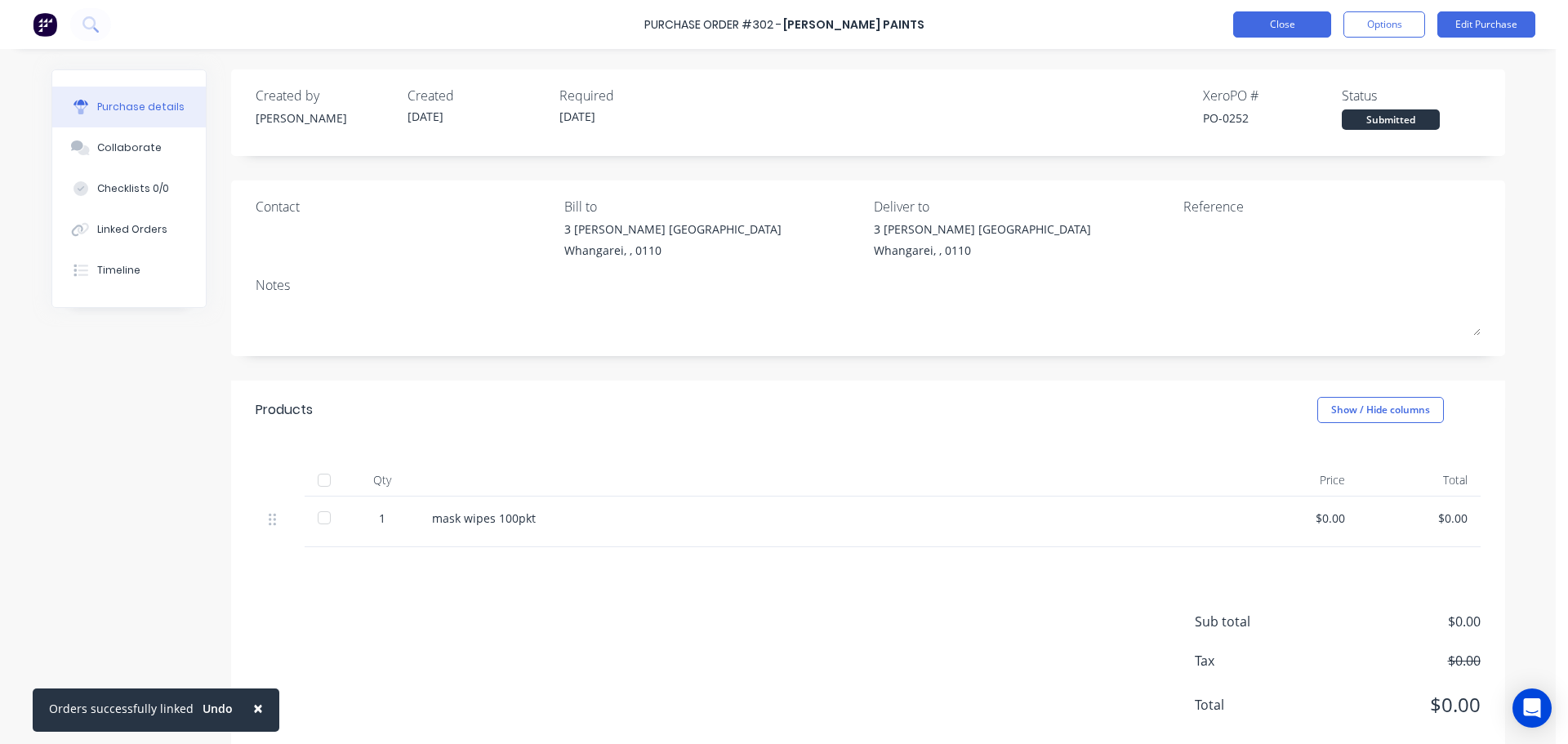
click at [1265, 24] on button "Close" at bounding box center [1282, 25] width 98 height 26
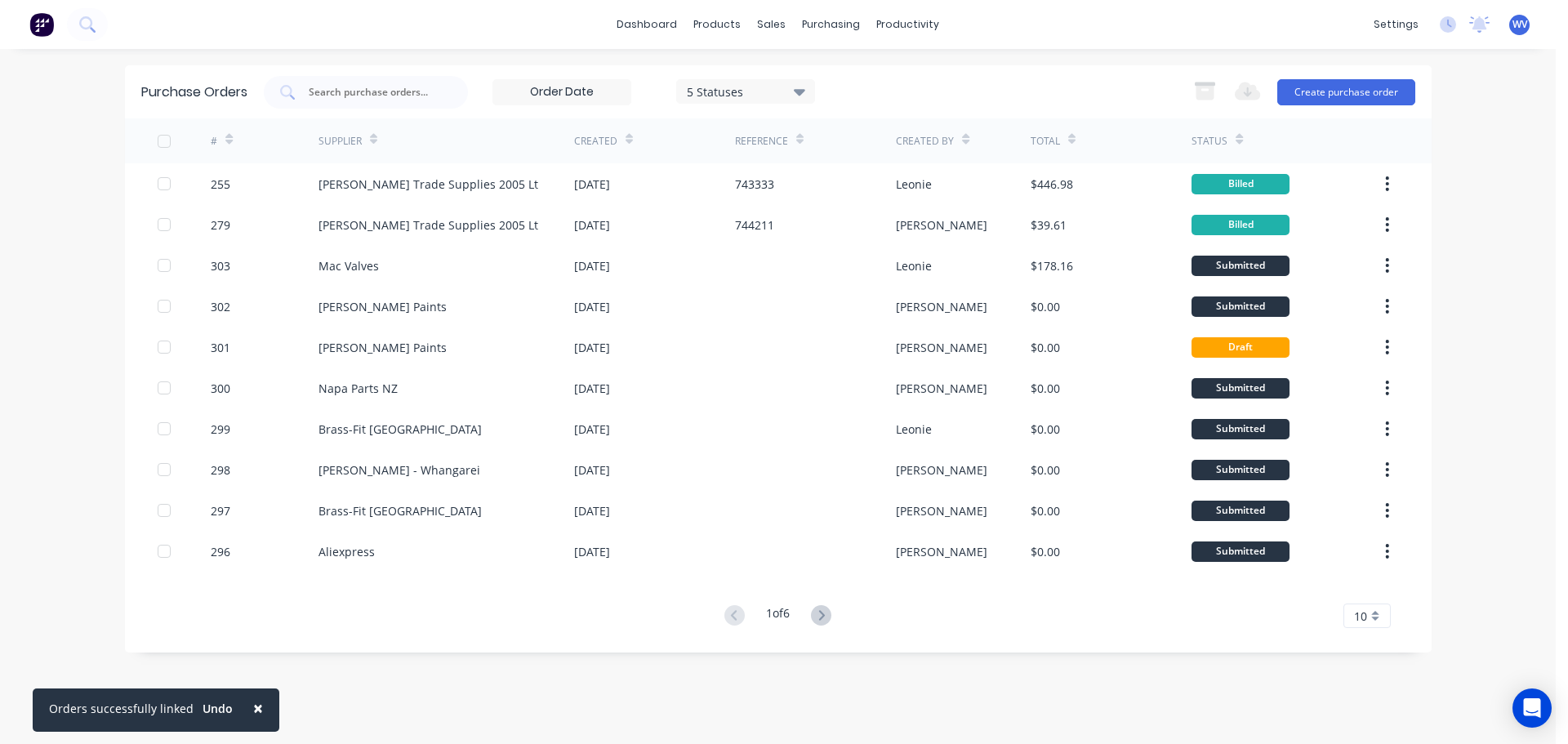
click at [255, 705] on span "×" at bounding box center [258, 709] width 10 height 23
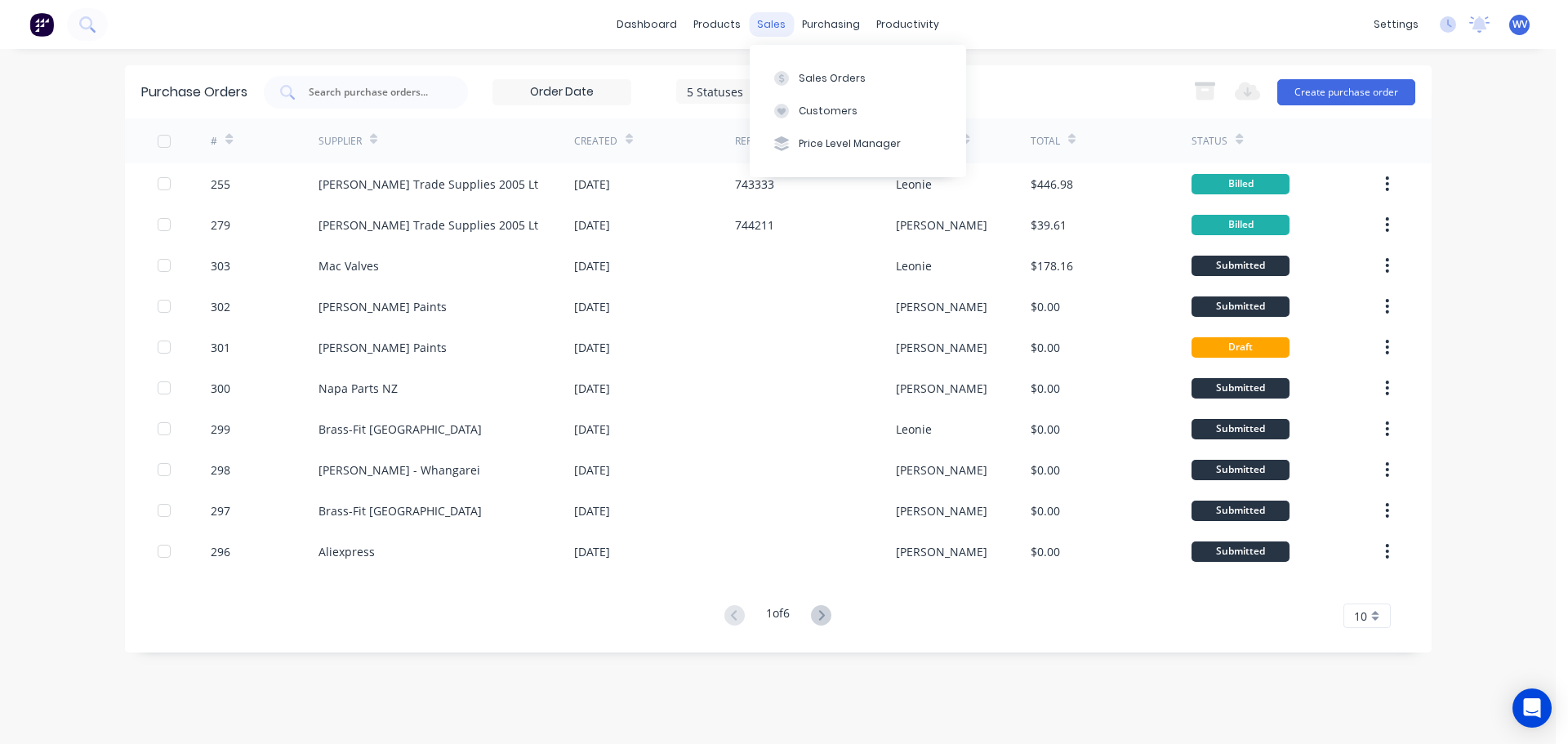
click at [769, 22] on div "sales" at bounding box center [771, 25] width 45 height 25
click at [810, 77] on div "Sales Orders" at bounding box center [832, 78] width 67 height 15
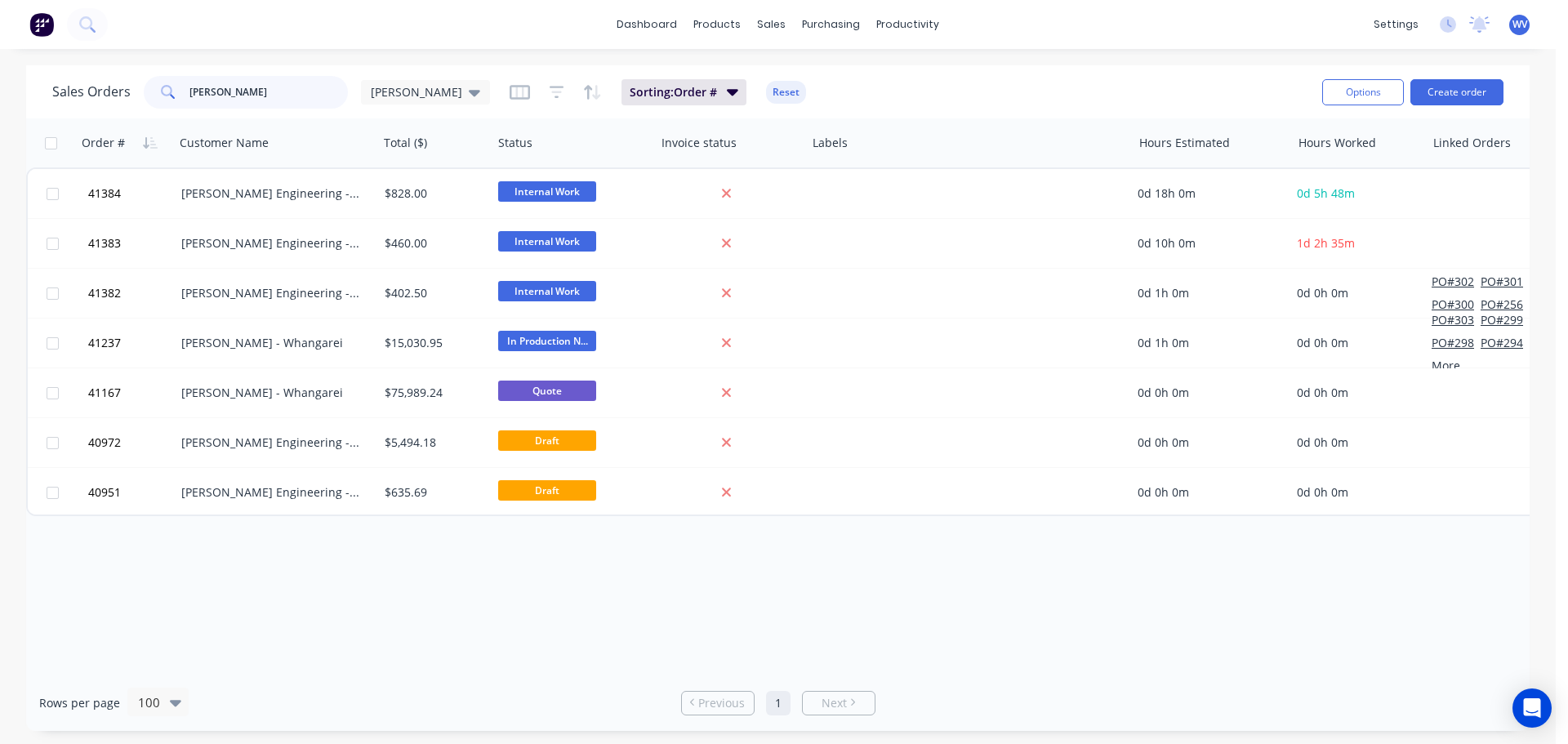
drag, startPoint x: 210, startPoint y: 89, endPoint x: 104, endPoint y: 110, distance: 108.1
click at [104, 110] on div "Sales Orders morgan Wayne Sorting: Order # Reset" at bounding box center [681, 91] width 1257 height 40
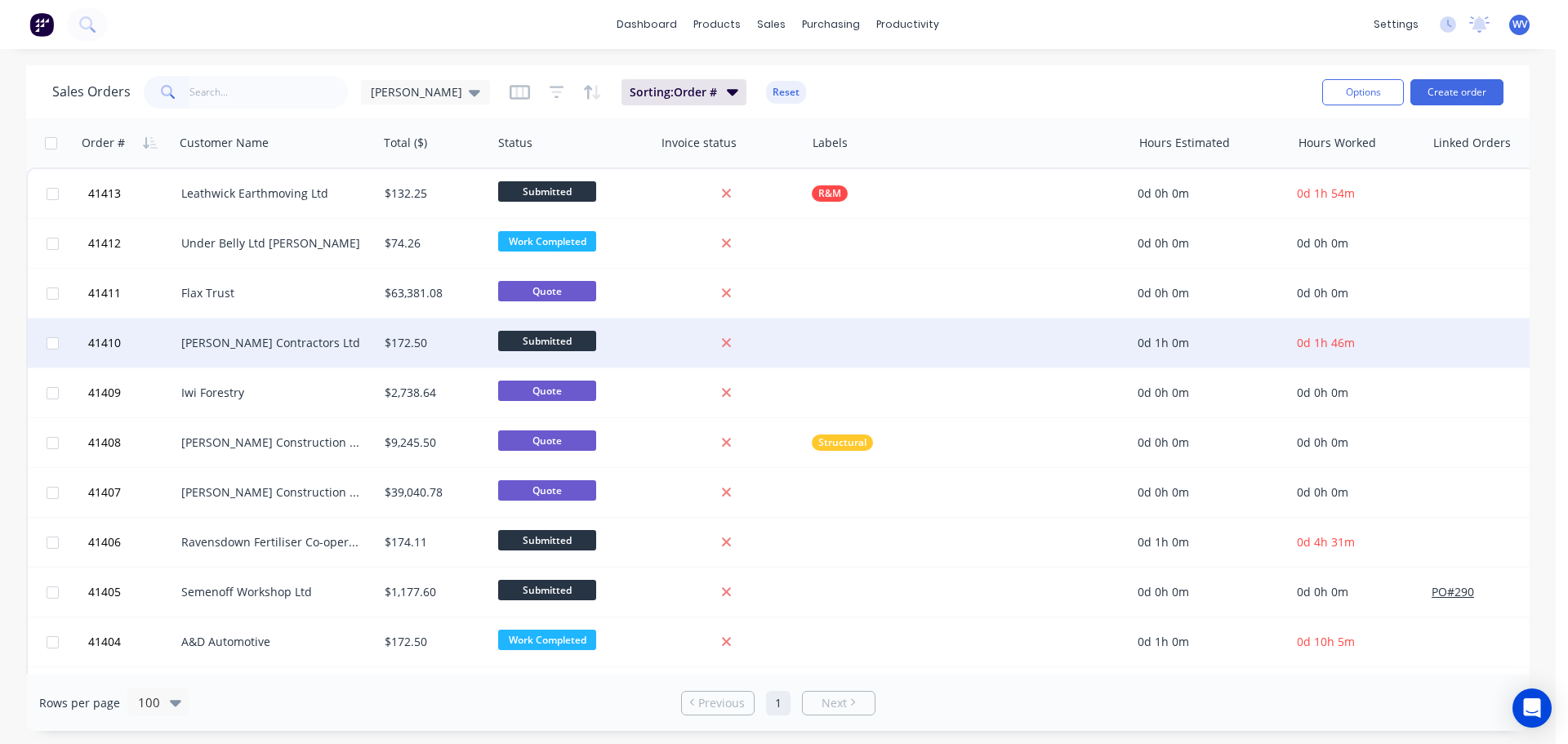
click at [247, 328] on div "[PERSON_NAME] Contractors Ltd" at bounding box center [276, 343] width 204 height 49
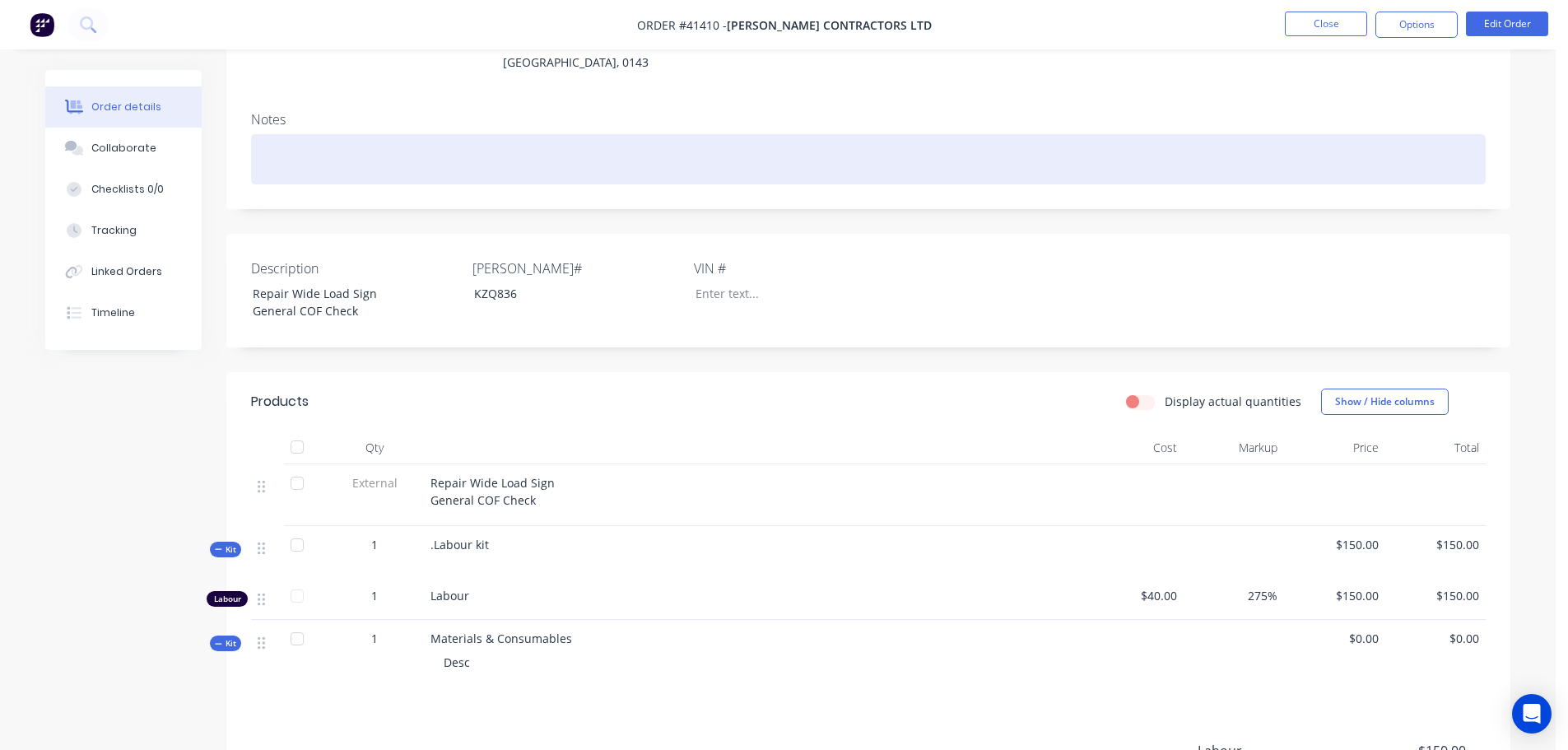
scroll to position [82, 0]
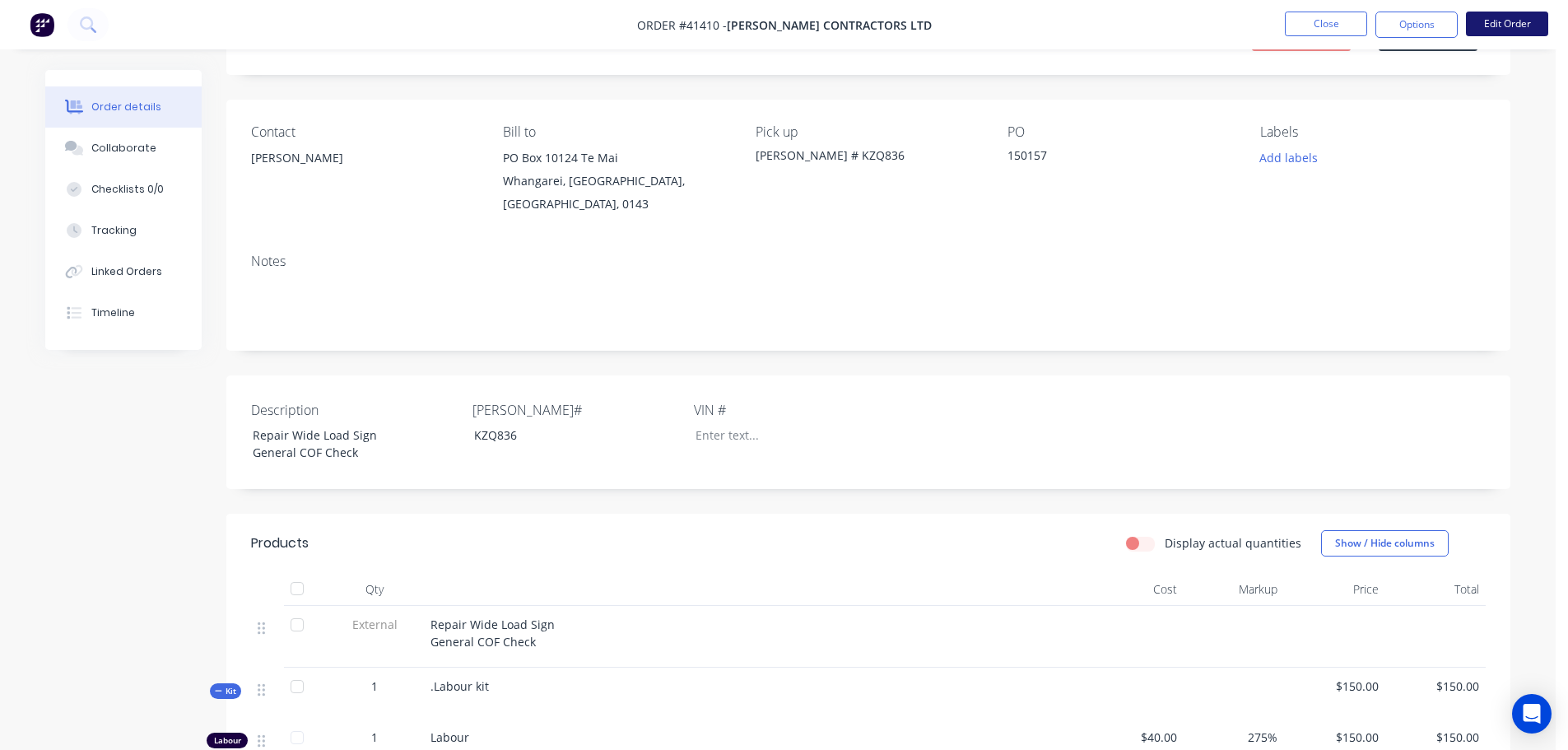
click at [1492, 34] on button "Edit Order" at bounding box center [1507, 24] width 82 height 25
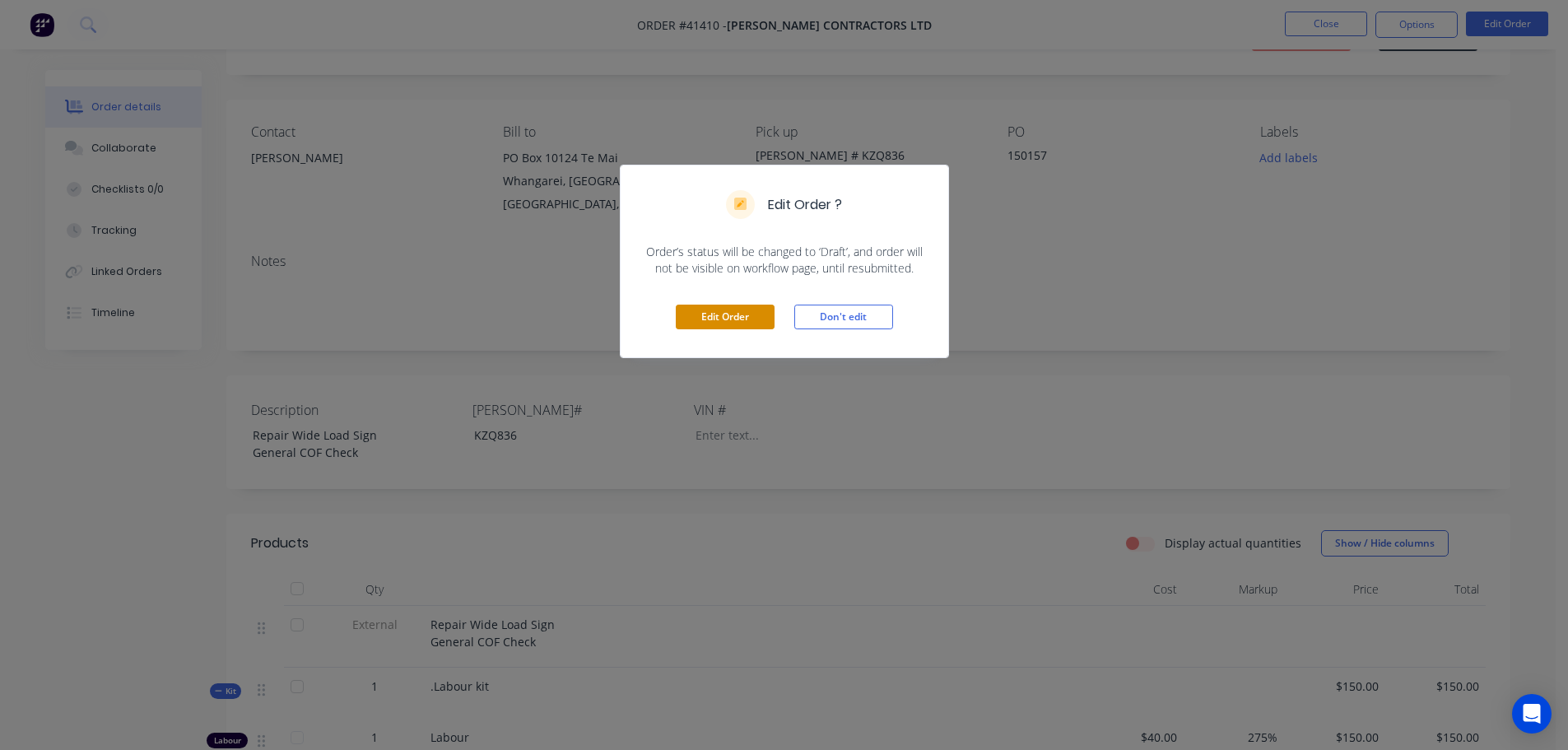
click at [754, 320] on button "Edit Order" at bounding box center [725, 317] width 99 height 25
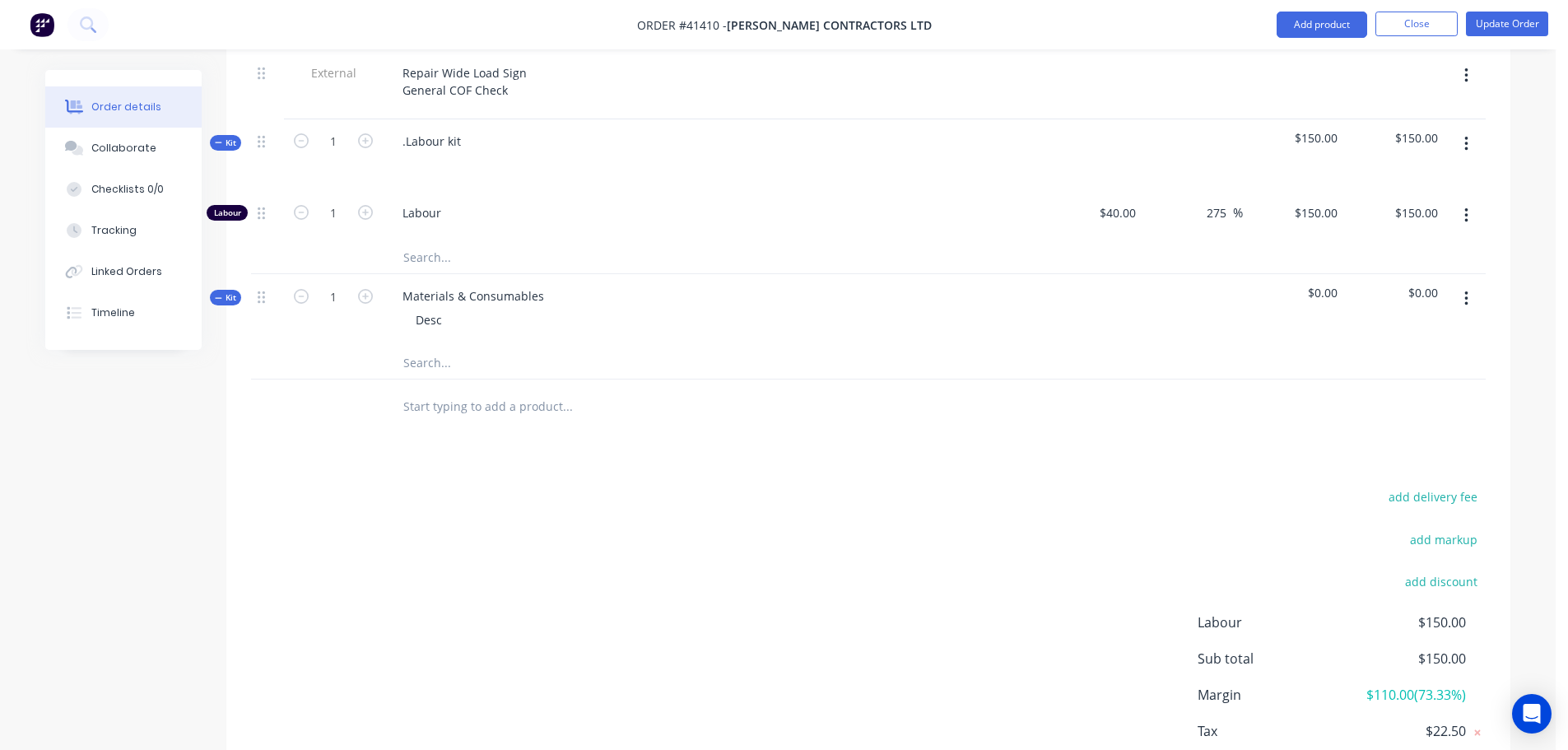
scroll to position [741, 0]
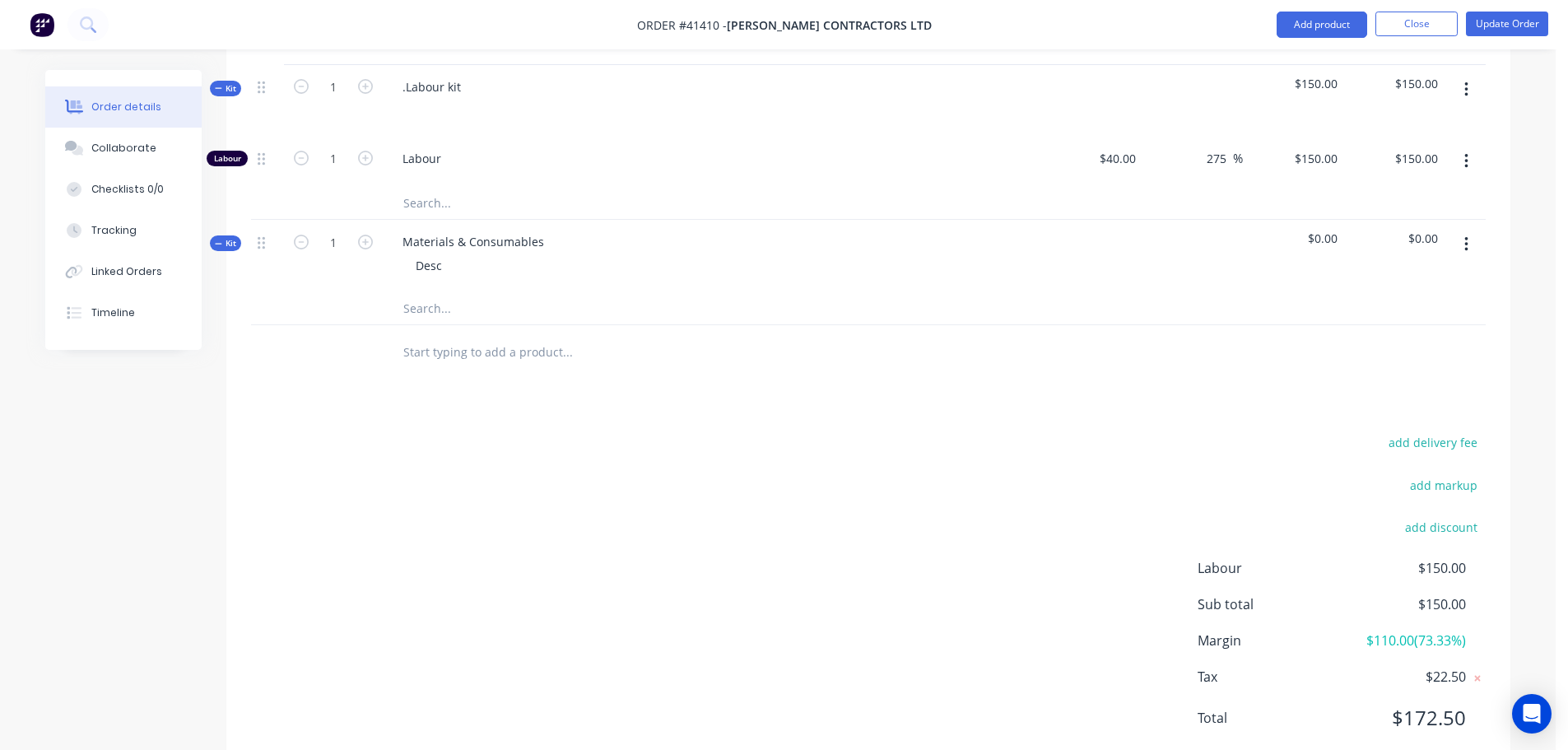
click at [429, 292] on input "text" at bounding box center [567, 308] width 330 height 33
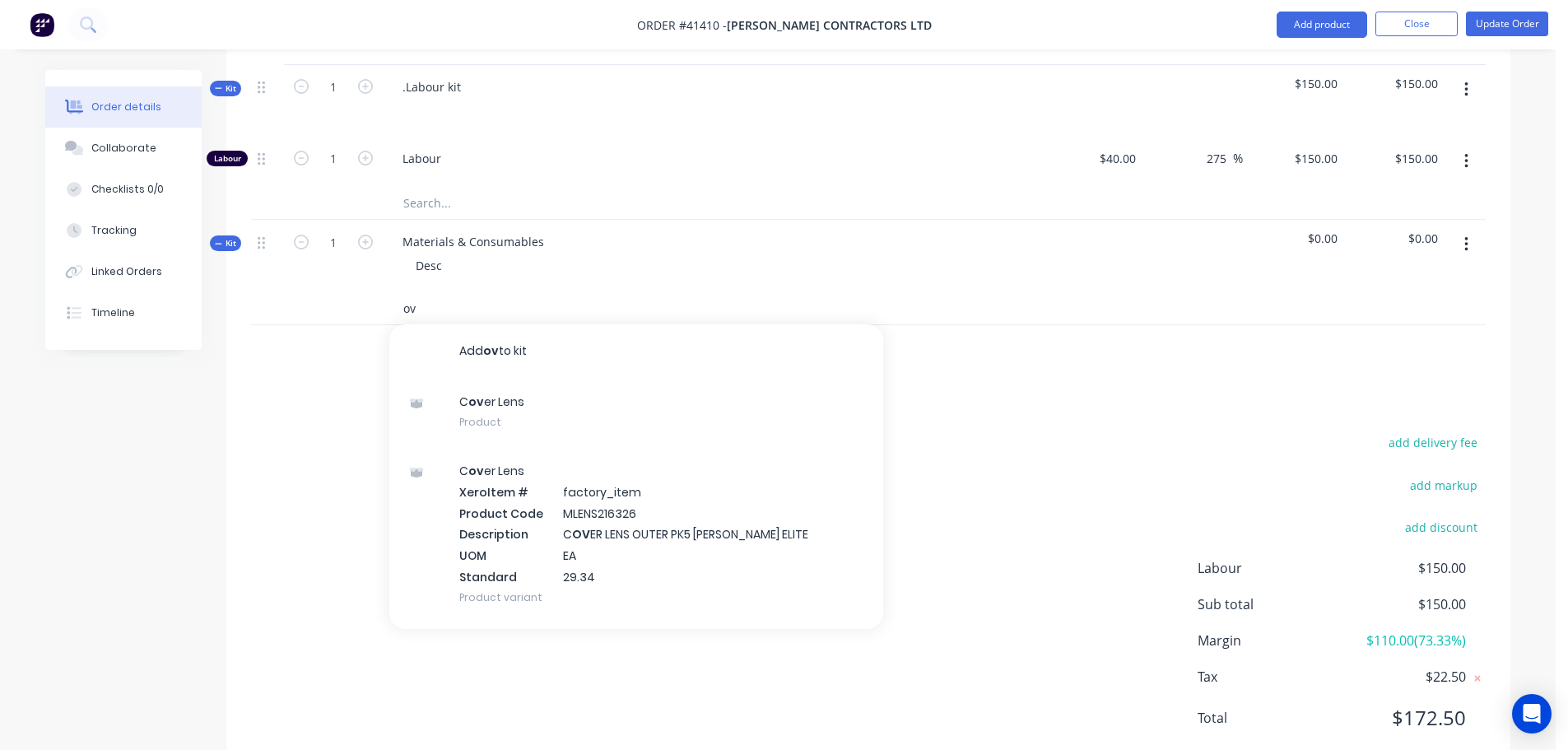
type input "o"
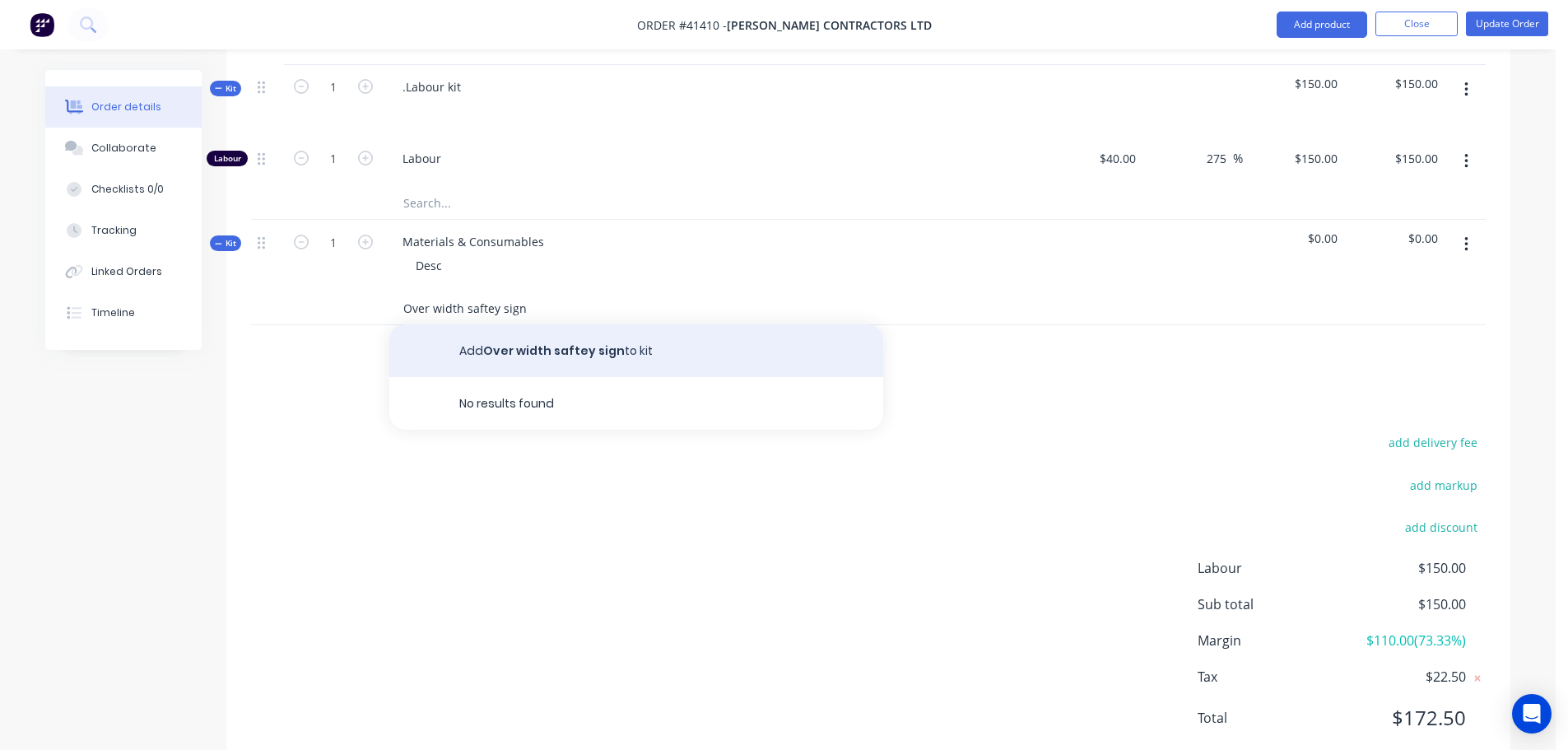
type input "Over width saftey sign"
click at [537, 325] on button "Add Over width saftey sign to kit" at bounding box center [636, 350] width 494 height 52
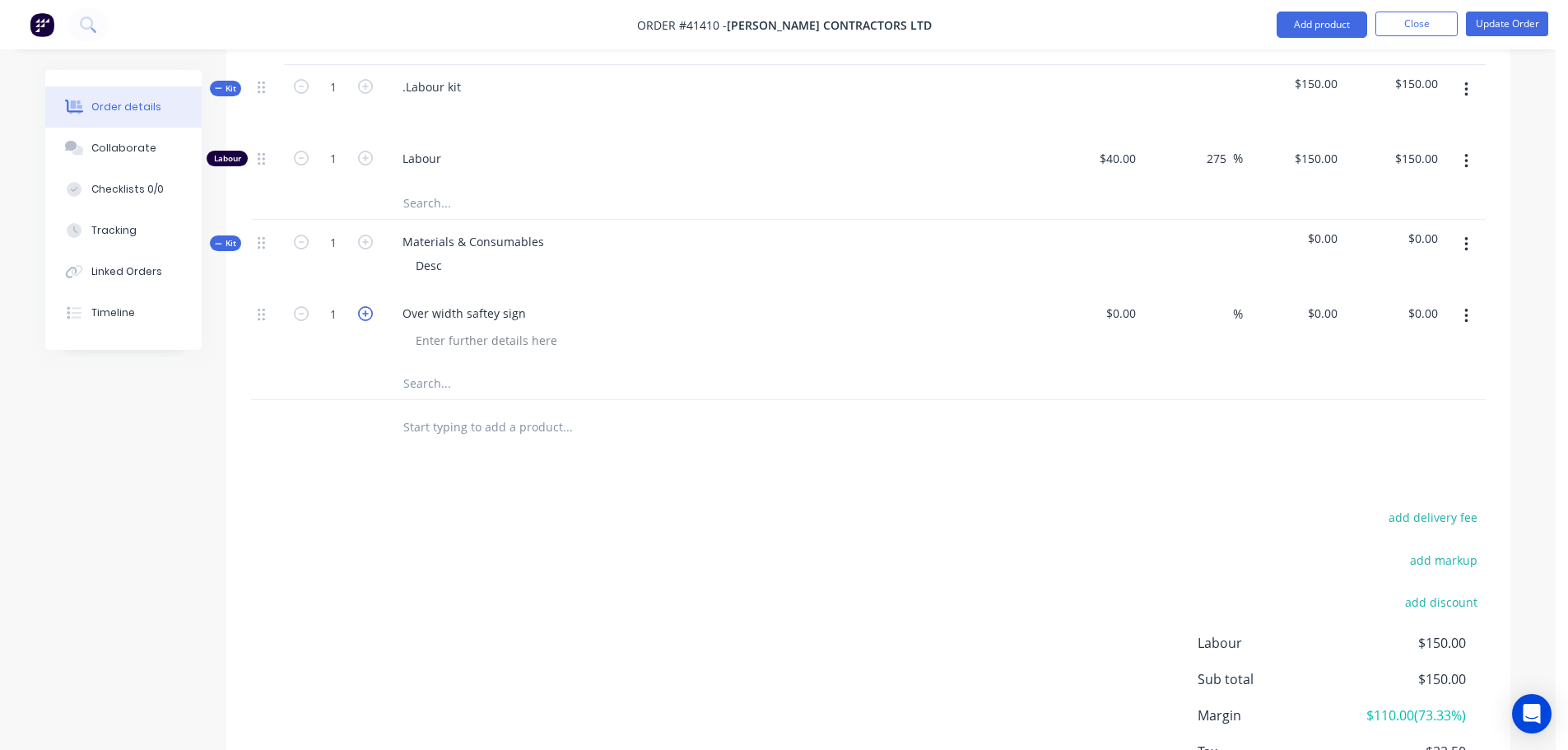
click at [369, 306] on icon "button" at bounding box center [365, 314] width 15 height 15
type input "2"
click at [1500, 30] on button "Update Order" at bounding box center [1507, 24] width 82 height 25
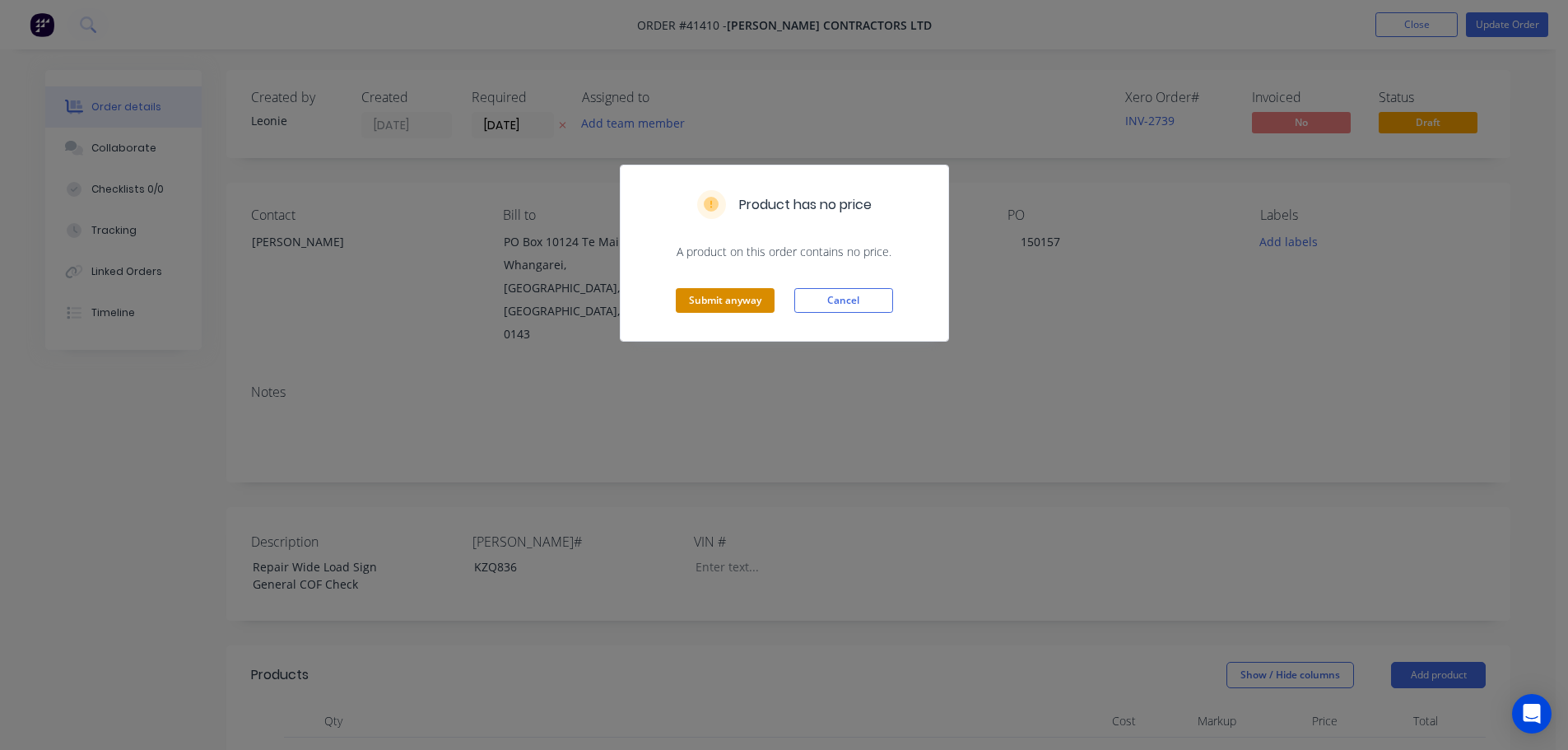
click at [759, 302] on button "Submit anyway" at bounding box center [725, 301] width 99 height 25
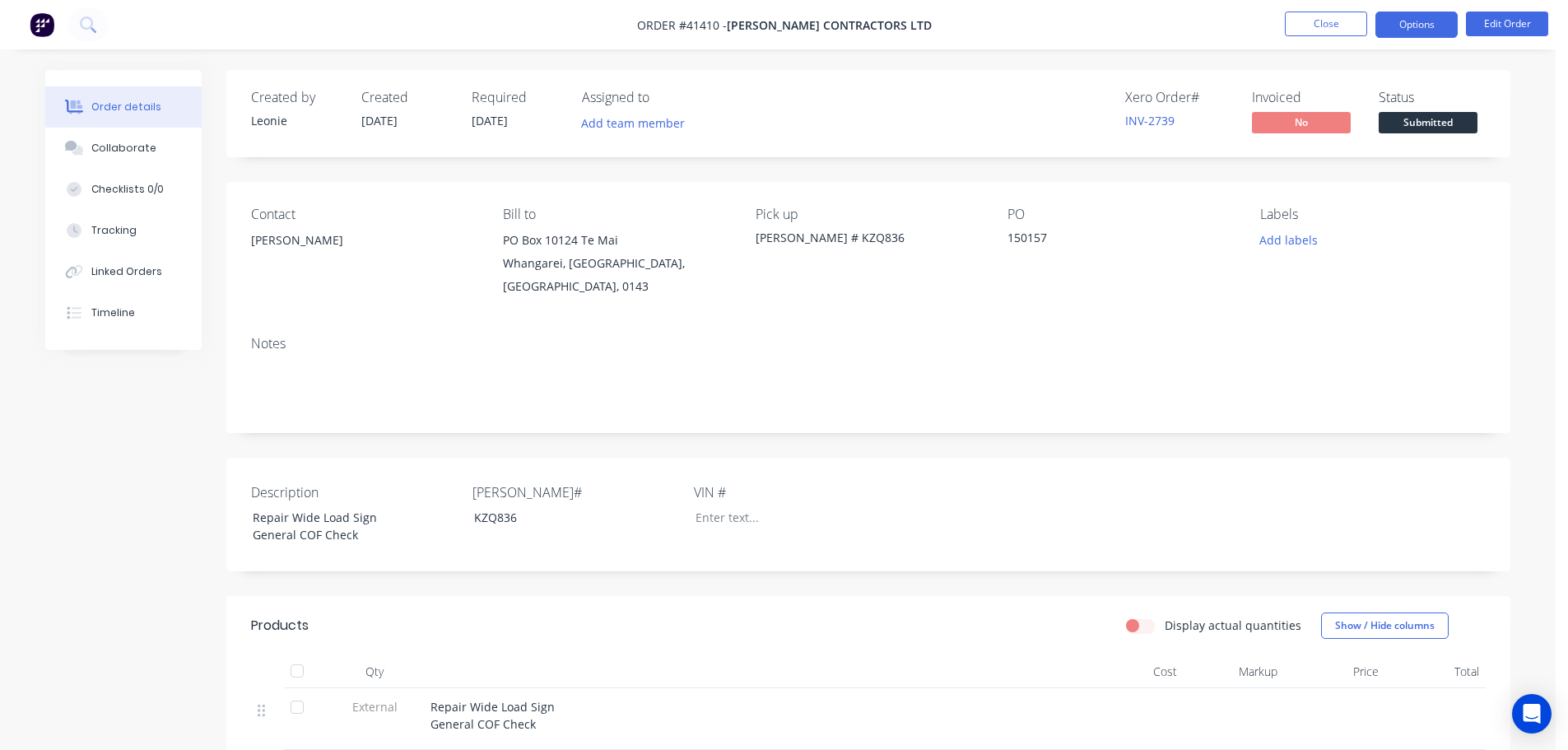
click at [1446, 34] on button "Options" at bounding box center [1417, 25] width 82 height 27
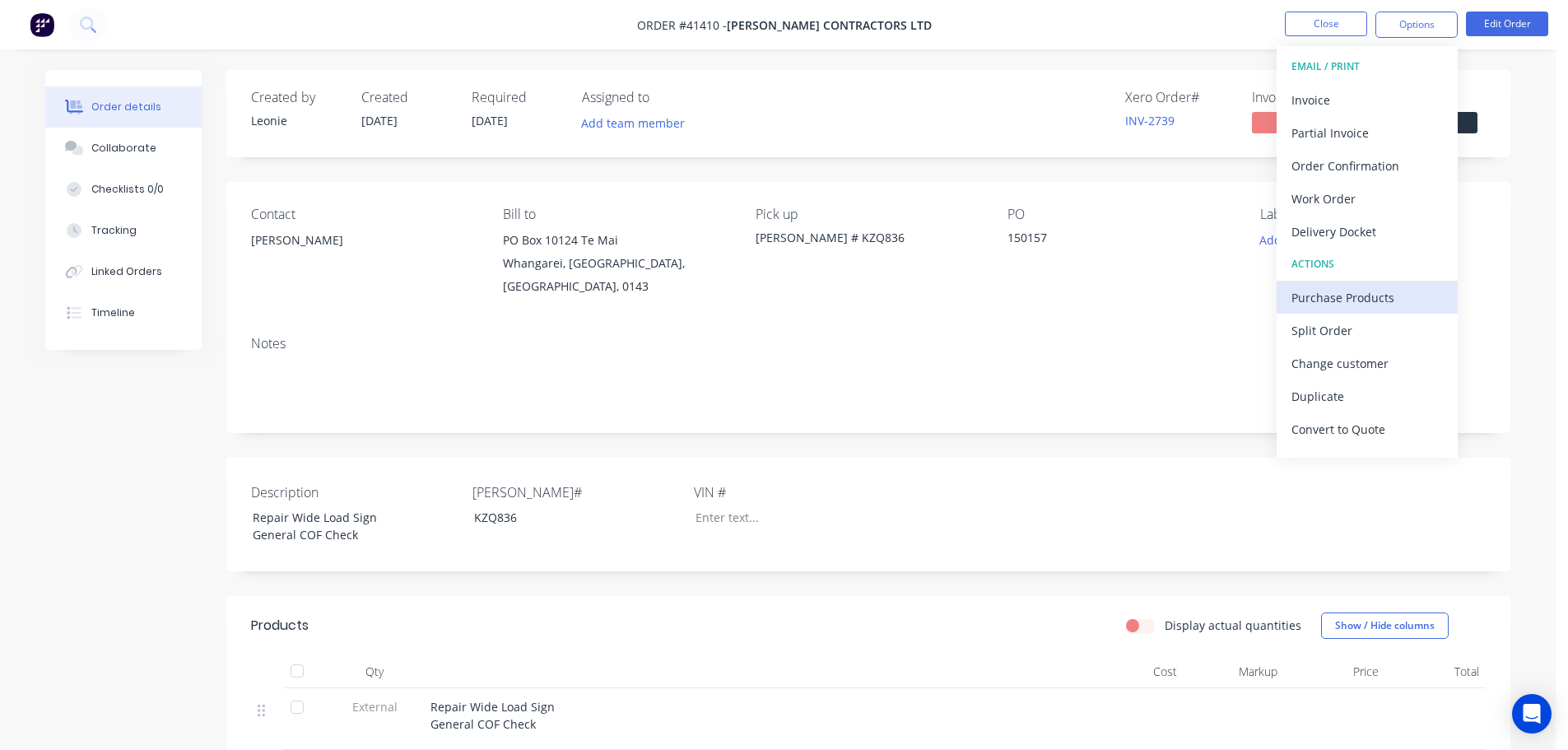
click at [1332, 292] on div "Purchase Products" at bounding box center [1367, 297] width 151 height 24
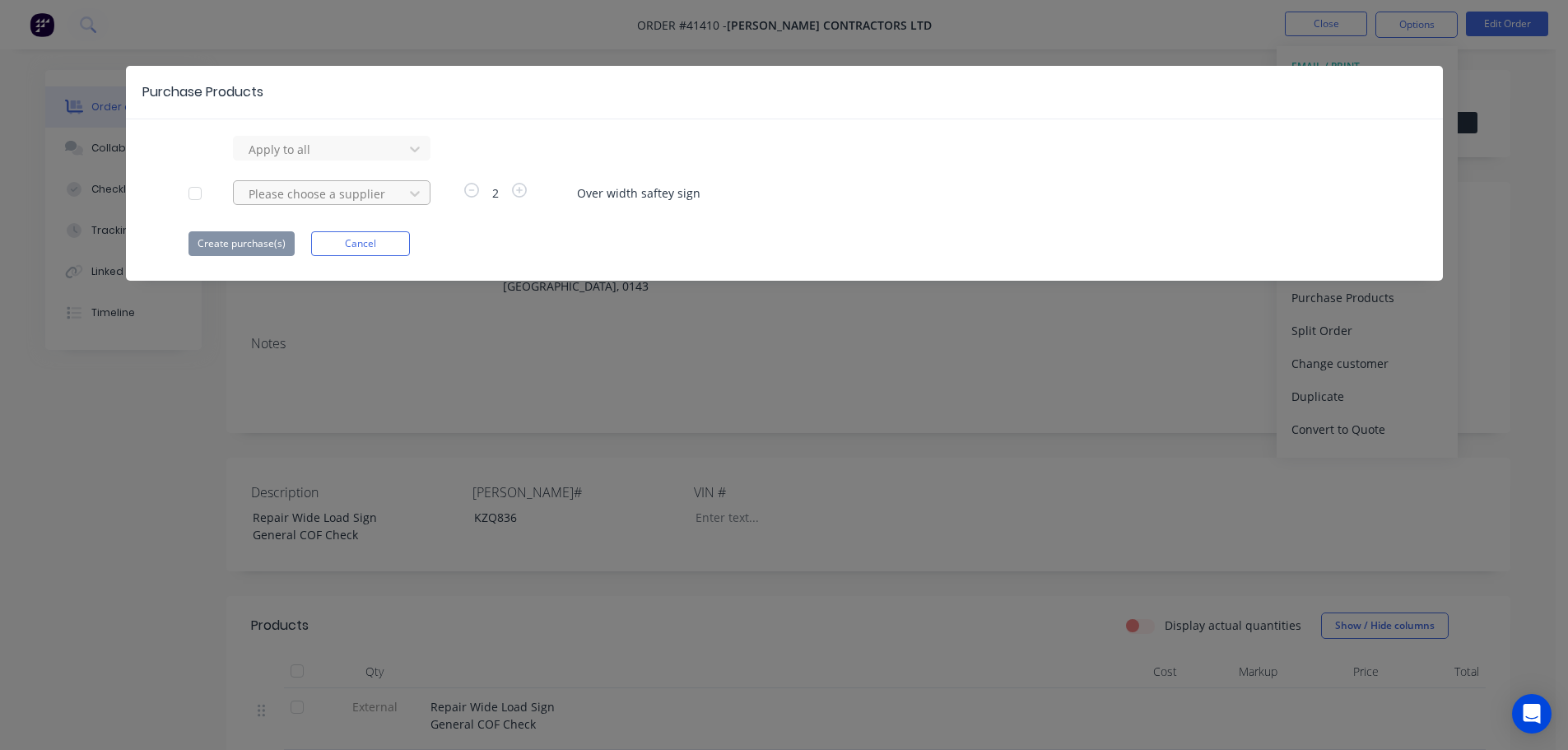
click at [332, 159] on div at bounding box center [321, 150] width 148 height 21
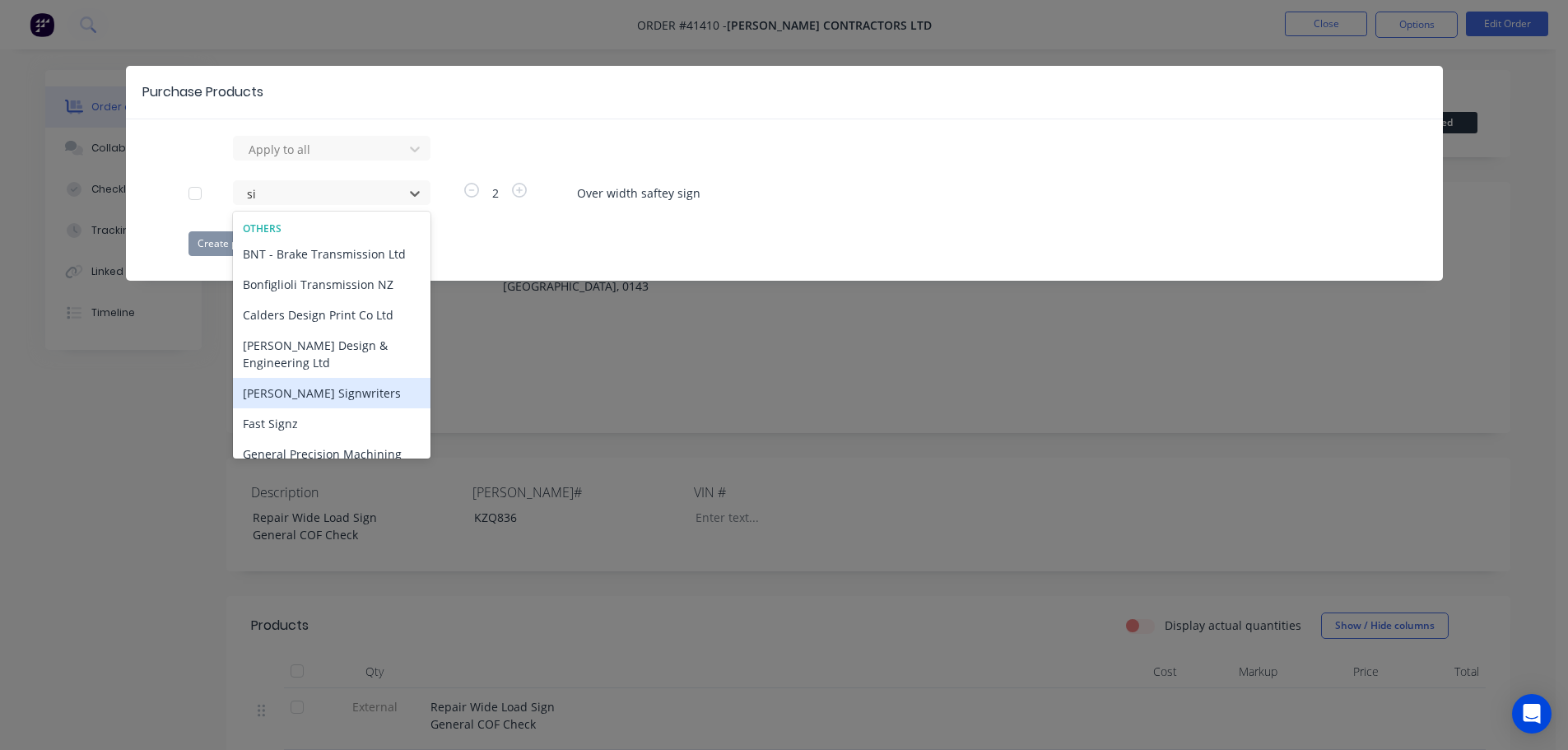
type input "sim"
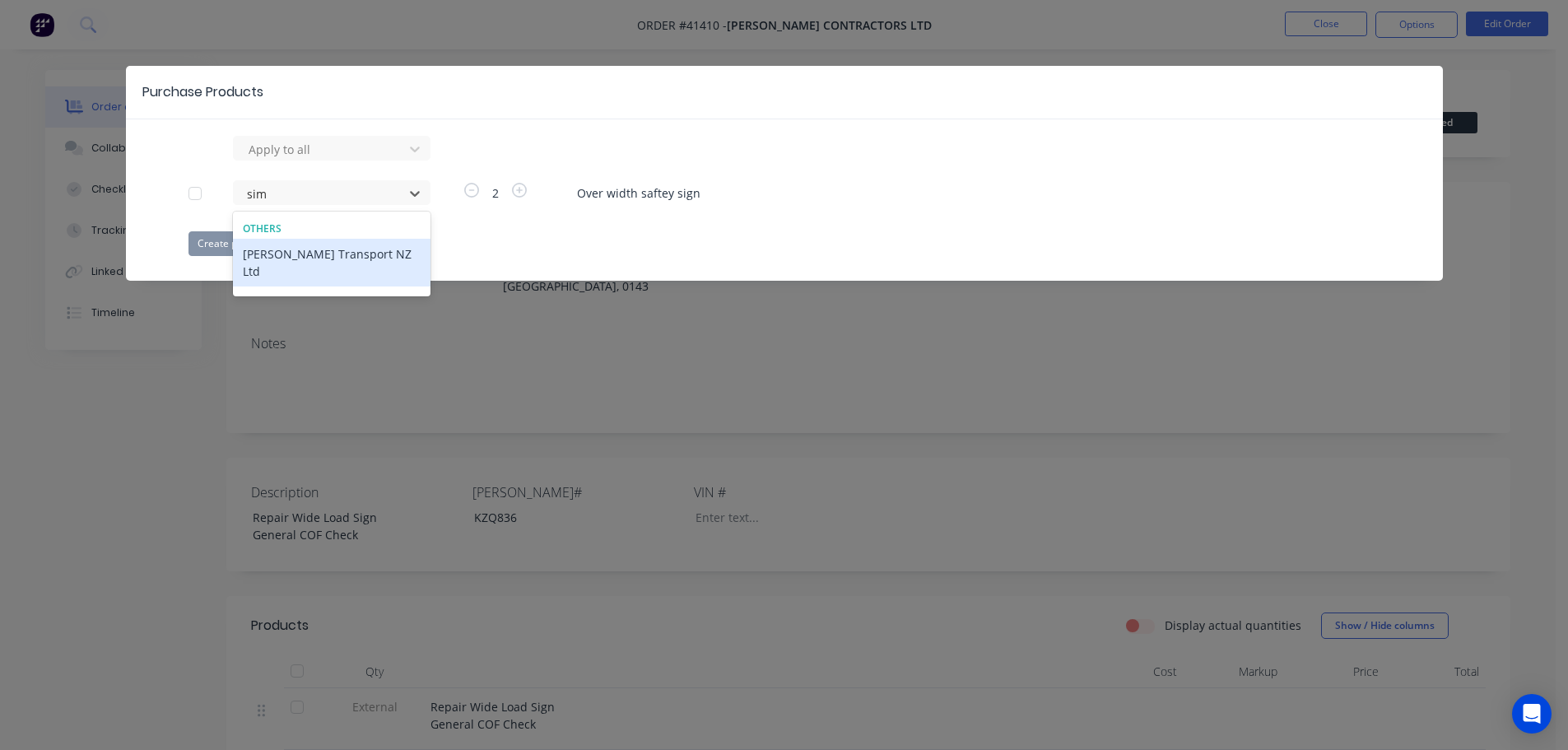
click at [309, 248] on div "[PERSON_NAME] Transport NZ Ltd" at bounding box center [332, 262] width 198 height 47
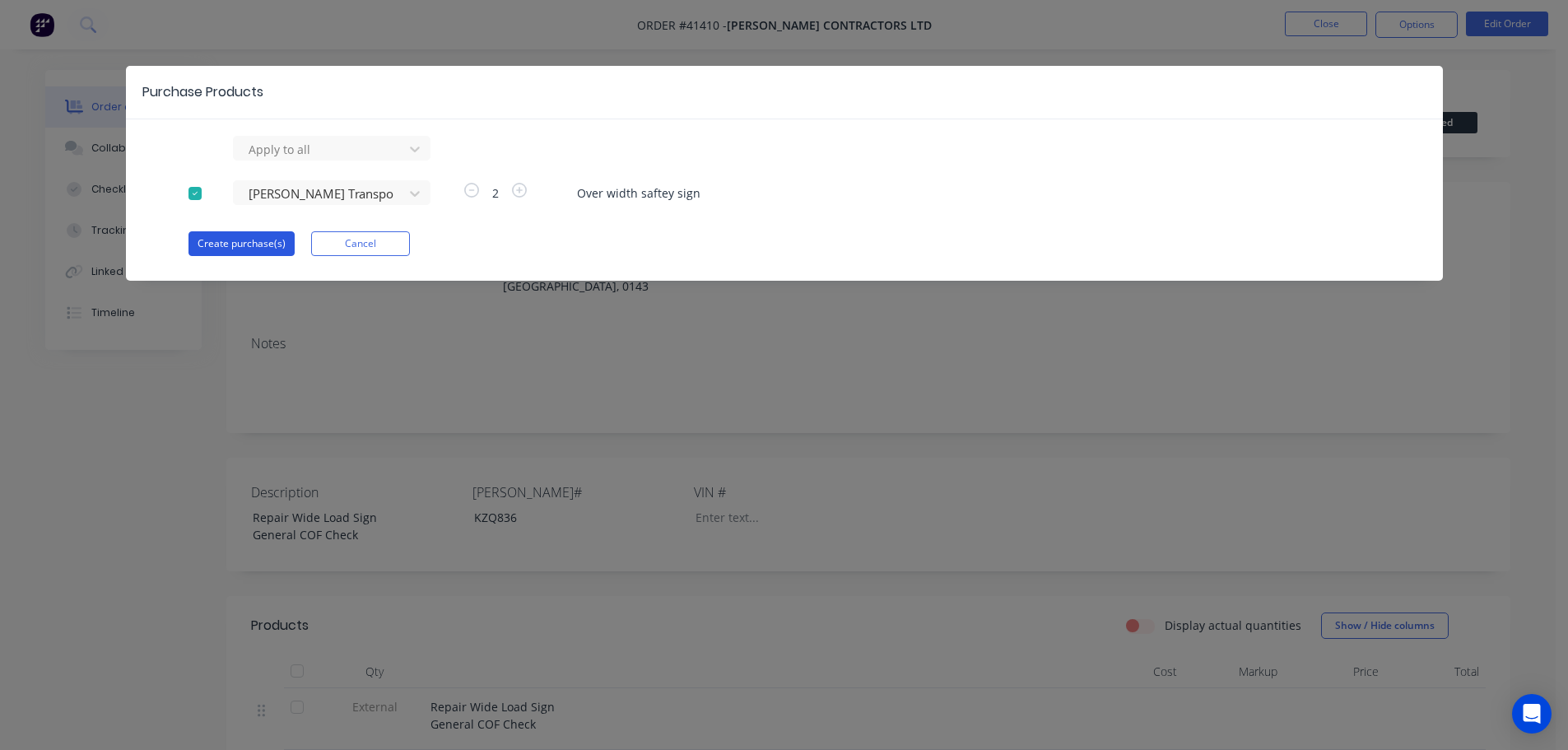
click at [240, 238] on button "Create purchase(s)" at bounding box center [242, 244] width 106 height 25
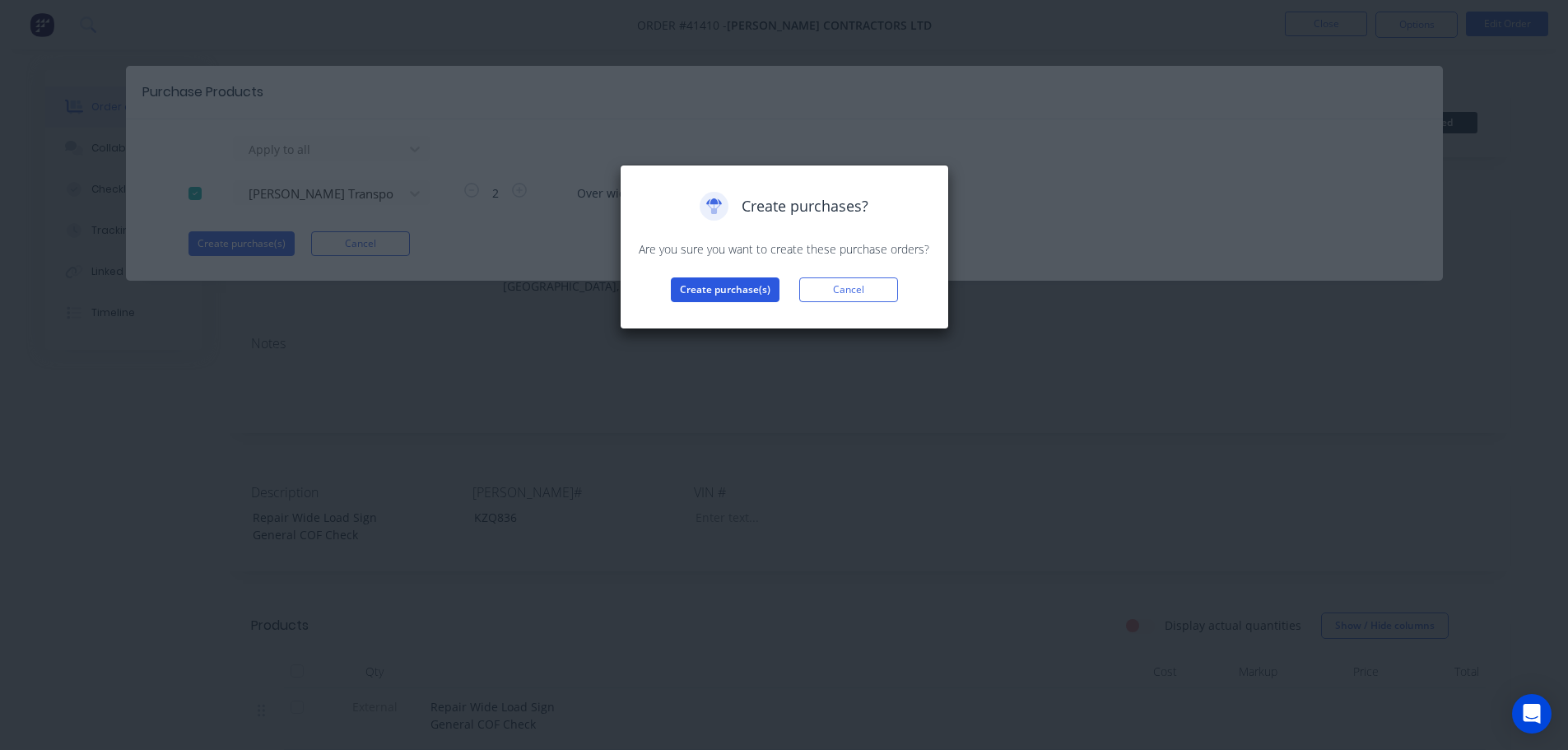
click at [704, 281] on button "Create purchase(s)" at bounding box center [725, 290] width 109 height 25
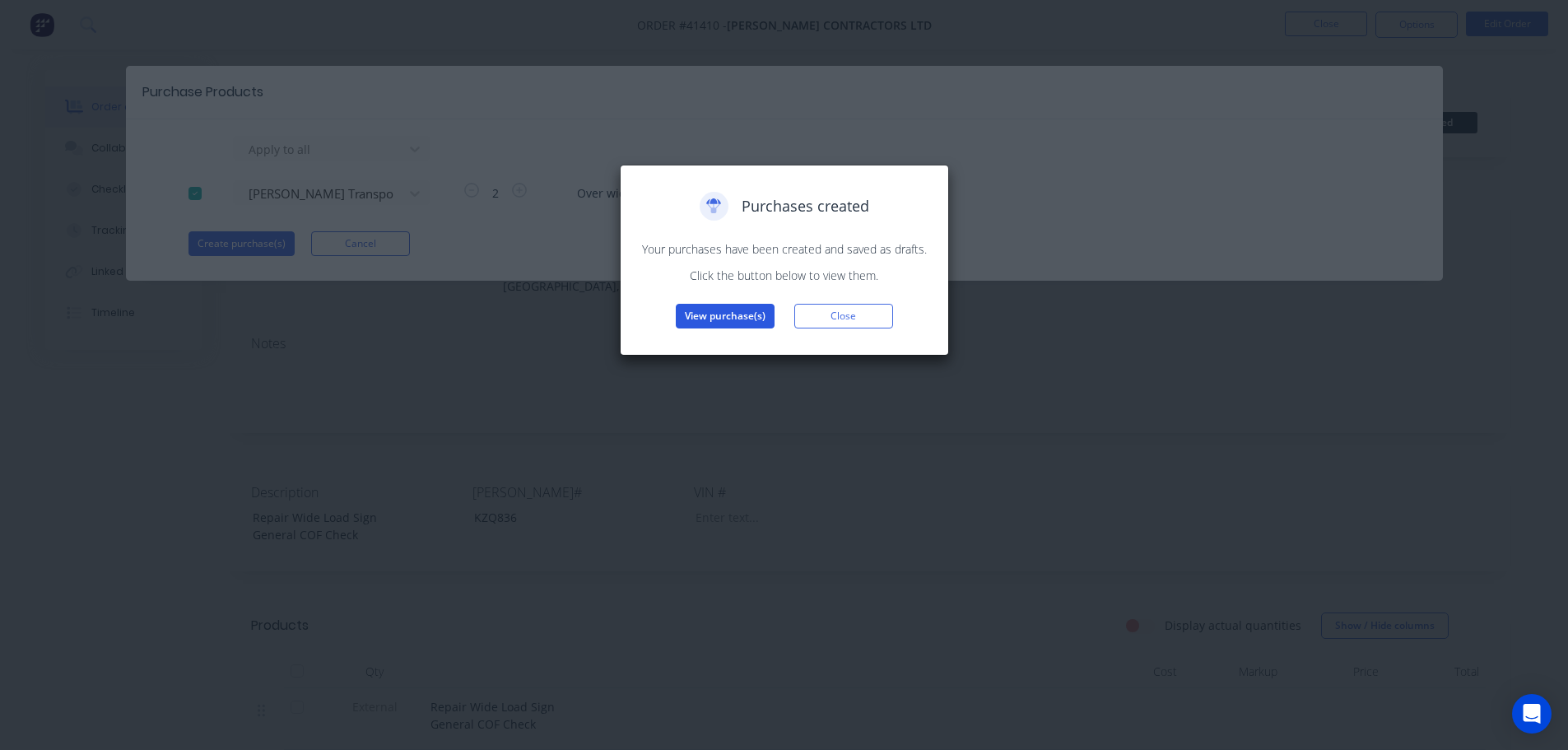
click at [728, 316] on button "View purchase(s)" at bounding box center [725, 316] width 99 height 25
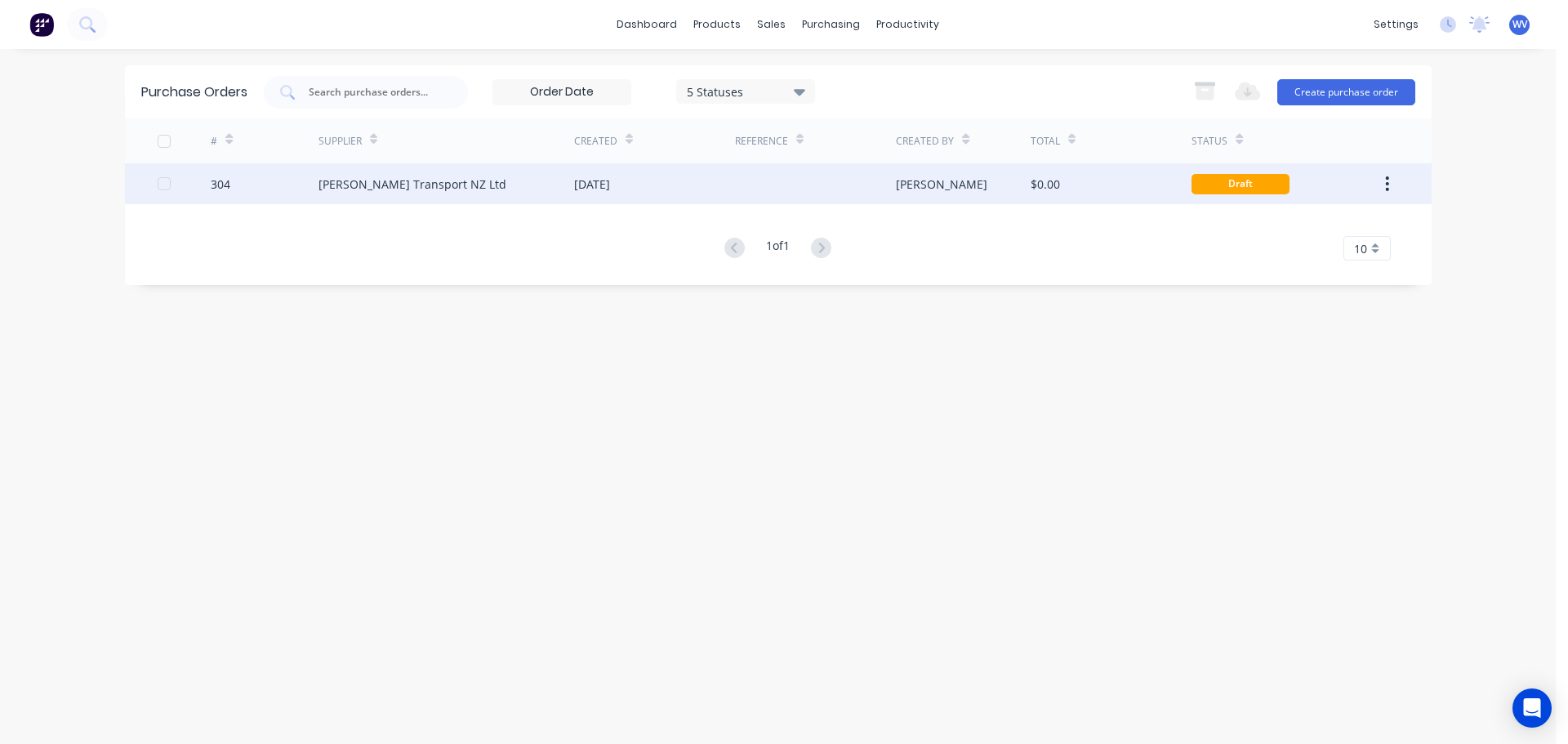
click at [402, 175] on div "[PERSON_NAME] Transport NZ Ltd" at bounding box center [413, 184] width 188 height 17
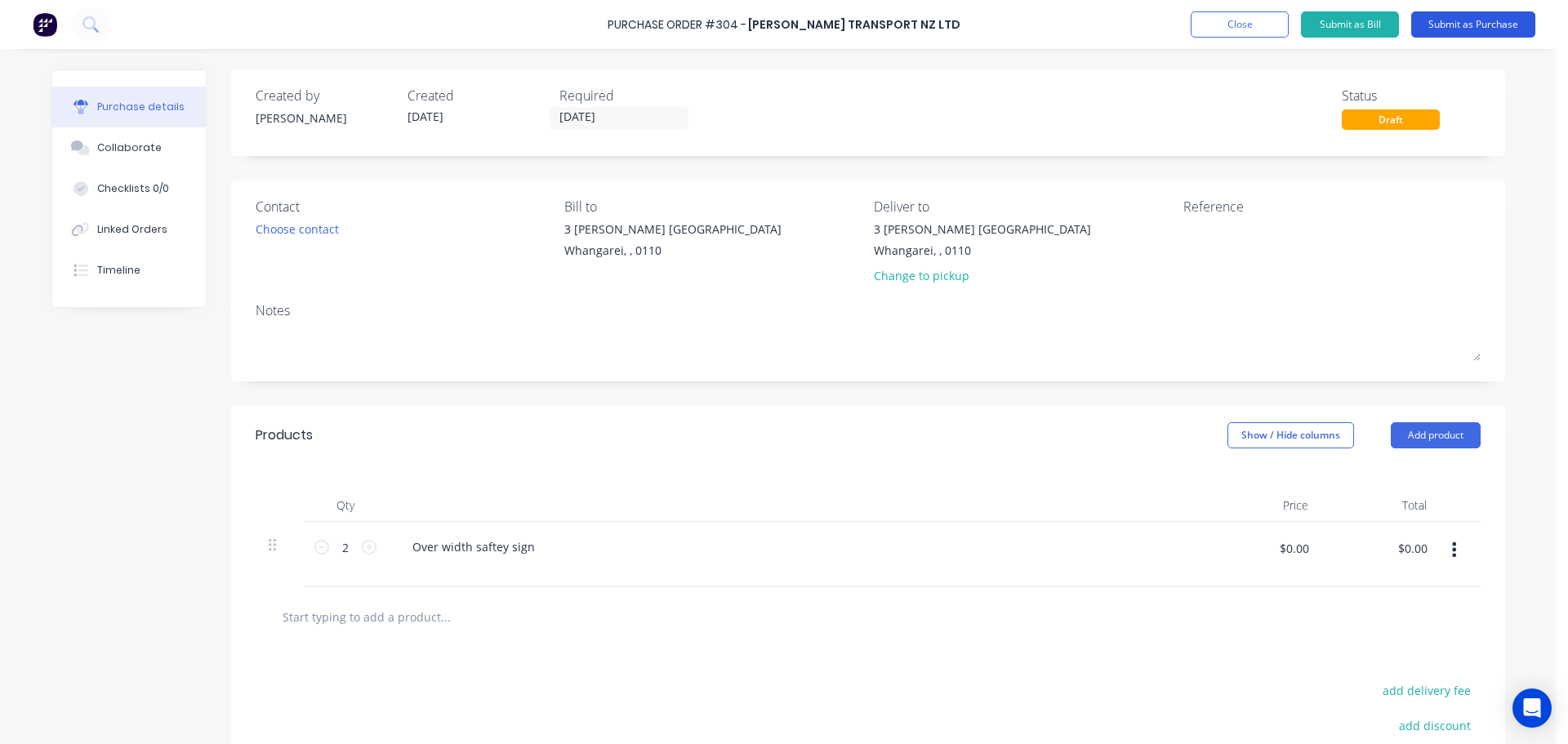
click at [1496, 28] on button "Submit as Purchase" at bounding box center [1473, 25] width 124 height 26
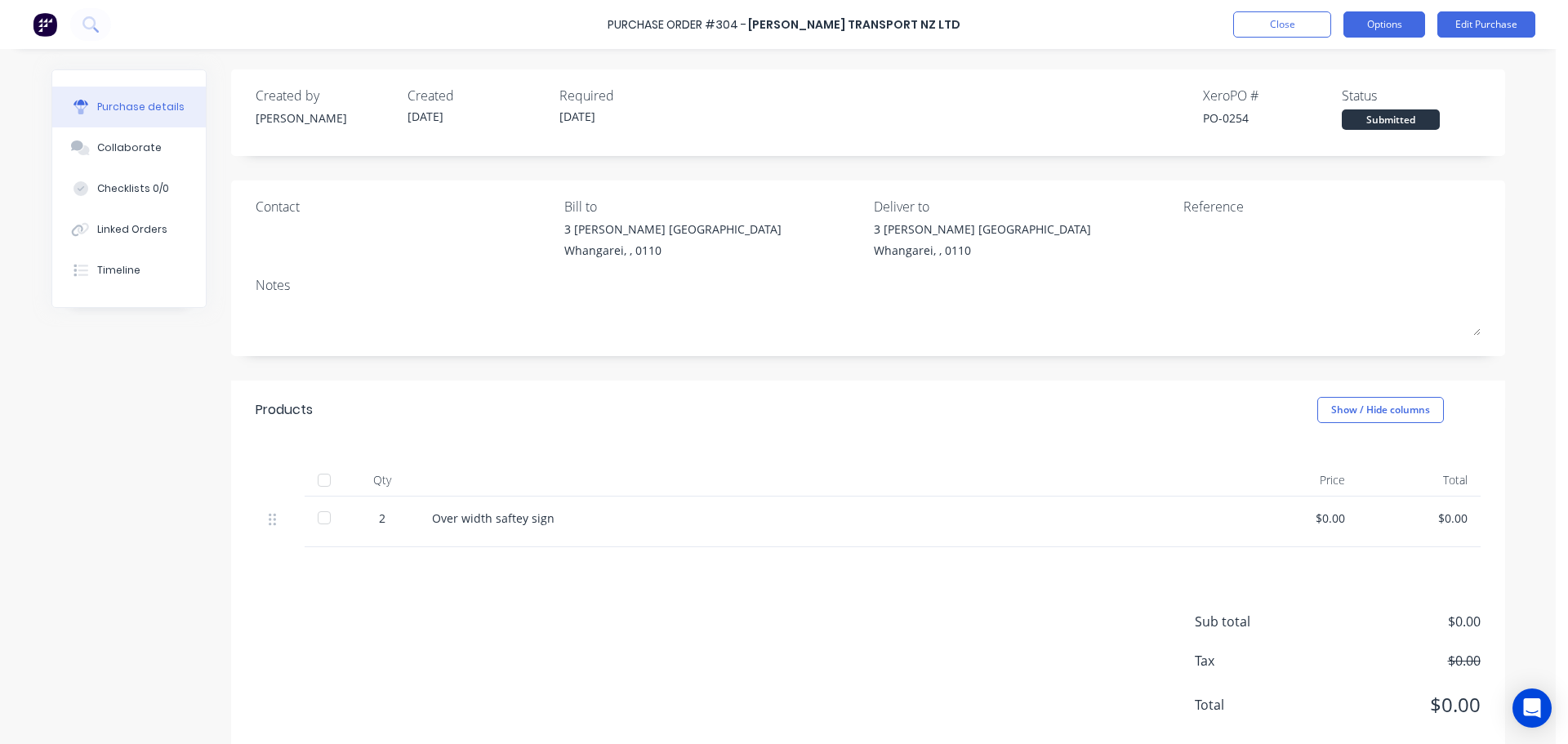
click at [1413, 31] on button "Options" at bounding box center [1384, 25] width 82 height 26
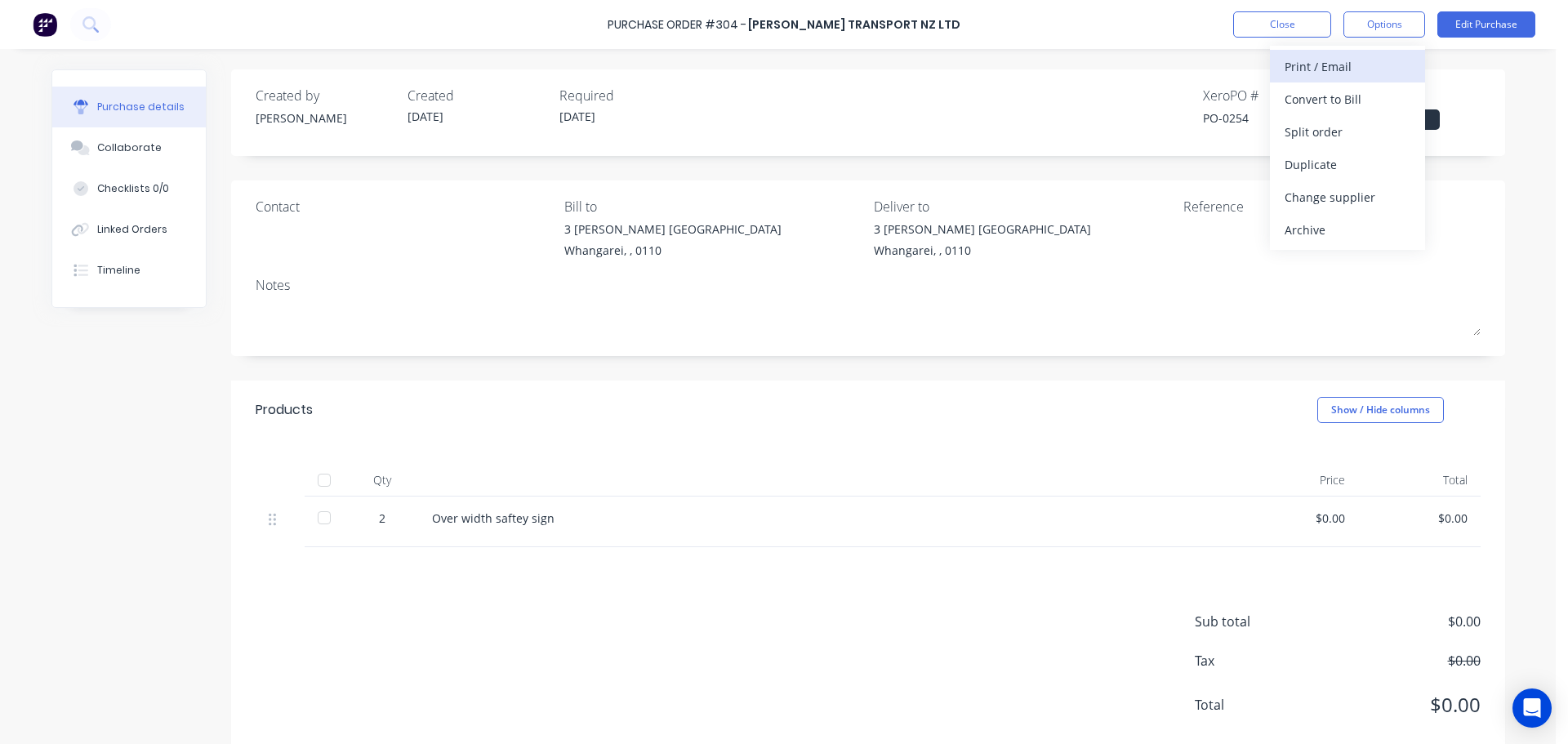
click at [1356, 69] on div "Print / Email" at bounding box center [1347, 66] width 126 height 24
click at [1353, 134] on div "Without pricing" at bounding box center [1347, 132] width 126 height 24
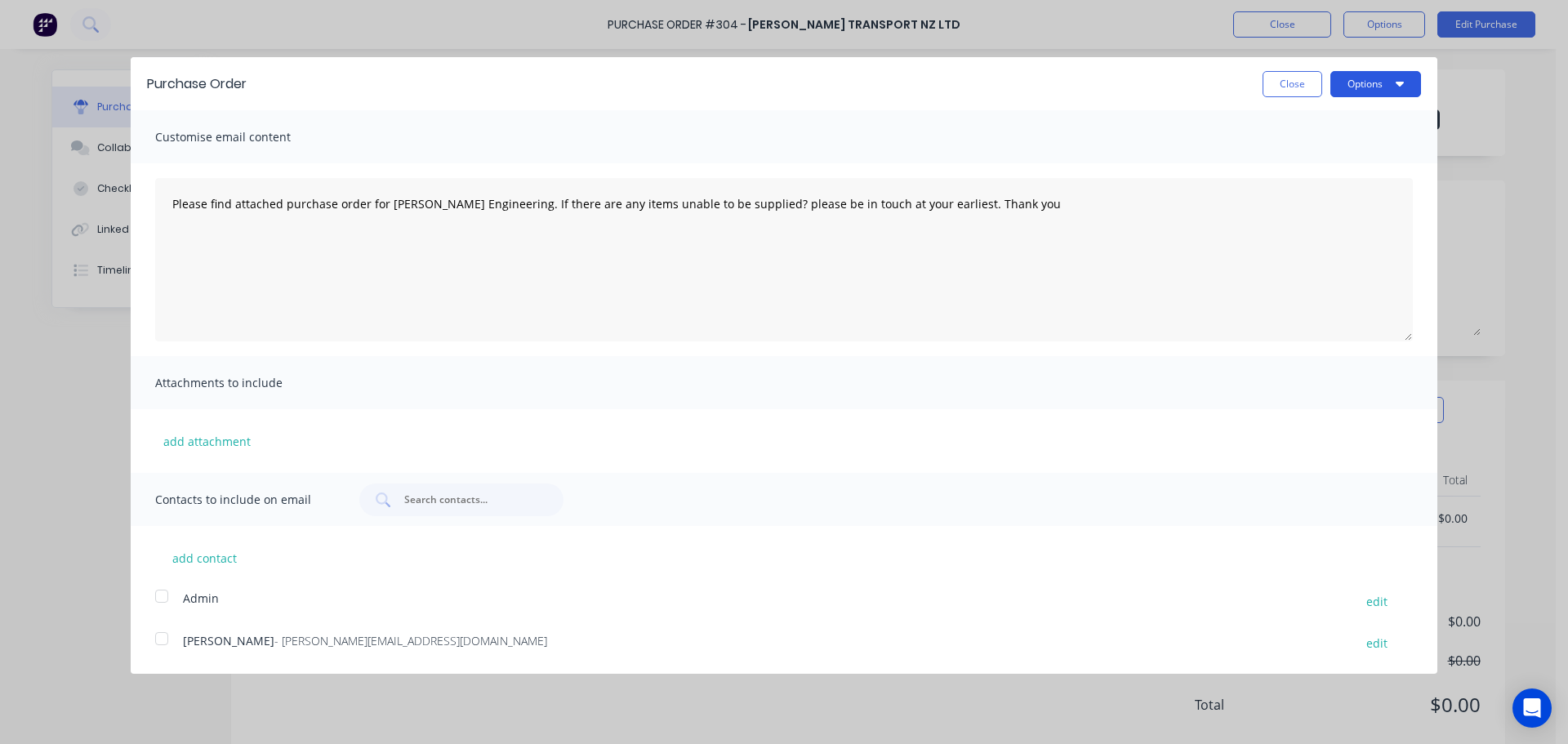
click at [1387, 85] on button "Options" at bounding box center [1376, 84] width 91 height 26
click at [1337, 124] on div "Print" at bounding box center [1343, 125] width 126 height 24
click at [1302, 82] on button "Close" at bounding box center [1293, 84] width 59 height 26
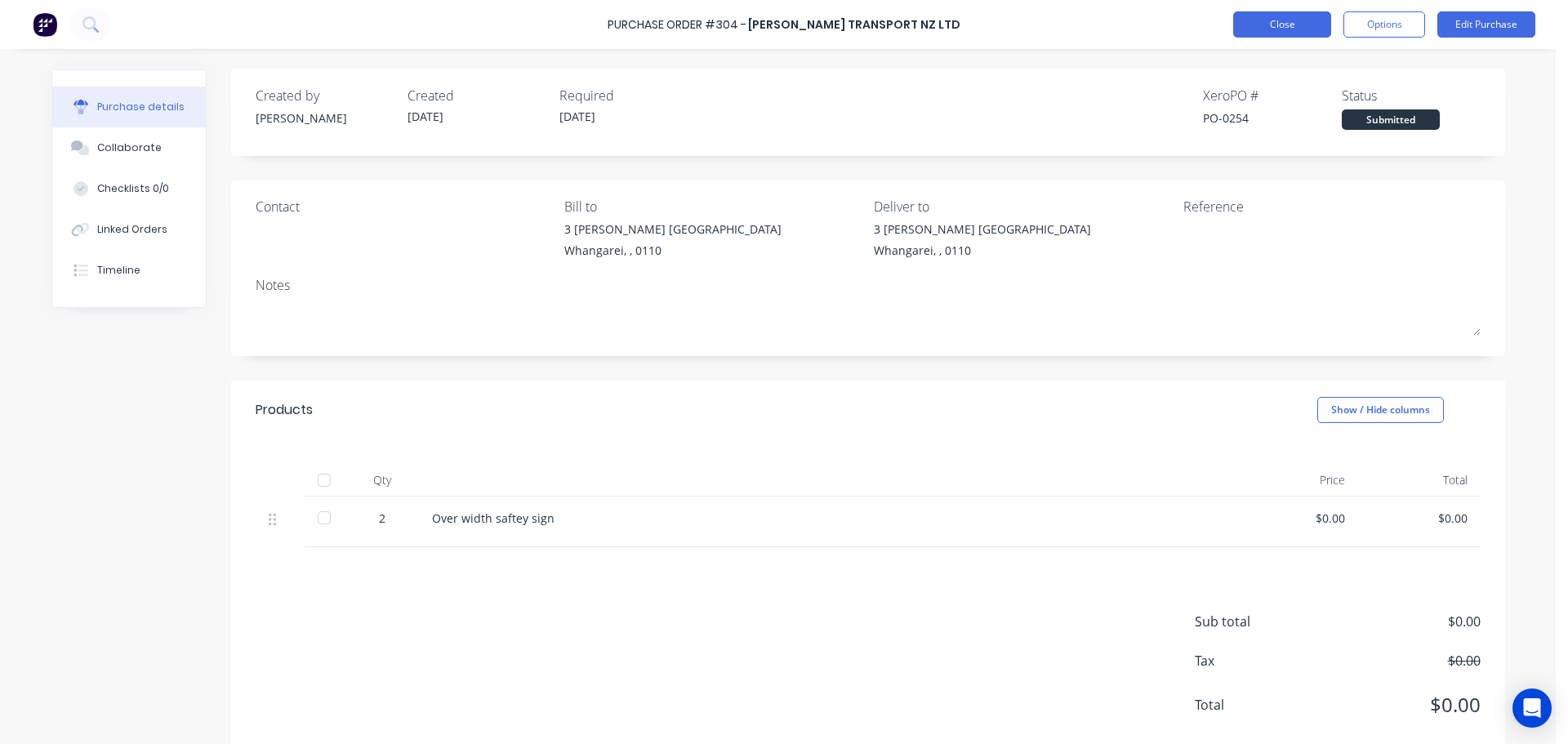
click at [1291, 32] on button "Close" at bounding box center [1282, 25] width 98 height 26
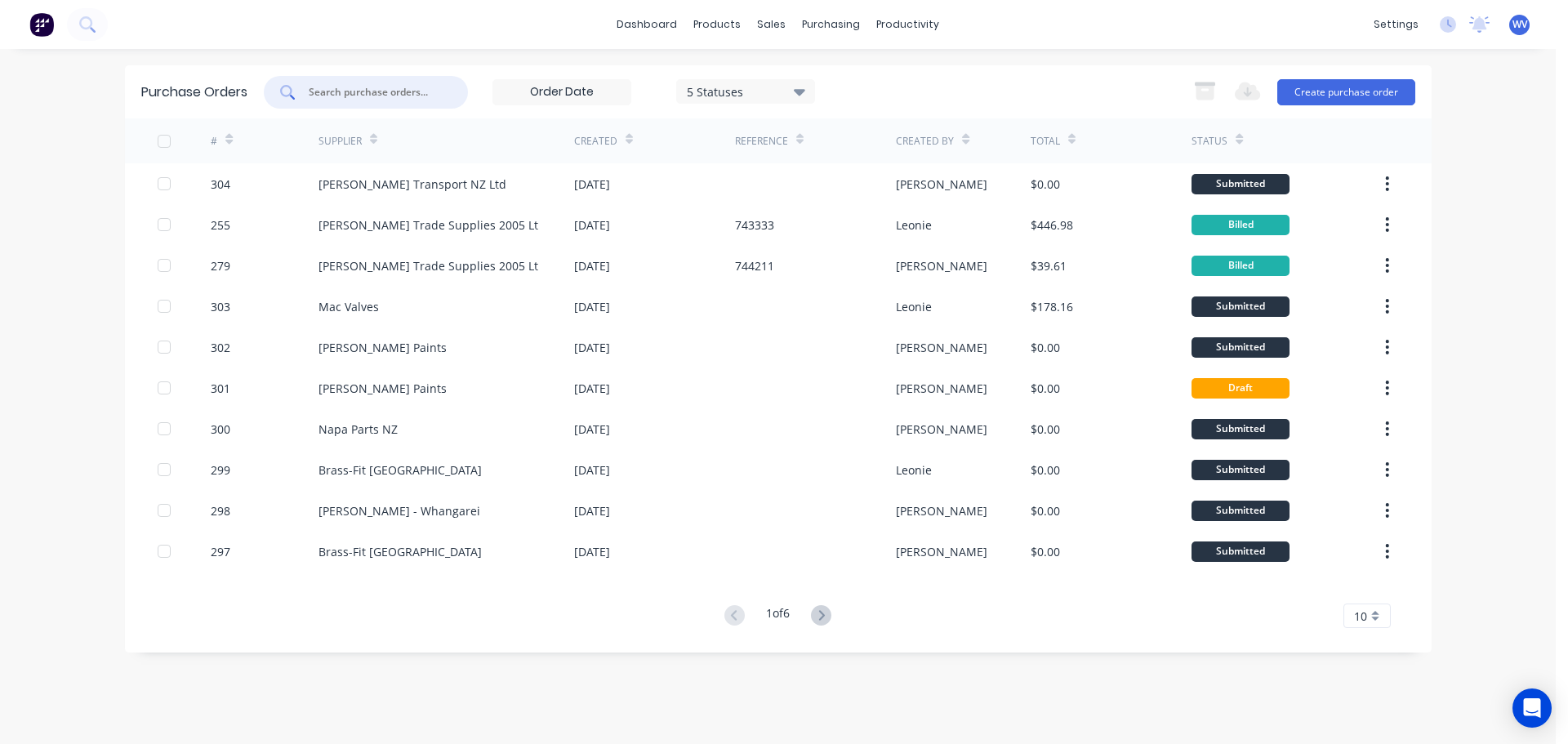
click at [316, 84] on input "text" at bounding box center [375, 92] width 136 height 16
click at [818, 84] on div "Sales Orders" at bounding box center [832, 78] width 67 height 15
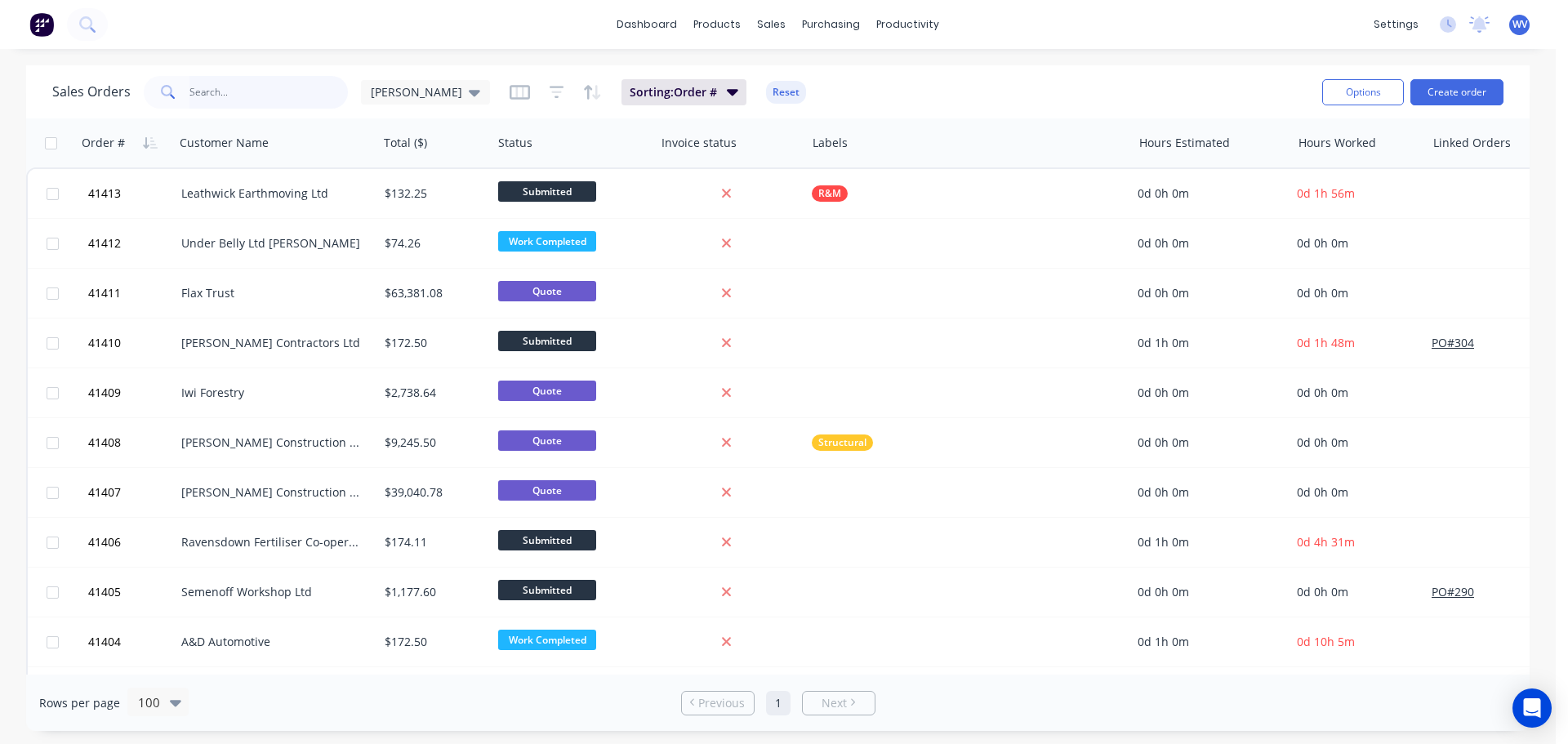
click at [260, 105] on input "text" at bounding box center [269, 92] width 159 height 33
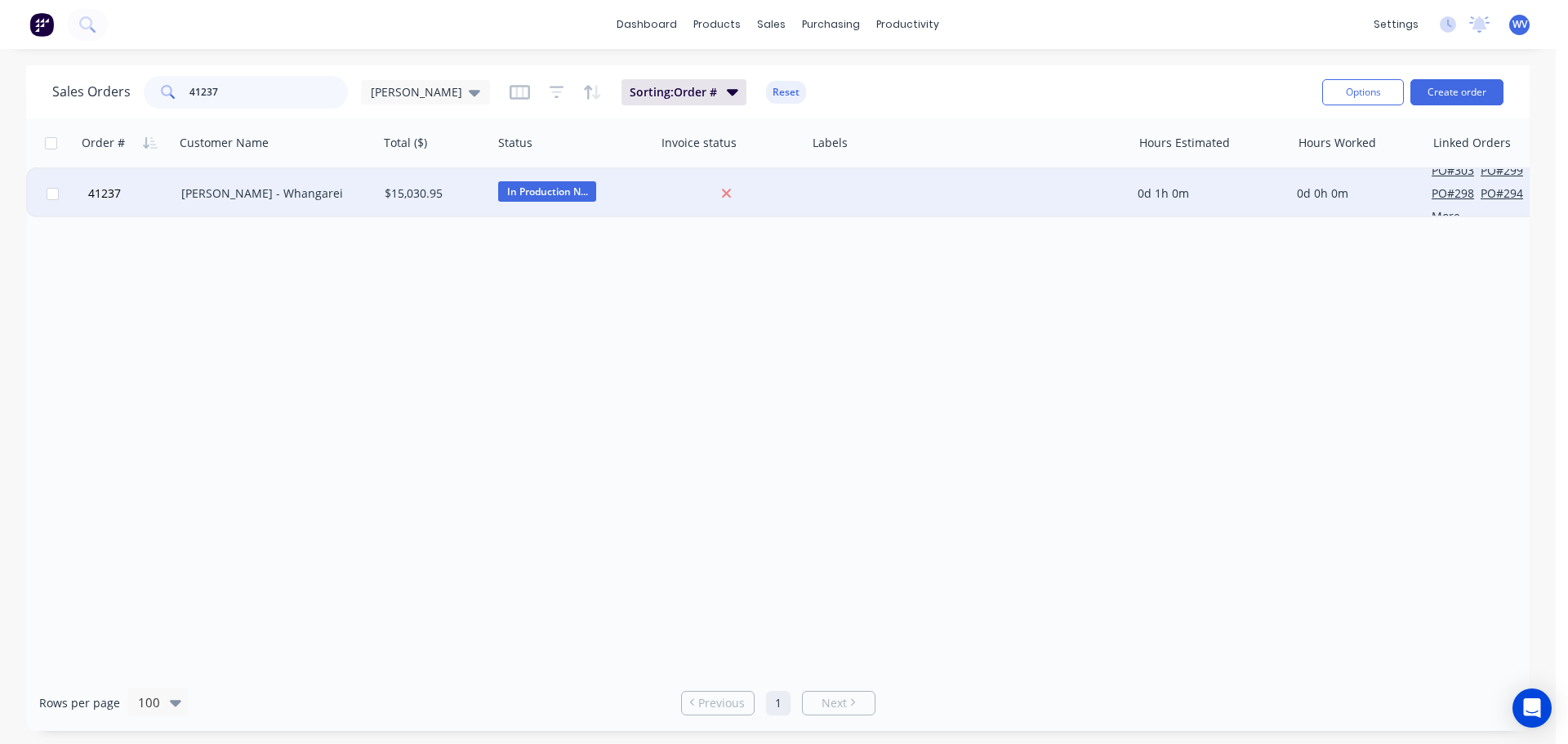
type input "41237"
click at [271, 200] on div "[PERSON_NAME] - Whangarei" at bounding box center [271, 194] width 180 height 16
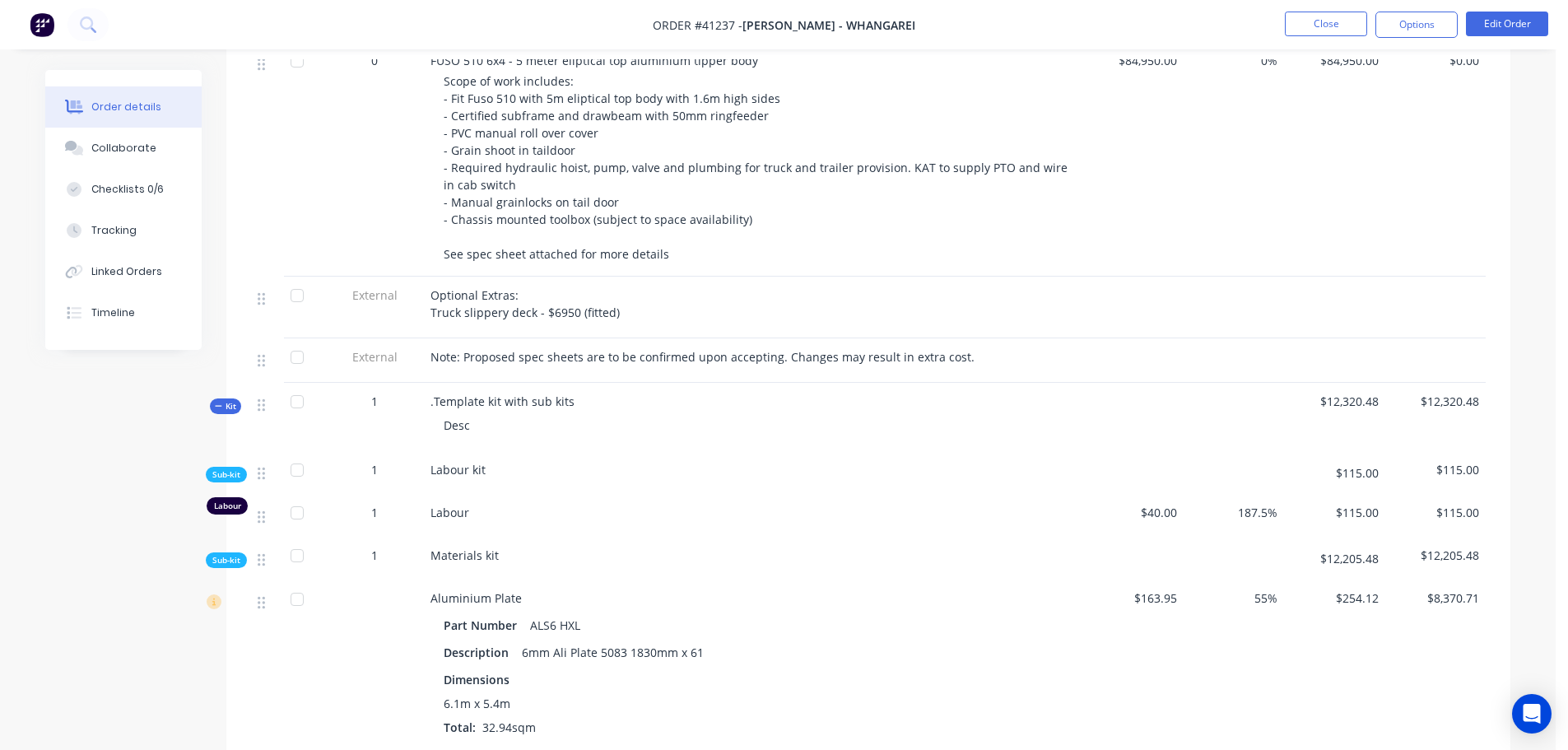
scroll to position [741, 0]
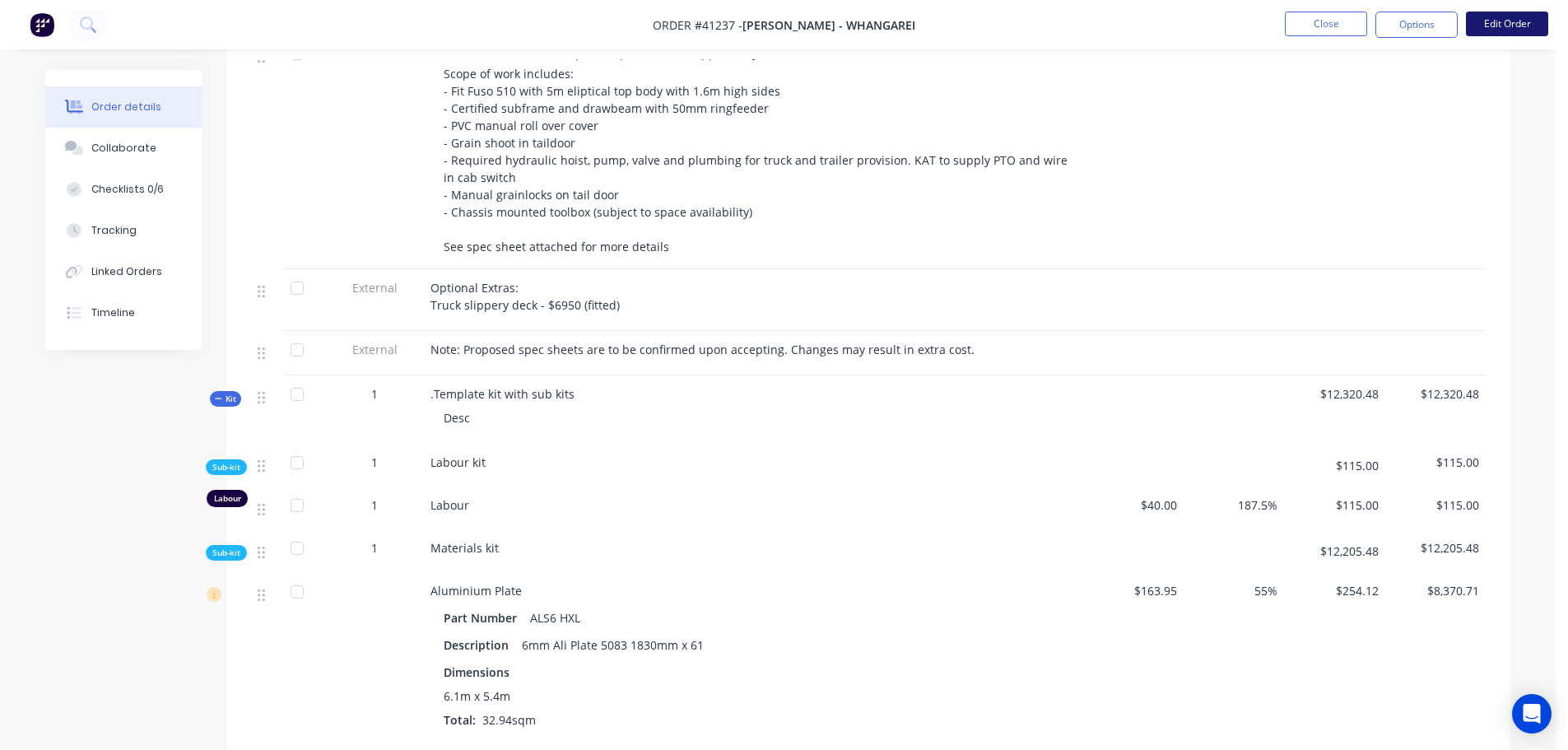
click at [1473, 22] on button "Edit Order" at bounding box center [1507, 24] width 82 height 25
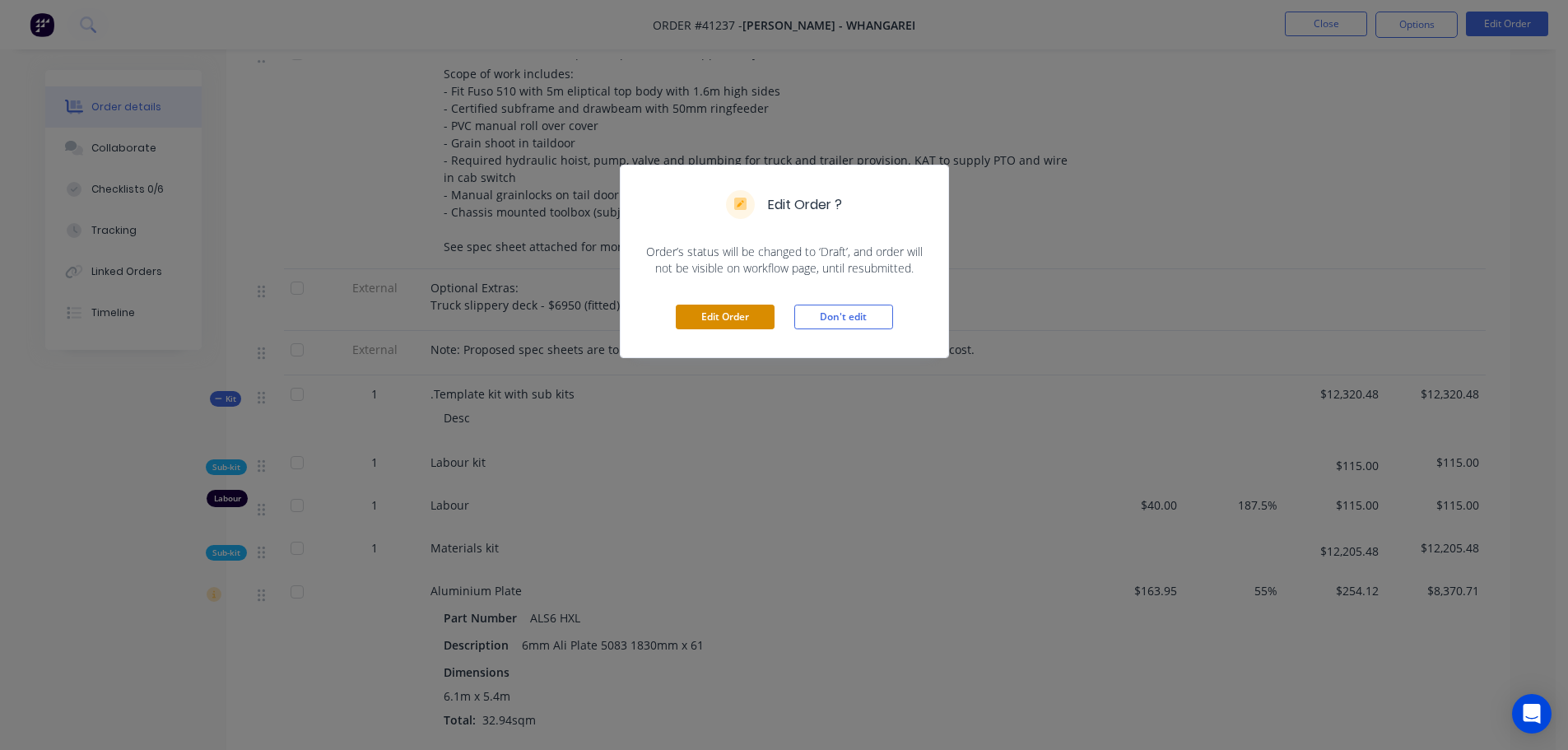
click at [725, 317] on button "Edit Order" at bounding box center [725, 317] width 99 height 25
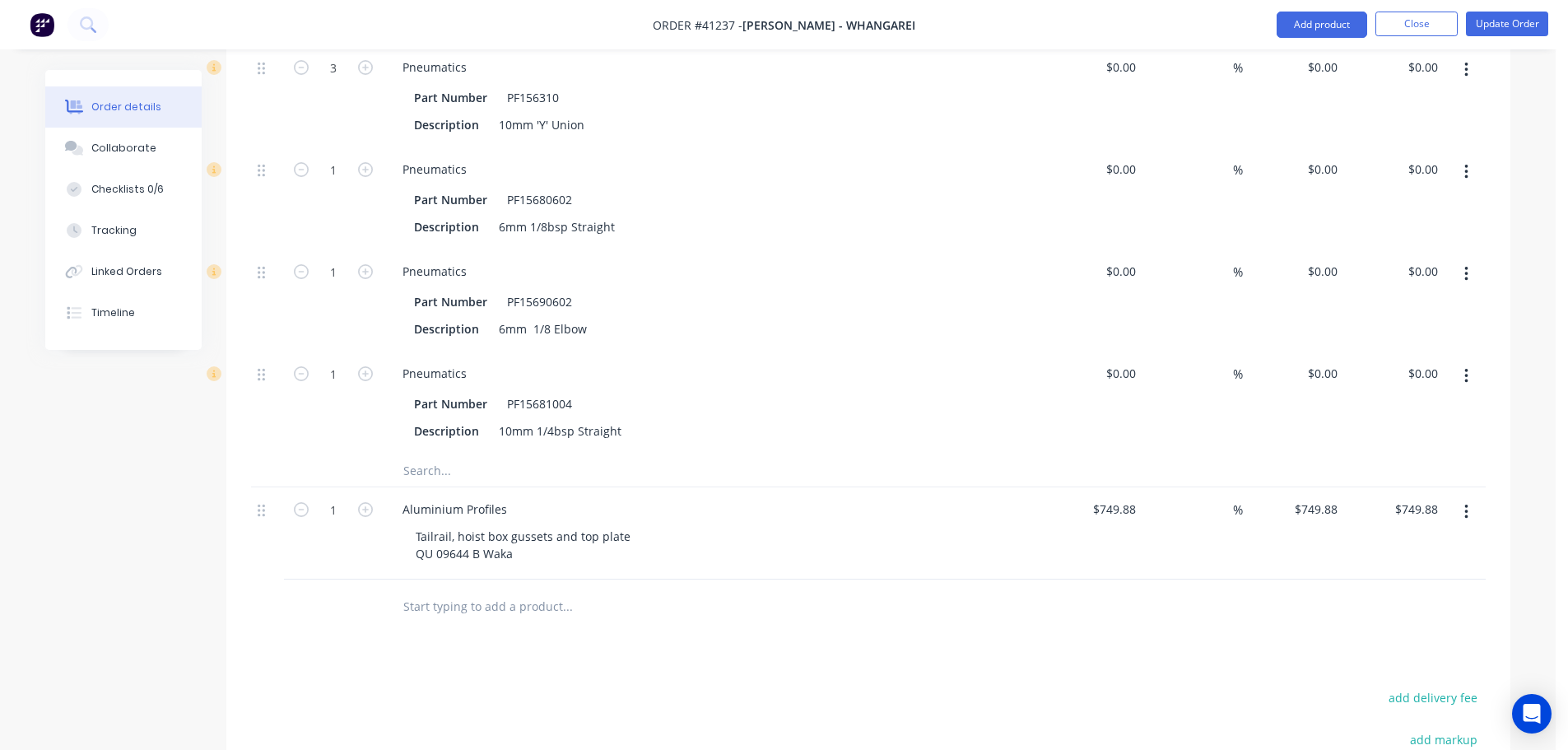
scroll to position [4576, 0]
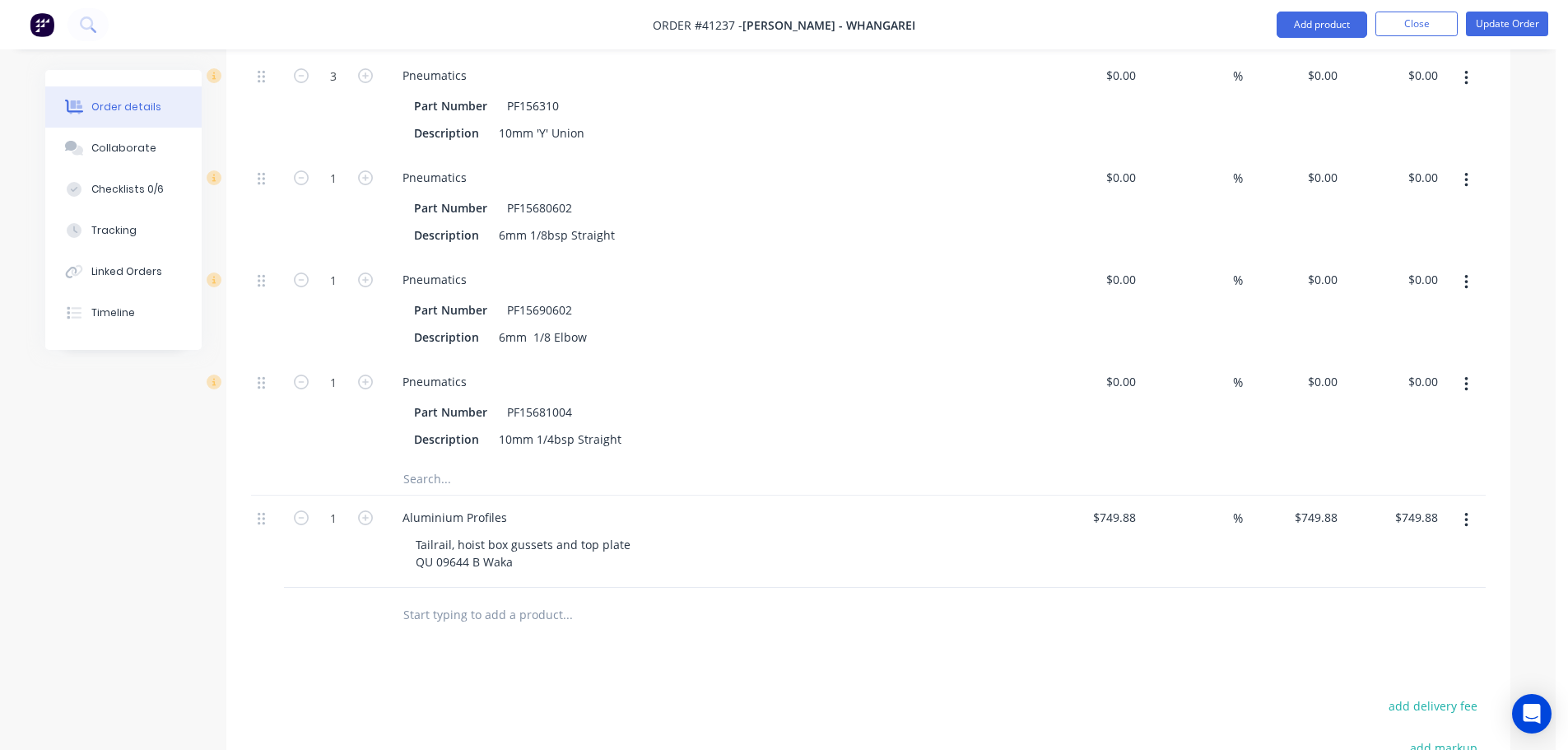
click at [427, 495] on input "text" at bounding box center [567, 478] width 330 height 33
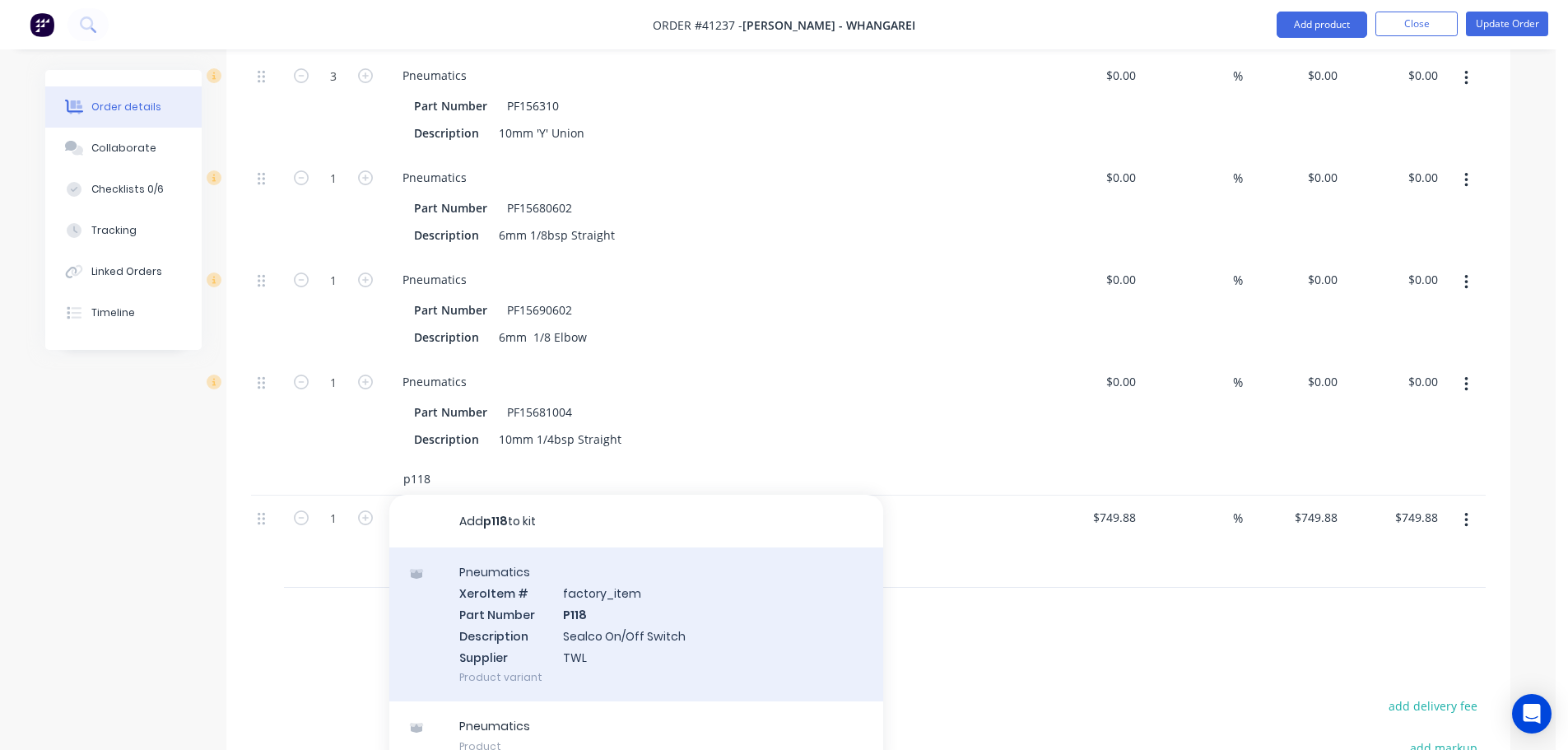
type input "p118"
click at [573, 631] on div "Pneumatics Xero Item # factory_item Part Number P118 Description Sealco On/Off …" at bounding box center [636, 624] width 494 height 154
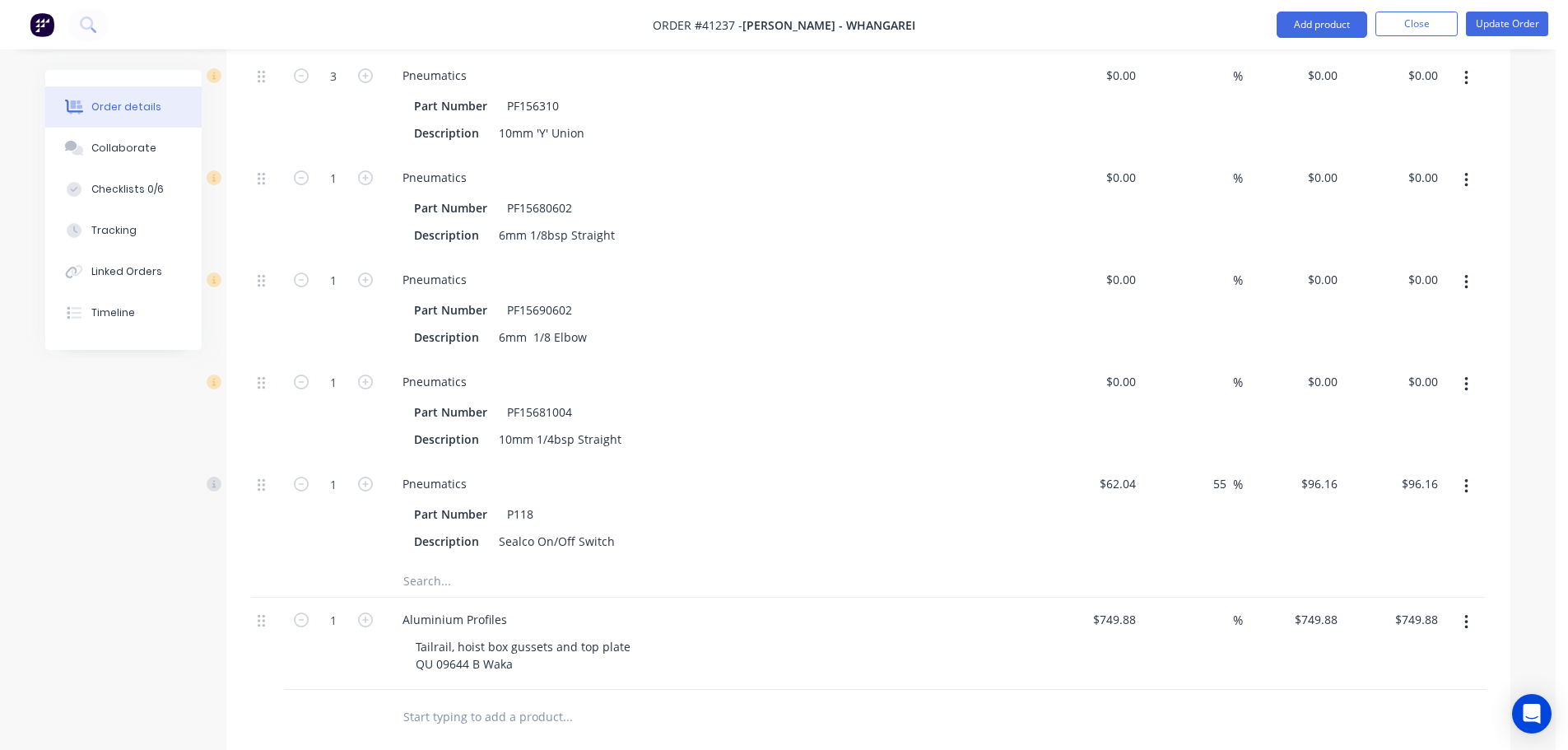
click at [434, 597] on input "text" at bounding box center [567, 581] width 330 height 33
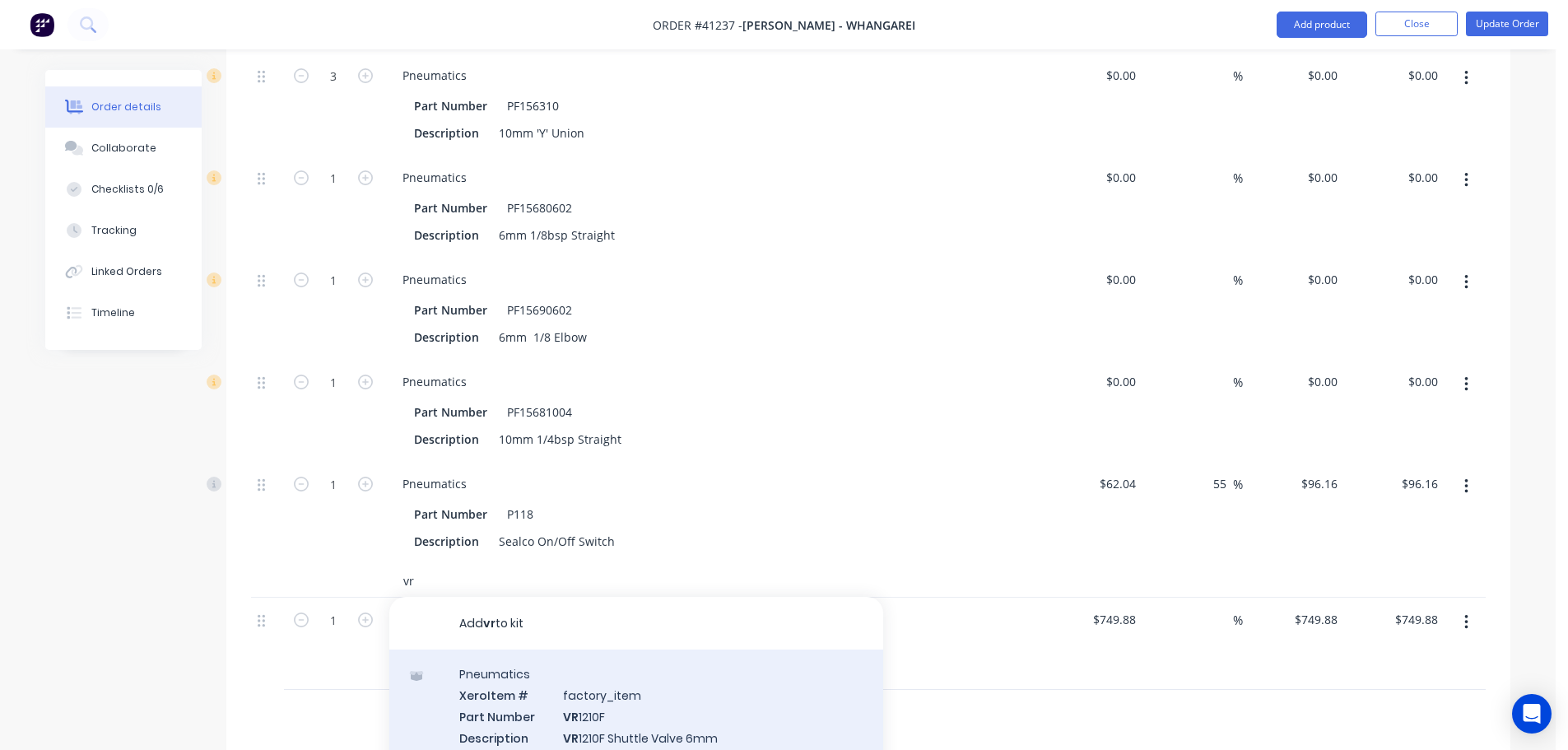
type input "vr"
click at [571, 737] on div "Pneumatics Xero Item # factory_item Part Number VR 1210F Description VR 1210F S…" at bounding box center [636, 726] width 494 height 154
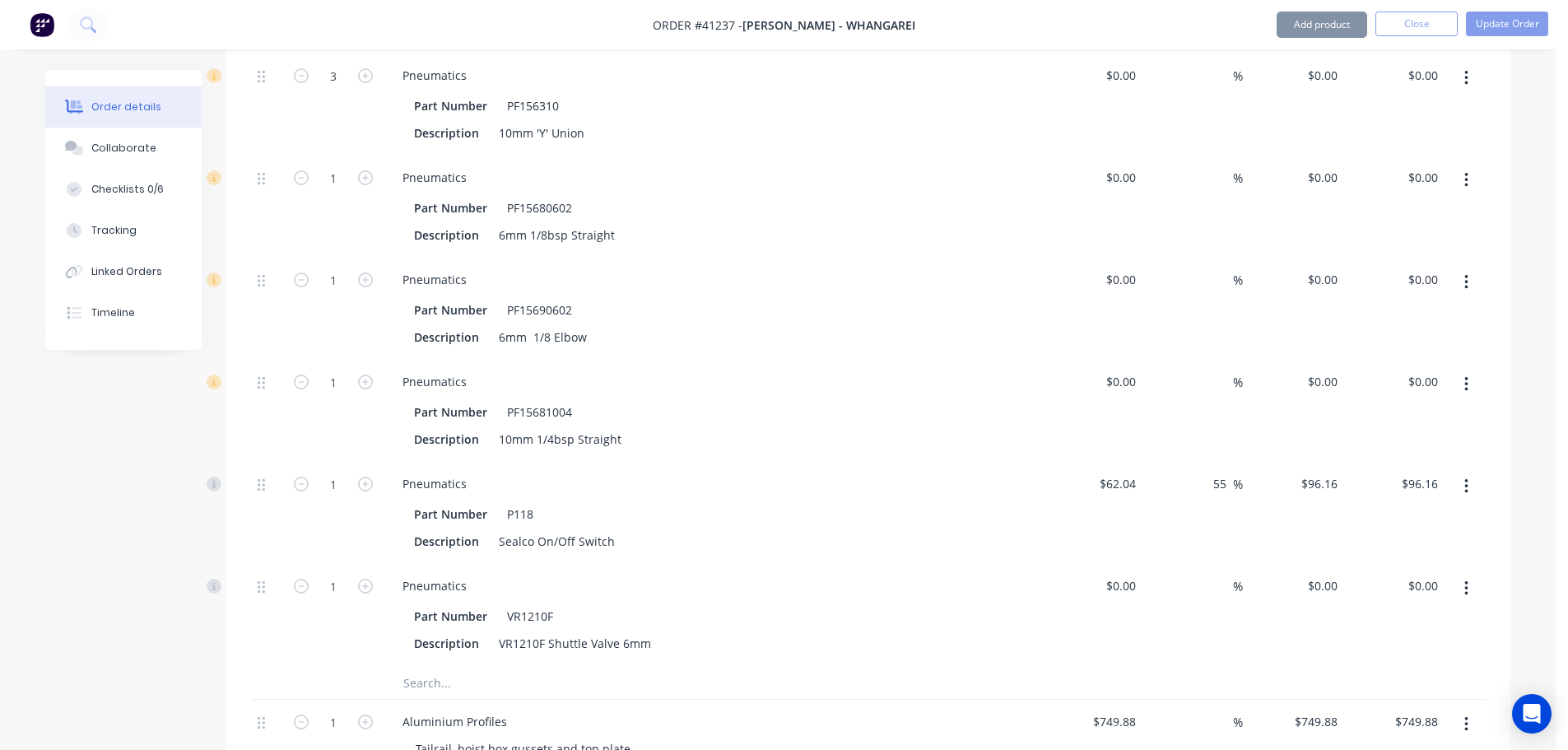
type input "$39.75"
type input "54.99"
type input "$61.61"
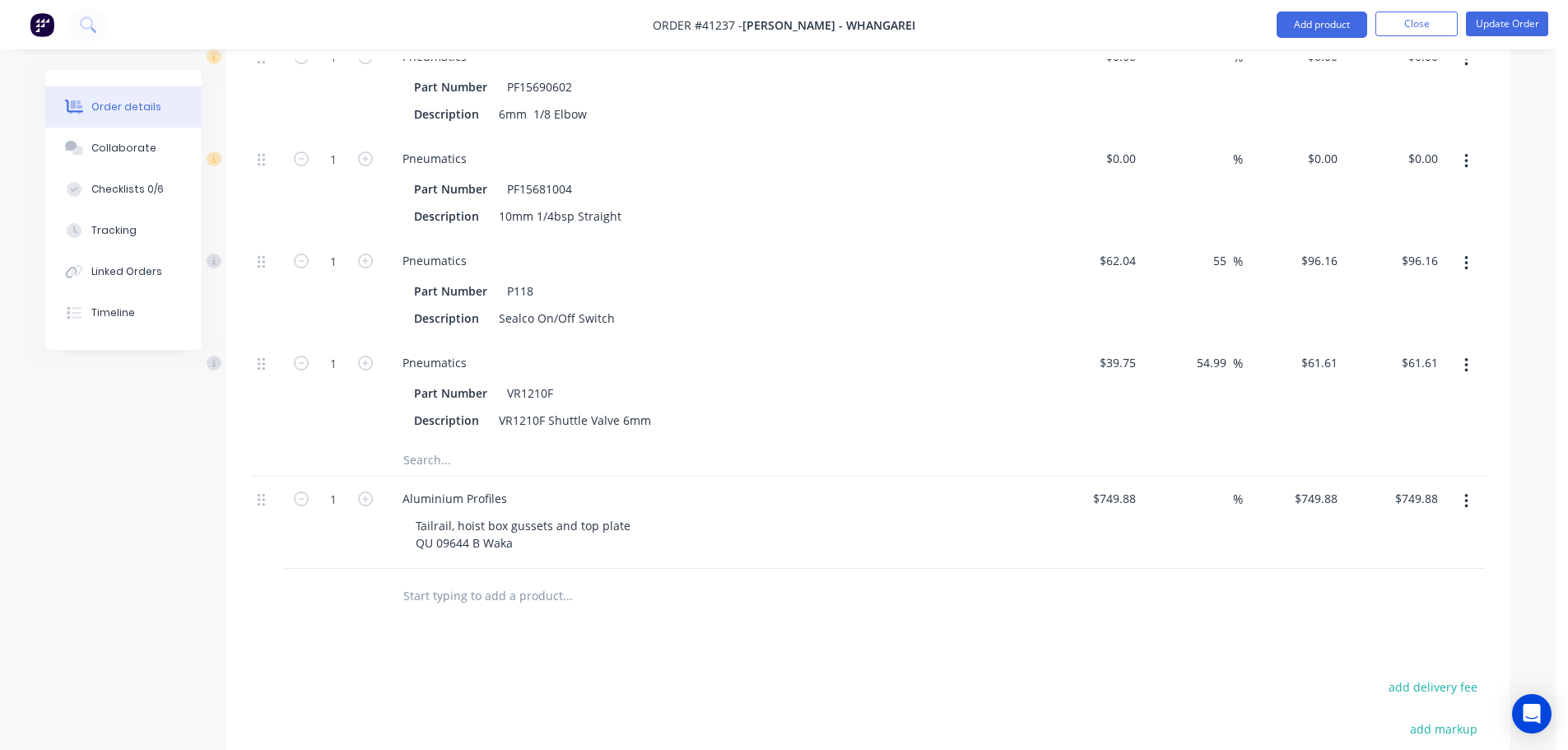
scroll to position [4823, 0]
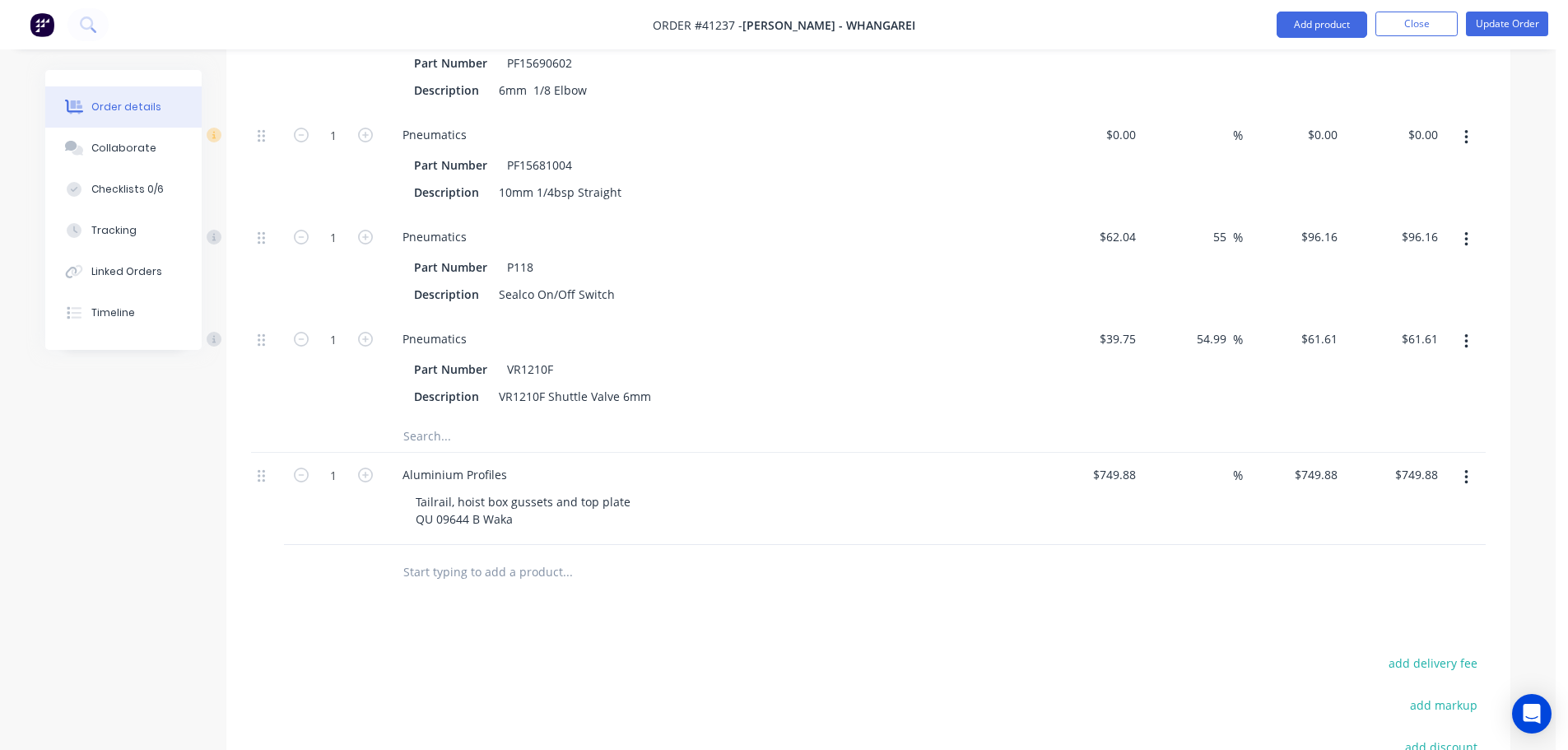
click at [443, 446] on input "text" at bounding box center [567, 436] width 330 height 33
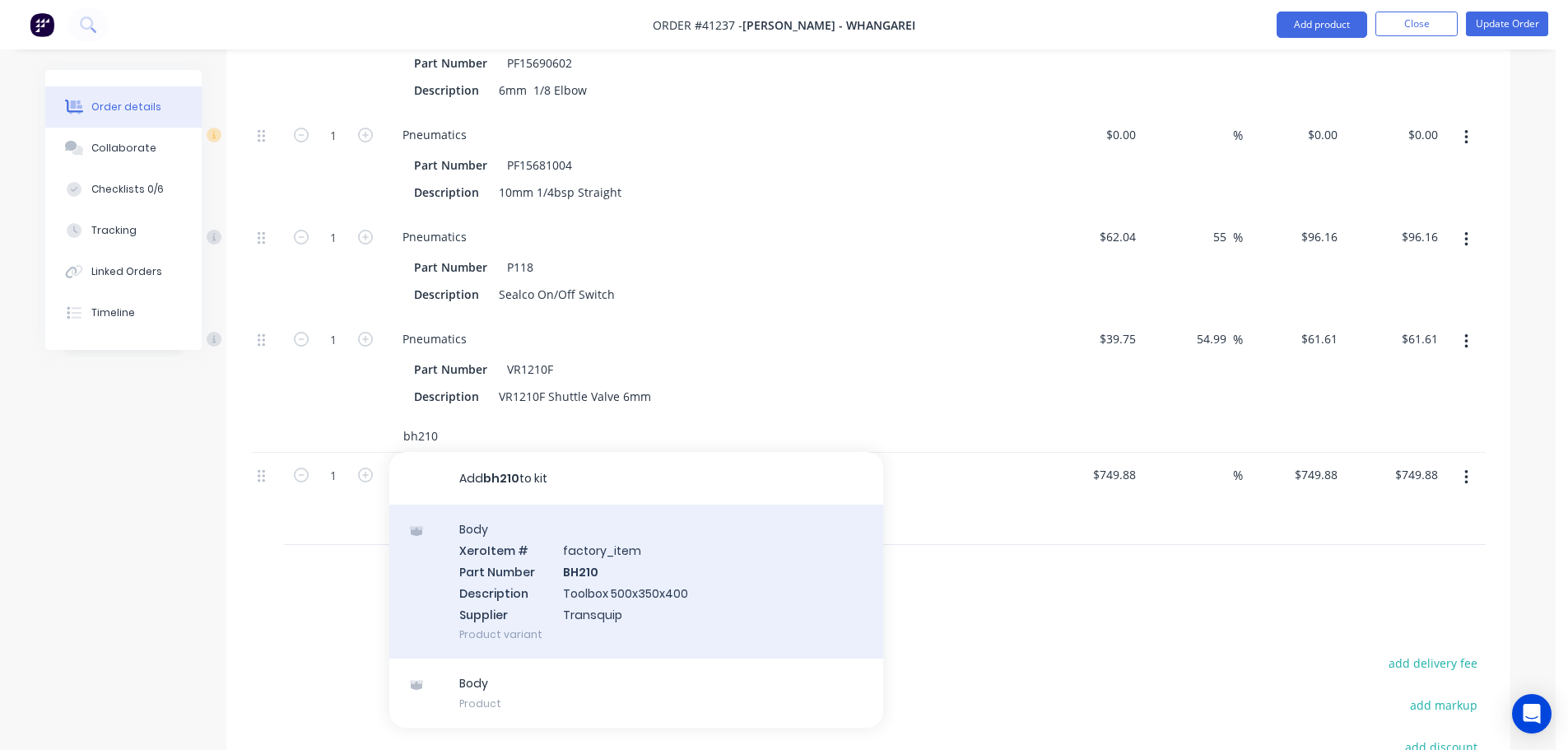
type input "bh210"
click at [591, 603] on div "Body Xero Item # factory_item Part Number BH210 Description Toolbox 500x350x400…" at bounding box center [636, 581] width 494 height 154
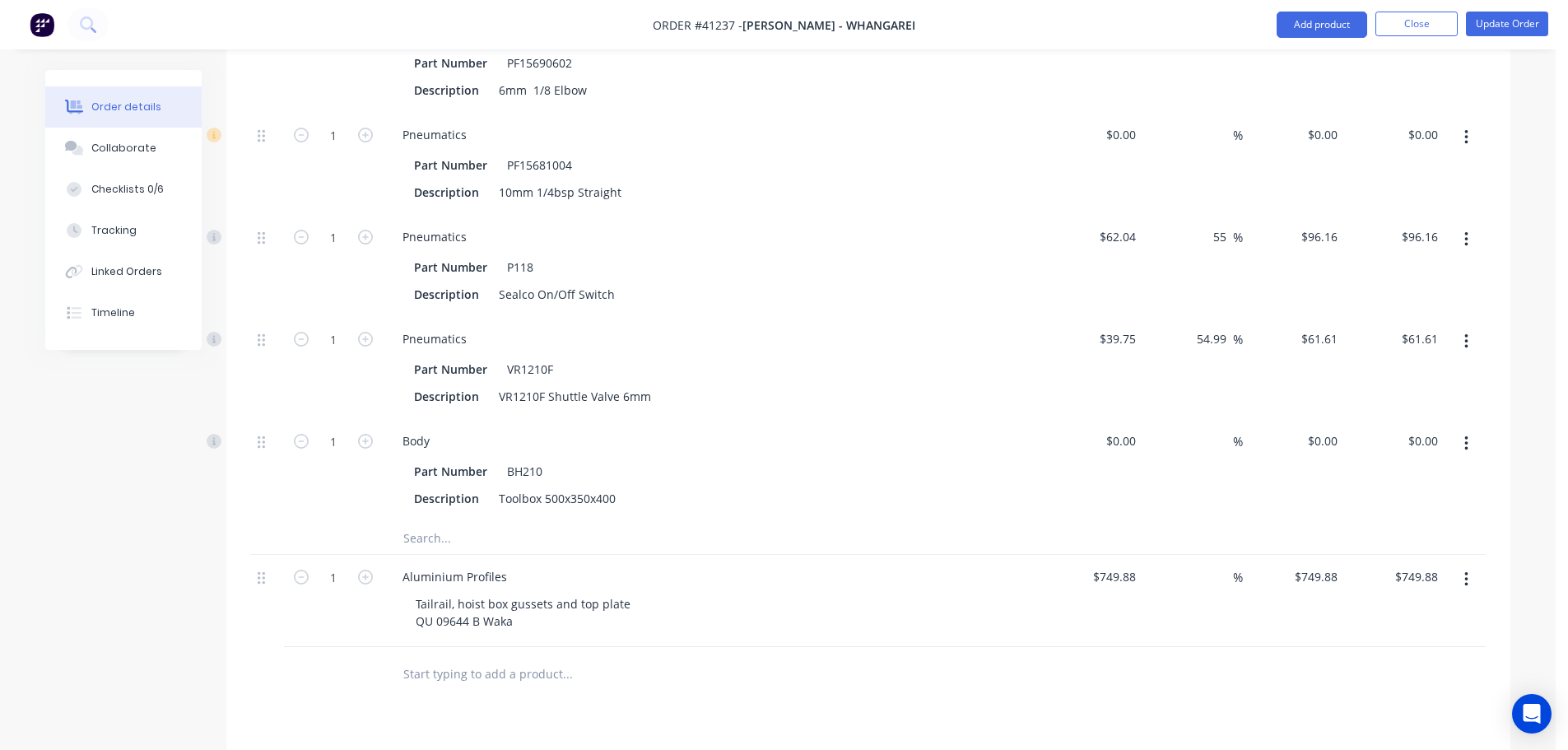
click at [434, 554] on input "text" at bounding box center [567, 538] width 330 height 33
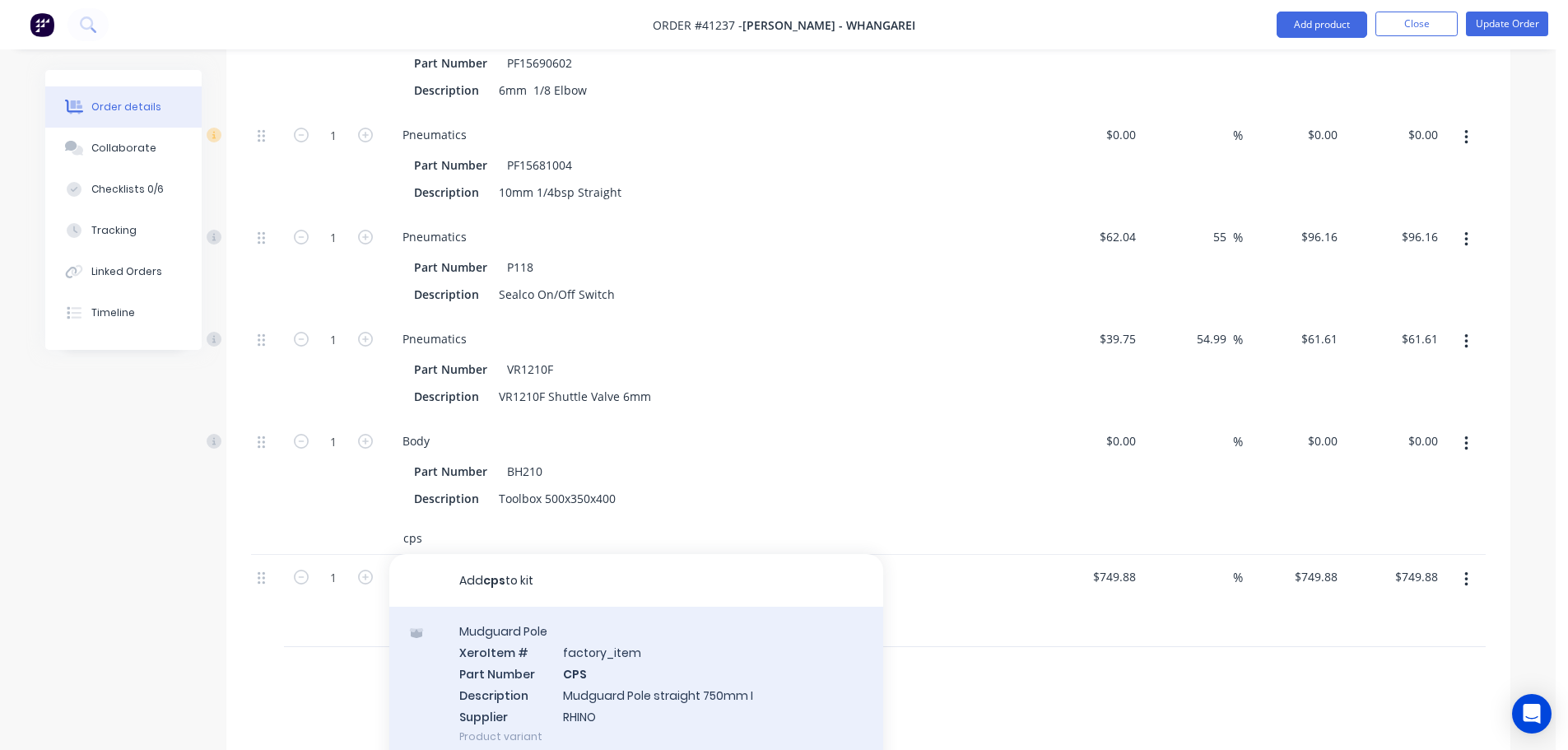
type input "cps"
click at [586, 693] on div "Mudguard Pole Xero Item # factory_item Part Number CPS Description Mudguard Pol…" at bounding box center [636, 684] width 494 height 154
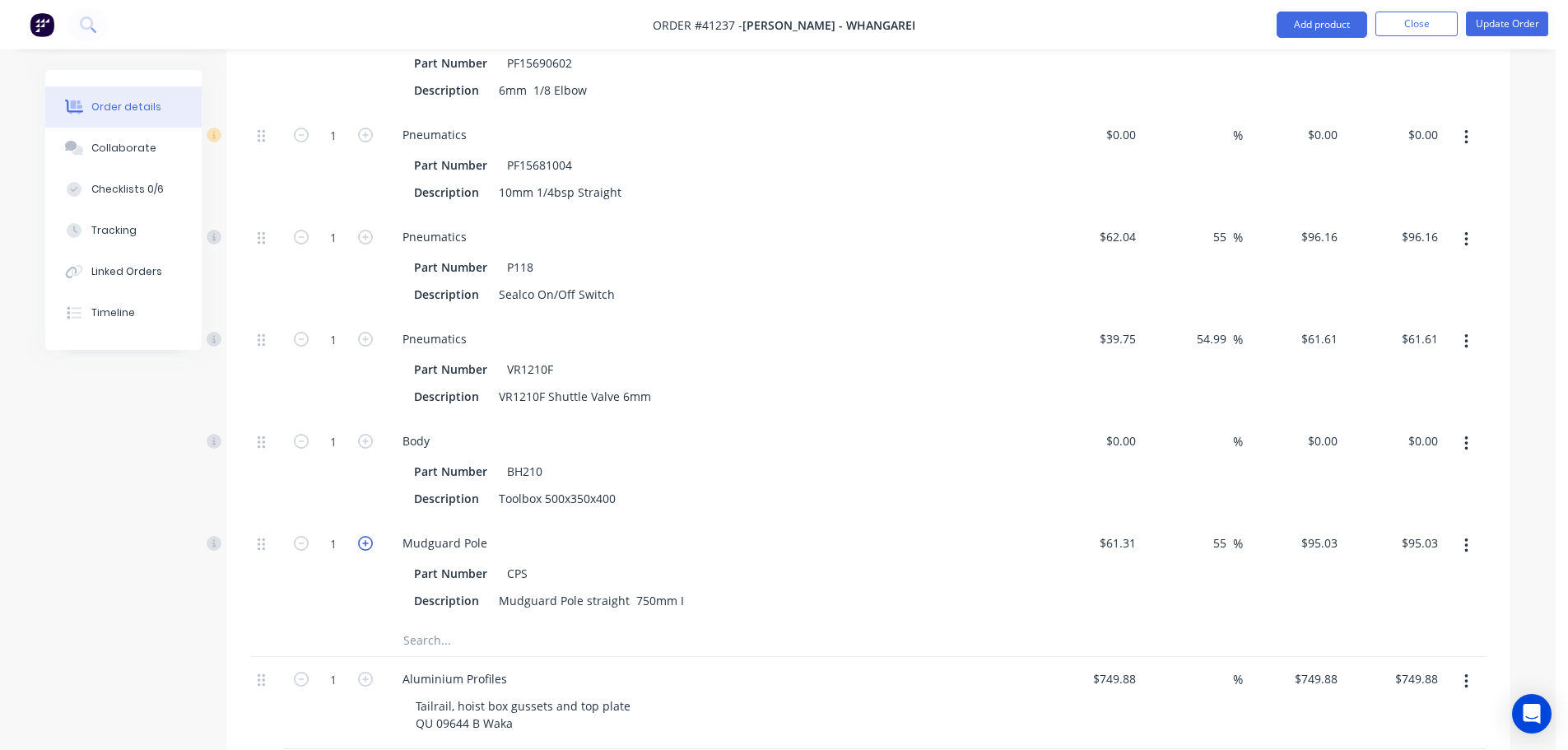
click at [370, 551] on icon "button" at bounding box center [365, 543] width 15 height 15
type input "2"
type input "$190.06"
click at [430, 654] on input "text" at bounding box center [567, 640] width 330 height 33
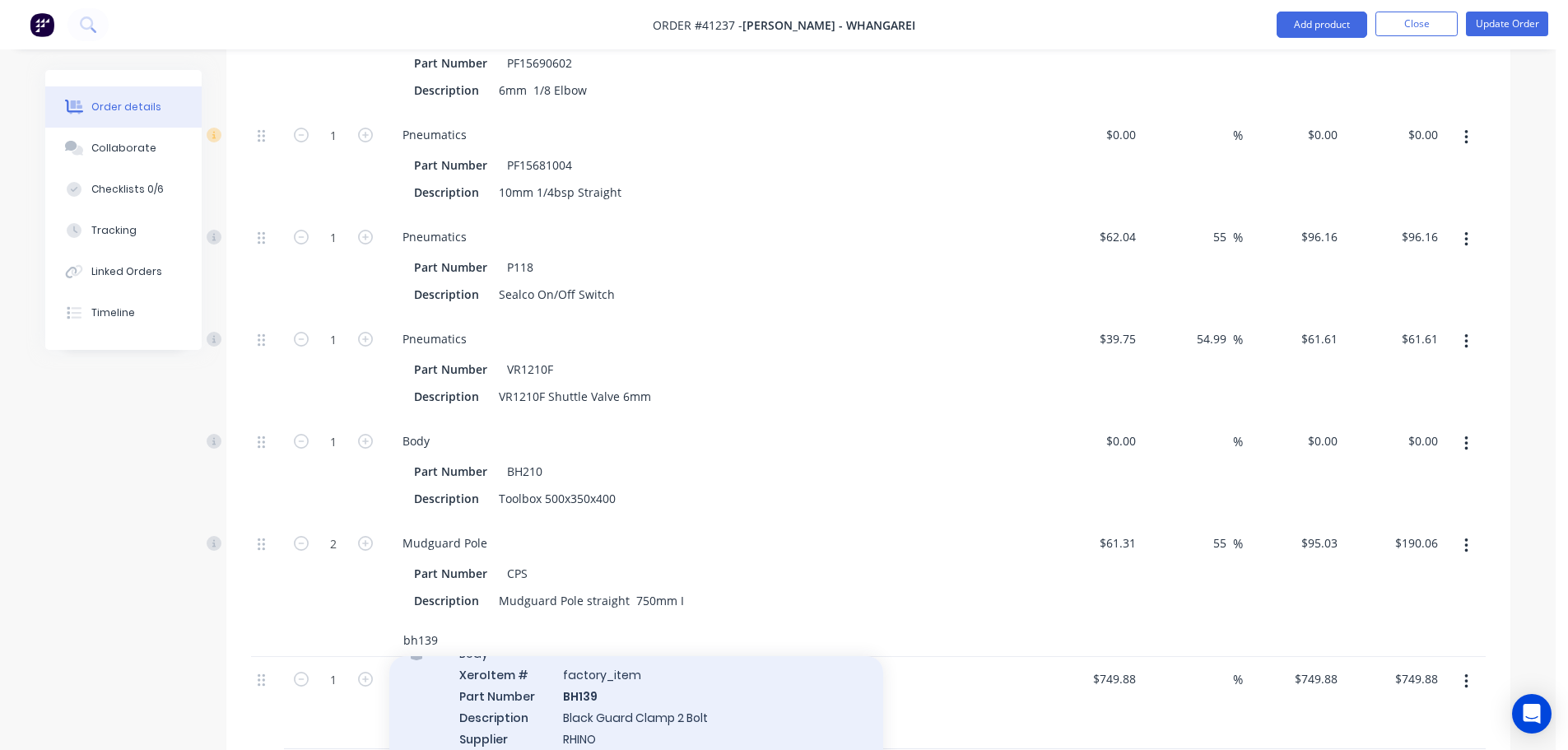
scroll to position [43, 0]
type input "bh139"
click at [597, 735] on div "Body Xero Item # factory_item Part Number BH139 Description Black Guard Clamp 2…" at bounding box center [636, 743] width 494 height 154
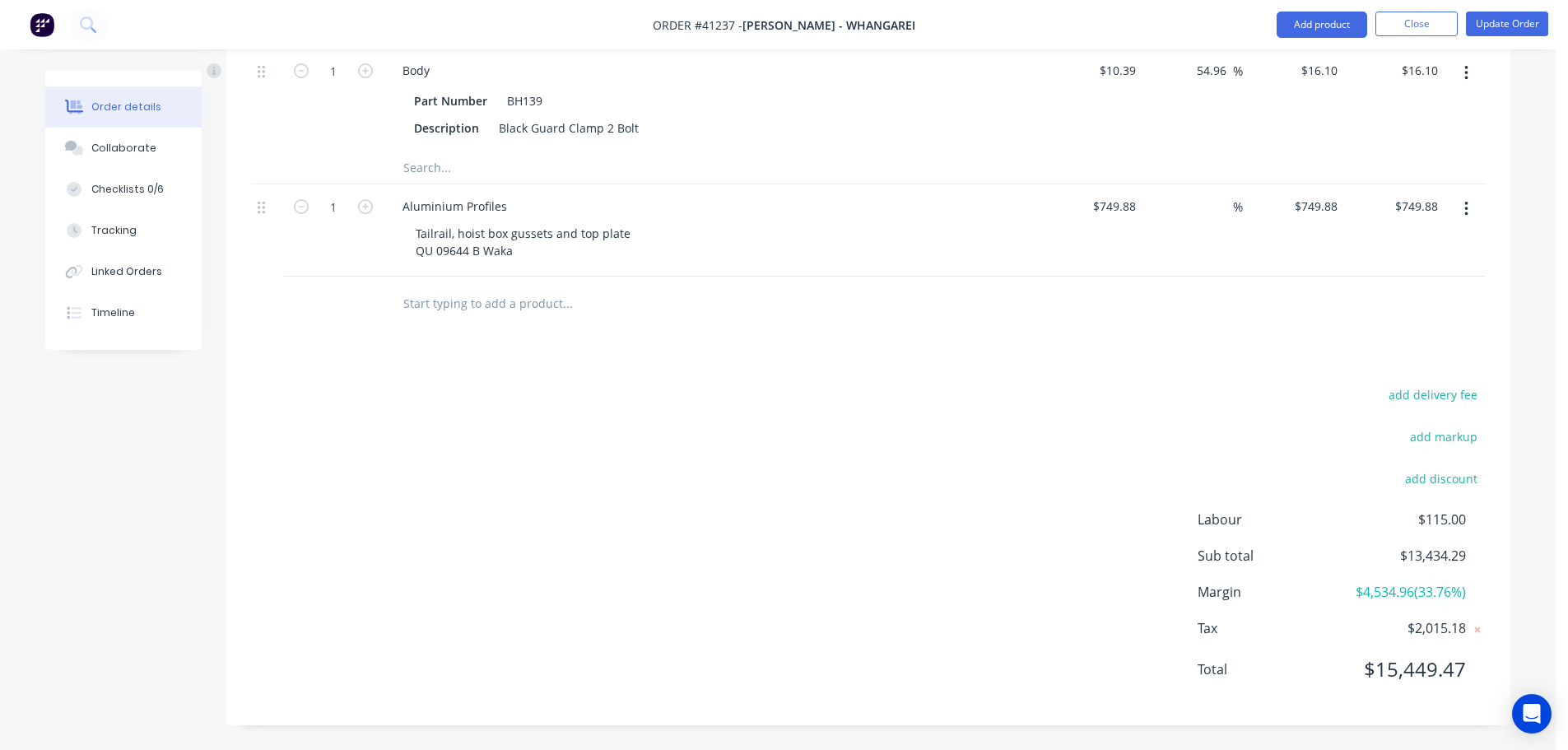
scroll to position [5400, 0]
click at [362, 78] on icon "button" at bounding box center [365, 71] width 15 height 15
type input "2"
type input "$32.20"
click at [362, 78] on icon "button" at bounding box center [365, 71] width 15 height 15
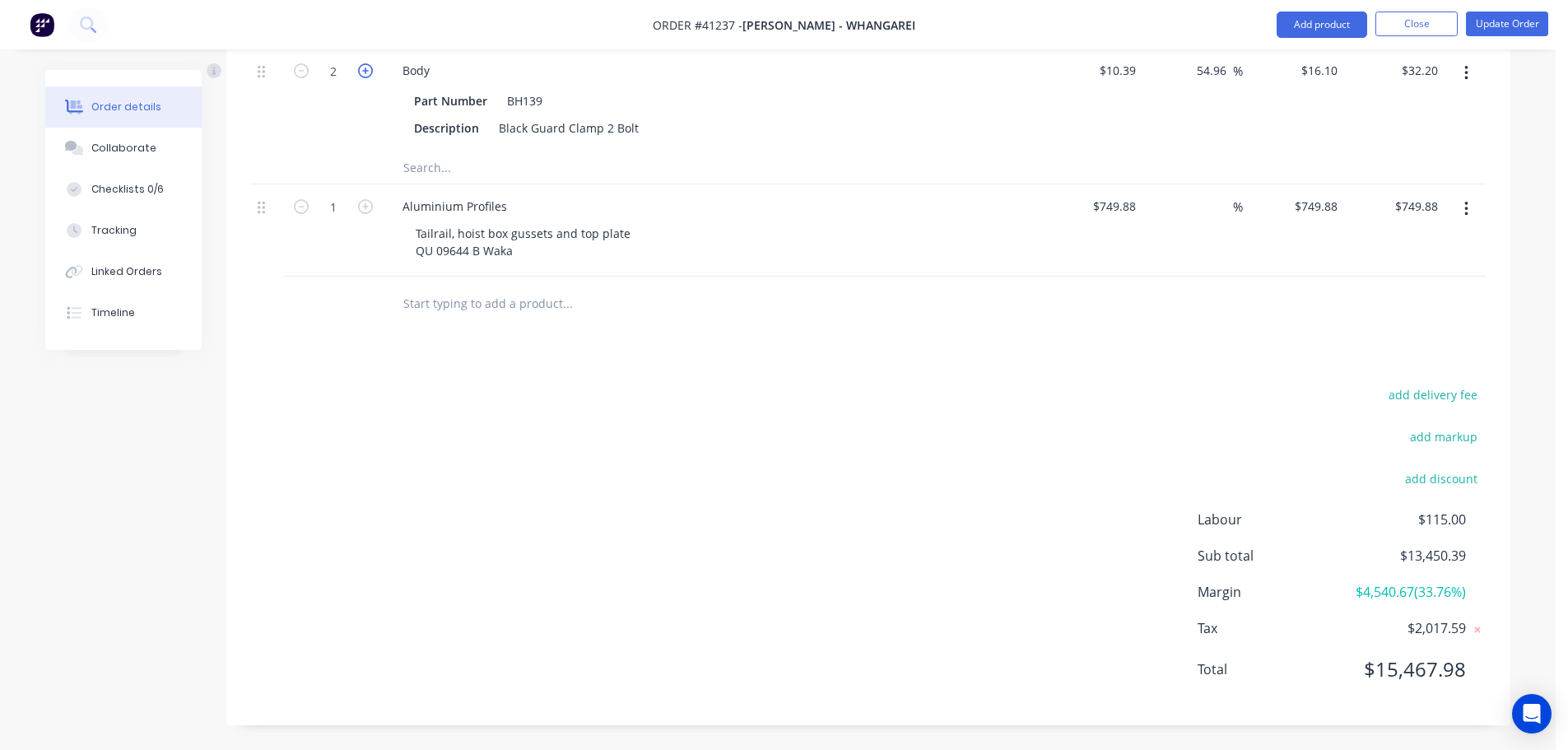
type input "3"
type input "$48.30"
click at [362, 78] on icon "button" at bounding box center [365, 71] width 15 height 15
type input "4"
type input "$64.40"
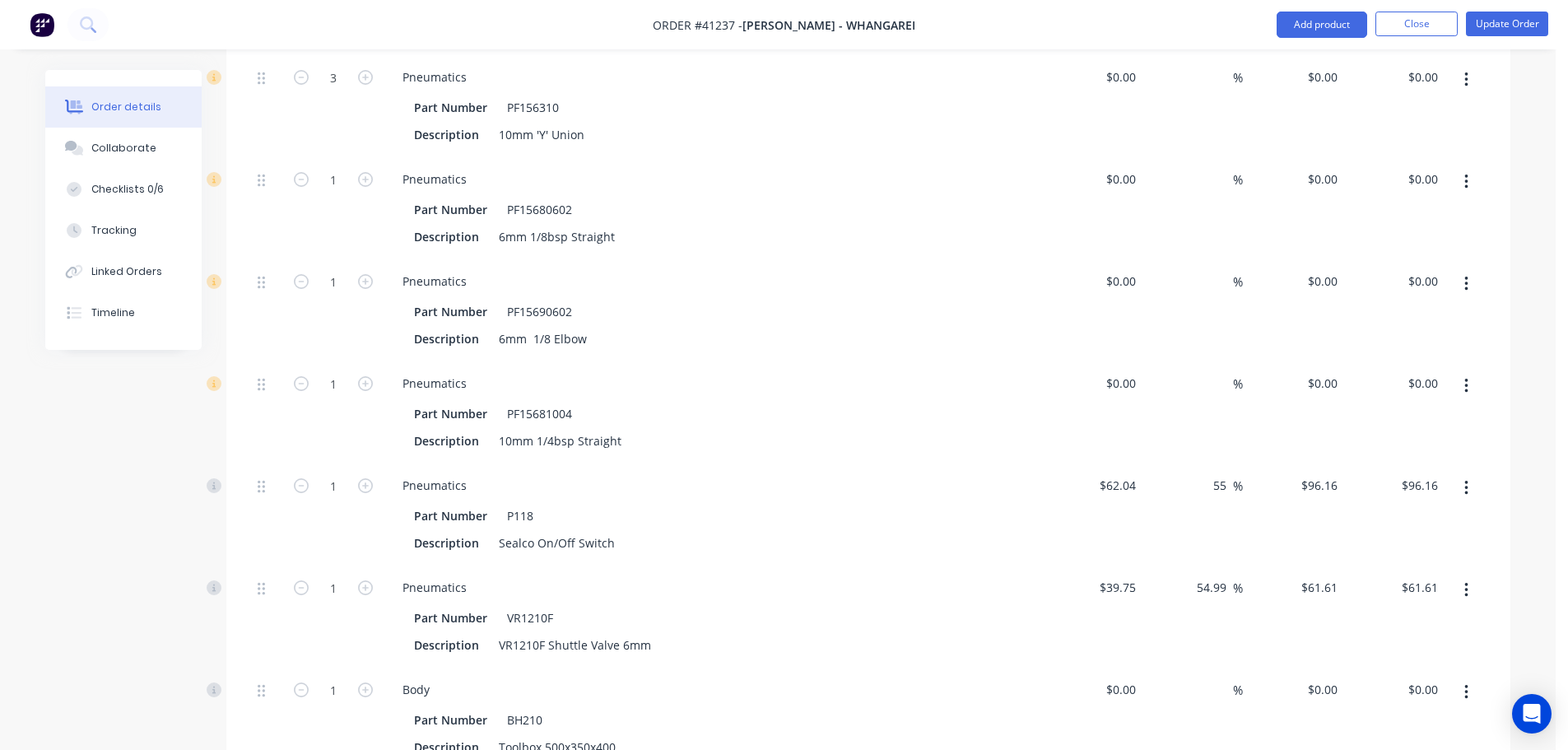
scroll to position [4823, 0]
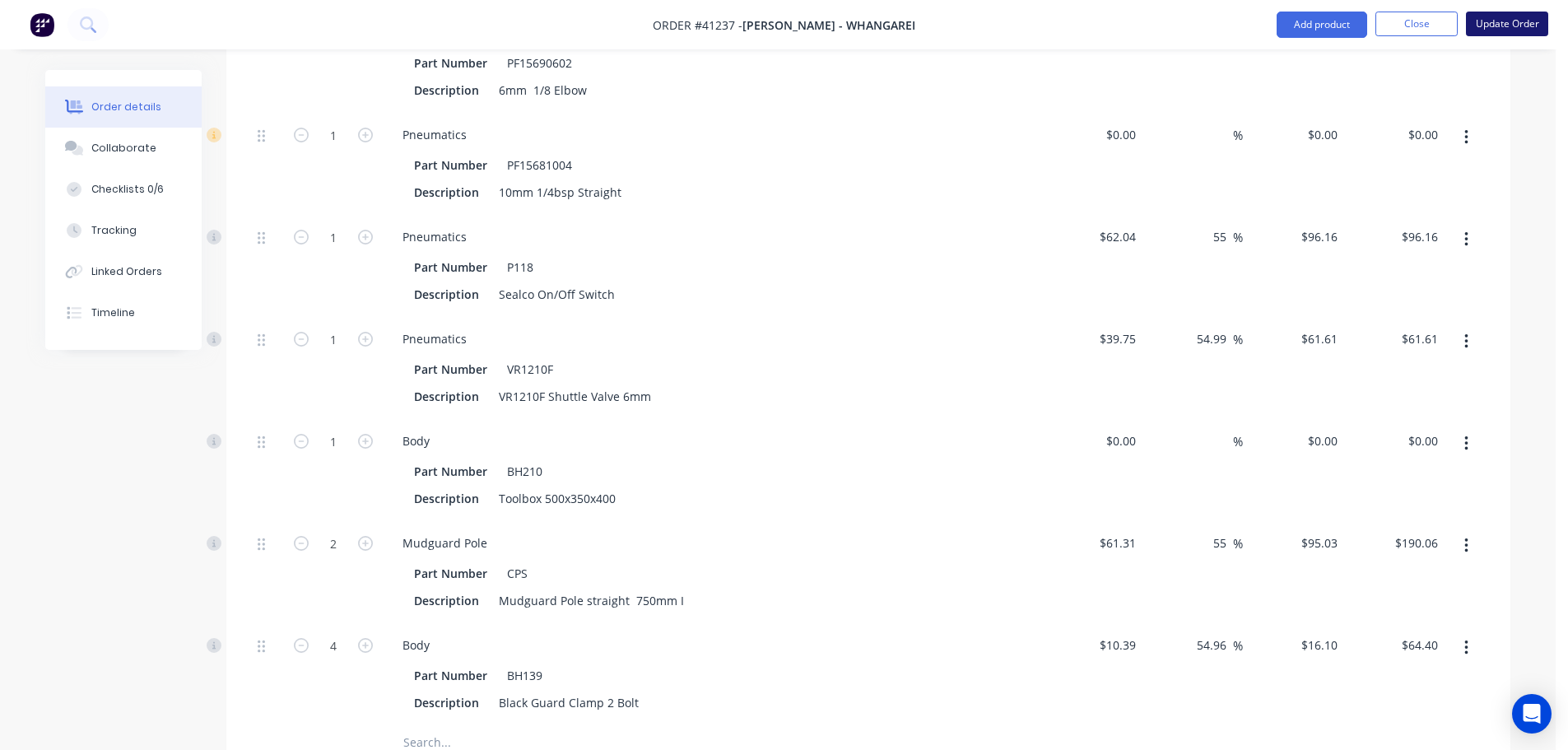
click at [1506, 32] on button "Update Order" at bounding box center [1507, 24] width 82 height 25
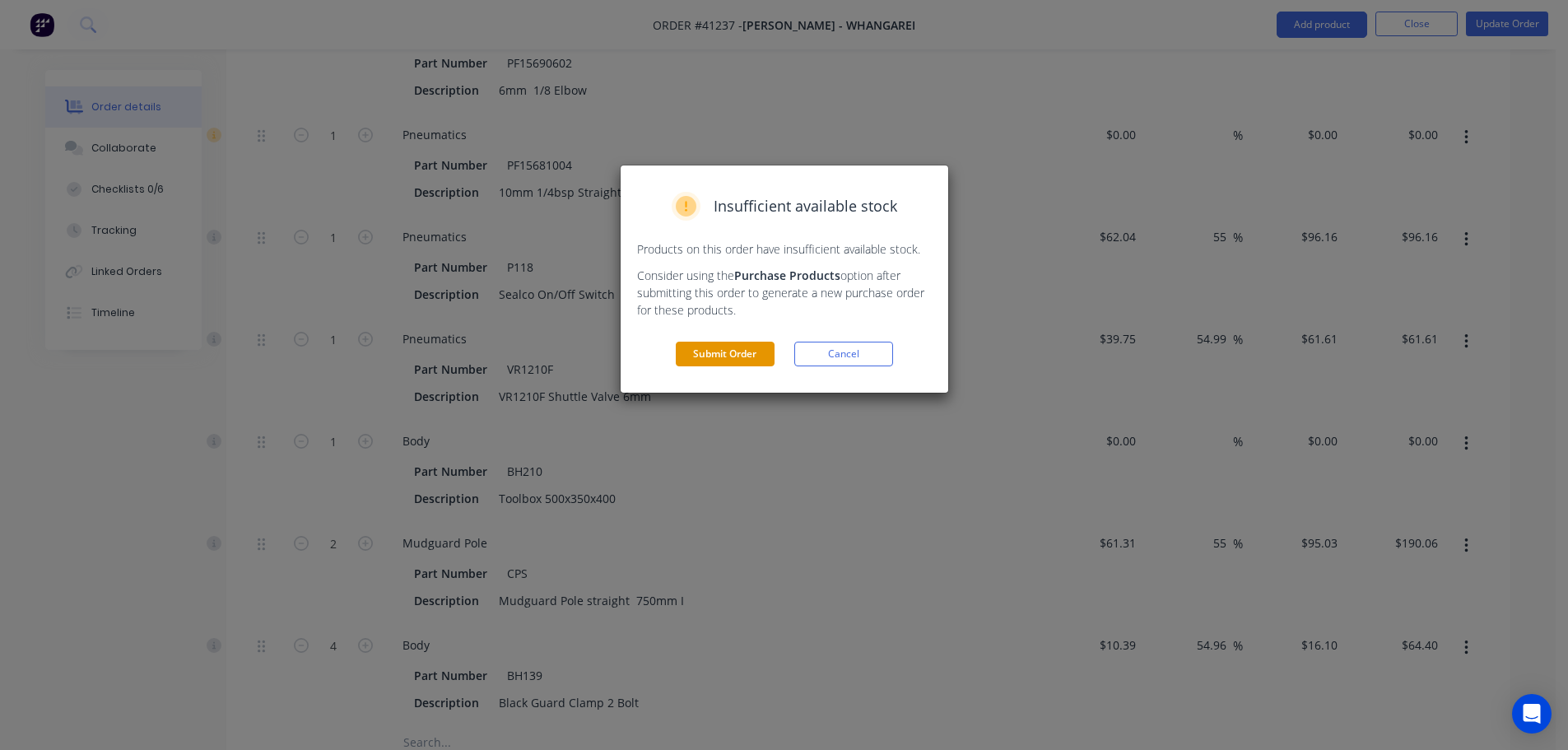
click at [752, 348] on button "Submit Order" at bounding box center [725, 354] width 99 height 25
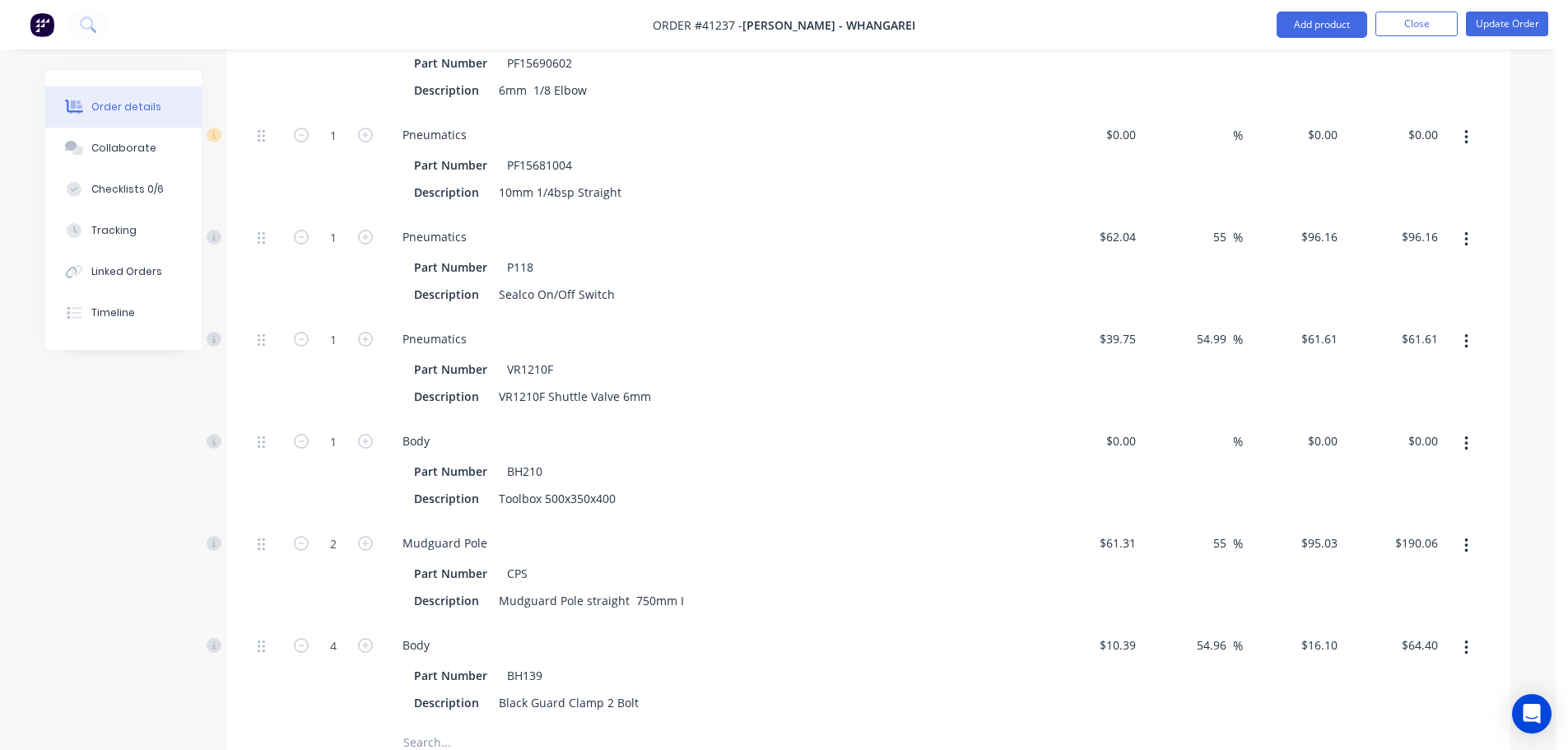
scroll to position [4762, 0]
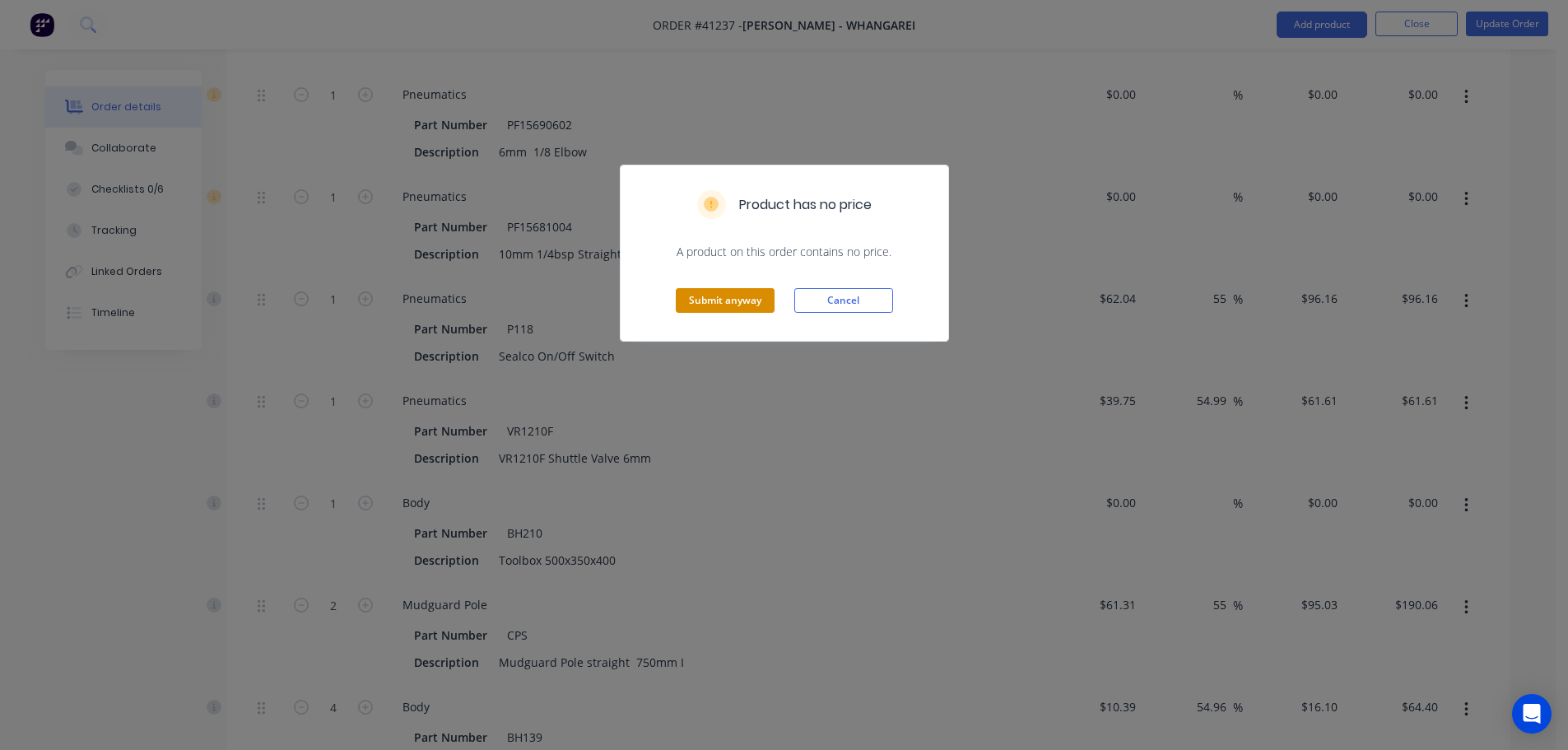
click at [718, 308] on button "Submit anyway" at bounding box center [725, 301] width 99 height 25
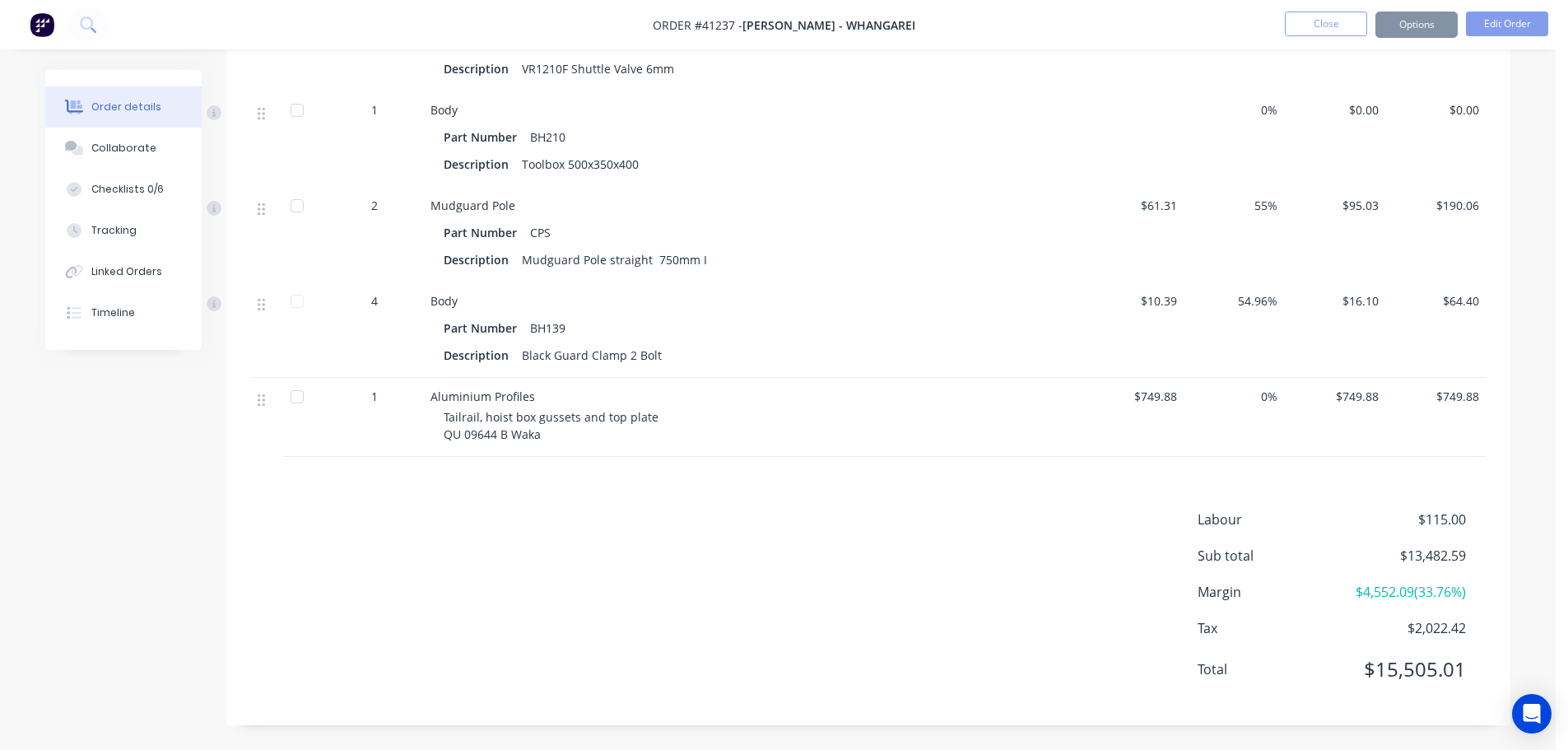
scroll to position [4742, 0]
click at [1443, 27] on button "Options" at bounding box center [1417, 25] width 82 height 27
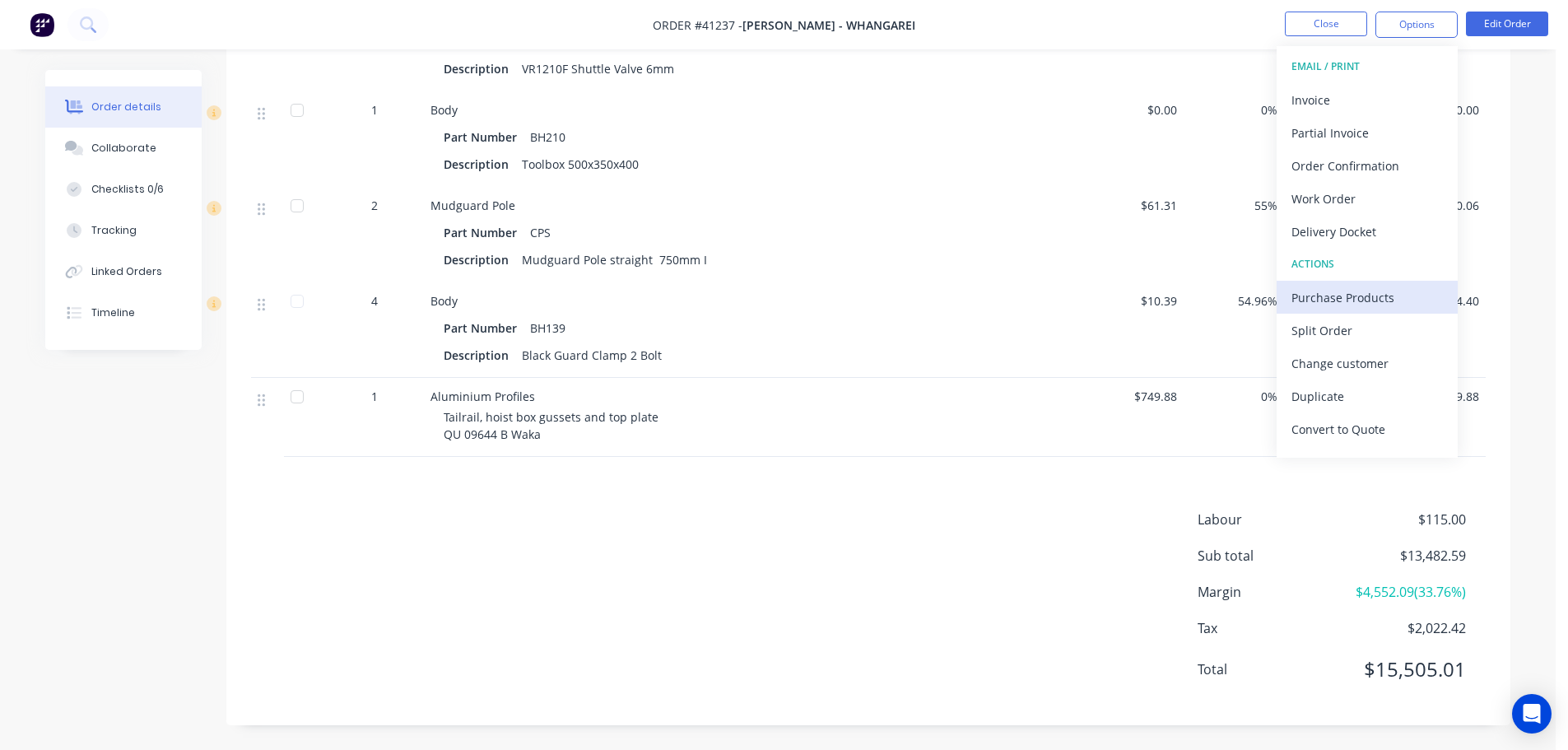
click at [1344, 303] on div "Purchase Products" at bounding box center [1367, 297] width 151 height 24
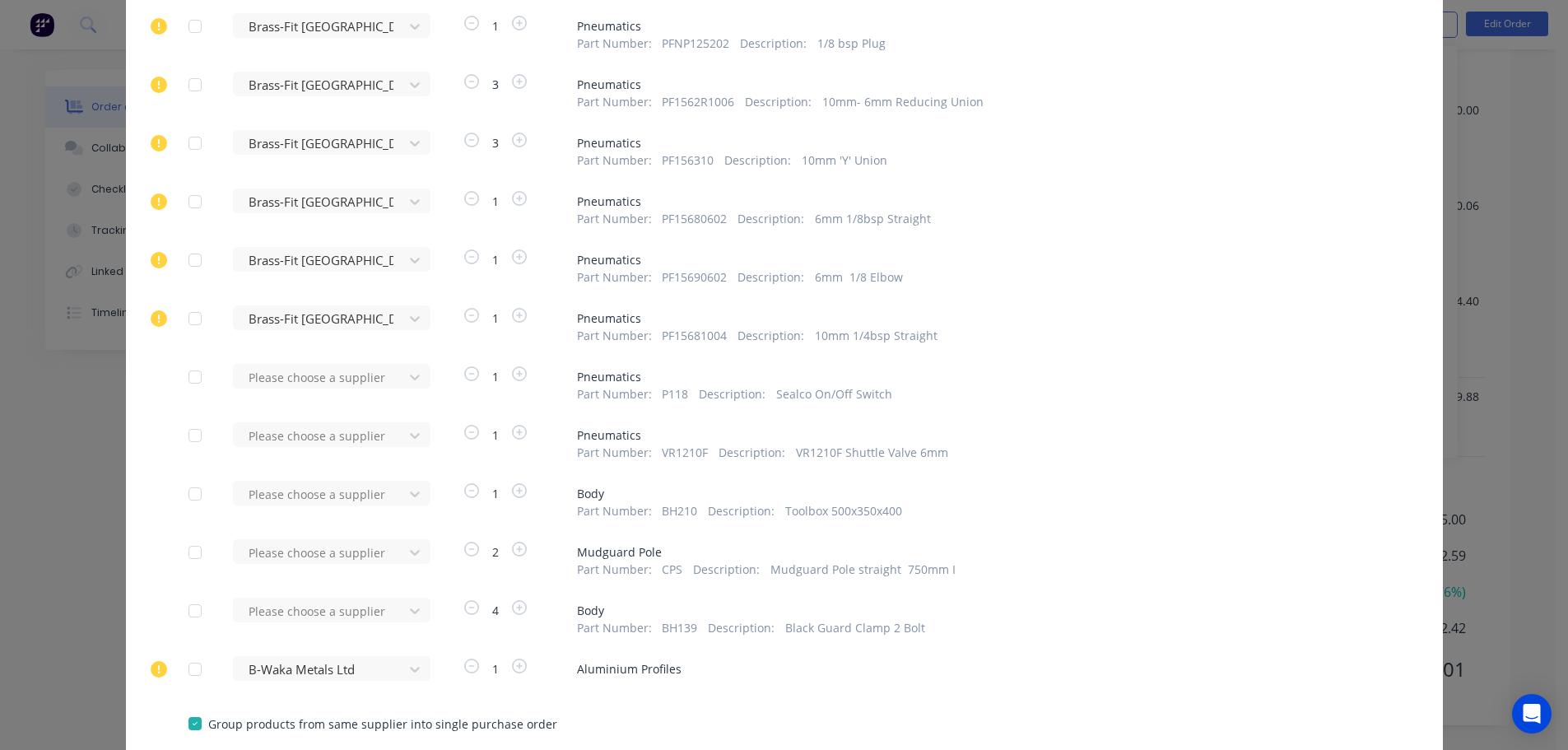
scroll to position [1941, 0]
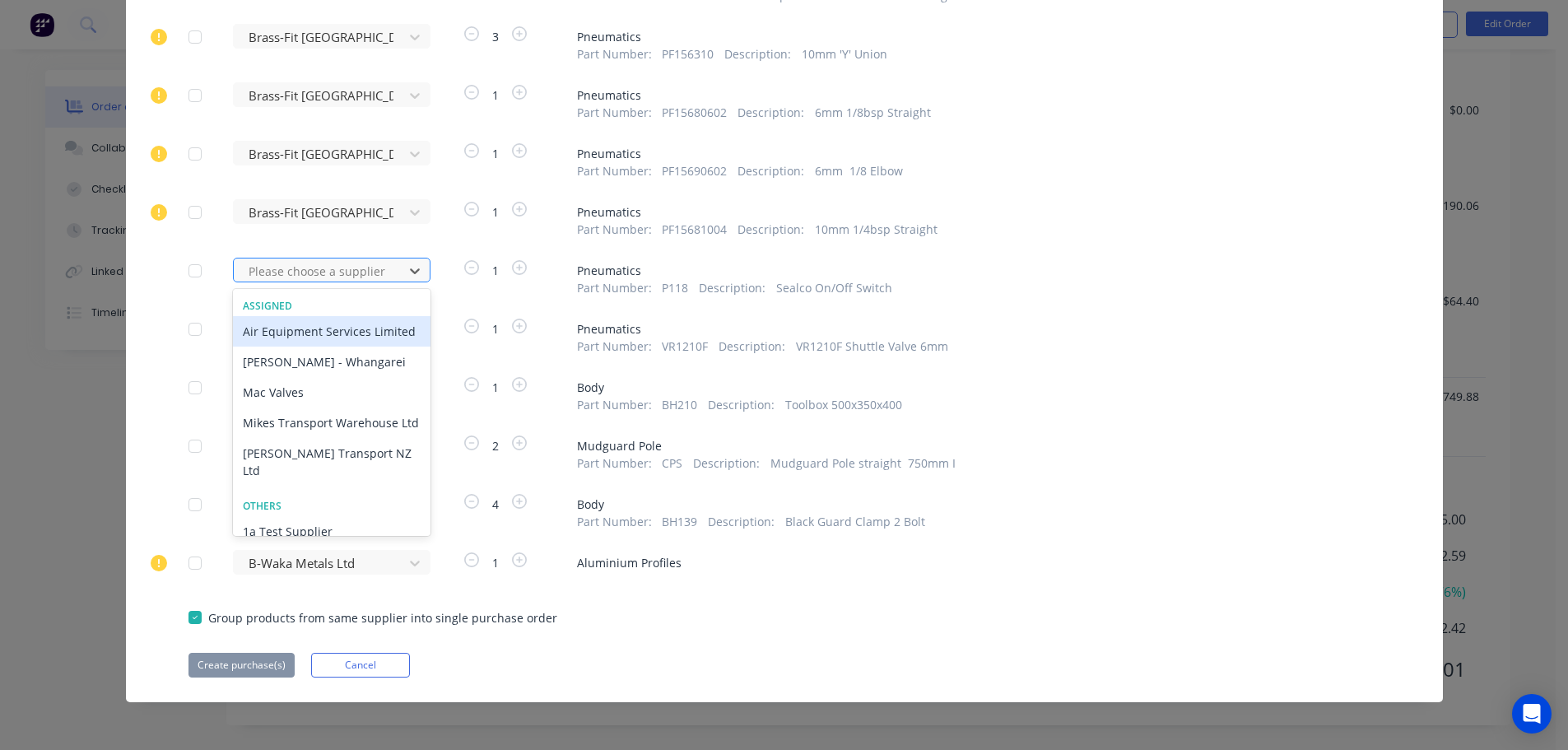
click at [341, 272] on div at bounding box center [321, 271] width 148 height 21
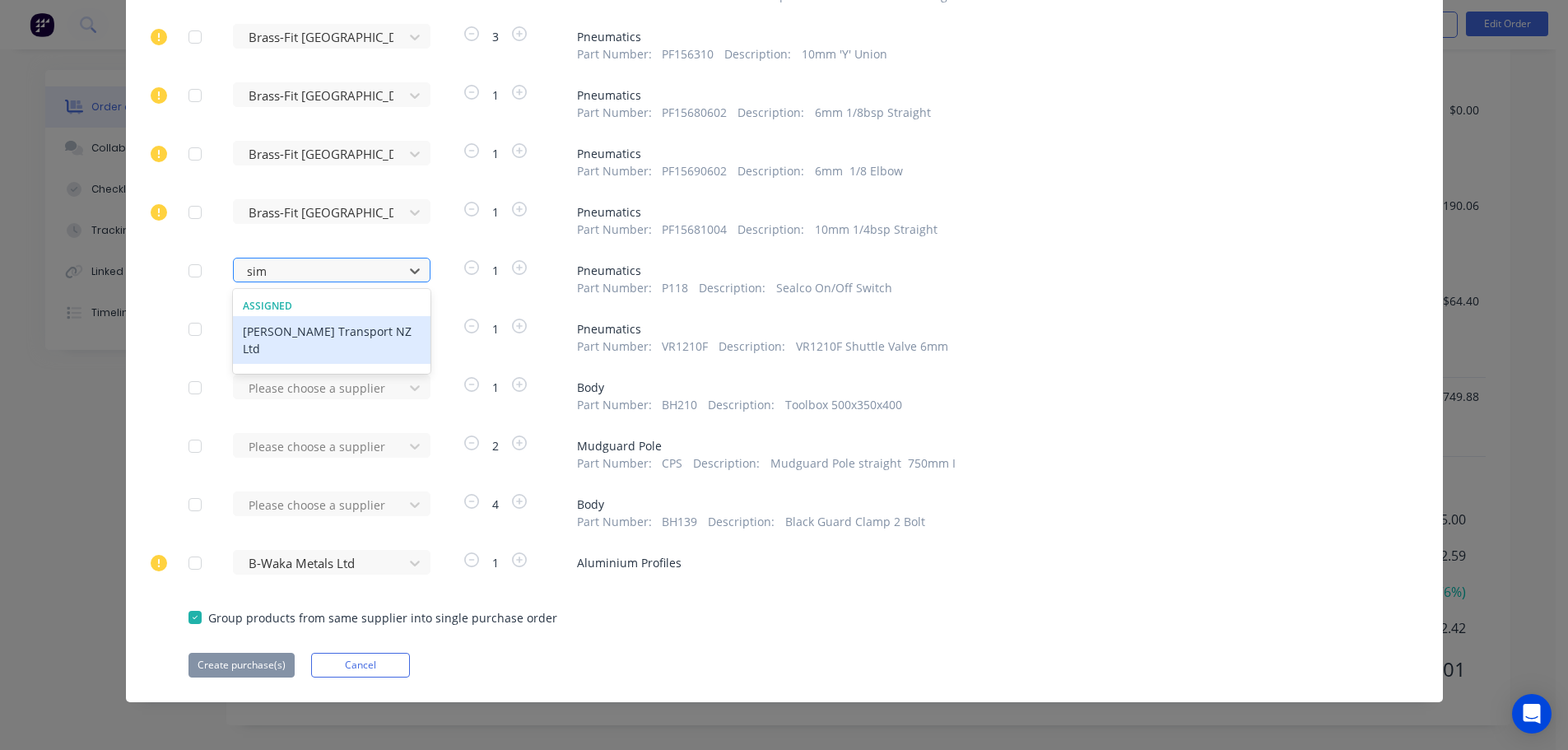
type input "sime"
click at [343, 336] on div "[PERSON_NAME] Transport NZ Ltd" at bounding box center [332, 340] width 198 height 47
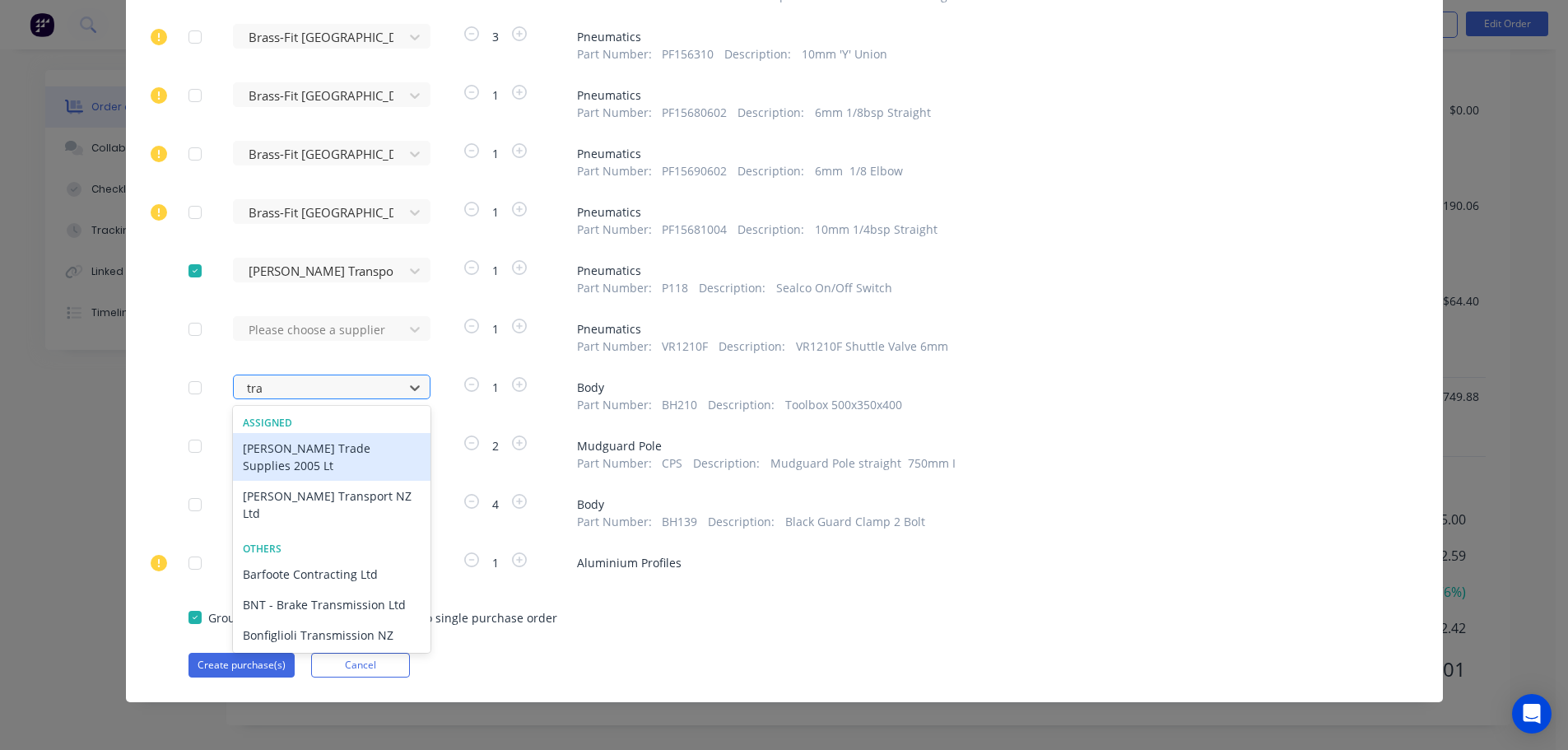
type input "tran"
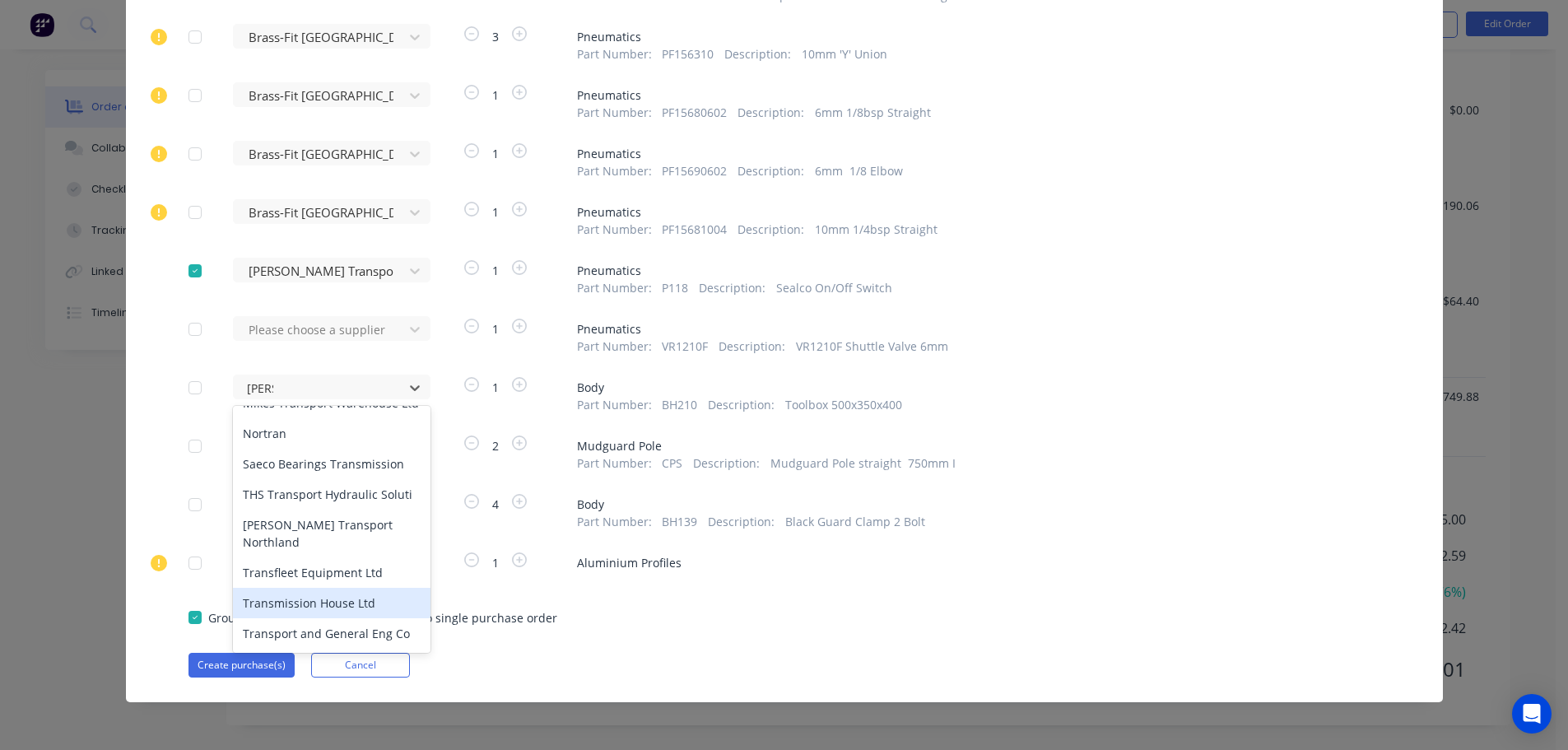
scroll to position [203, 0]
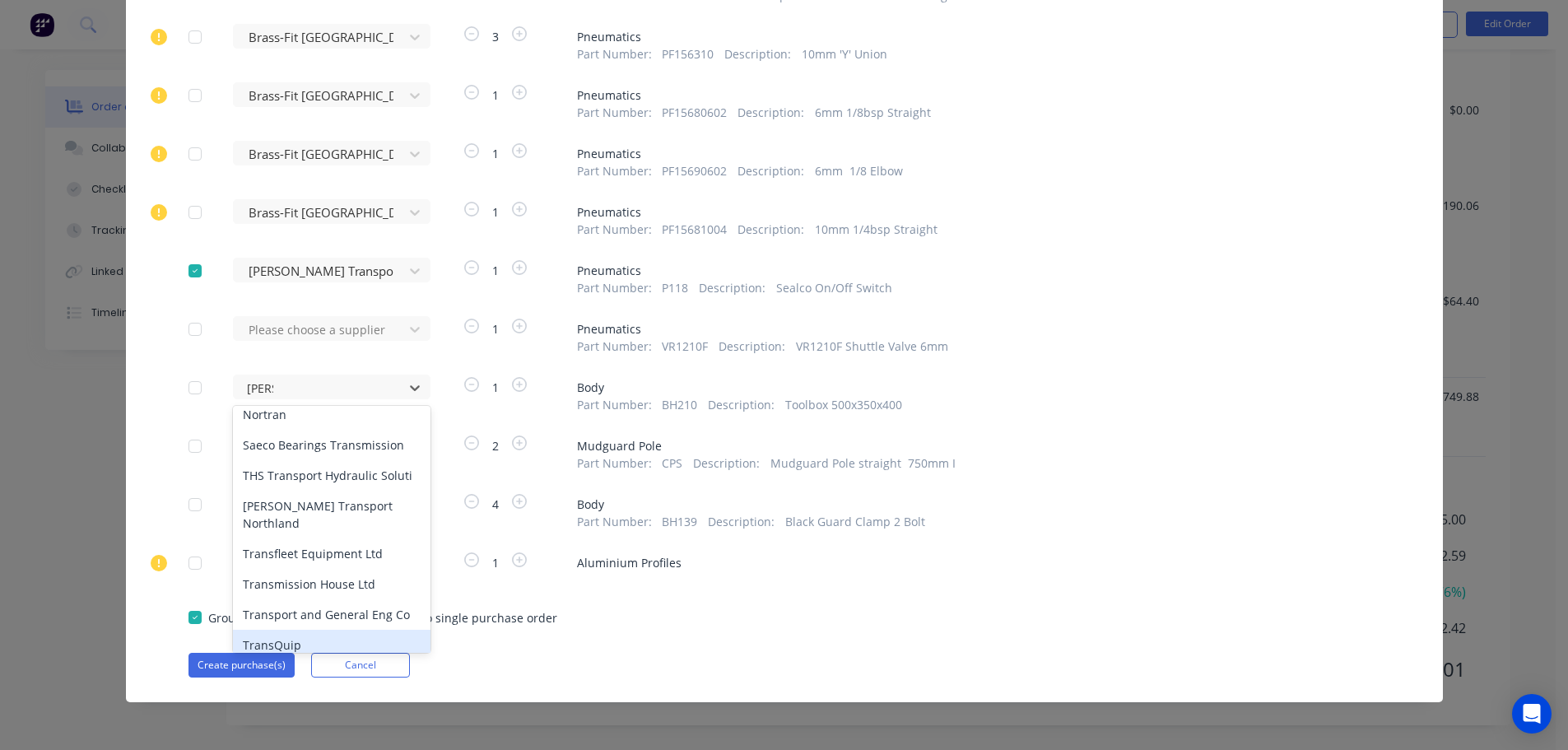
click at [262, 638] on div "TransQuip" at bounding box center [332, 645] width 198 height 31
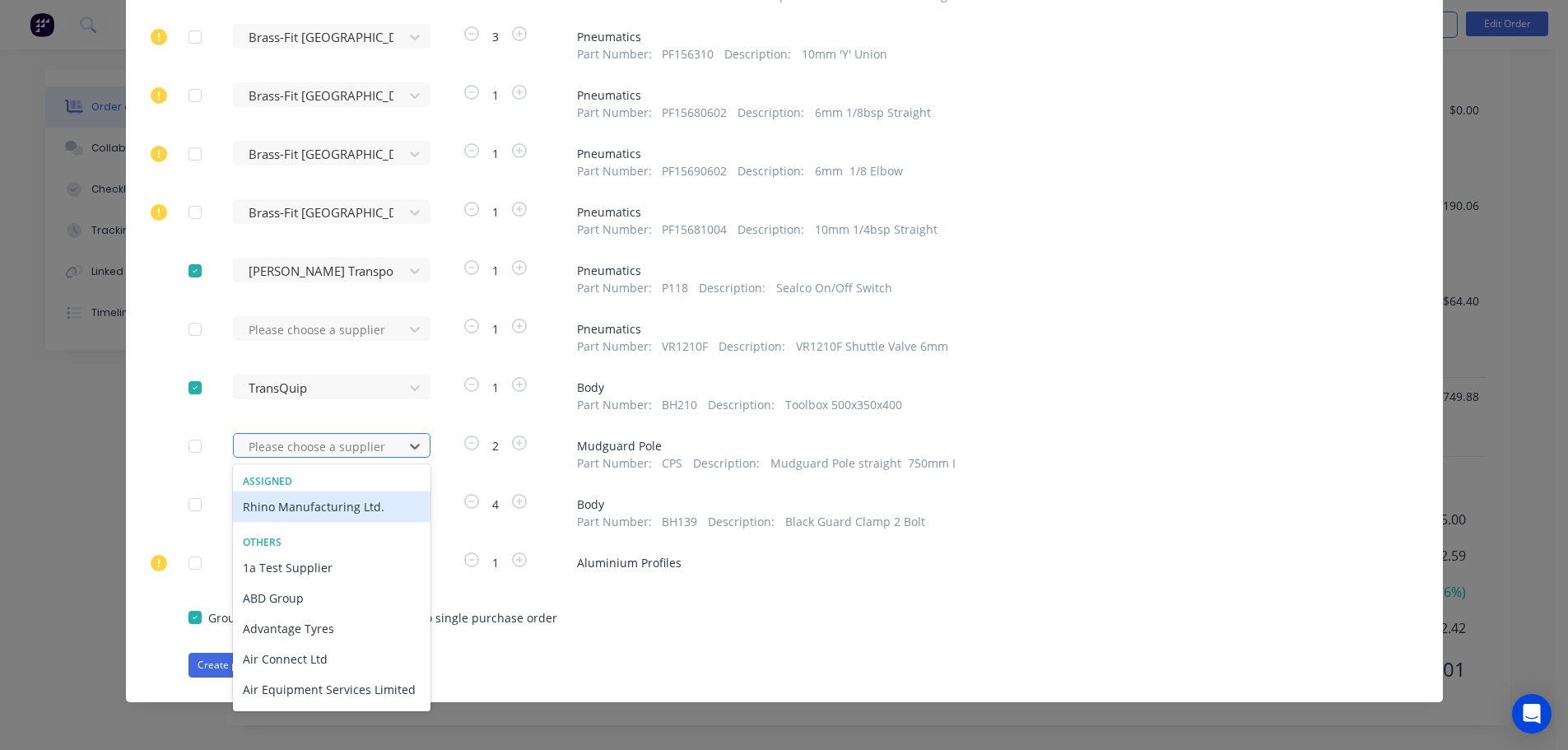
click at [291, 442] on div at bounding box center [321, 446] width 148 height 21
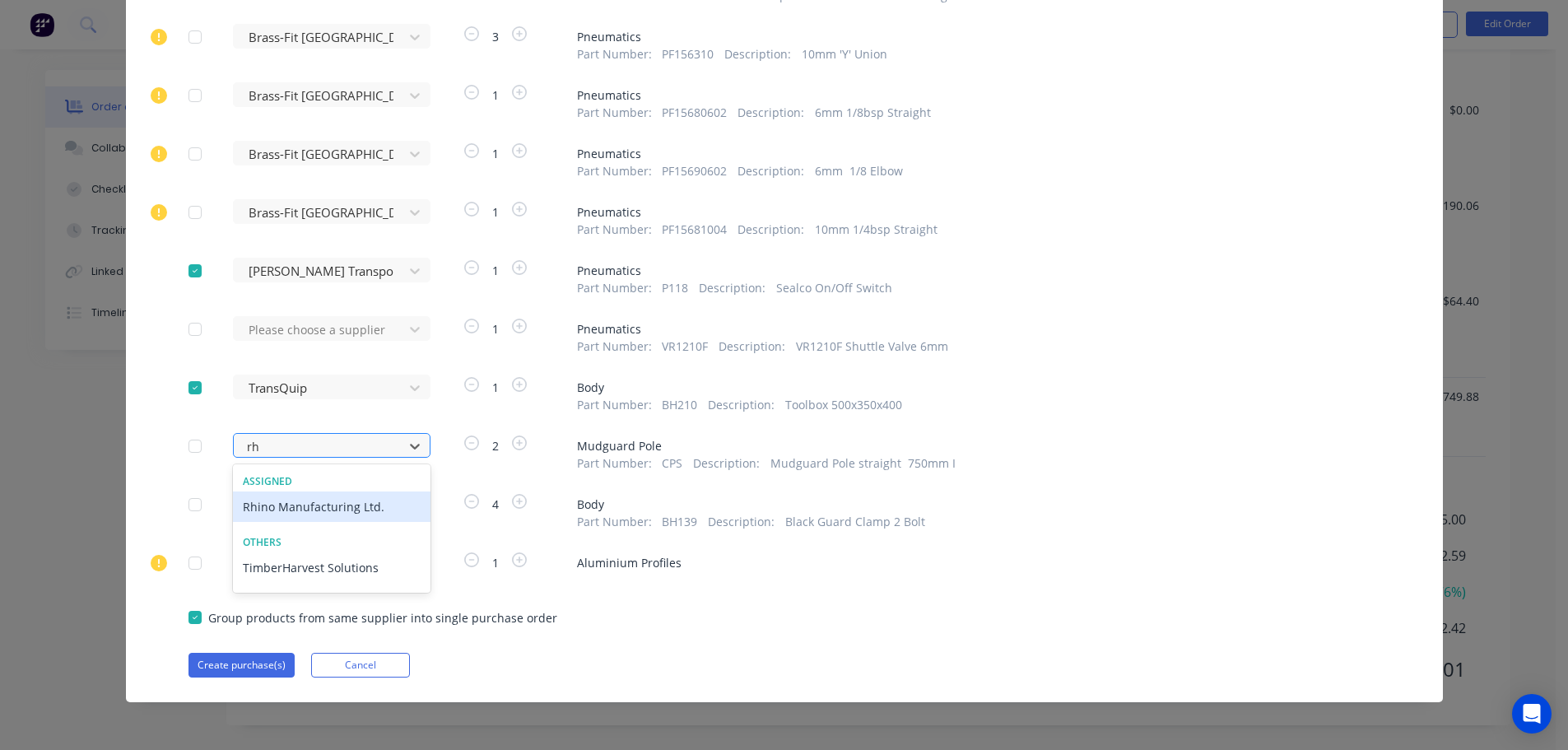
type input "rhi"
click at [305, 507] on div "Rhino Manufacturing Ltd." at bounding box center [332, 507] width 198 height 31
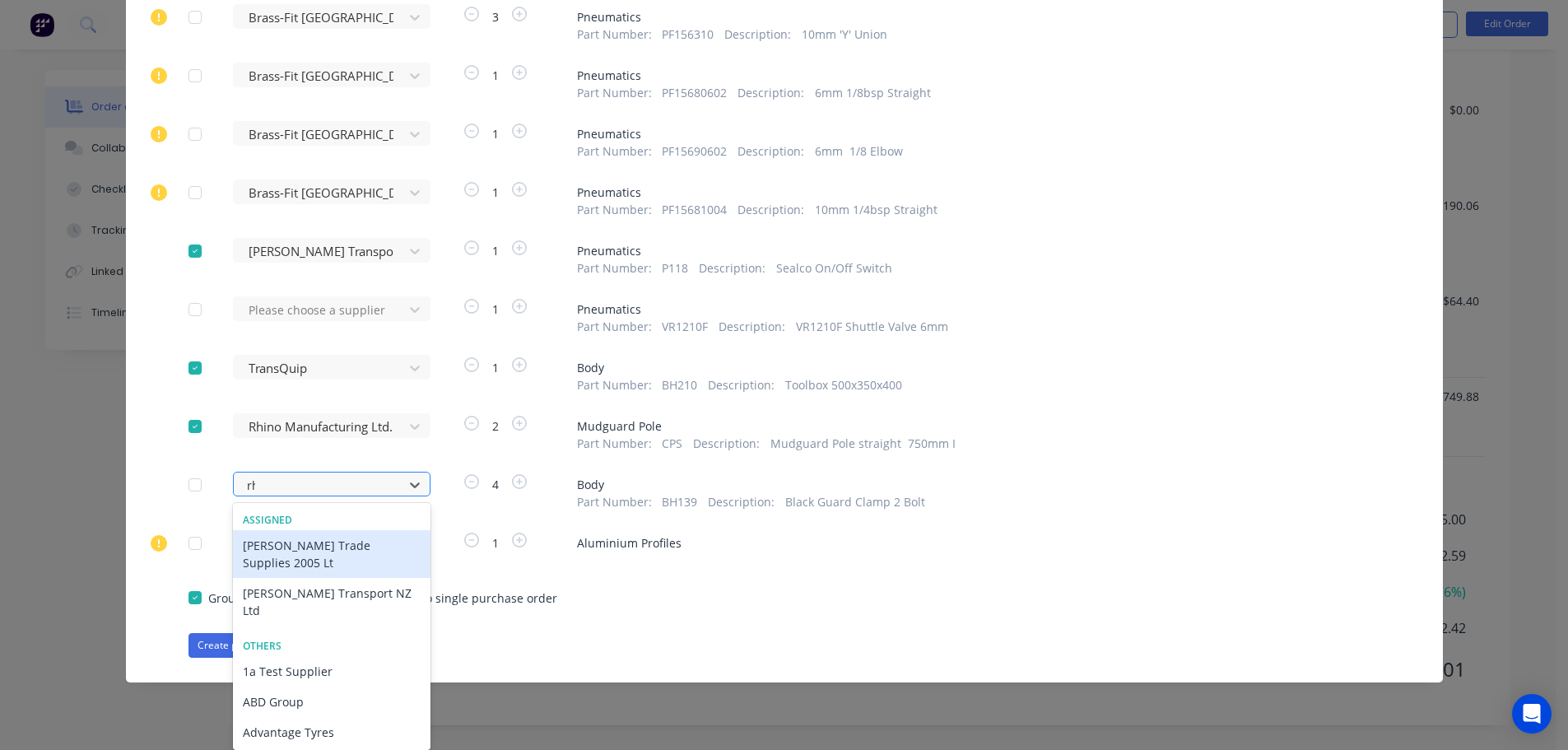
scroll to position [1941, 0]
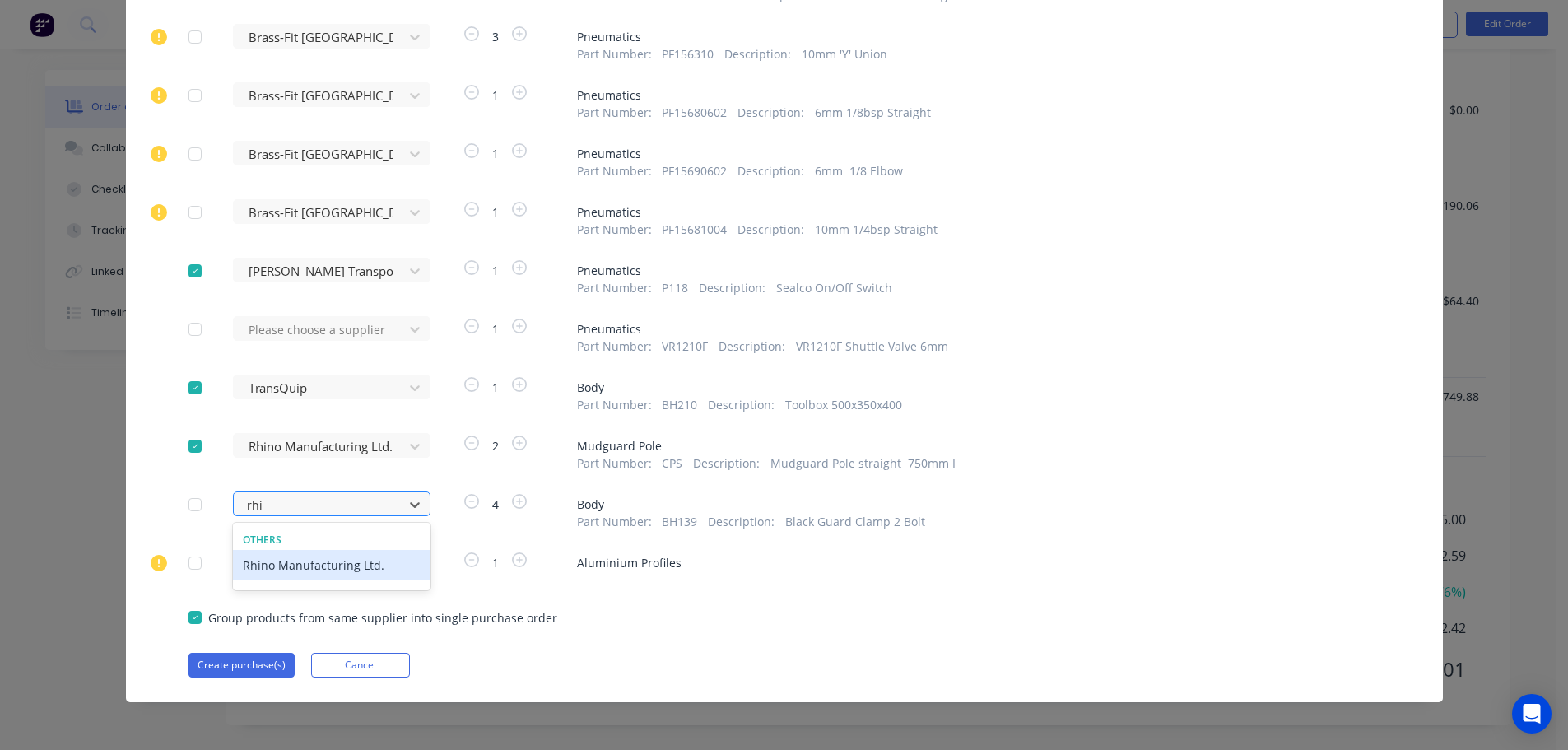
type input "rhin"
click at [302, 571] on div "Rhino Manufacturing Ltd." at bounding box center [332, 565] width 198 height 31
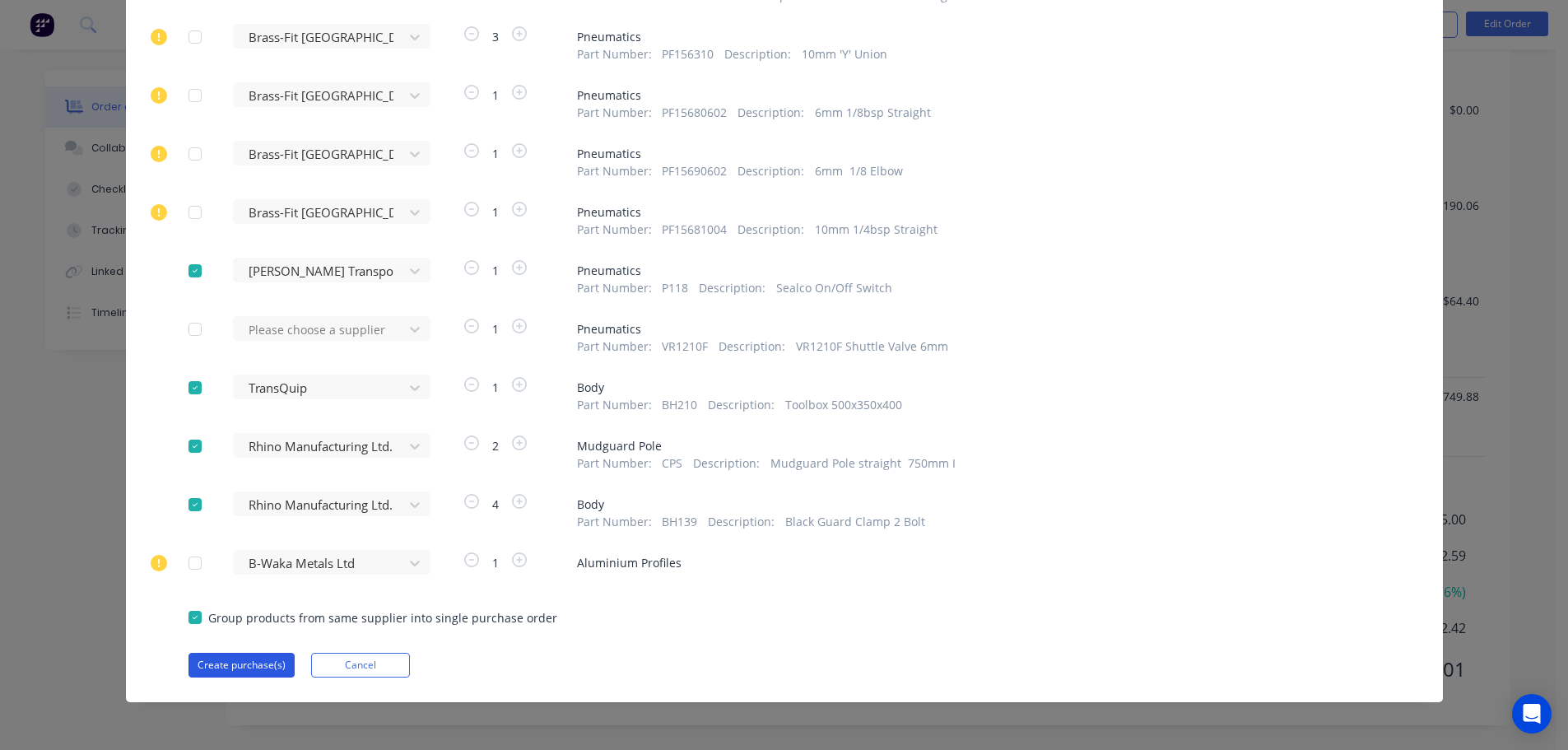
click at [221, 657] on button "Create purchase(s)" at bounding box center [242, 665] width 106 height 25
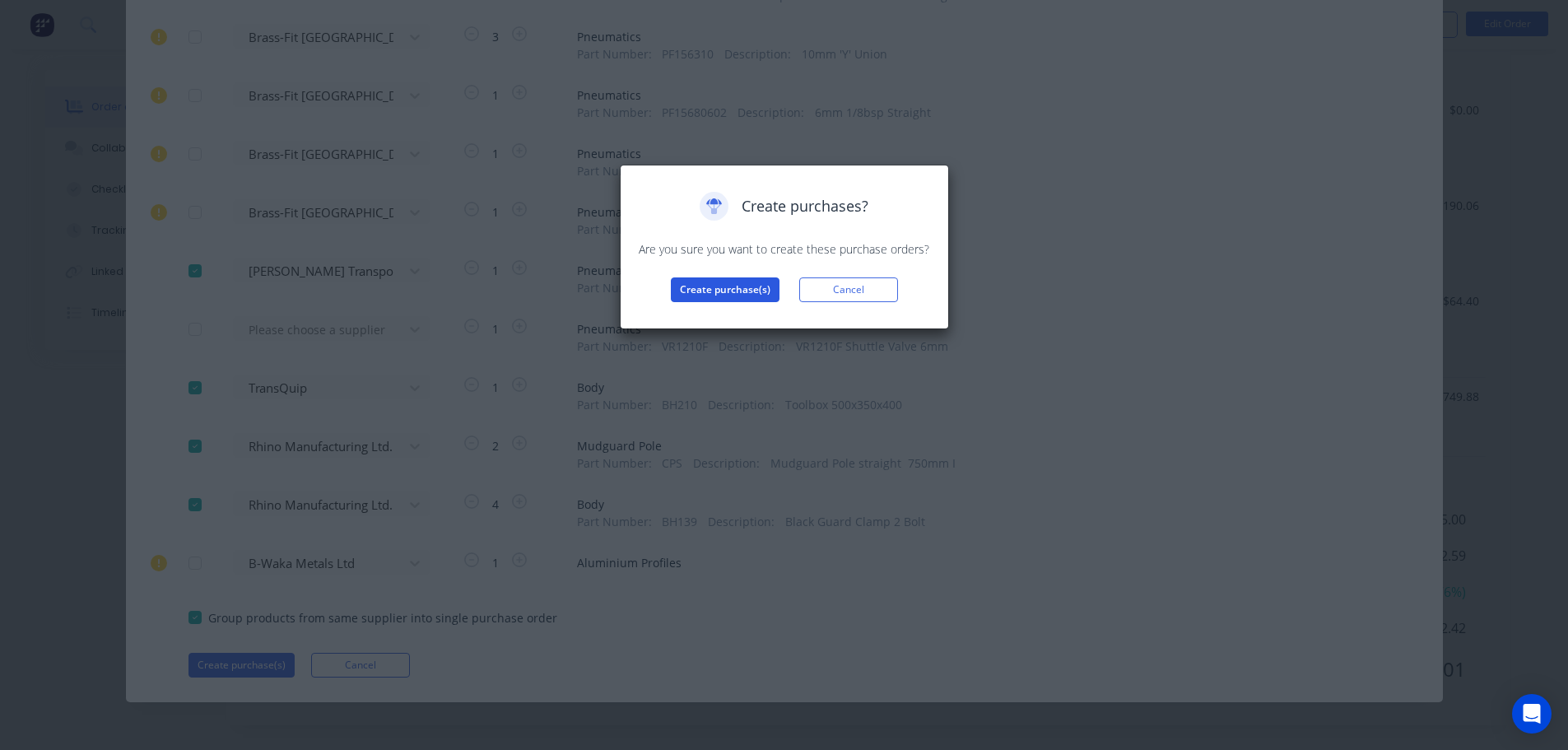
click at [704, 292] on button "Create purchase(s)" at bounding box center [725, 290] width 109 height 25
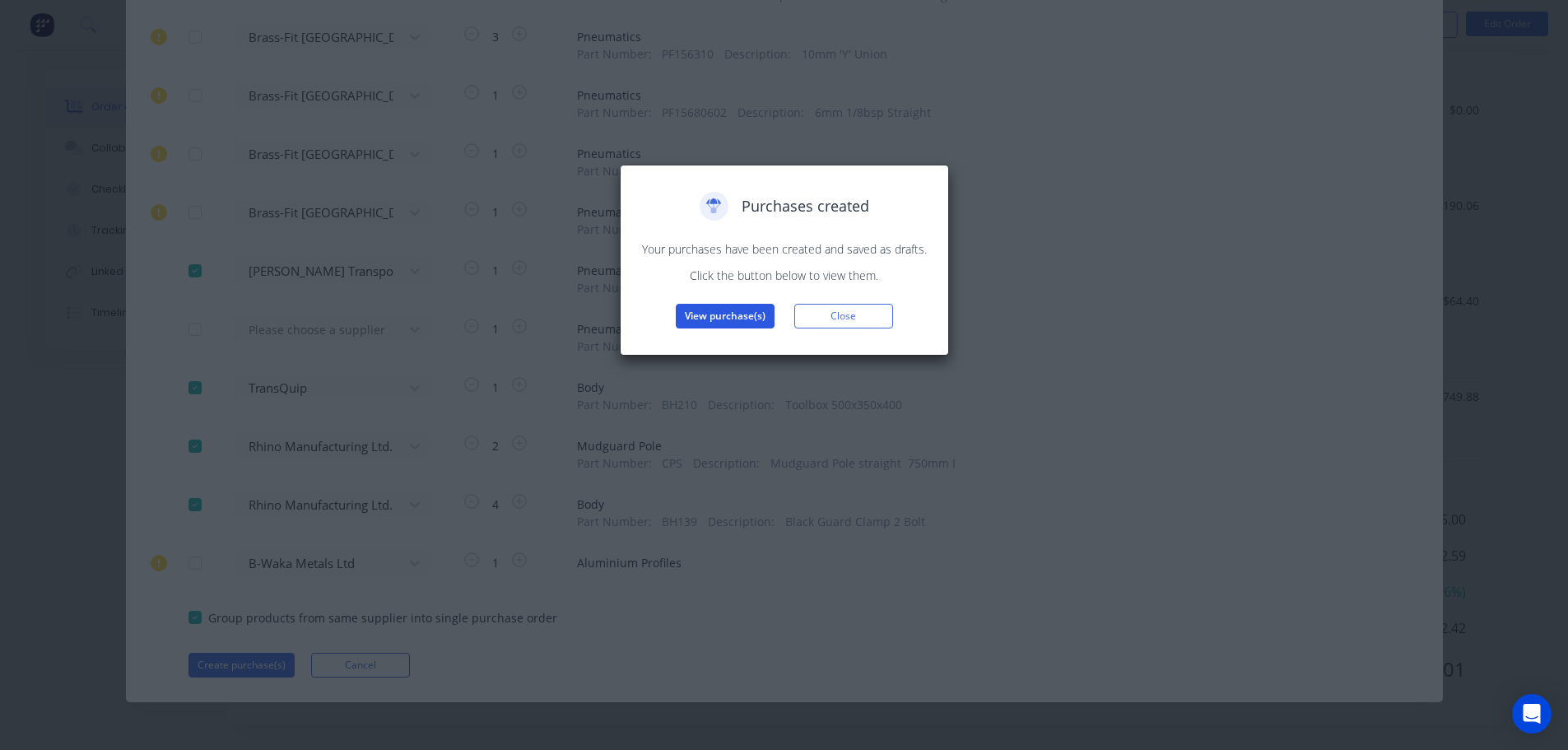
click at [702, 311] on button "View purchase(s)" at bounding box center [725, 316] width 99 height 25
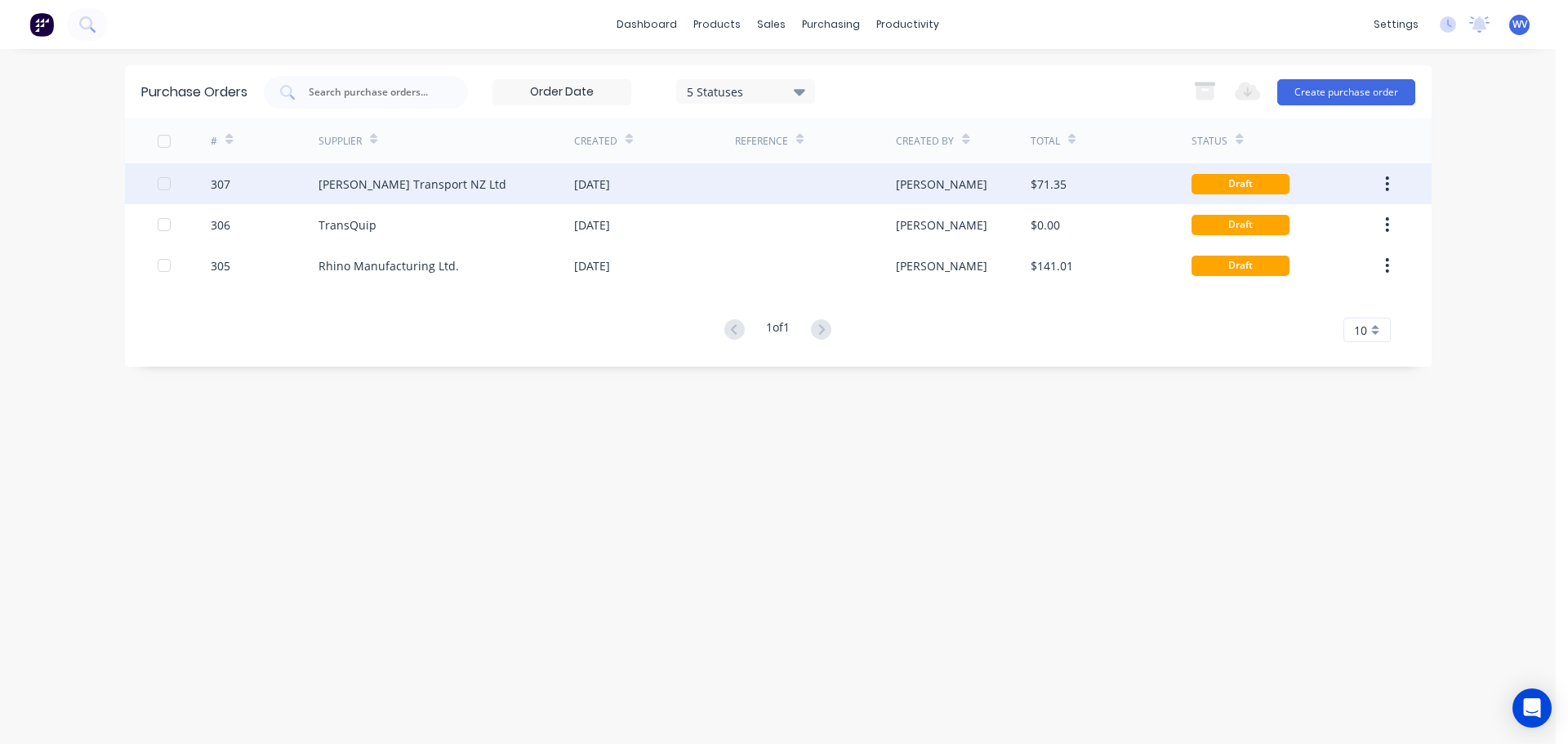
click at [410, 183] on div "[PERSON_NAME] Transport NZ Ltd" at bounding box center [413, 184] width 188 height 17
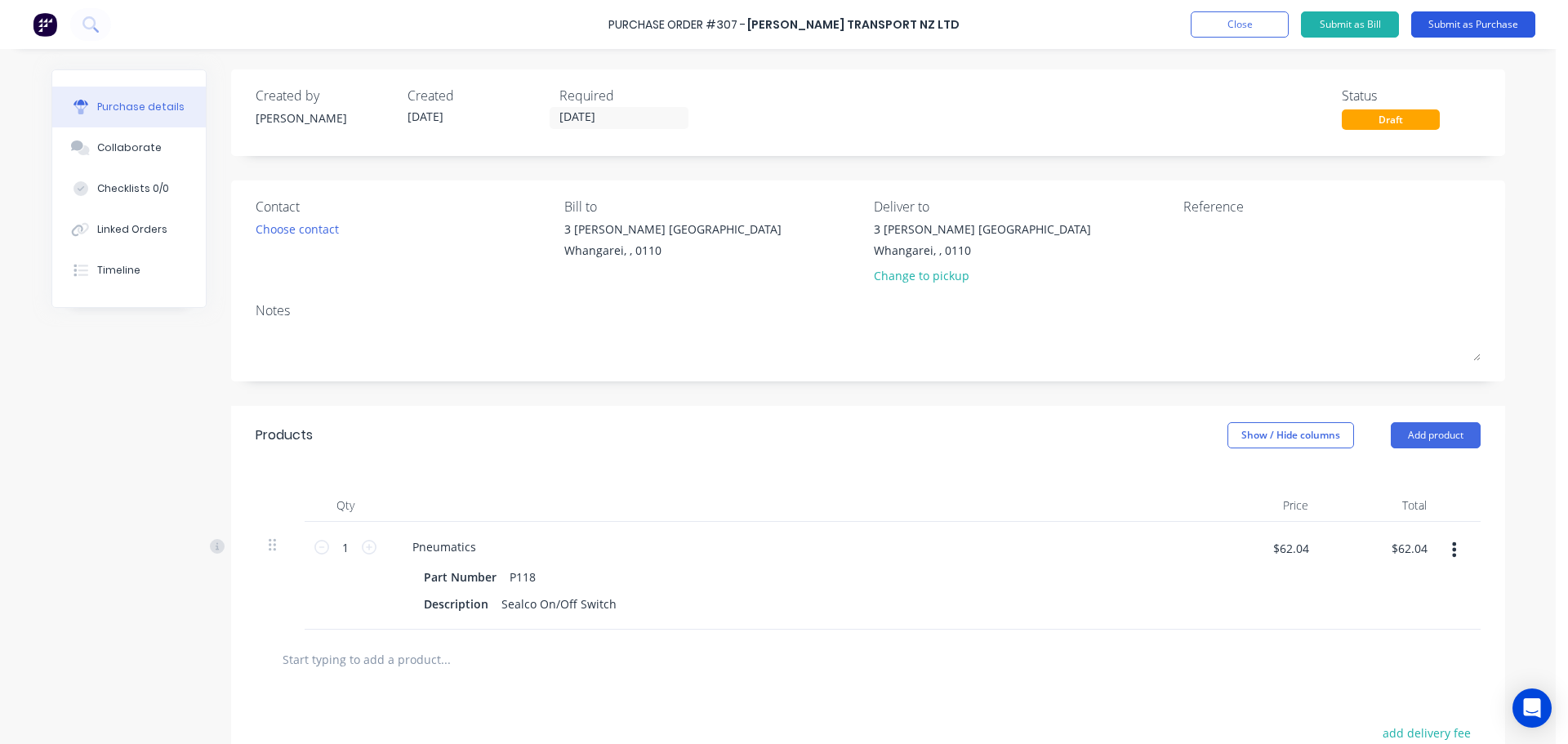
click at [1438, 28] on button "Submit as Purchase" at bounding box center [1473, 25] width 124 height 26
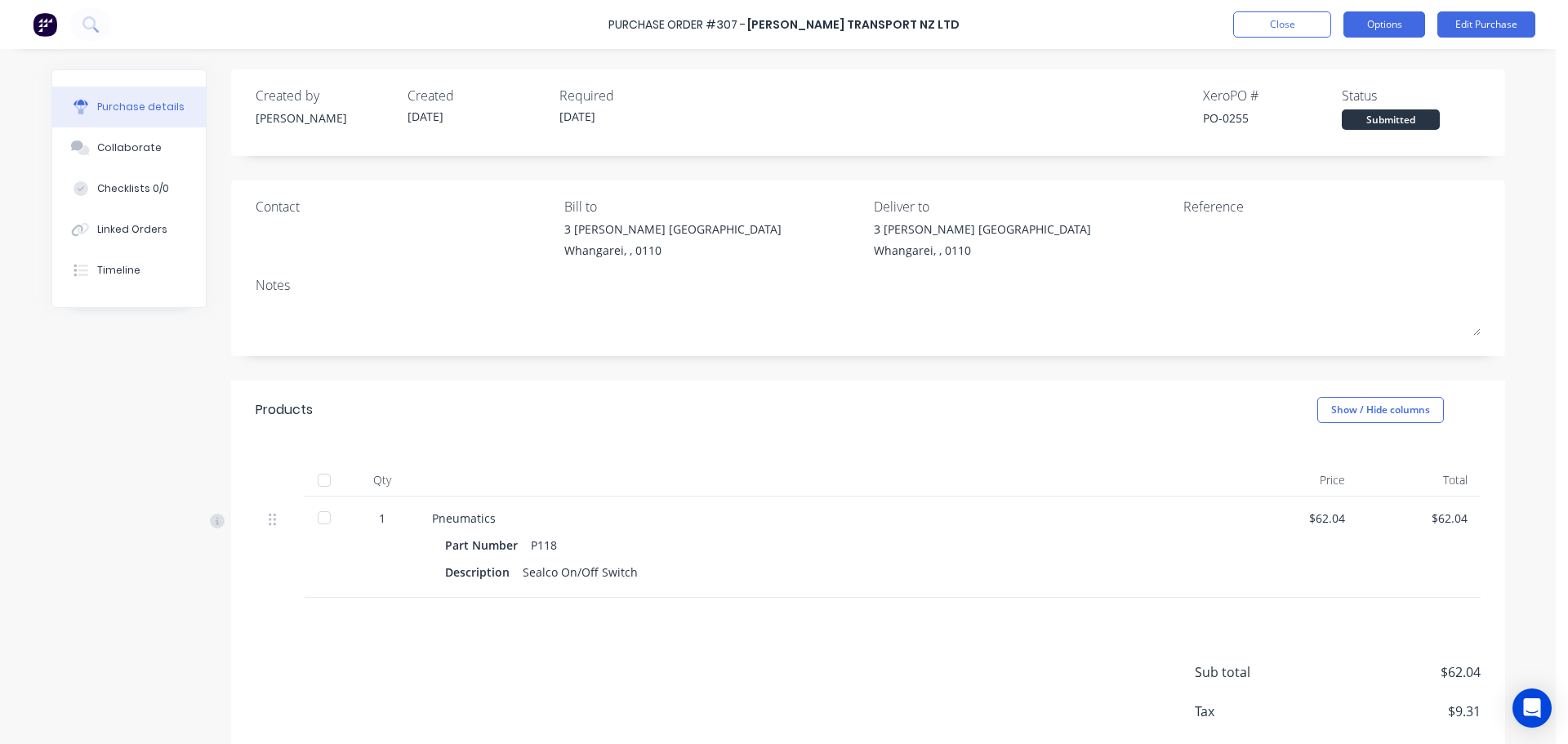
click at [1411, 35] on button "Options" at bounding box center [1384, 25] width 82 height 26
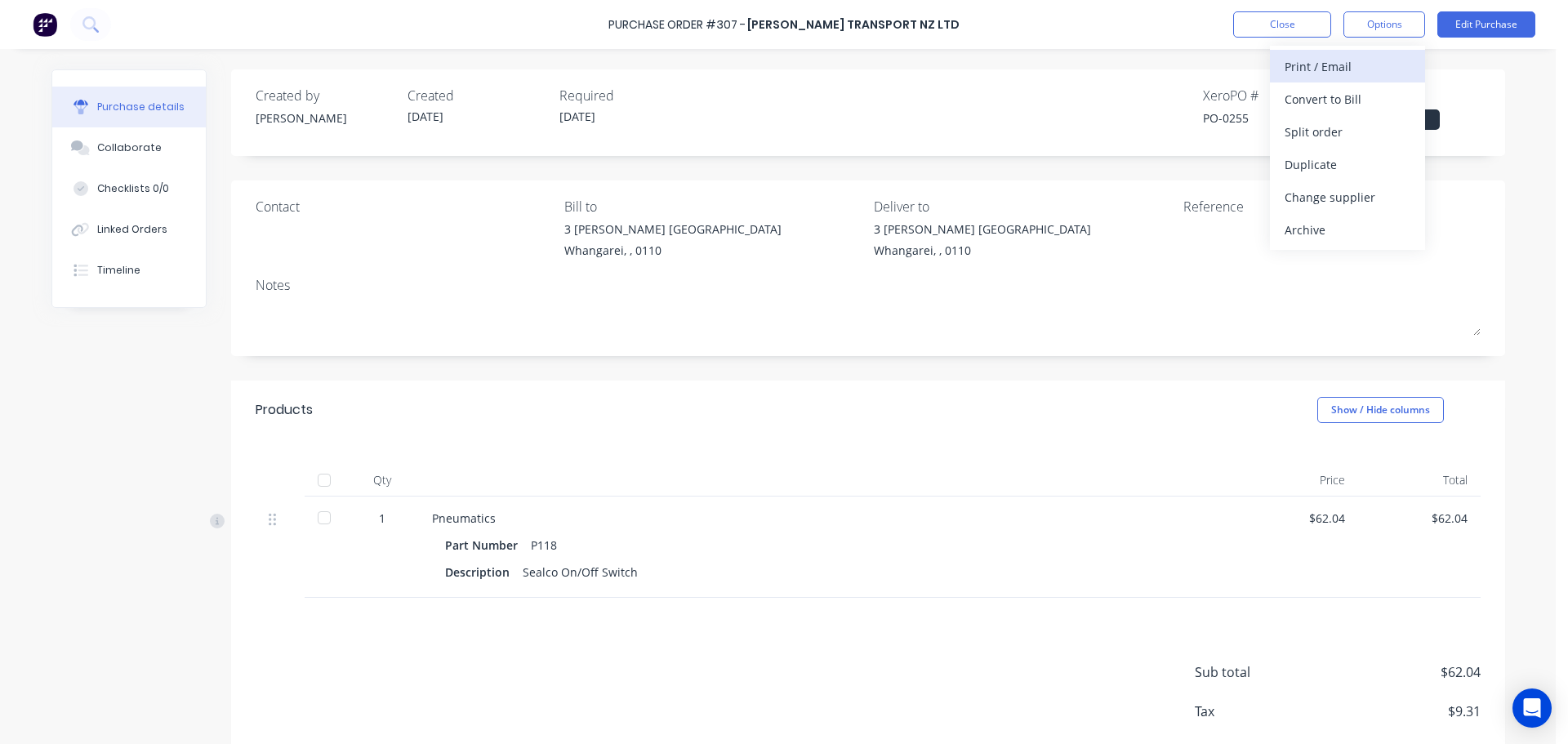
click at [1344, 69] on div "Print / Email" at bounding box center [1347, 66] width 126 height 24
click at [1356, 133] on div "Without pricing" at bounding box center [1347, 132] width 126 height 24
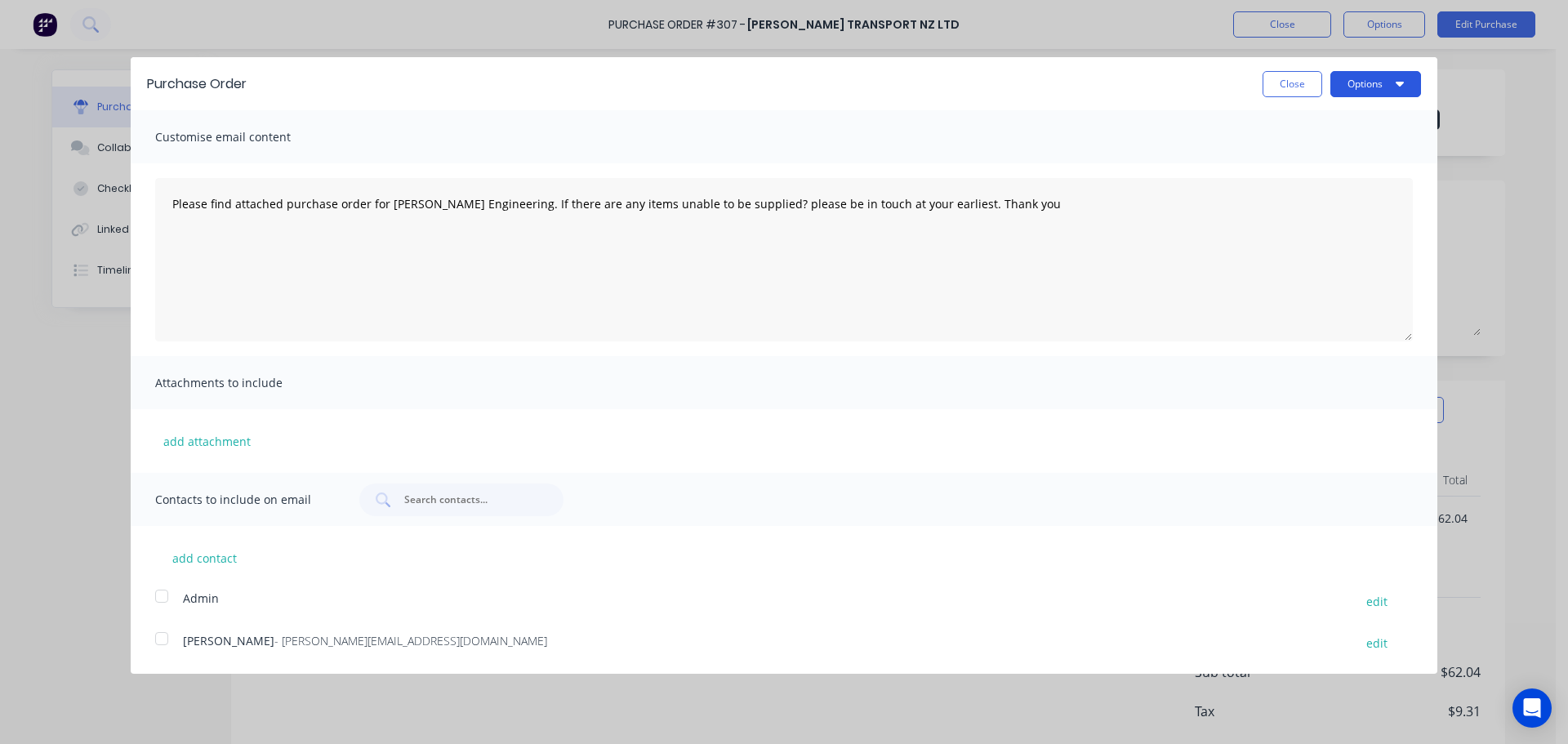
click at [1372, 84] on button "Options" at bounding box center [1376, 84] width 91 height 26
click at [1319, 130] on div "Print" at bounding box center [1343, 125] width 126 height 24
click at [1281, 86] on button "Close" at bounding box center [1293, 84] width 59 height 26
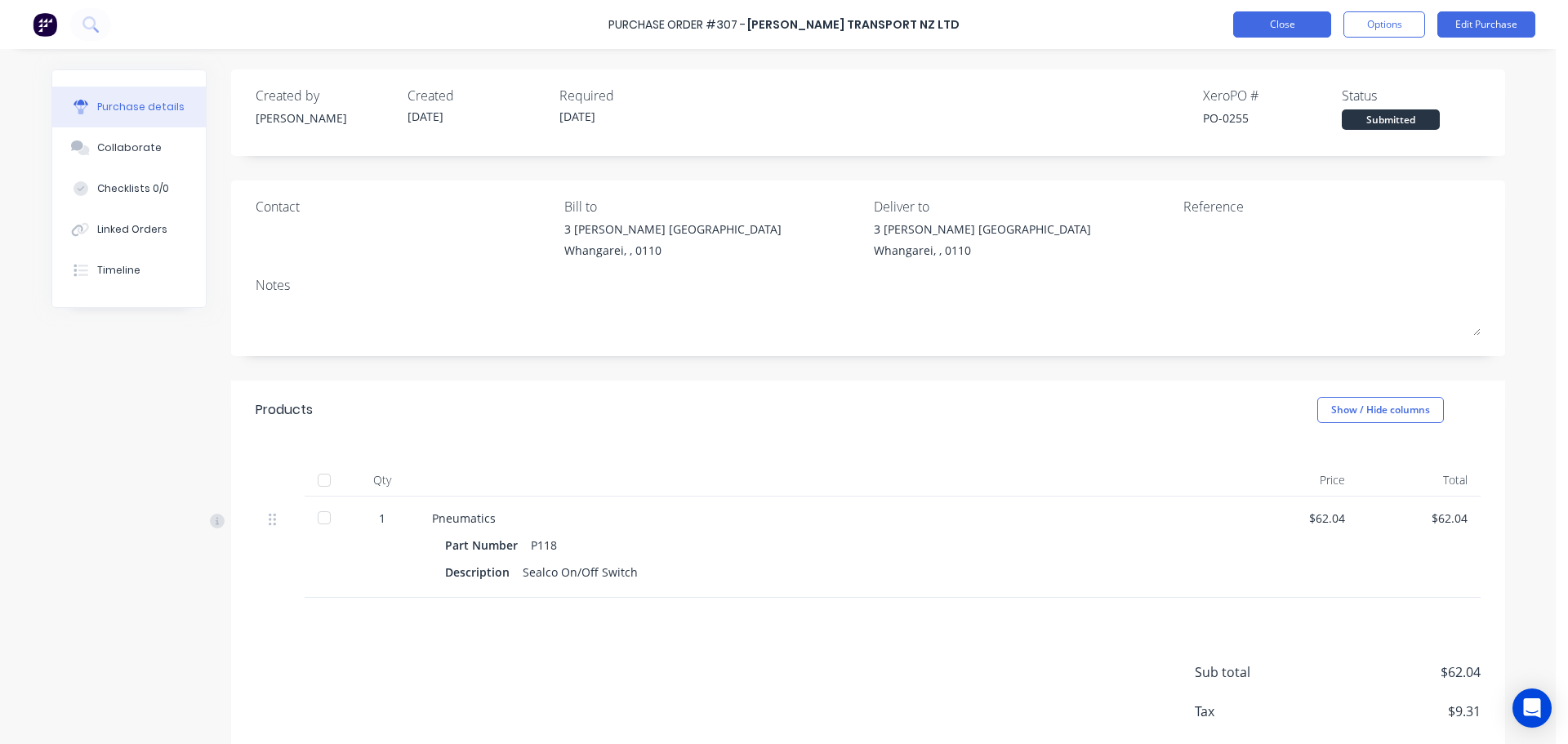
click at [1252, 26] on button "Close" at bounding box center [1282, 25] width 98 height 26
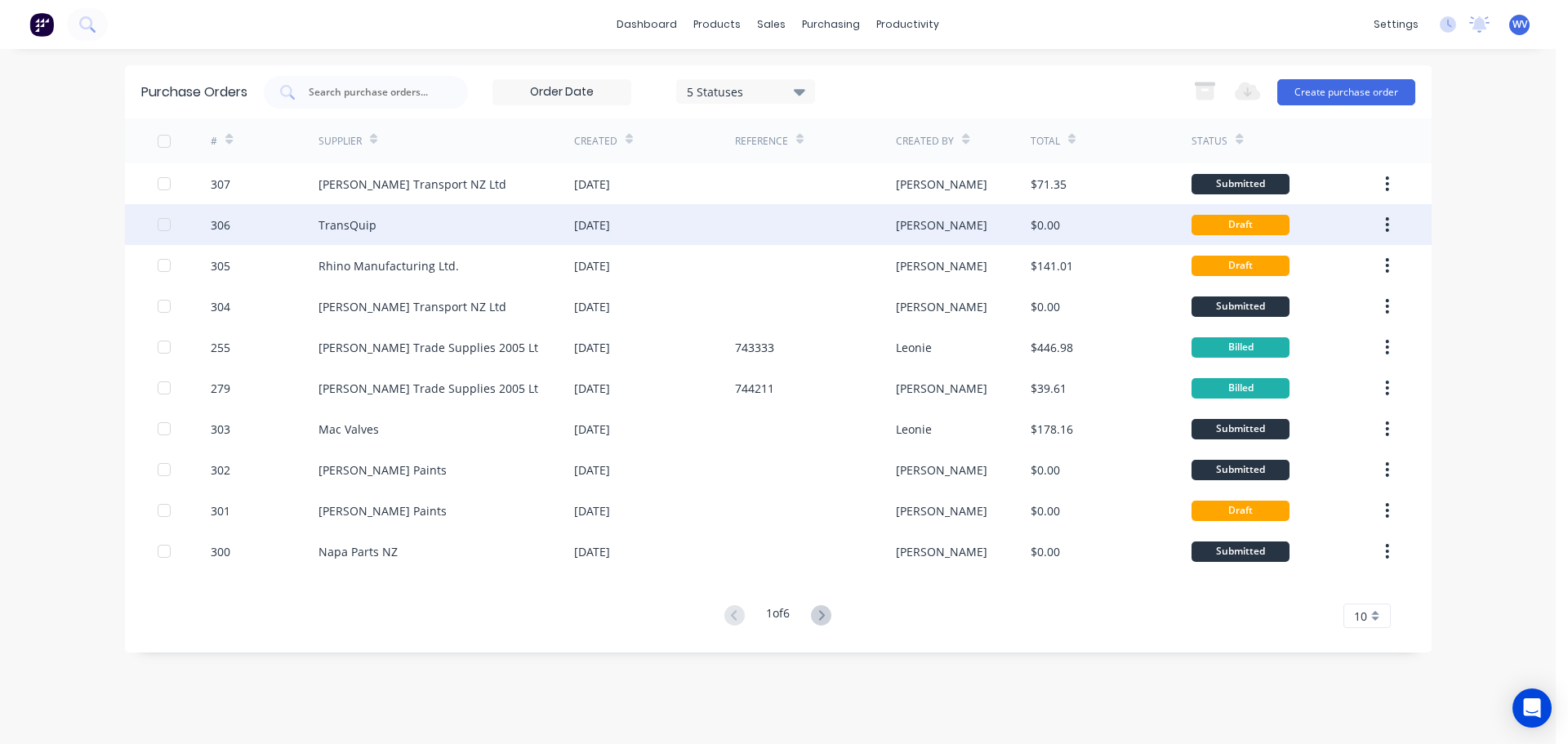
click at [653, 227] on div "[DATE]" at bounding box center [654, 225] width 161 height 41
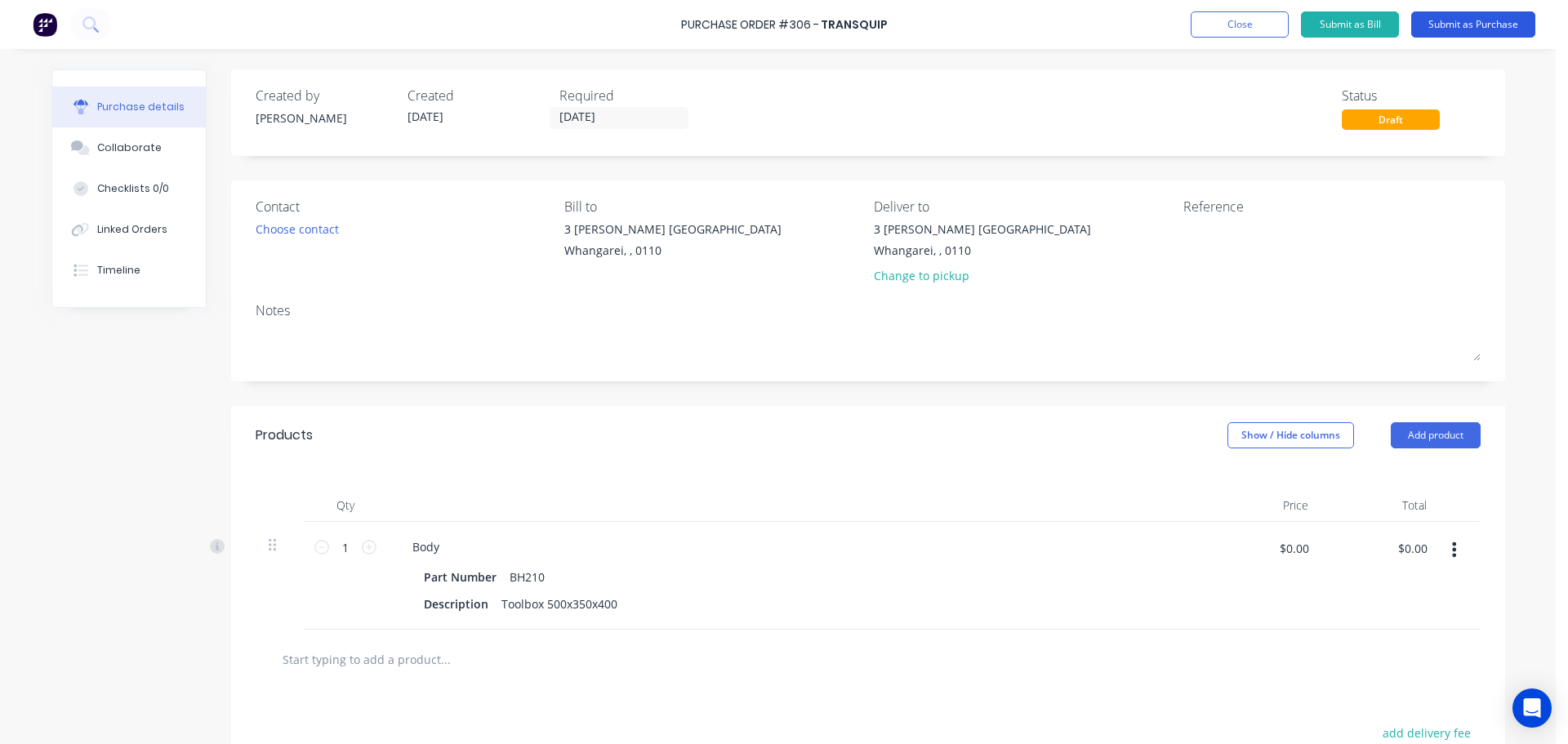
click at [1467, 28] on button "Submit as Purchase" at bounding box center [1473, 25] width 124 height 26
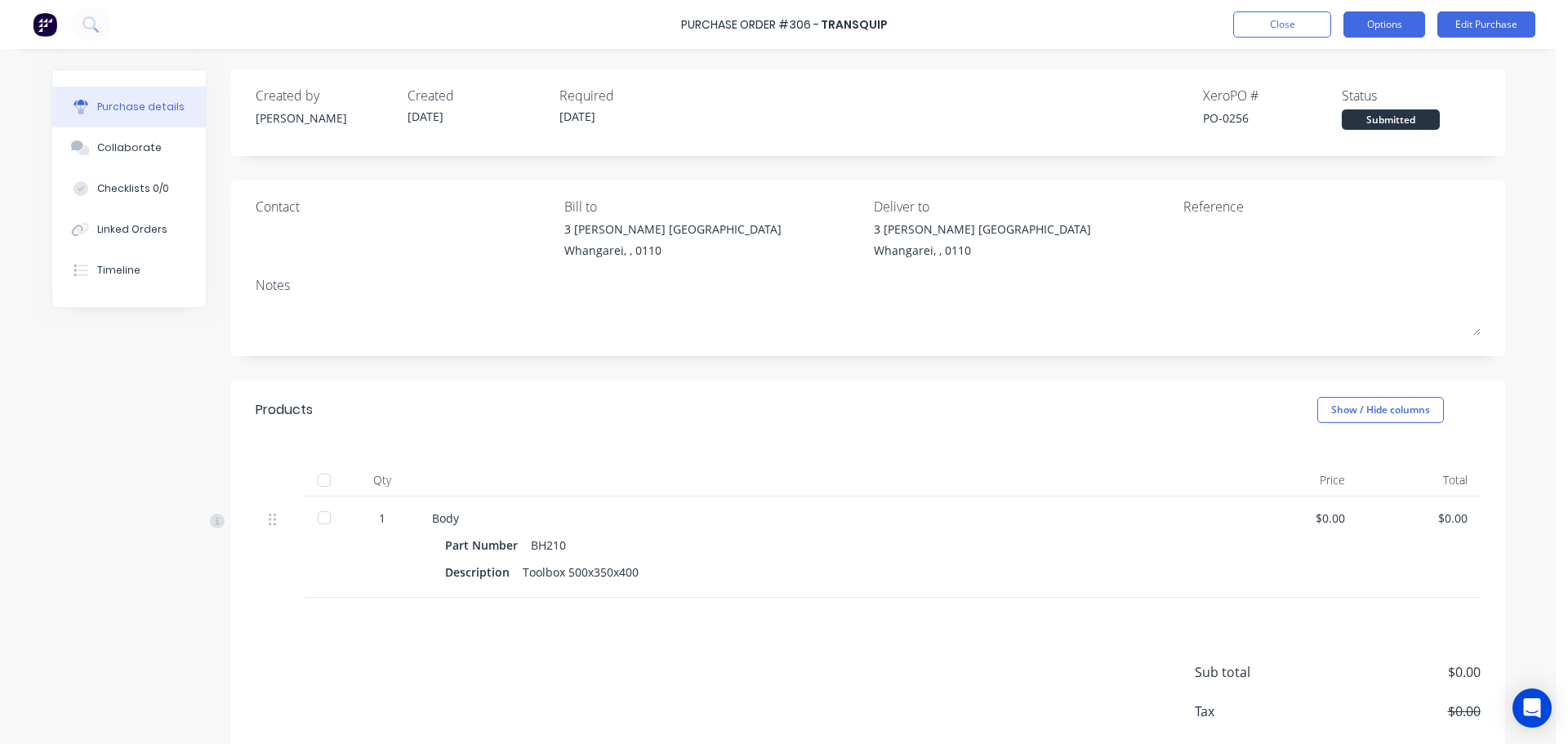
click at [1417, 31] on button "Options" at bounding box center [1384, 25] width 82 height 26
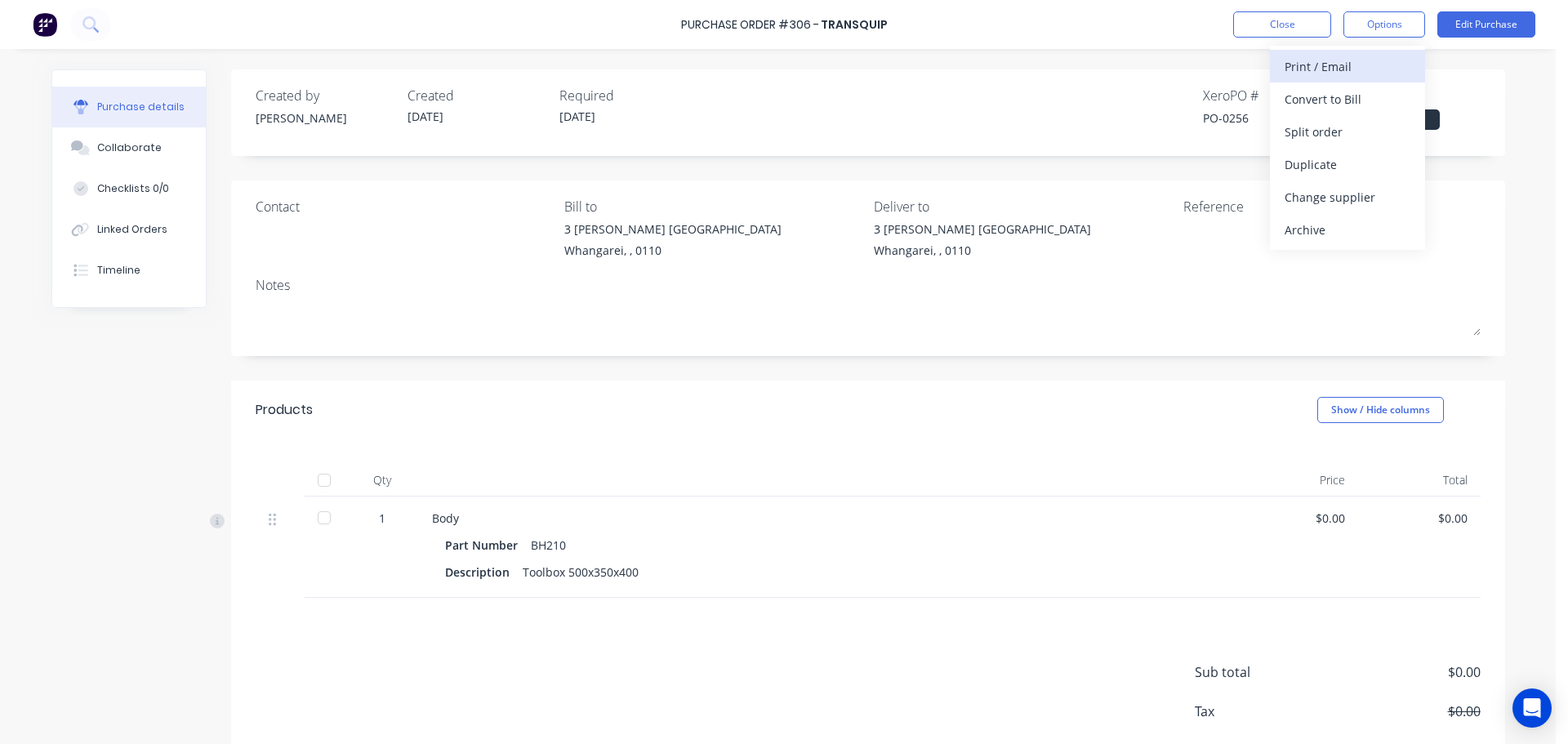
click at [1346, 69] on div "Print / Email" at bounding box center [1347, 66] width 126 height 24
click at [1324, 136] on div "Without pricing" at bounding box center [1347, 132] width 126 height 24
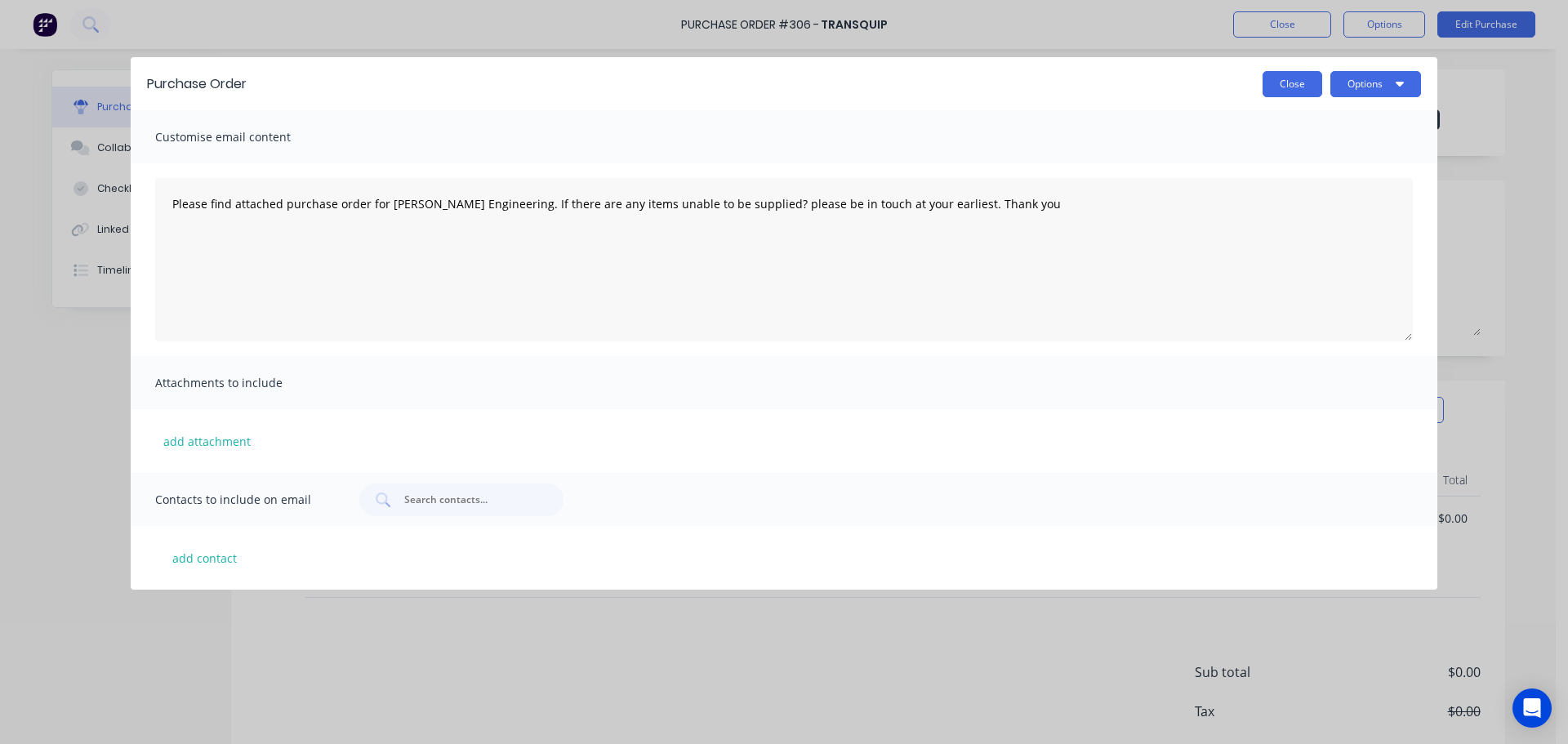
click at [1286, 77] on button "Close" at bounding box center [1293, 84] width 59 height 26
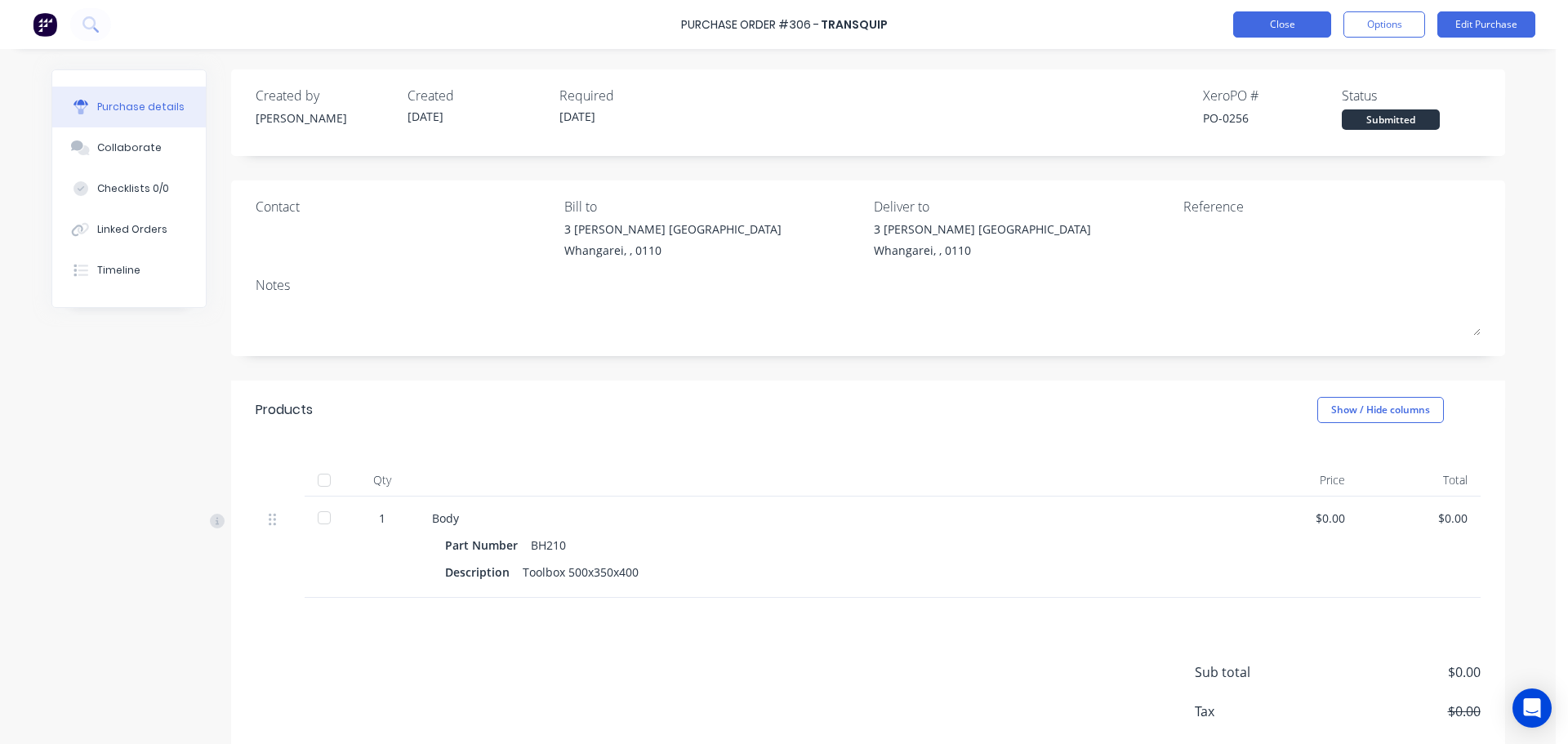
click at [1290, 21] on button "Close" at bounding box center [1282, 25] width 98 height 26
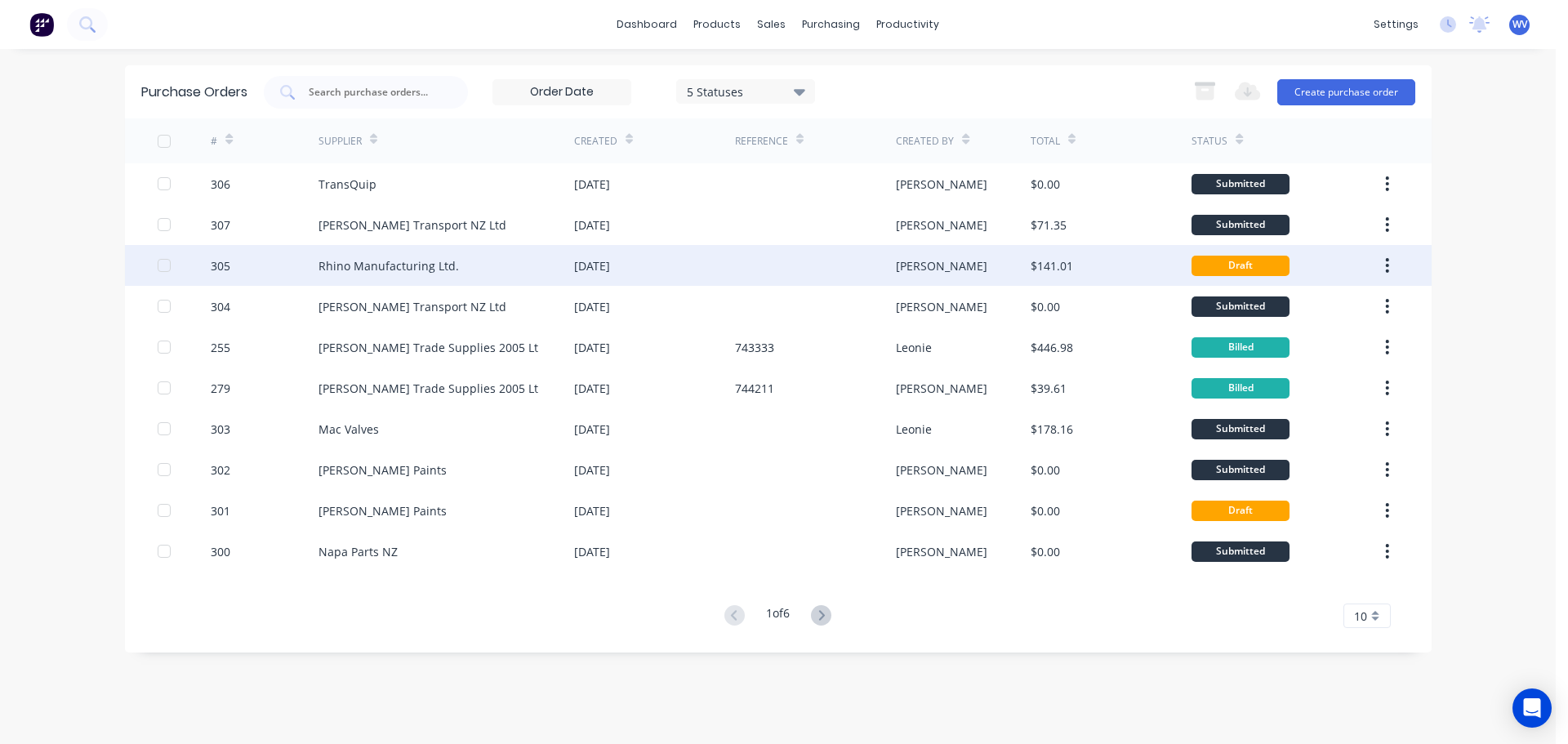
click at [419, 268] on div "Rhino Manufacturing Ltd." at bounding box center [389, 265] width 141 height 17
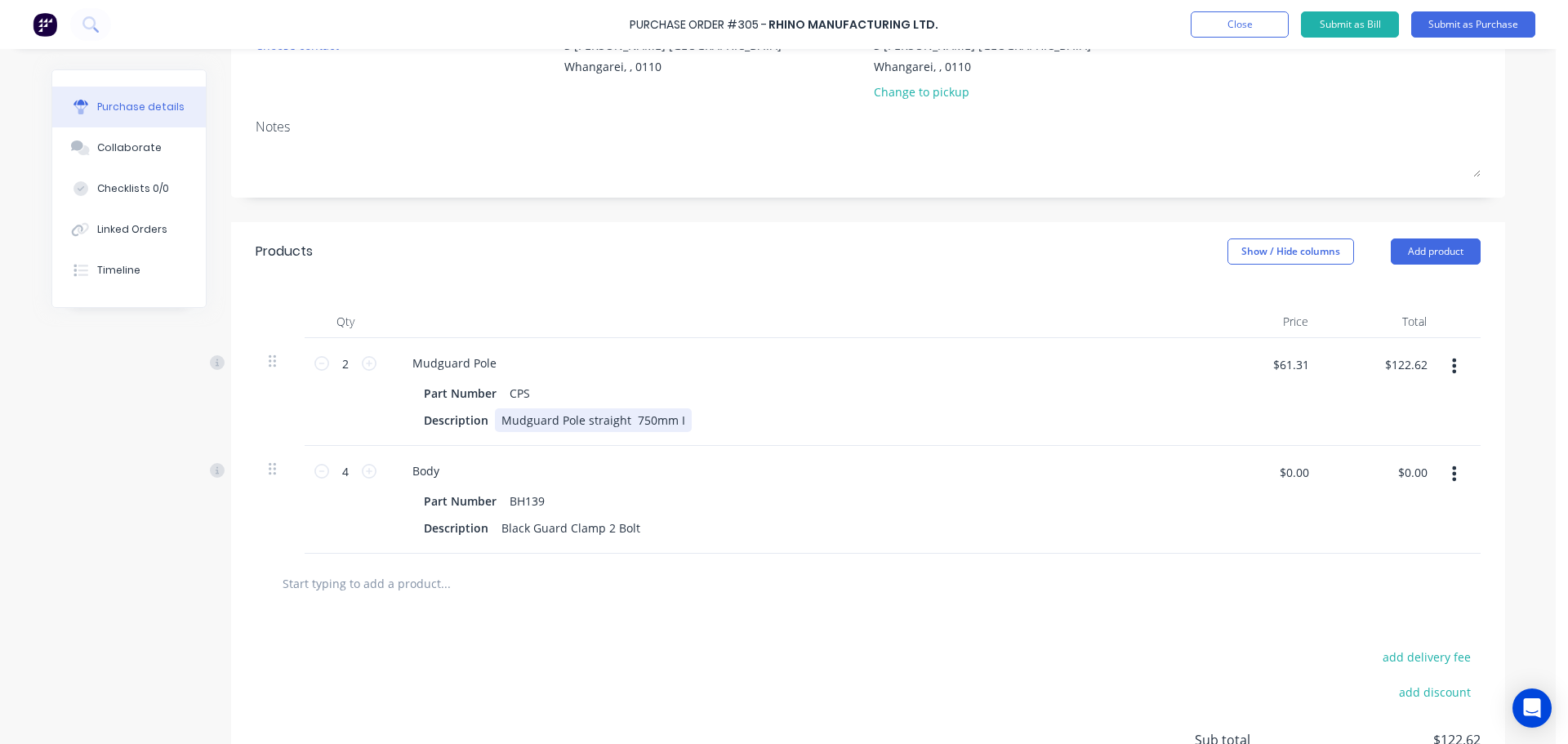
scroll to position [82, 0]
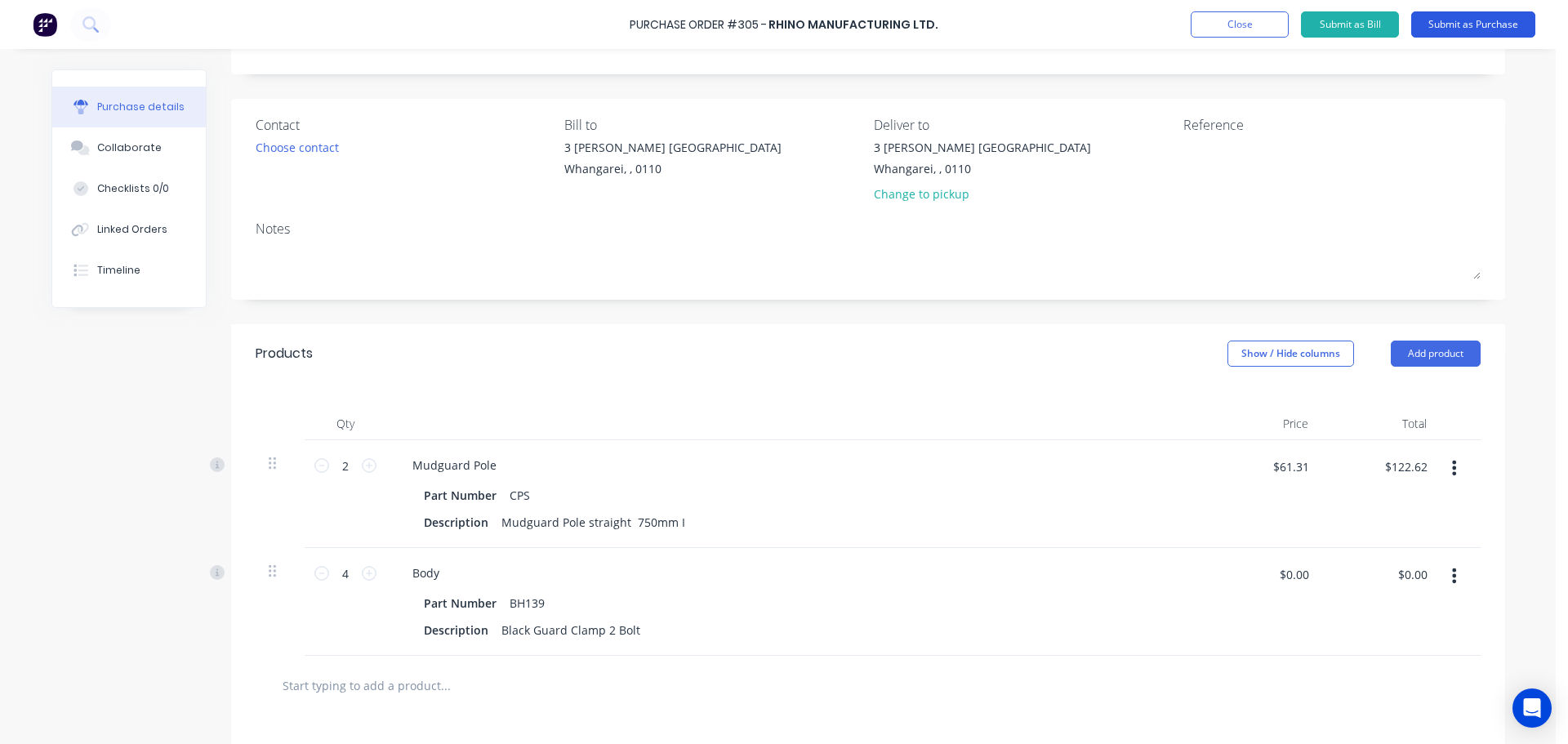
click at [1506, 26] on button "Submit as Purchase" at bounding box center [1473, 25] width 124 height 26
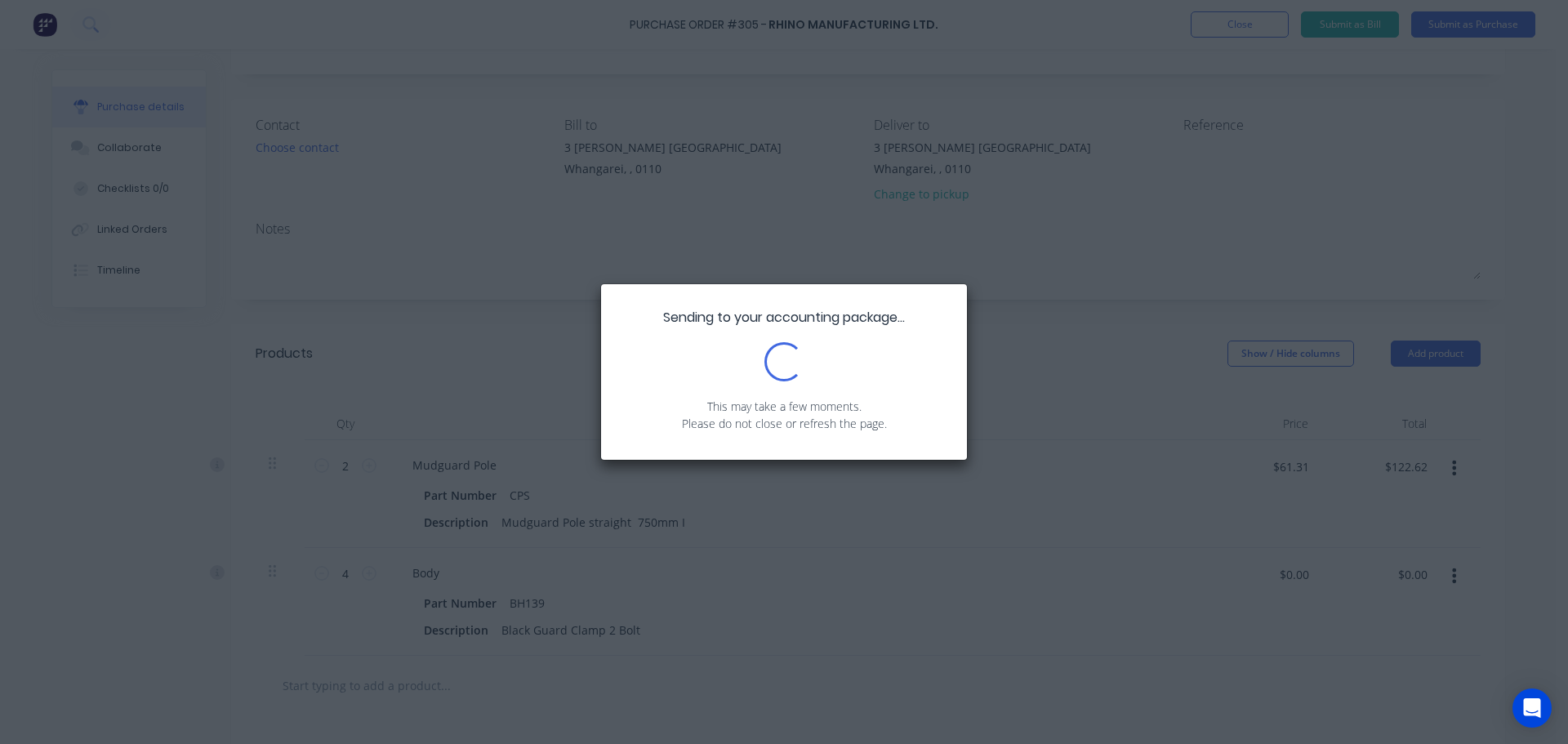
scroll to position [0, 0]
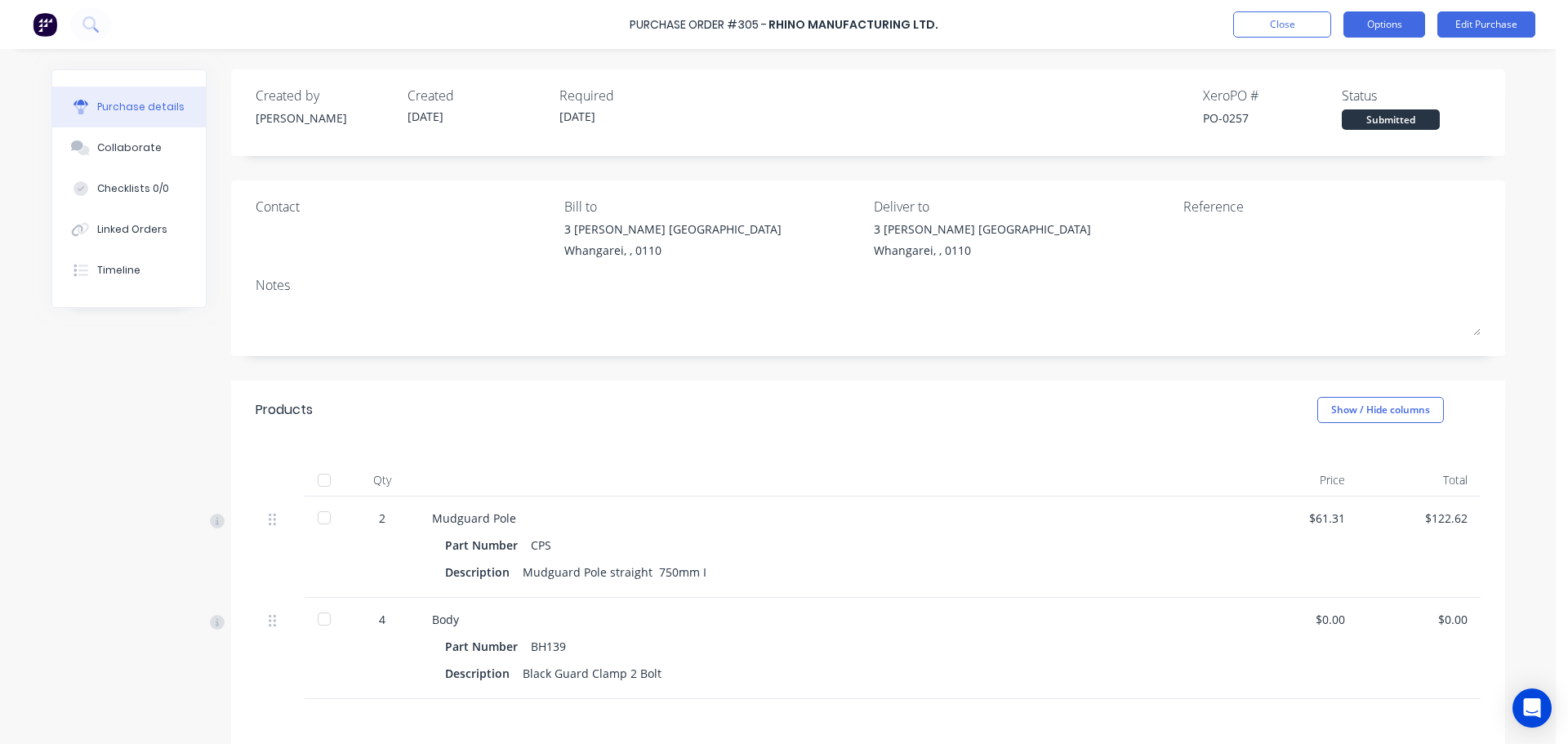
click at [1417, 30] on button "Options" at bounding box center [1384, 25] width 82 height 26
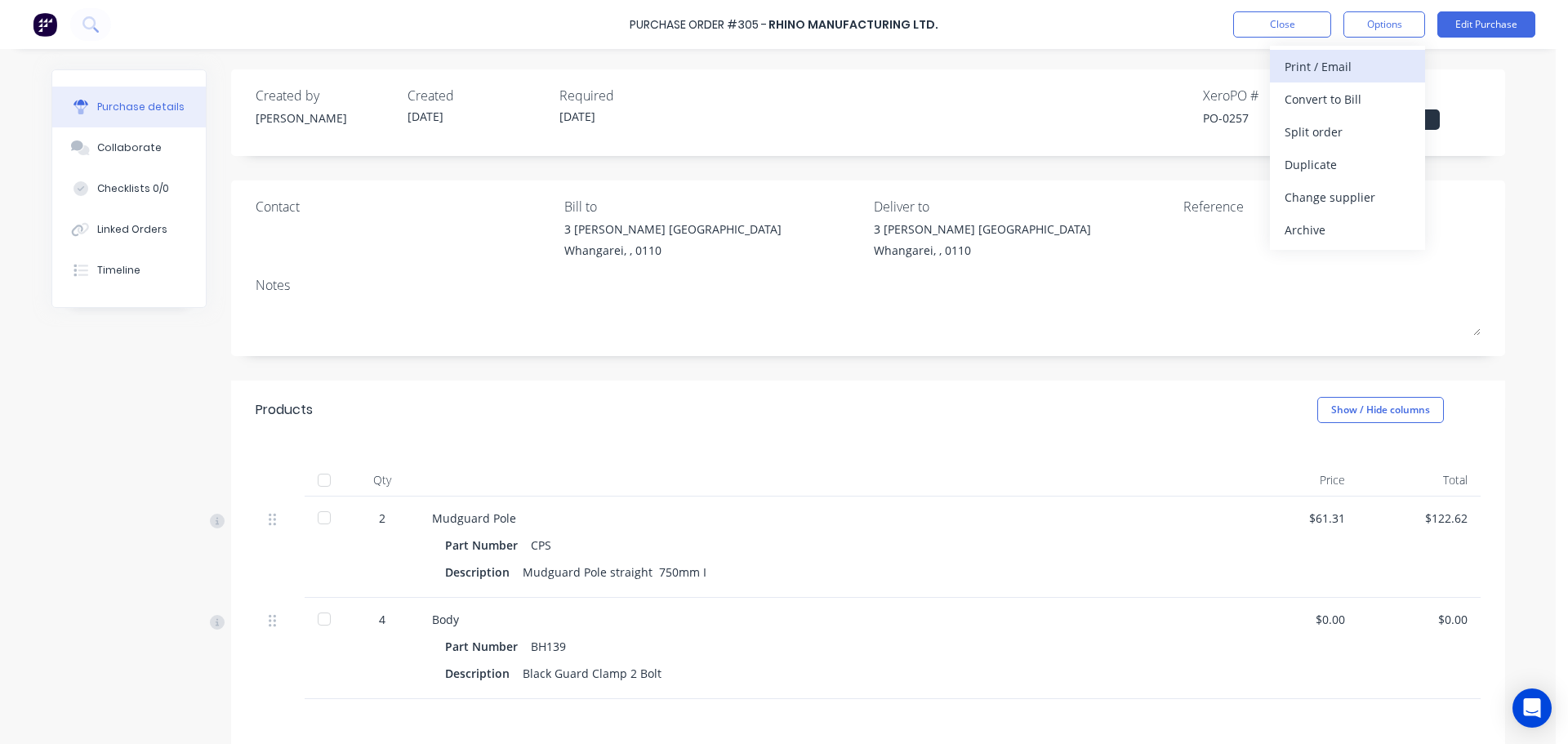
click at [1331, 71] on div "Print / Email" at bounding box center [1347, 66] width 126 height 24
click at [1327, 137] on div "Without pricing" at bounding box center [1347, 132] width 126 height 24
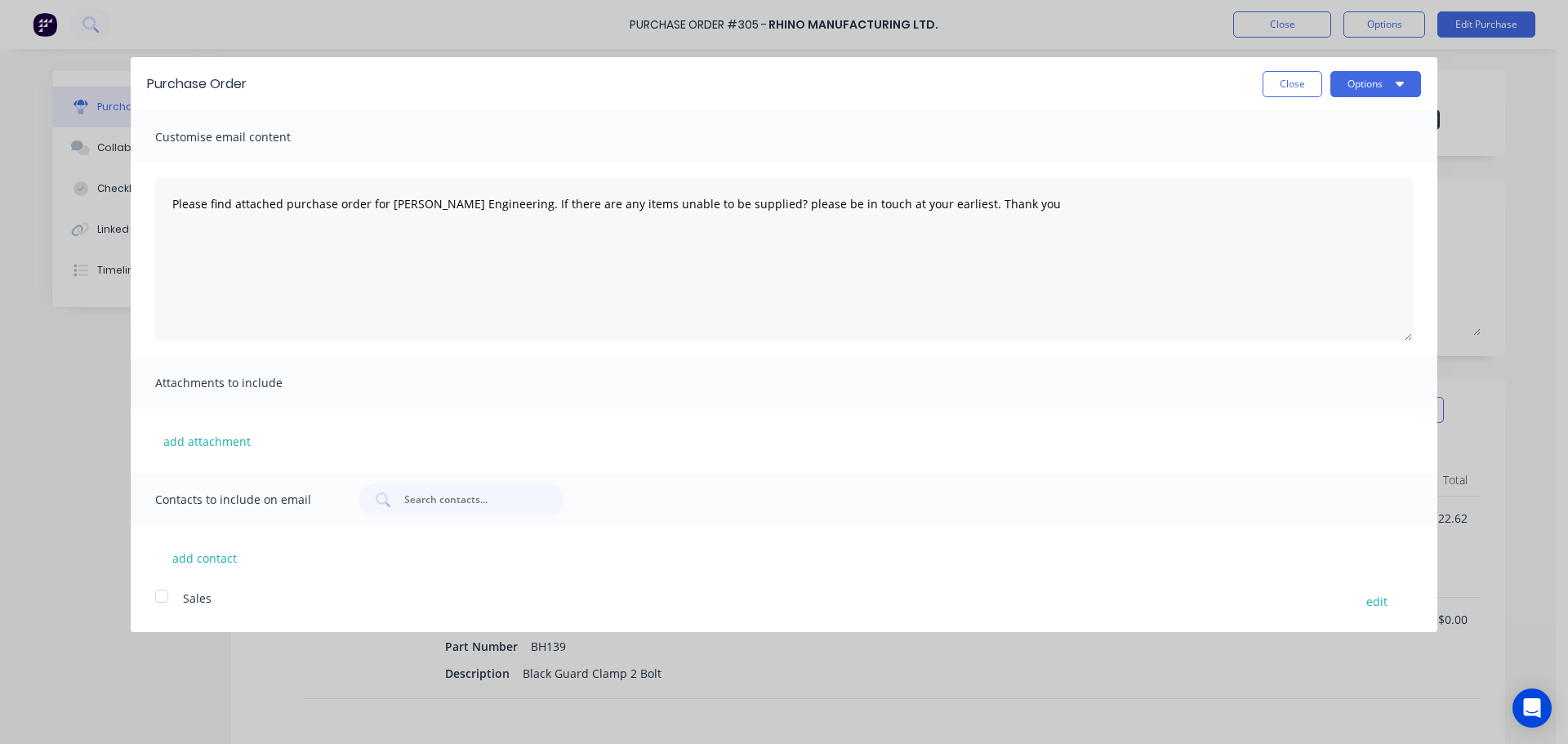
click at [154, 601] on div at bounding box center [161, 597] width 33 height 33
click at [164, 600] on div at bounding box center [161, 597] width 33 height 33
click at [1310, 80] on button "Close" at bounding box center [1293, 84] width 59 height 26
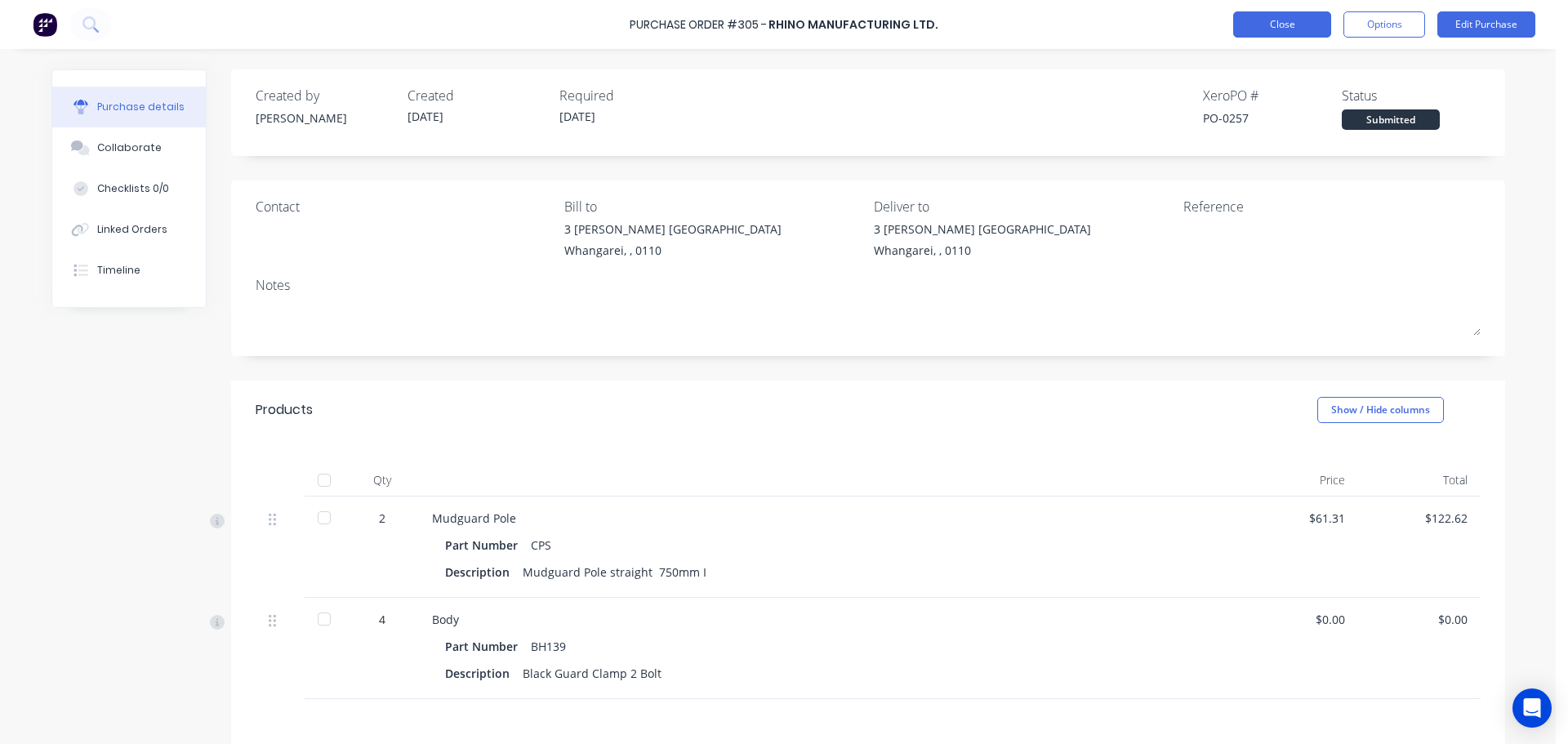
click at [1257, 23] on button "Close" at bounding box center [1282, 25] width 98 height 26
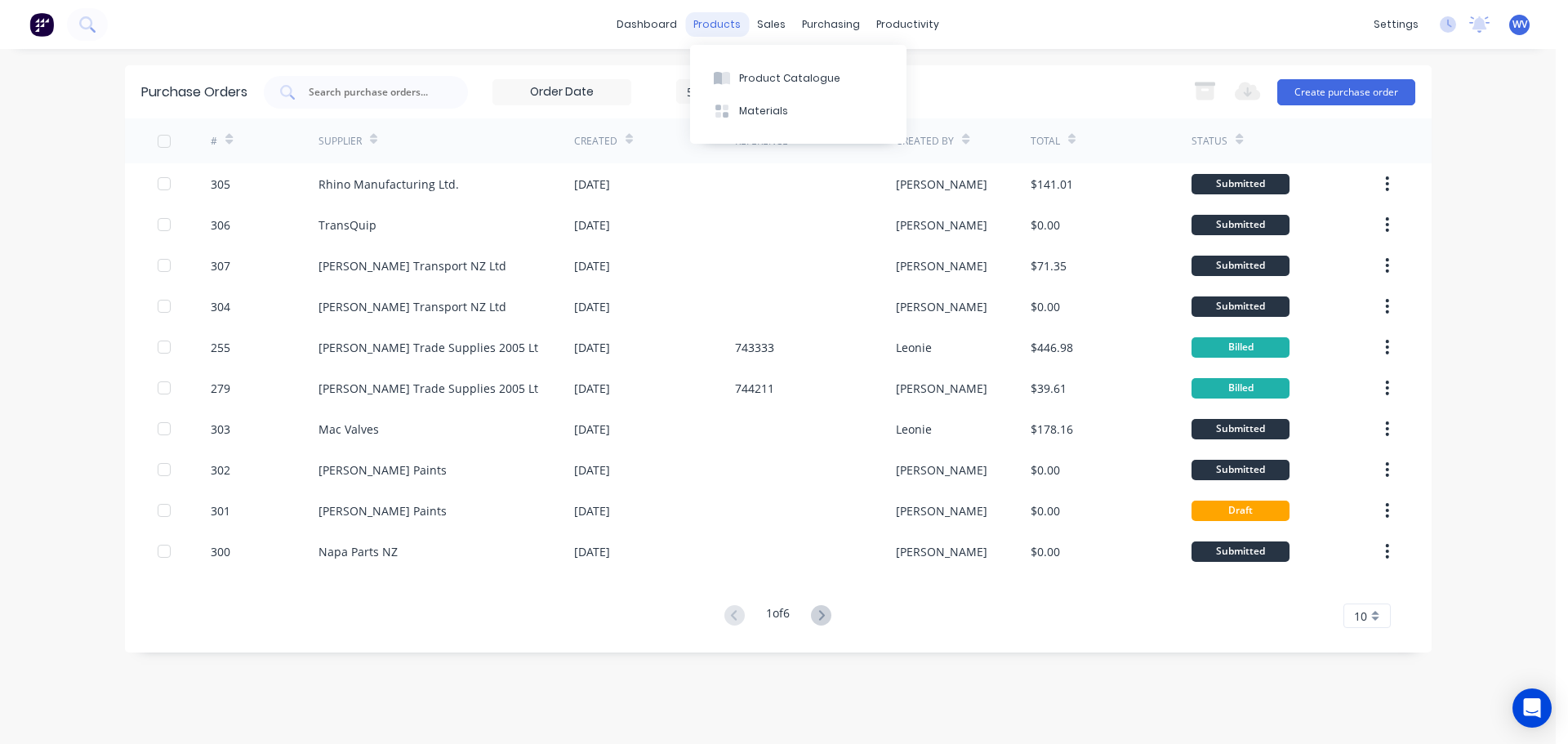
click at [705, 27] on div "products" at bounding box center [717, 25] width 63 height 25
click at [798, 68] on button "Product Catalogue" at bounding box center [798, 77] width 217 height 33
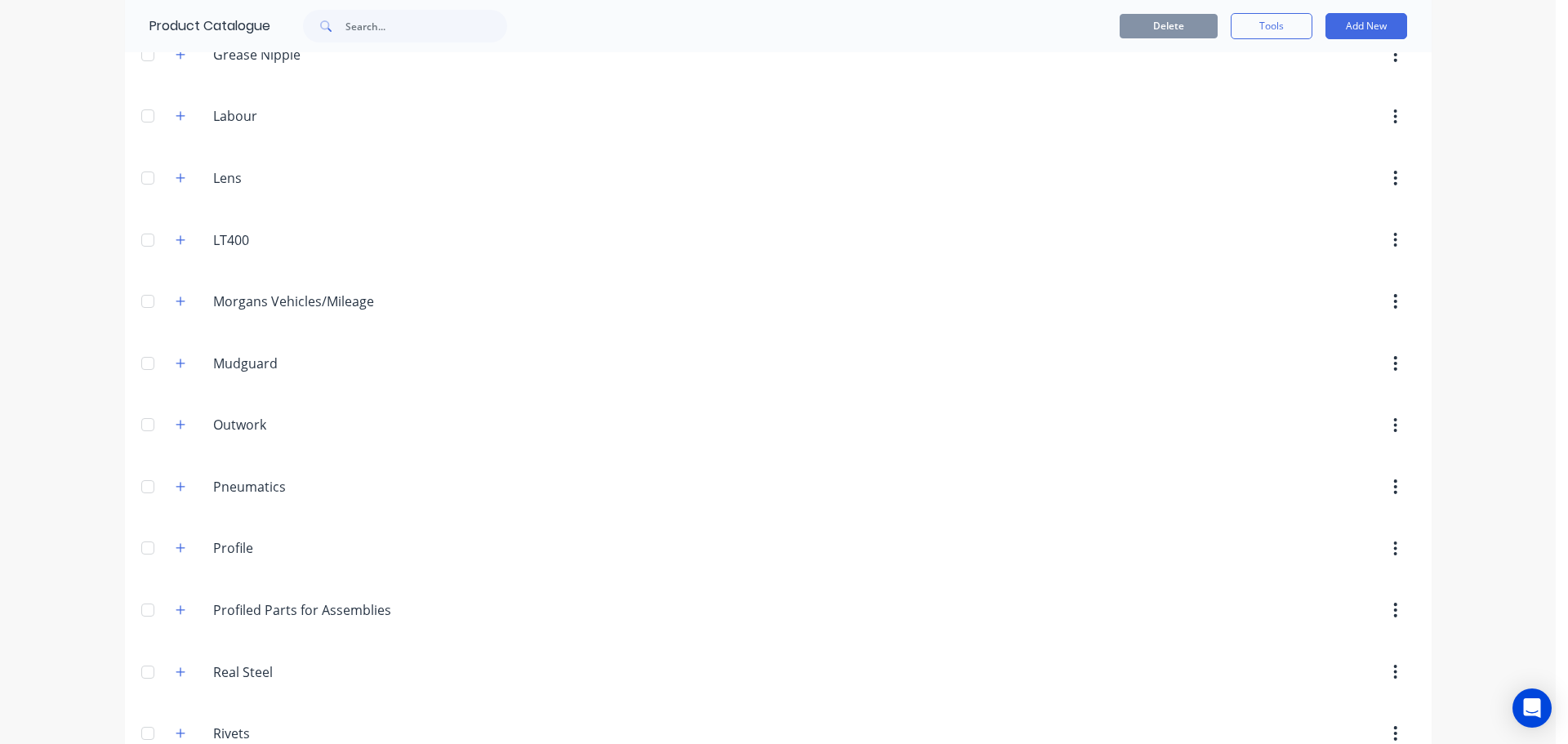
scroll to position [764, 0]
click at [176, 364] on icon "button" at bounding box center [180, 363] width 9 height 9
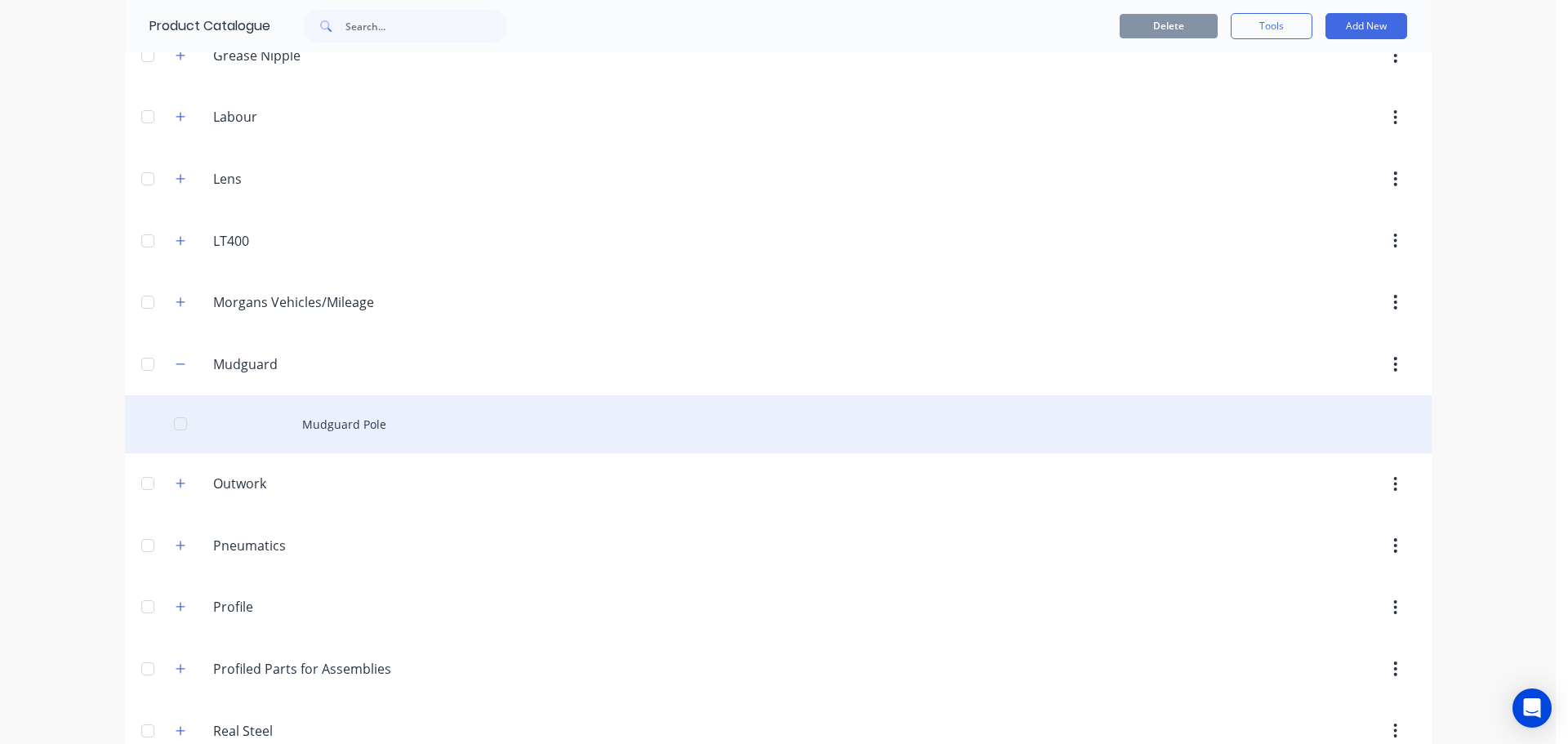
click at [344, 419] on div "Mudguard Pole" at bounding box center [779, 424] width 1307 height 58
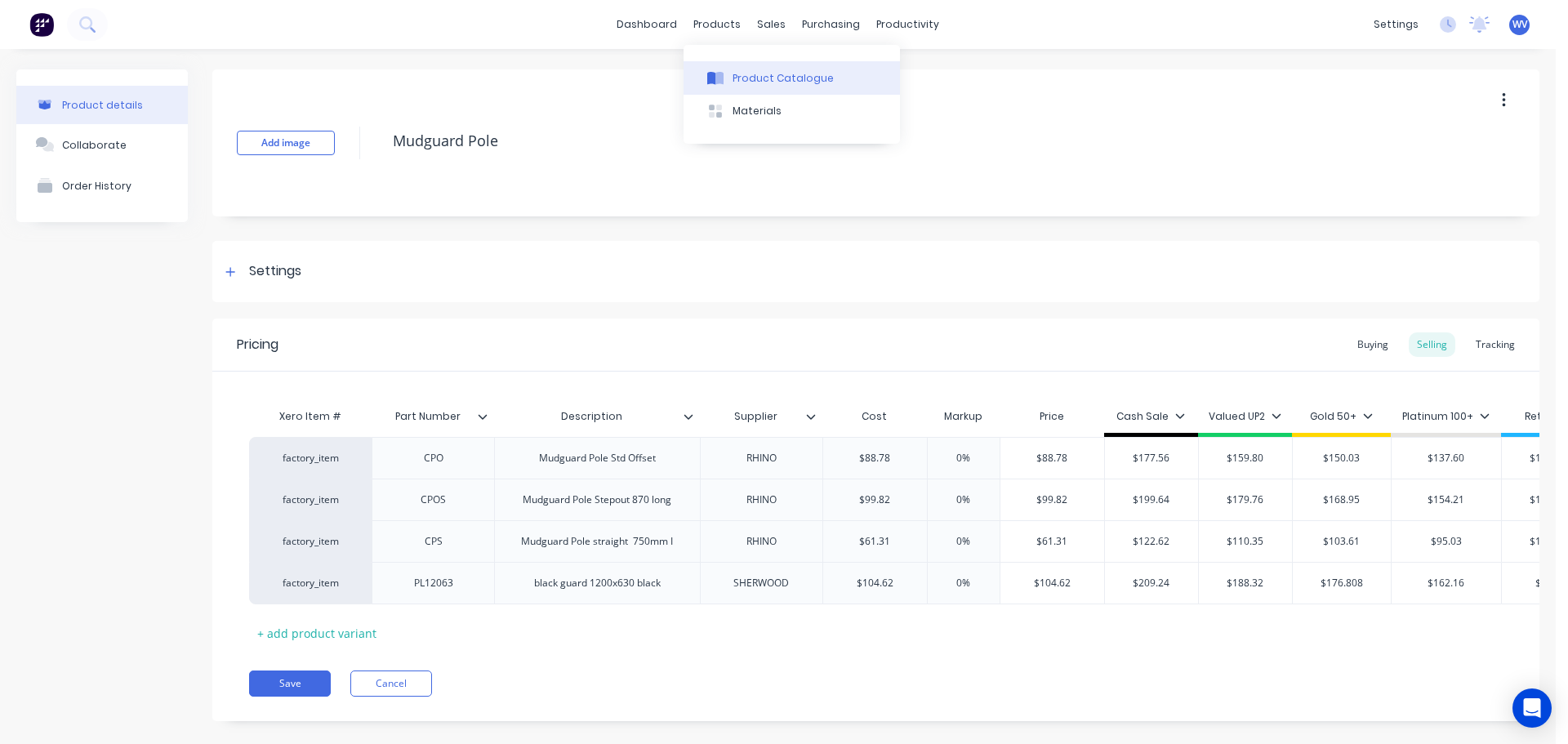
click at [761, 75] on div "Product Catalogue" at bounding box center [783, 78] width 101 height 15
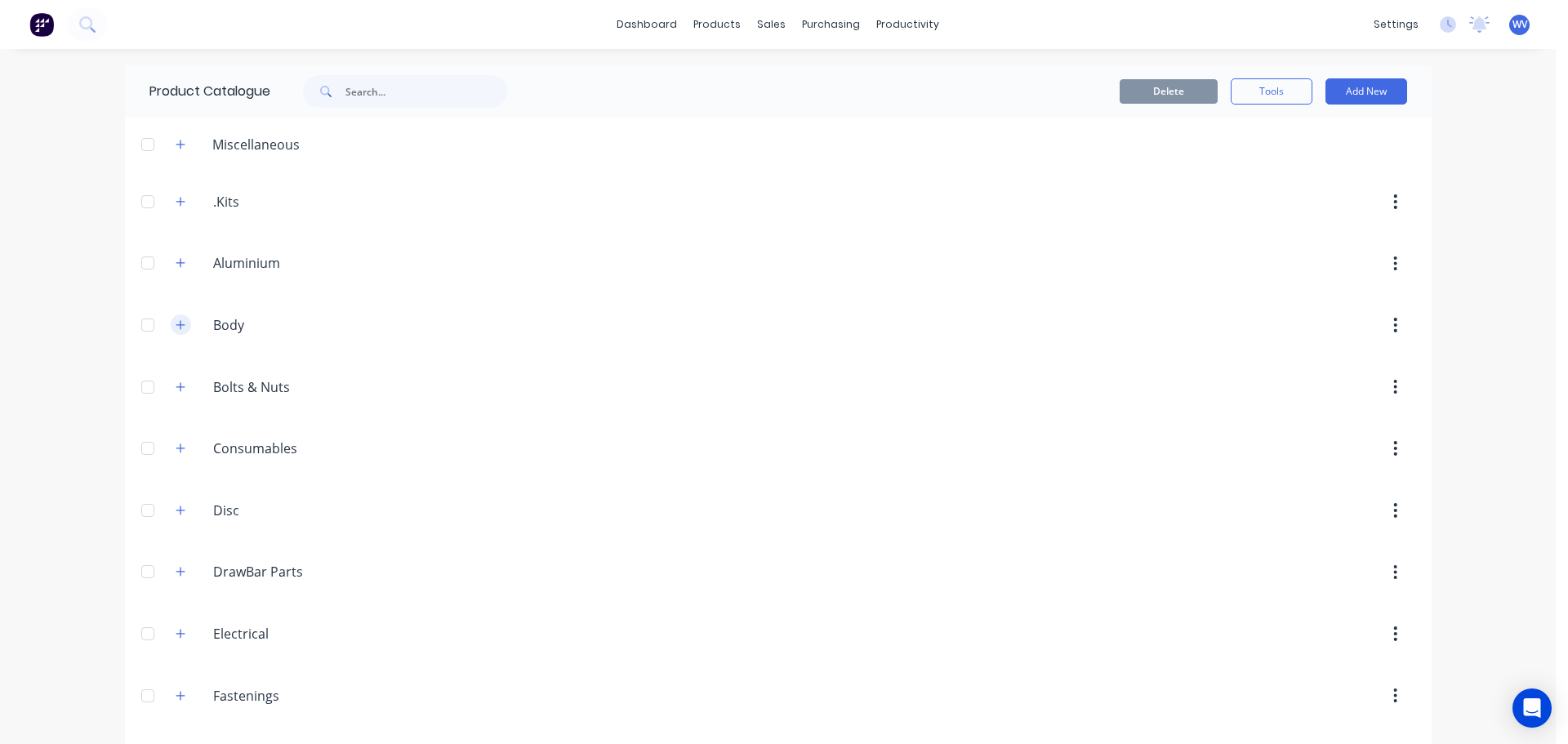
click at [182, 325] on button "button" at bounding box center [180, 325] width 21 height 21
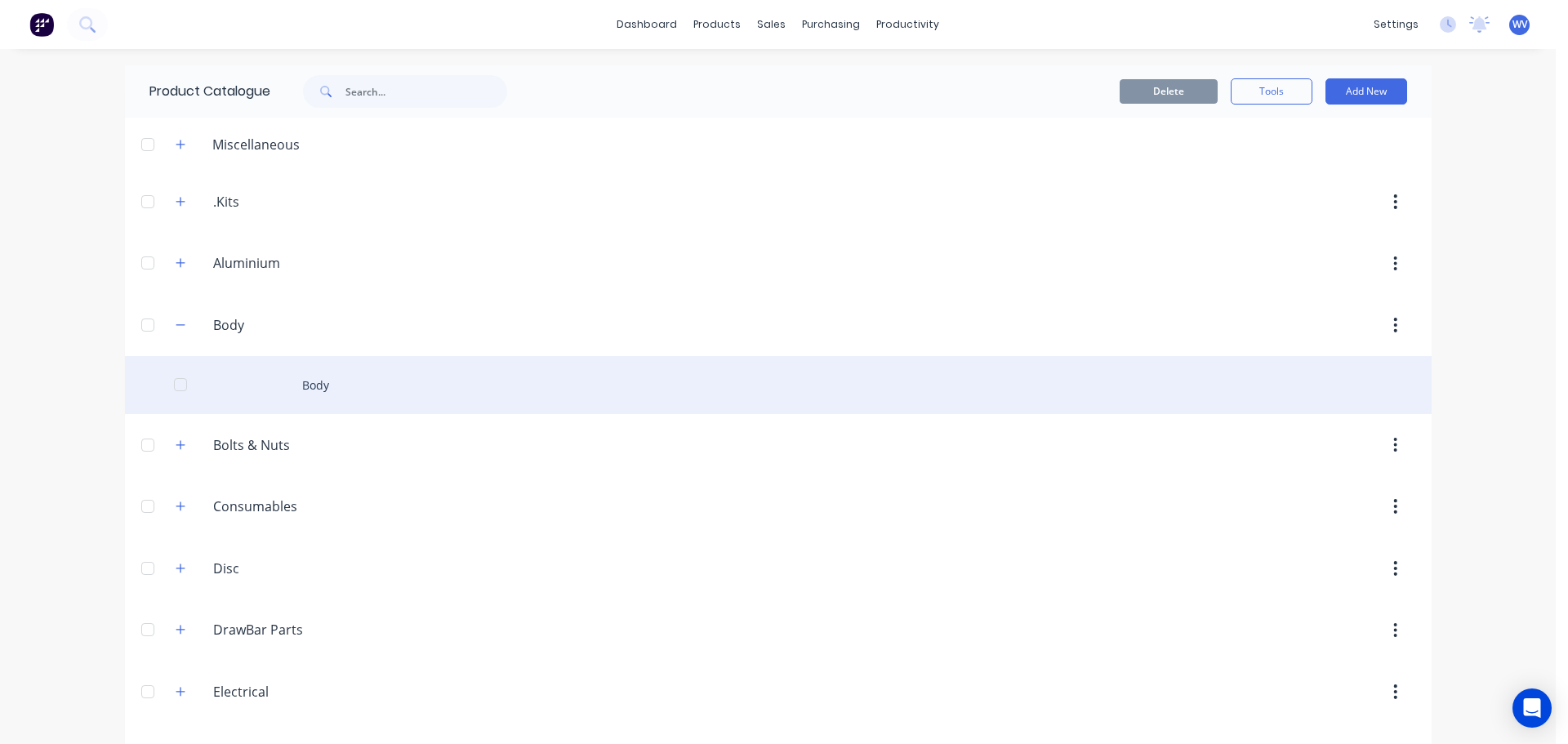
click at [327, 386] on div "Body" at bounding box center [779, 385] width 1307 height 58
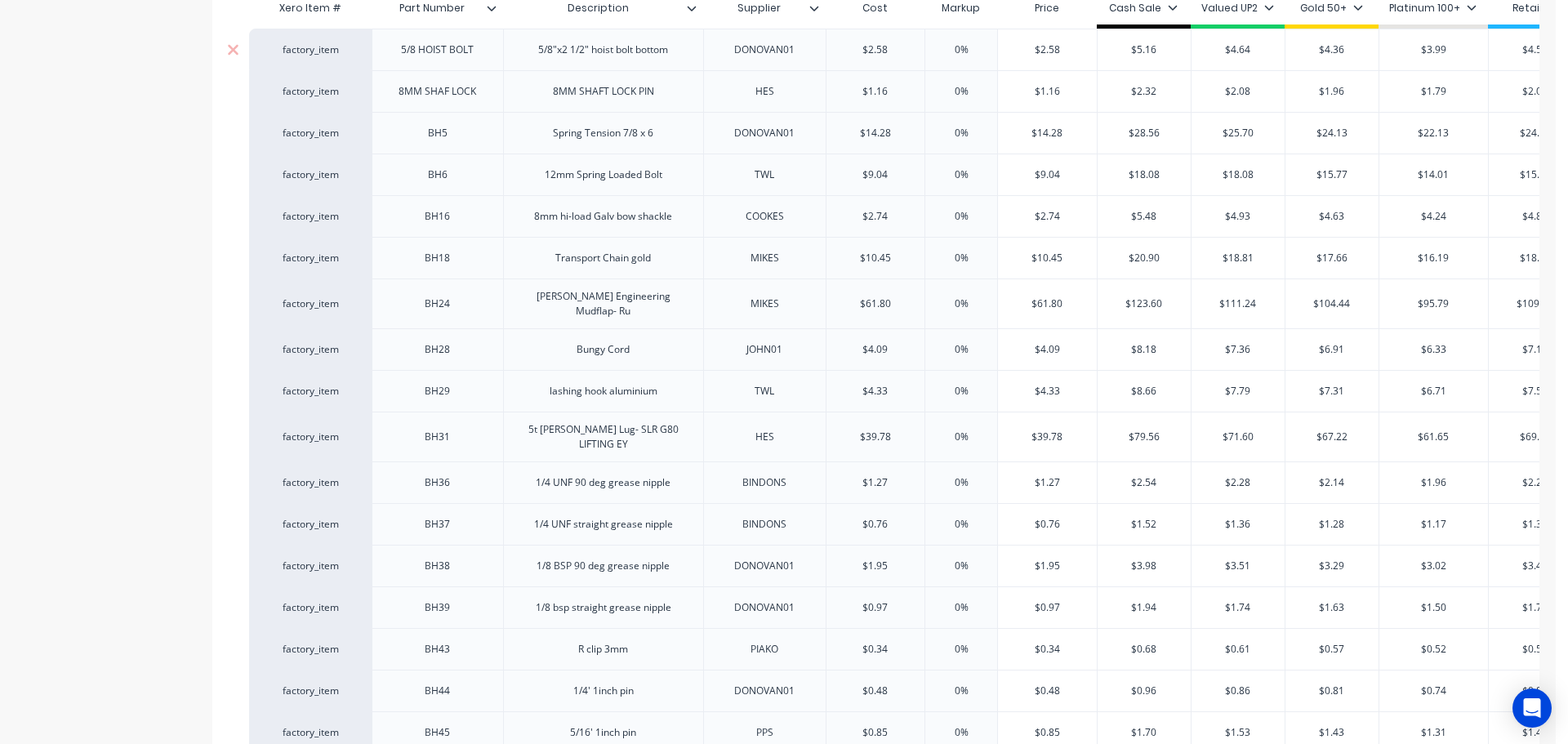
scroll to position [82, 0]
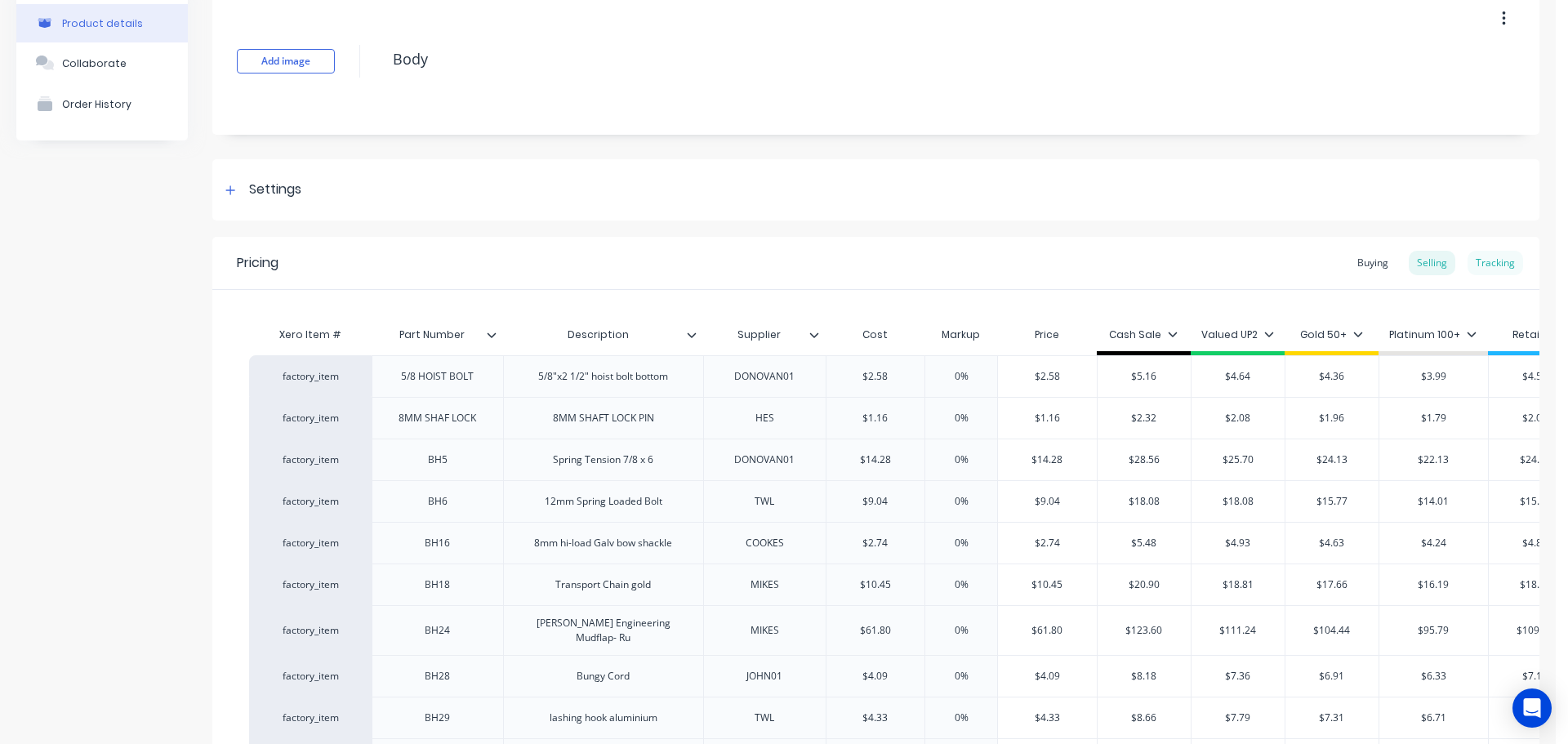
click at [1468, 265] on div "Tracking" at bounding box center [1495, 263] width 55 height 25
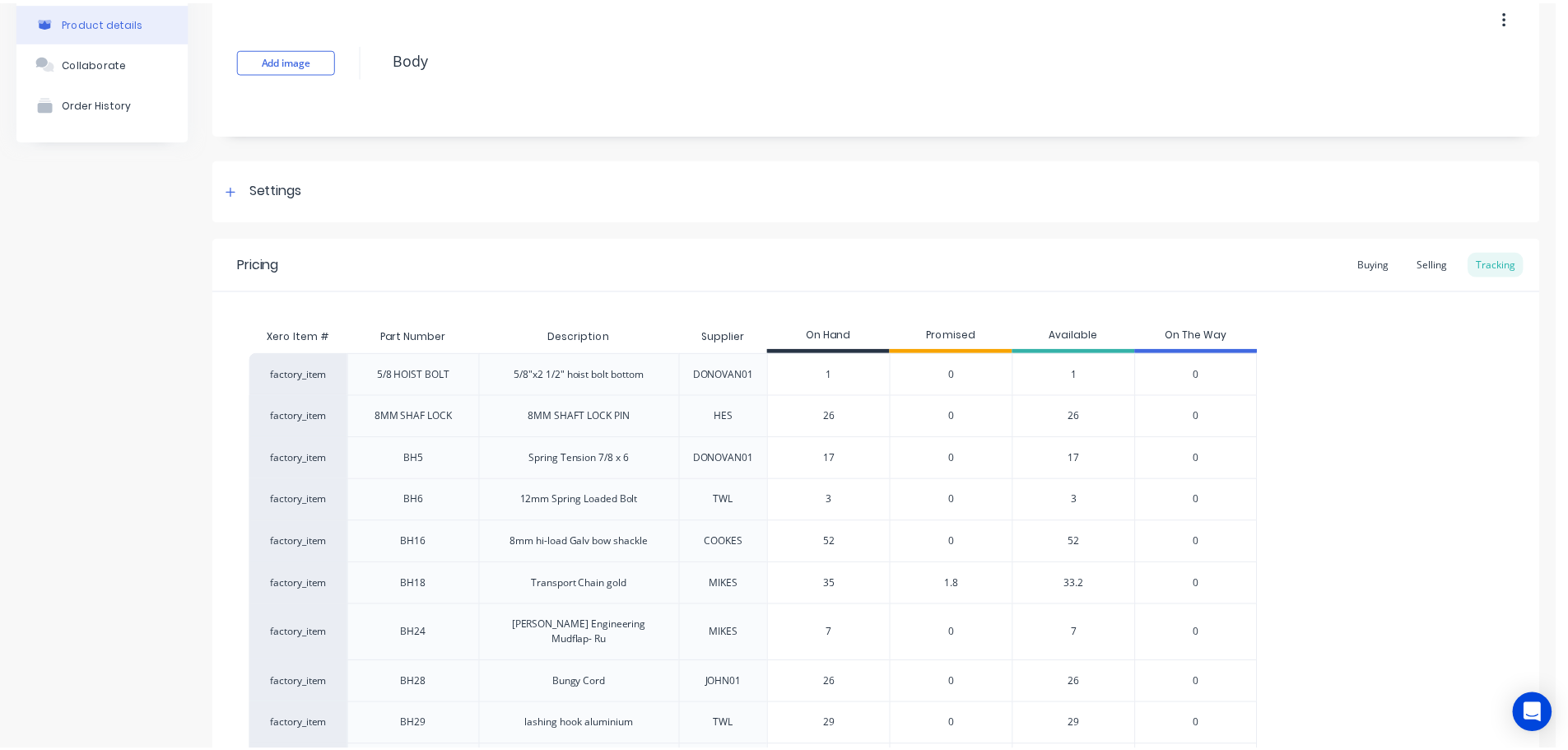
scroll to position [0, 0]
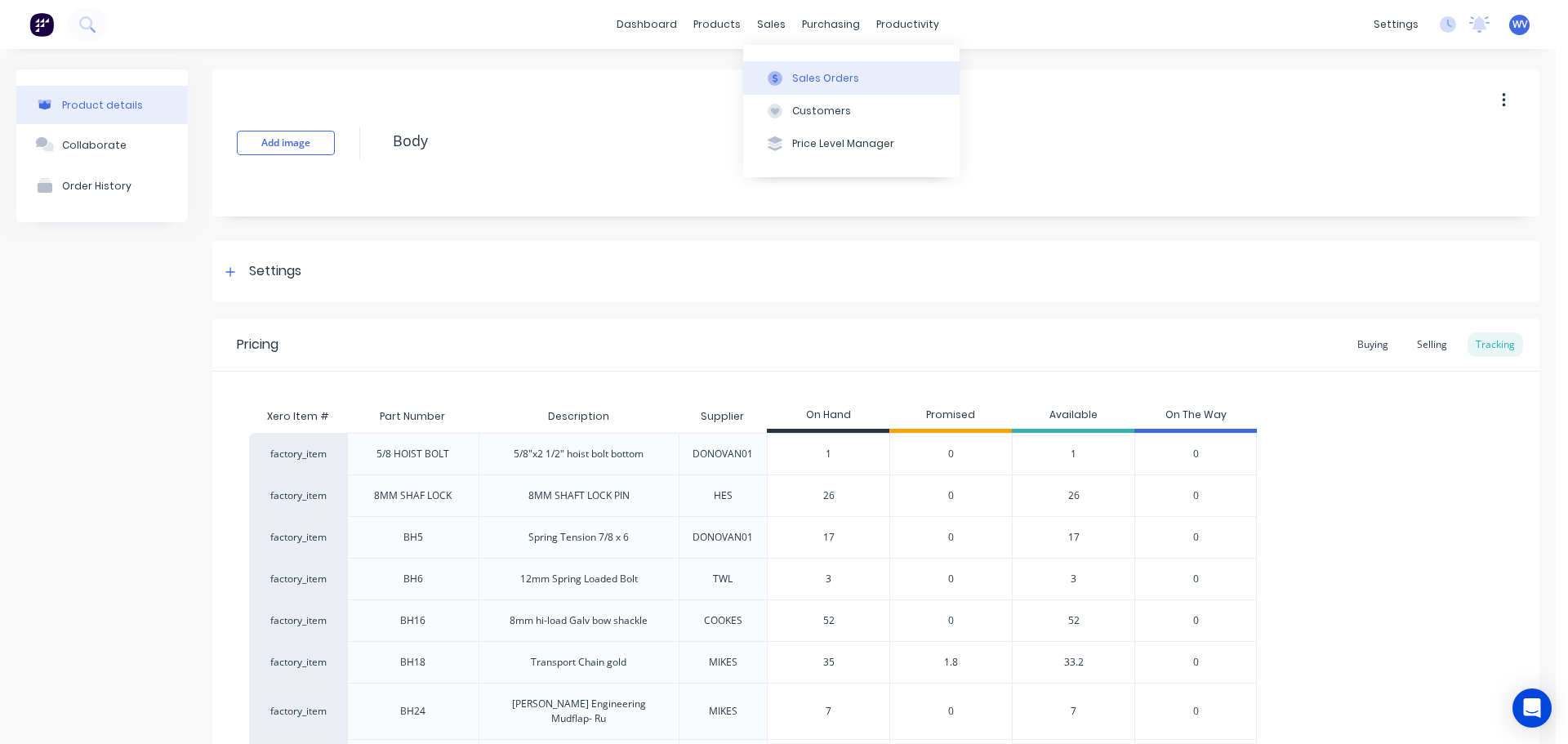
click at [816, 82] on div "Sales Orders" at bounding box center [826, 78] width 67 height 15
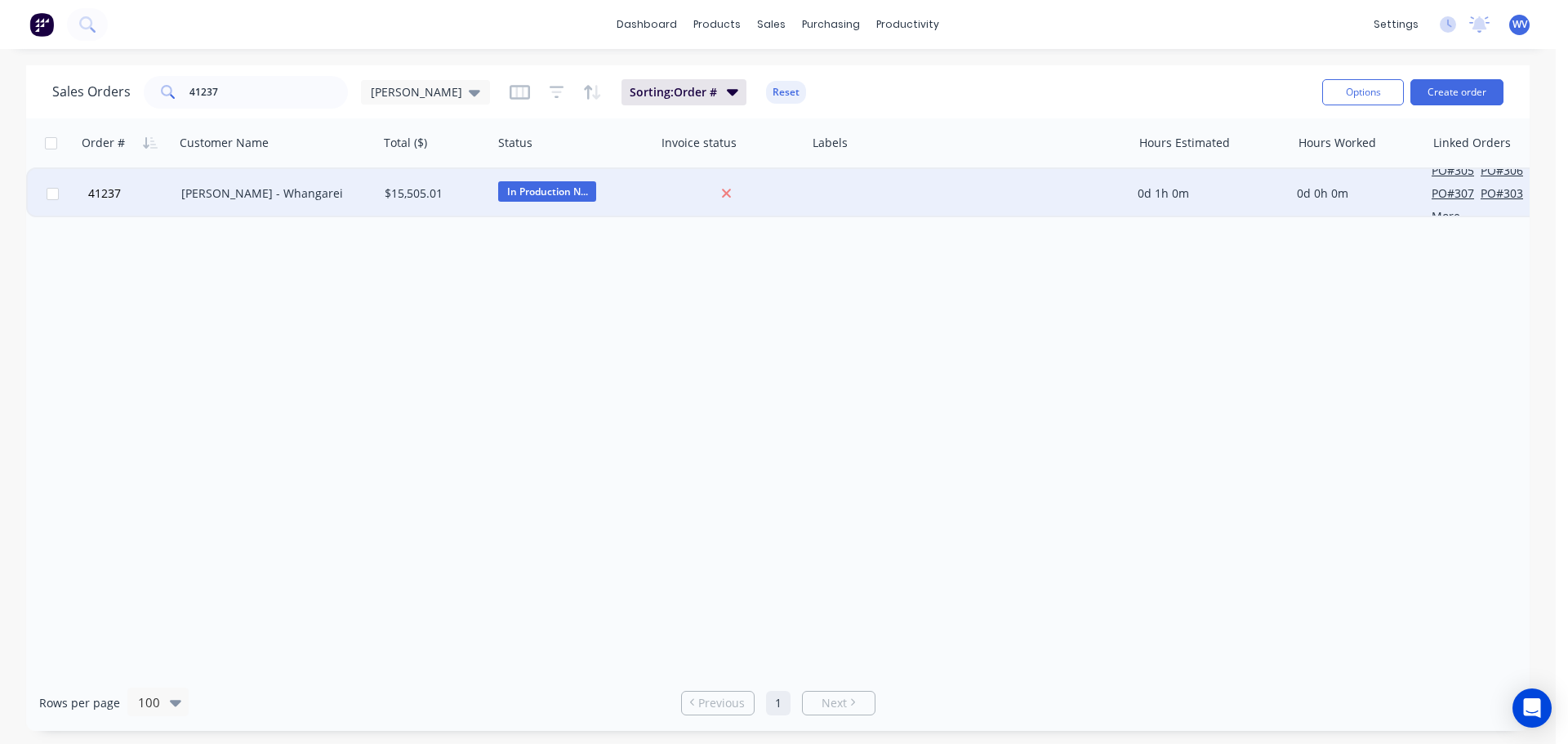
click at [328, 186] on div "[PERSON_NAME] - Whangarei" at bounding box center [271, 194] width 180 height 16
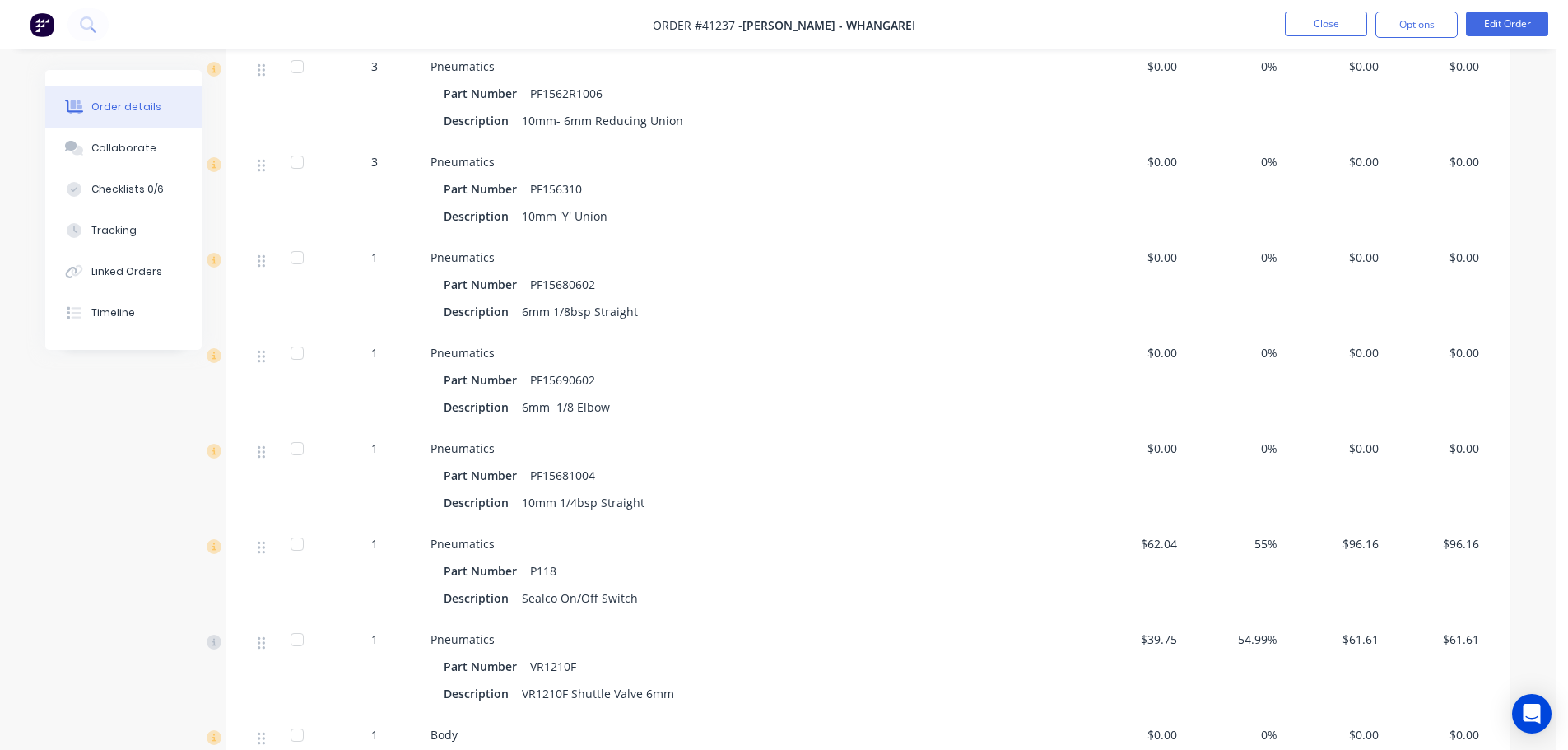
scroll to position [4694, 0]
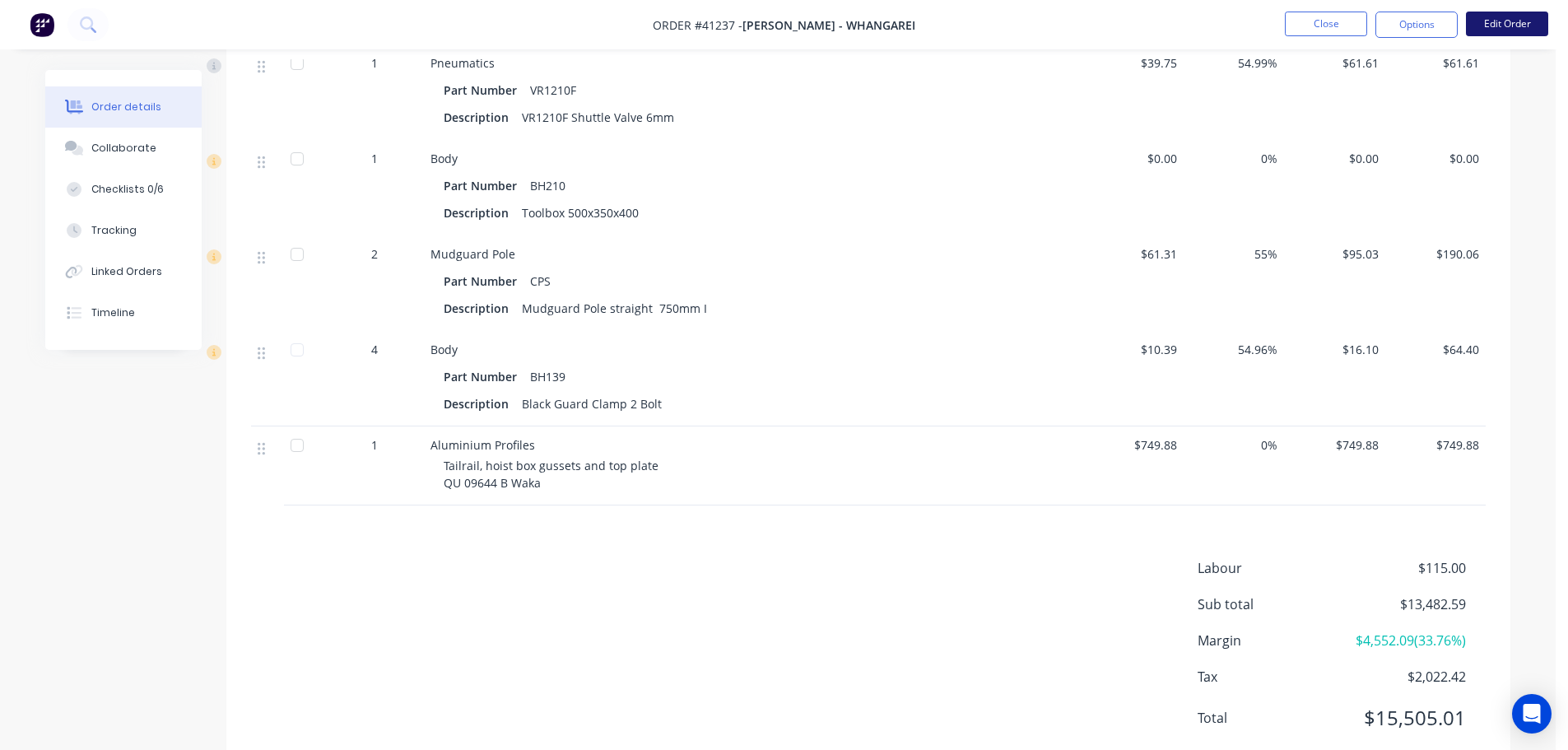
click at [1477, 23] on button "Edit Order" at bounding box center [1507, 24] width 82 height 25
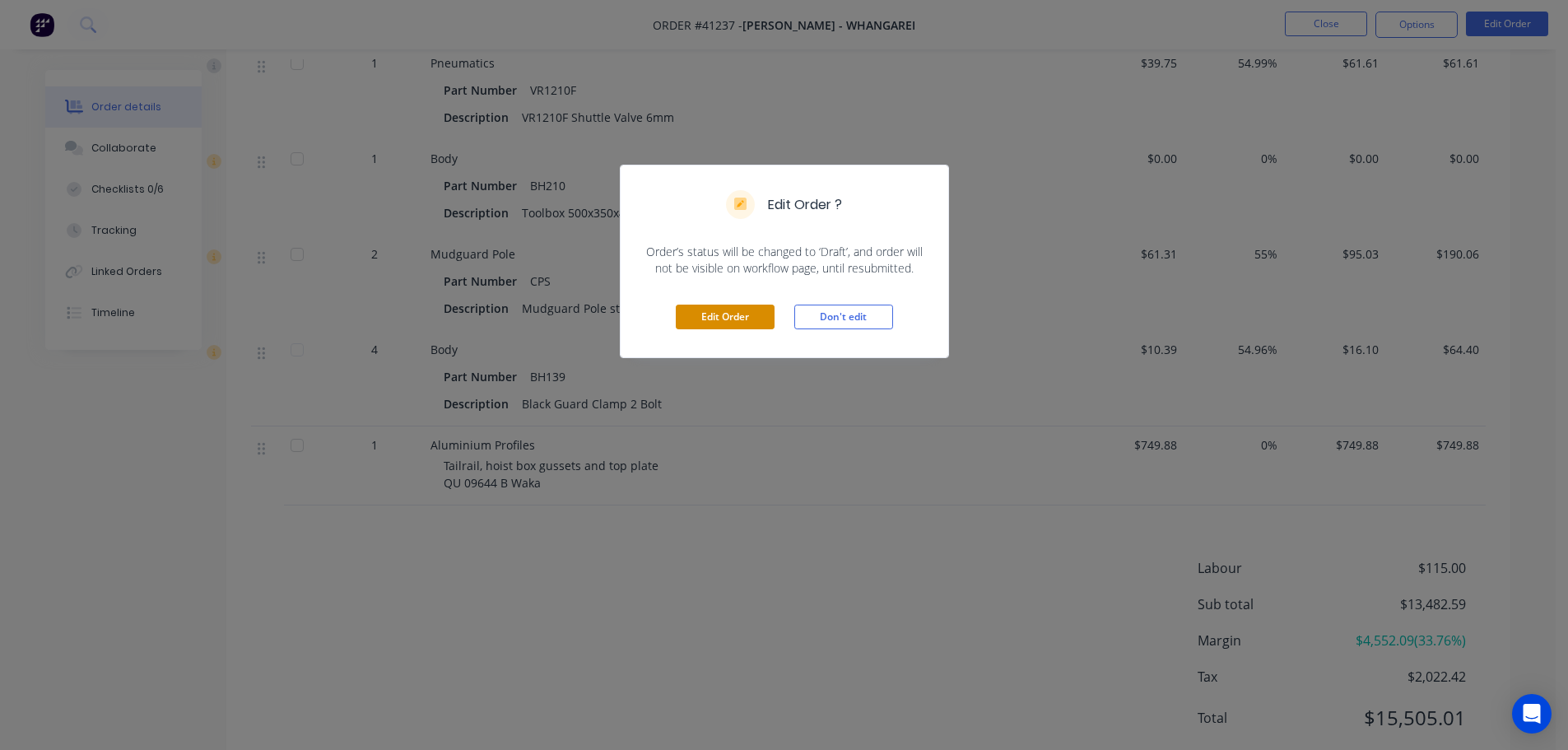
click at [723, 312] on button "Edit Order" at bounding box center [725, 317] width 99 height 25
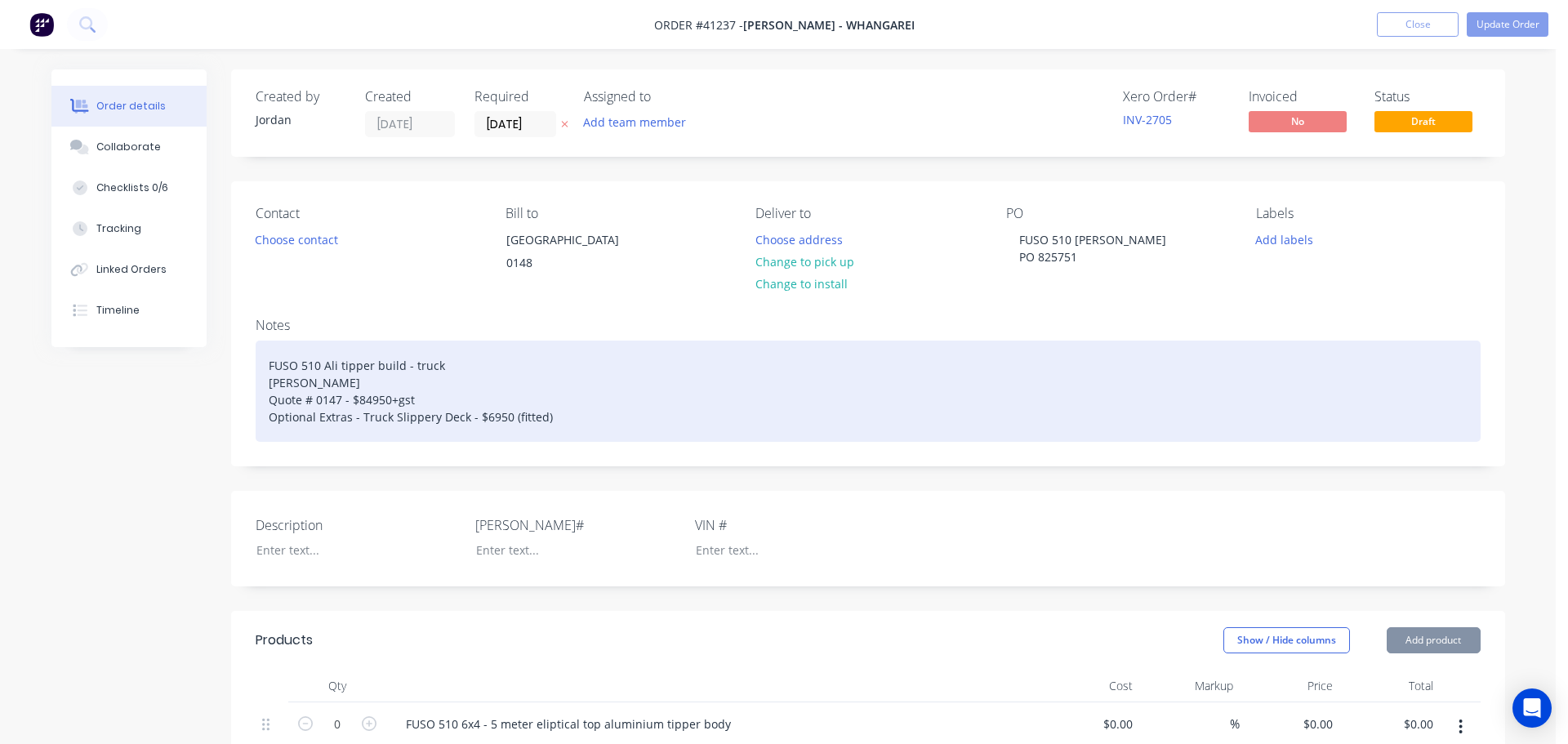
type input "$84,950.00"
type input "$40.00"
type input "187.5"
type input "$115.00"
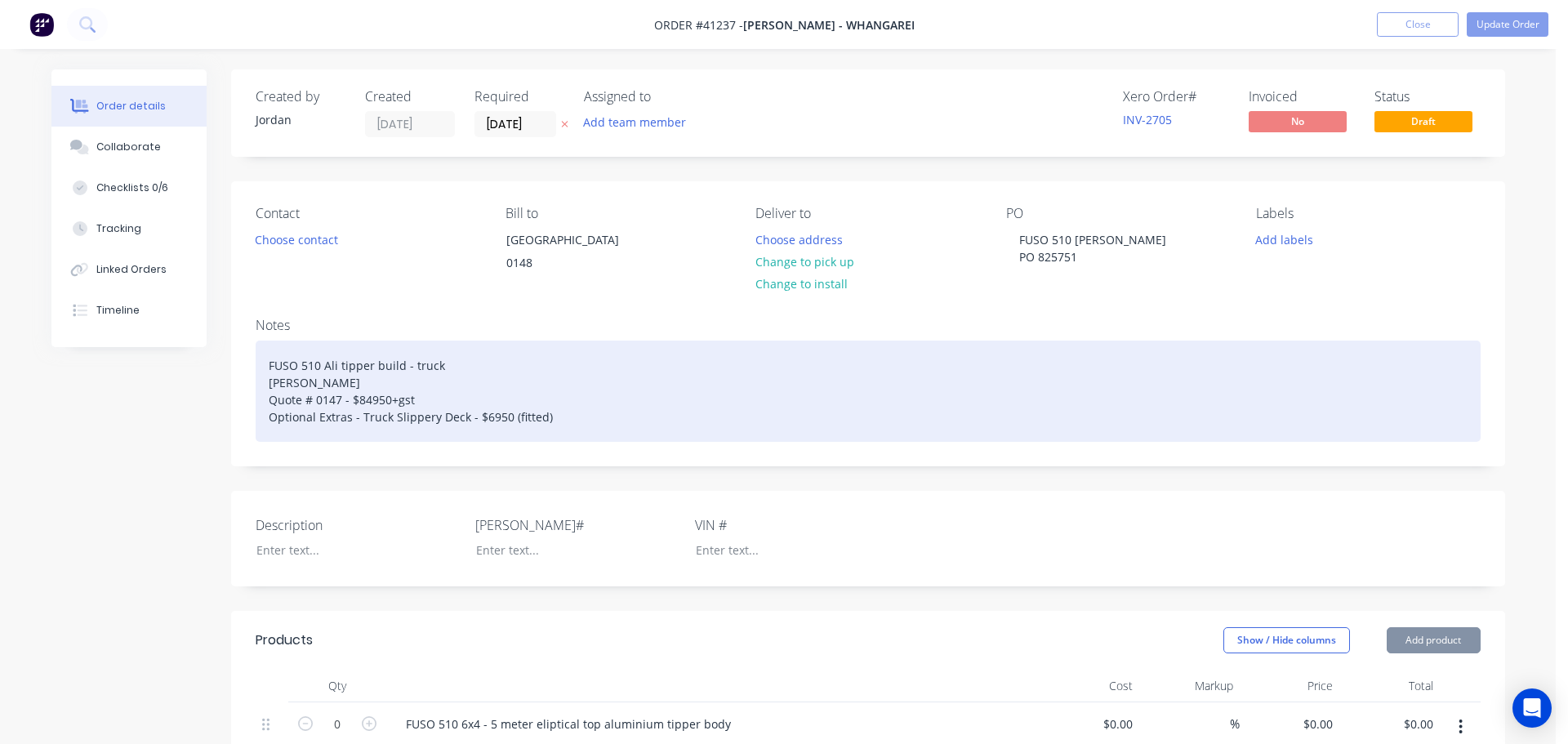
type input "$115.00"
type input "$163.95"
type input "55"
type input "$254.12"
type input "$8,370.71"
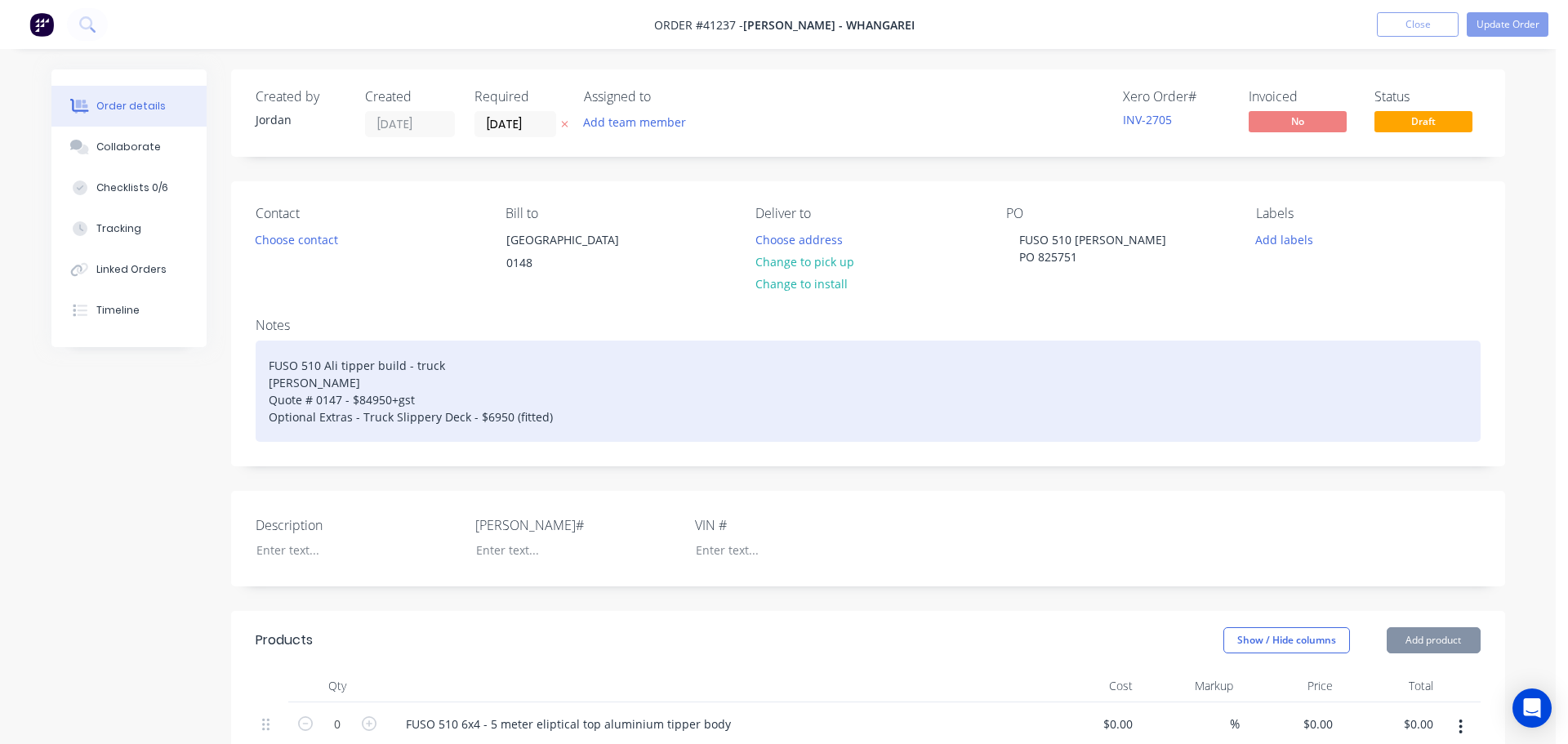
type input "$44.11"
type input "55"
type input "$68.37"
type input "$683.70"
type input "$12.11"
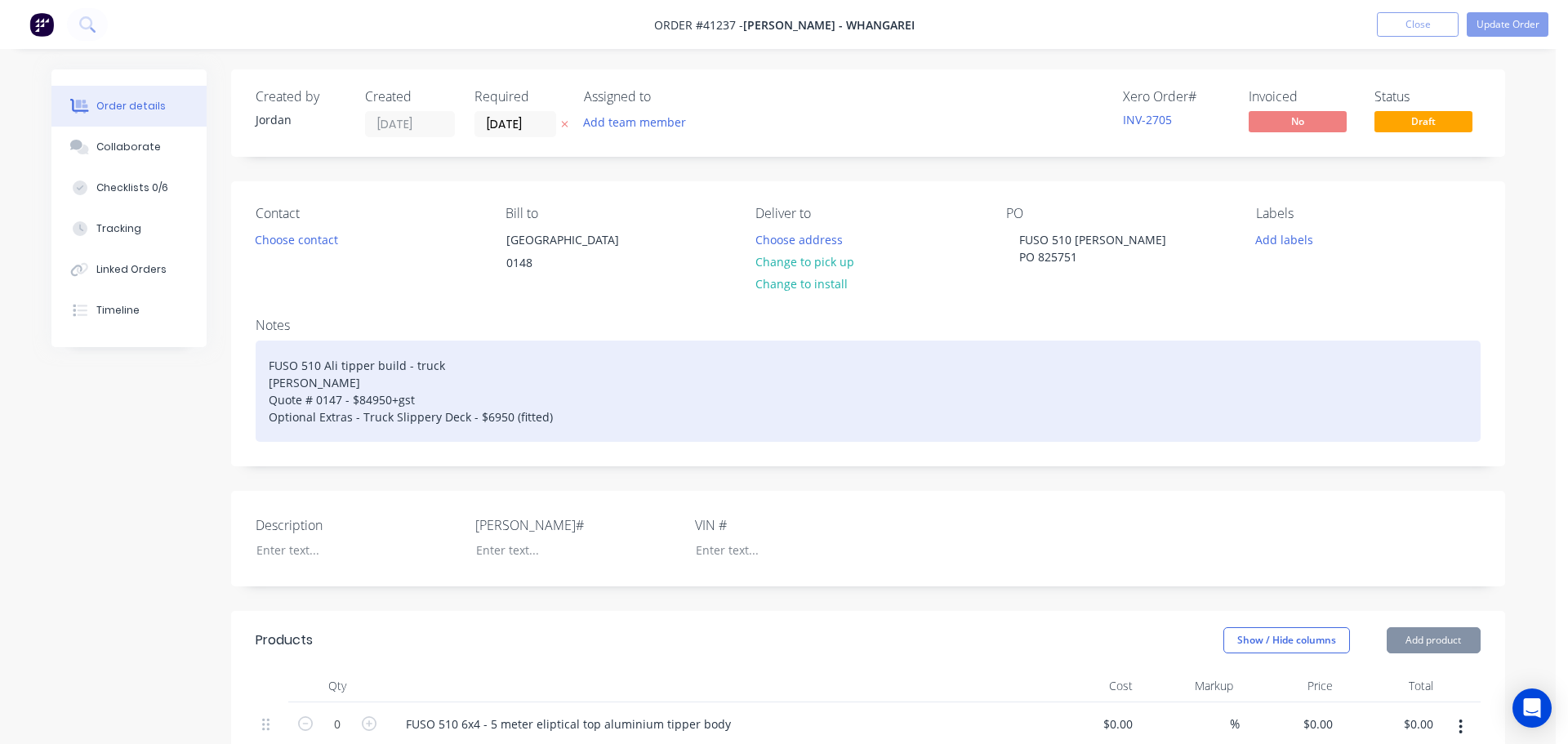
type input "55"
type input "$18.77"
type input "$39.76"
type input "55.01"
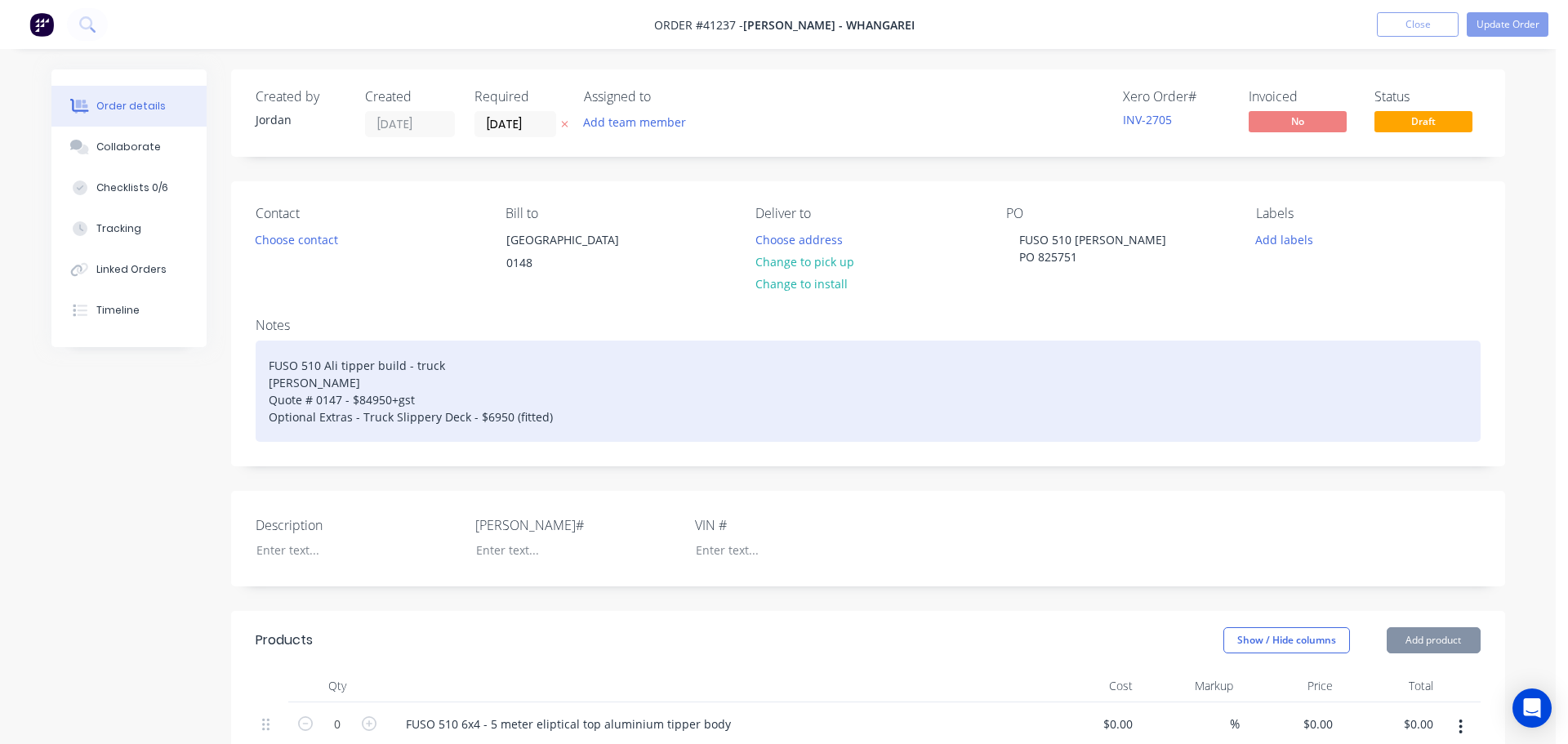
type input "$61.63"
type input "$308.15"
type input "$766.00"
type input "55"
type input "$1,187.30"
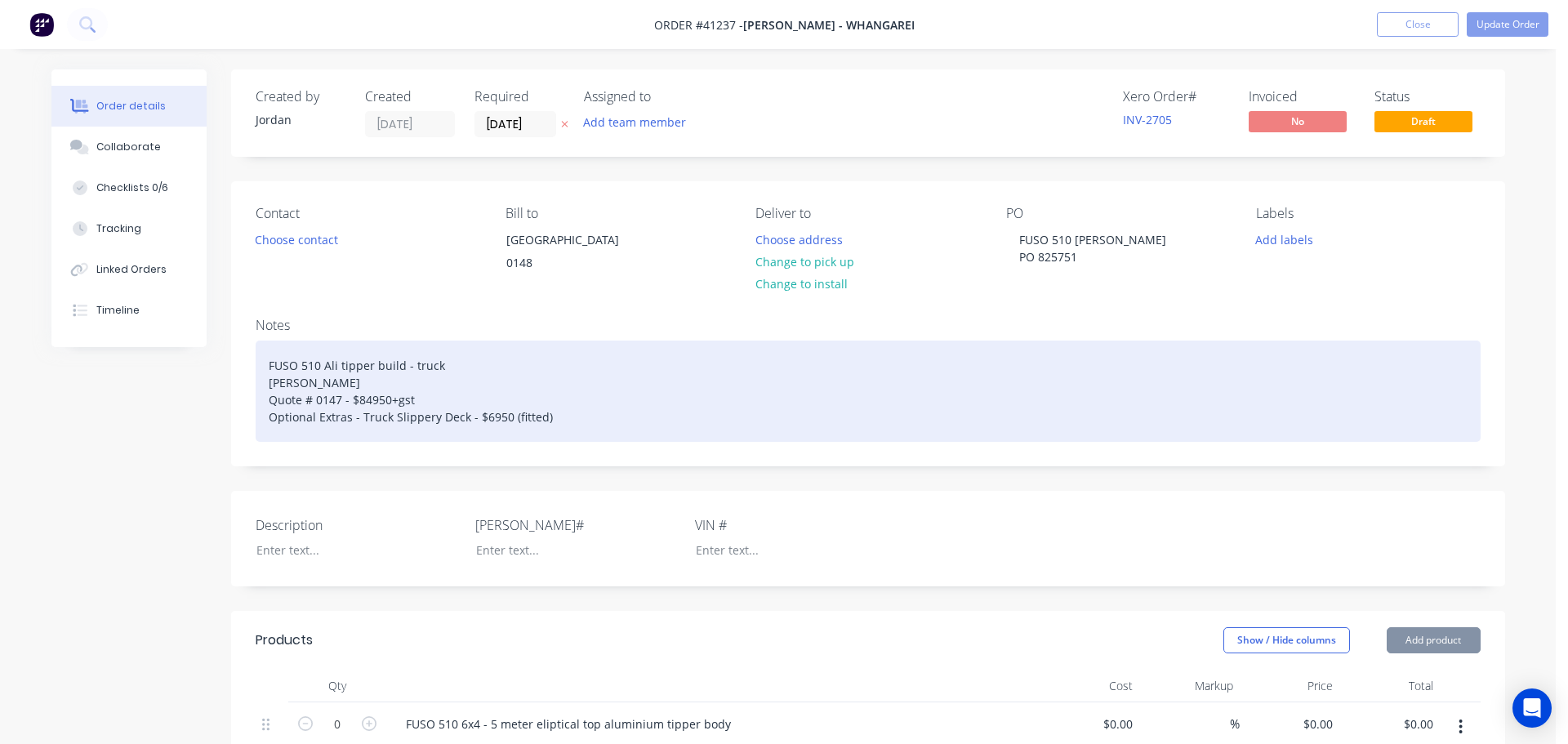
type input "$1,187.30"
type input "$7.92"
type input "55.05"
type input "$12.28"
type input "$36.84"
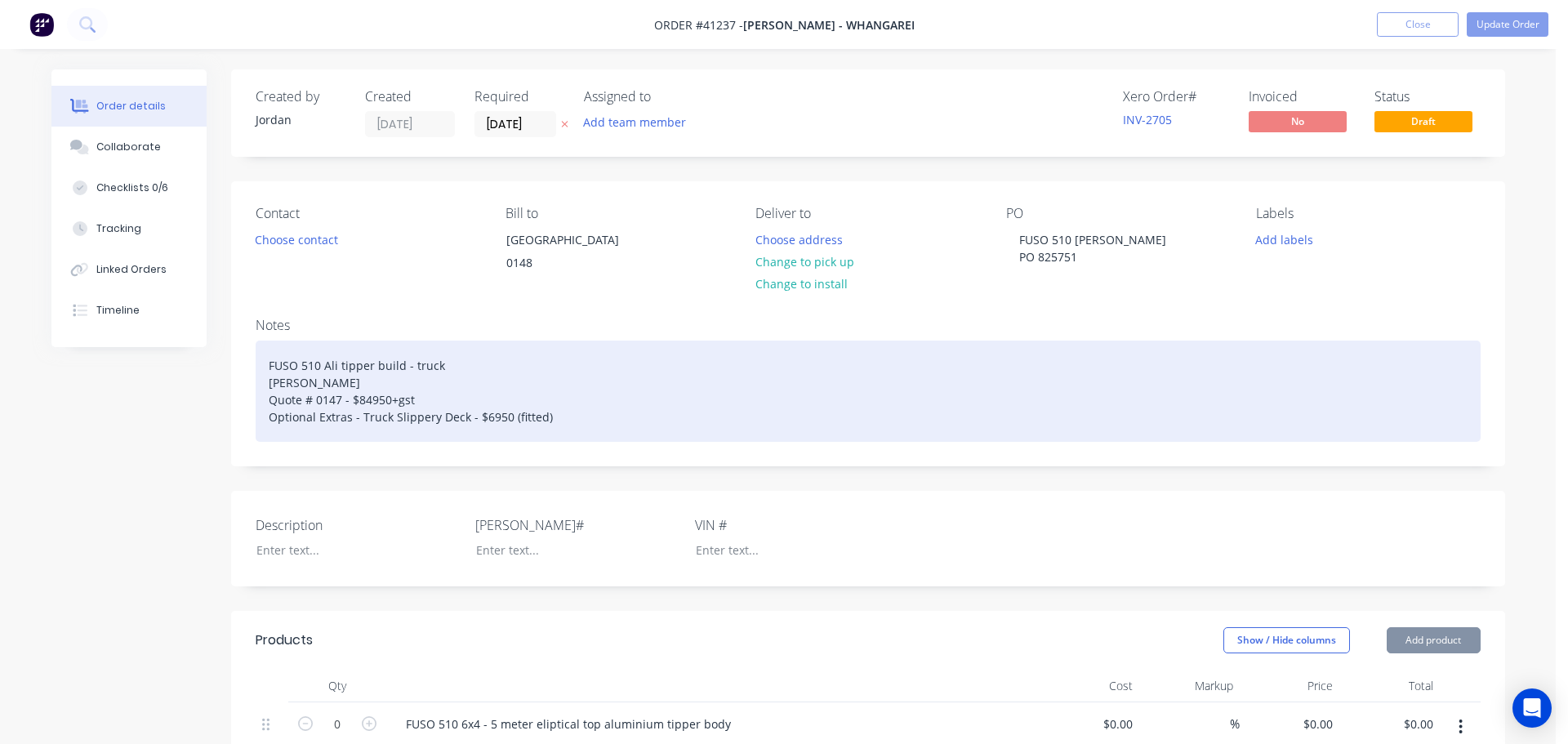
type input "$1.84"
type input "54.89"
type input "$2.85"
type input "$8.55"
type input "$5.18"
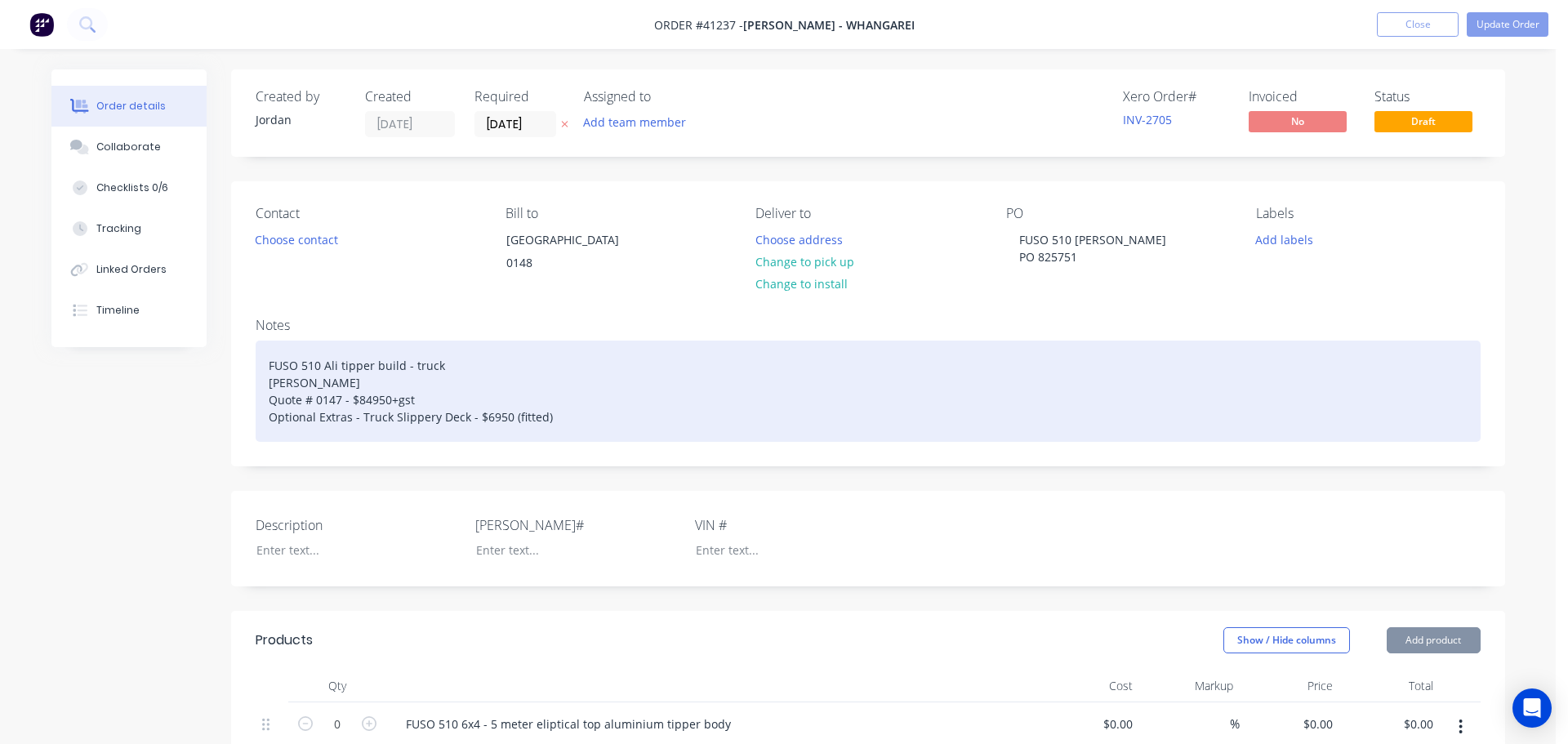
type input "55.02"
type input "$8.03"
type input "$176.66"
type input "$1.84"
type input "54.89"
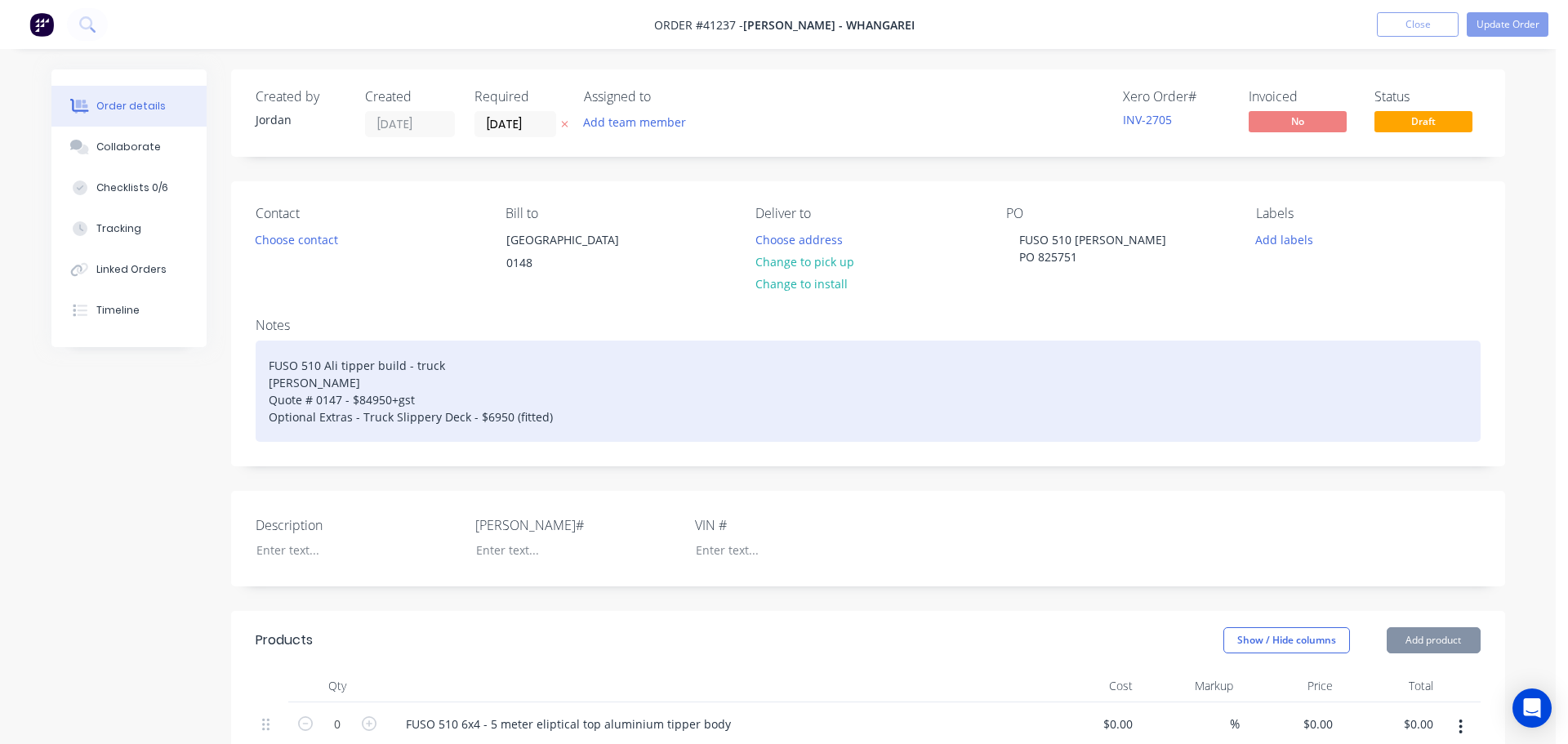
type input "$2.85"
type input "$153.90"
type input "$4.71"
type input "54.99"
type input "$7.30"
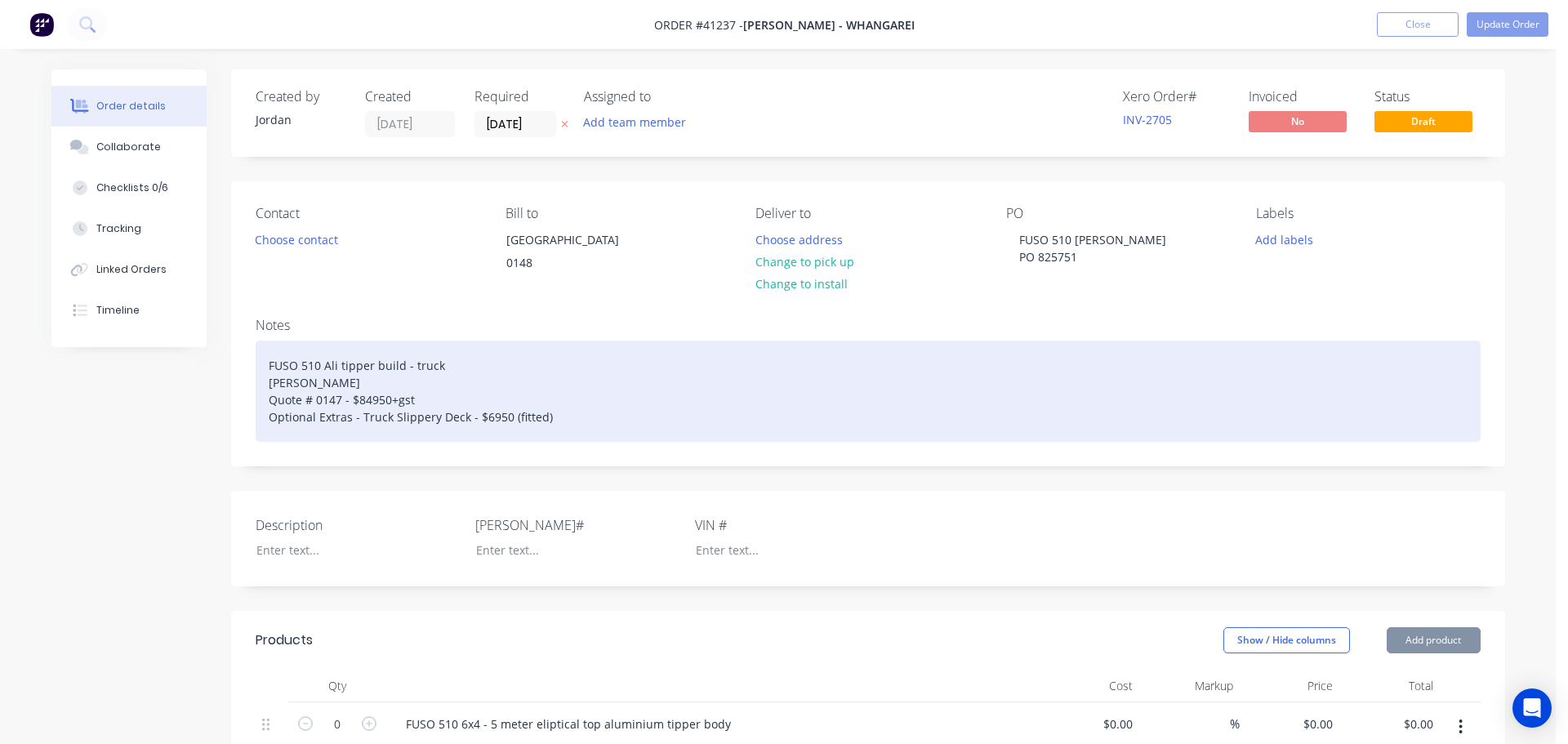
type input "$233.60"
type input "$7.28"
type input "54.95"
type input "$11.28"
type input "$225.60"
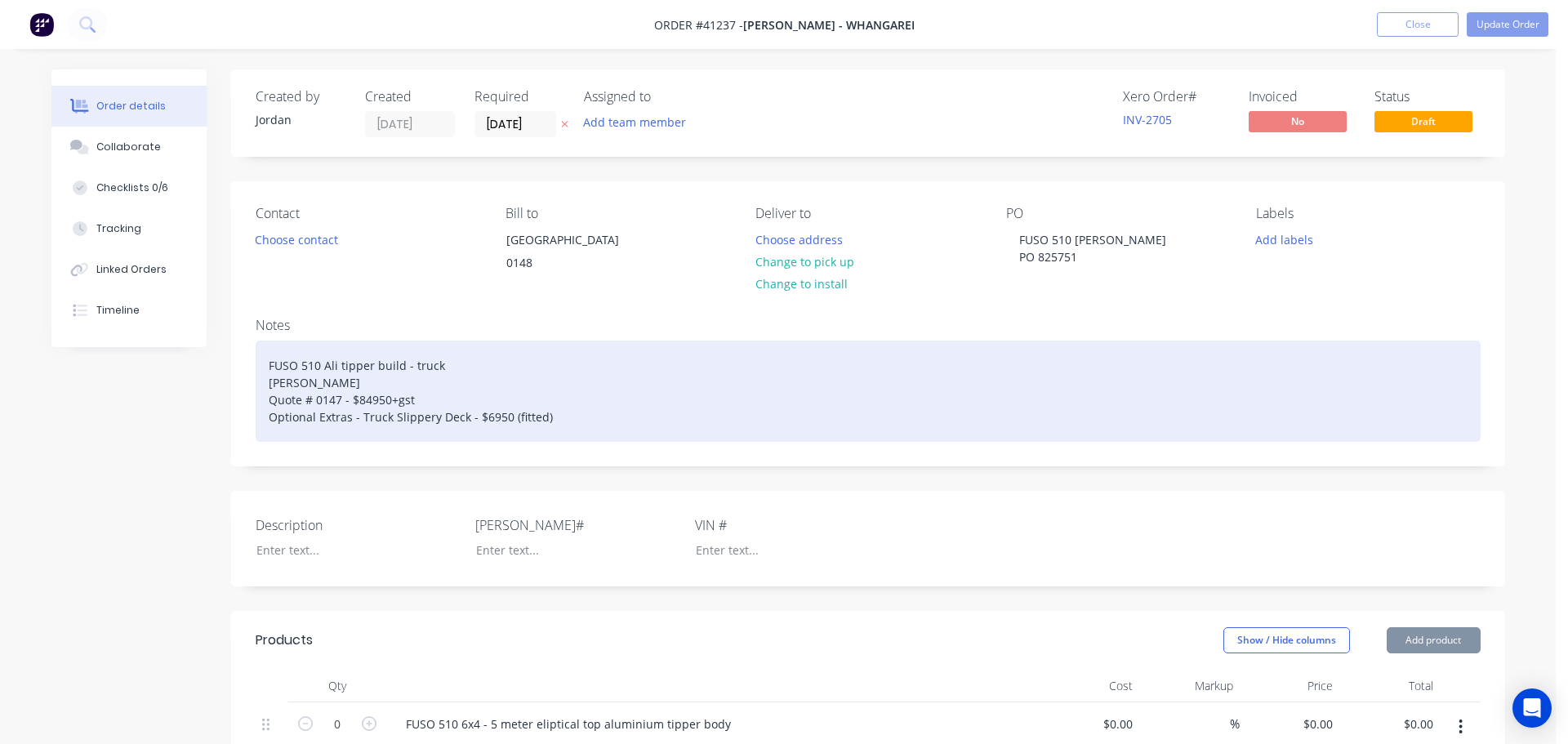
type input "$2.73"
type input "54.95"
type input "$4.23"
type input "$194.58"
type input "$5.32"
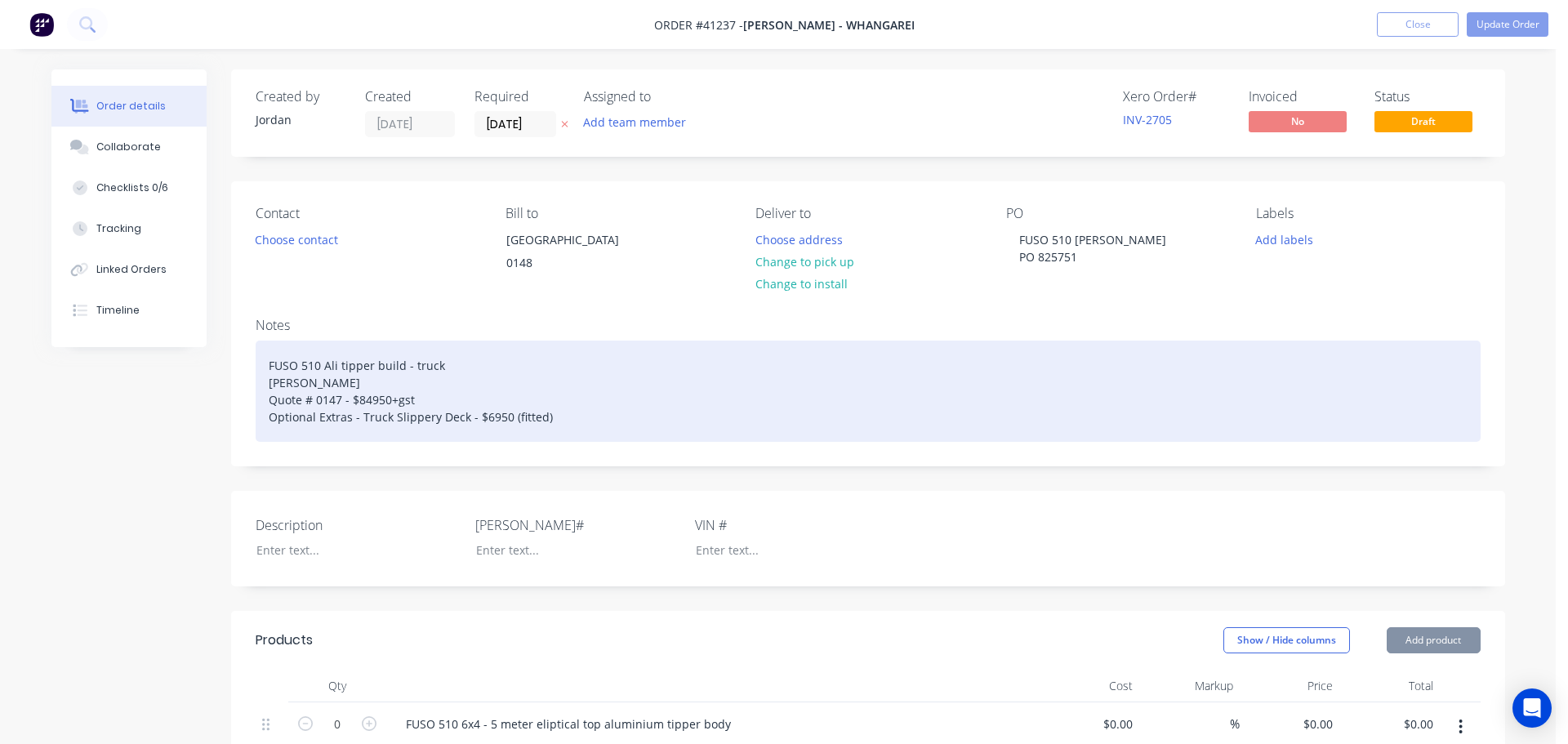
type input "55.08"
type input "$8.25"
type input "$214.50"
type input "$3.045"
type input "55.01"
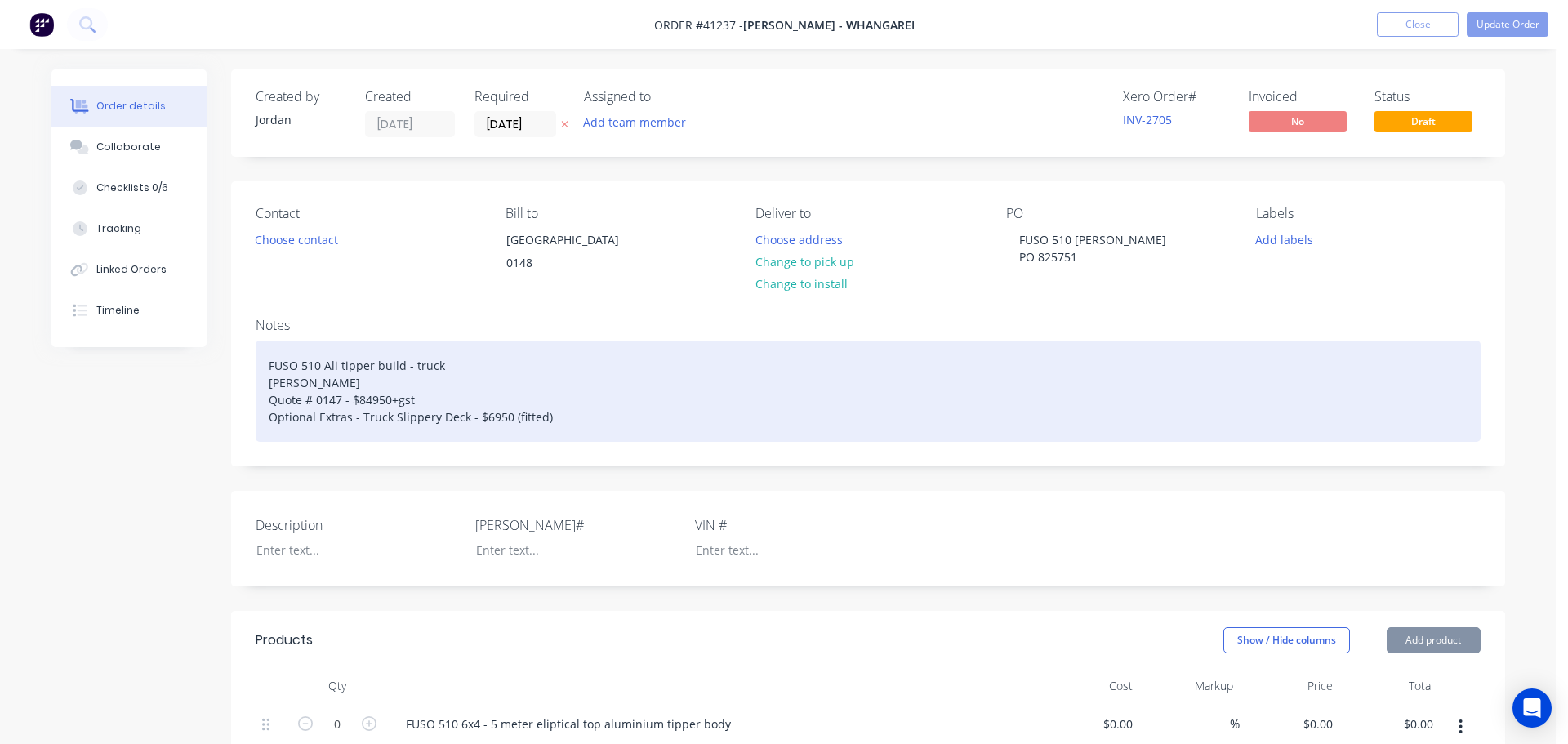
type input "$4.72"
type input "$9.44"
type input "$0.16"
type input "56.25"
type input "$0.25"
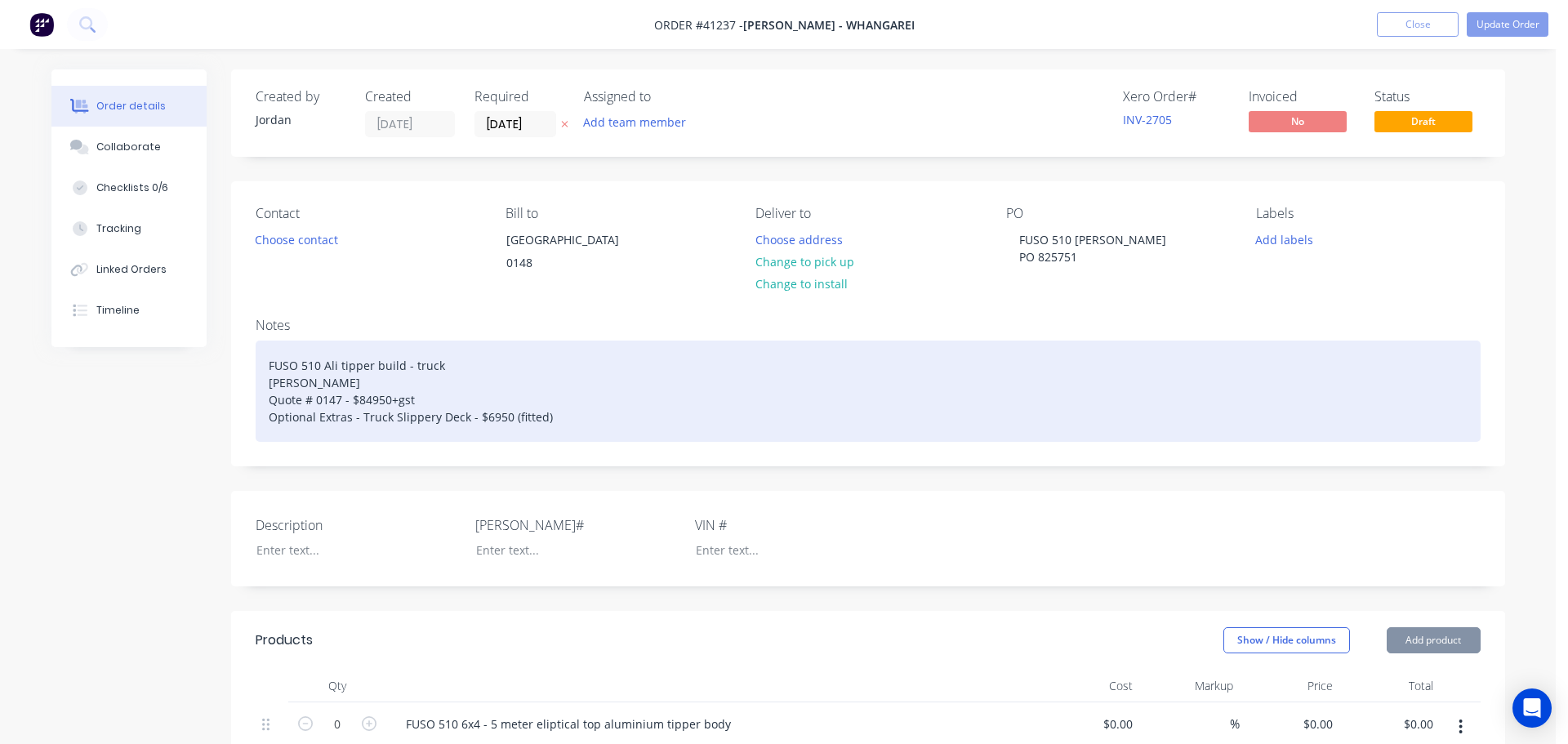
type input "$0.50"
type input "$7.96"
type input "55.03"
type input "$12.34"
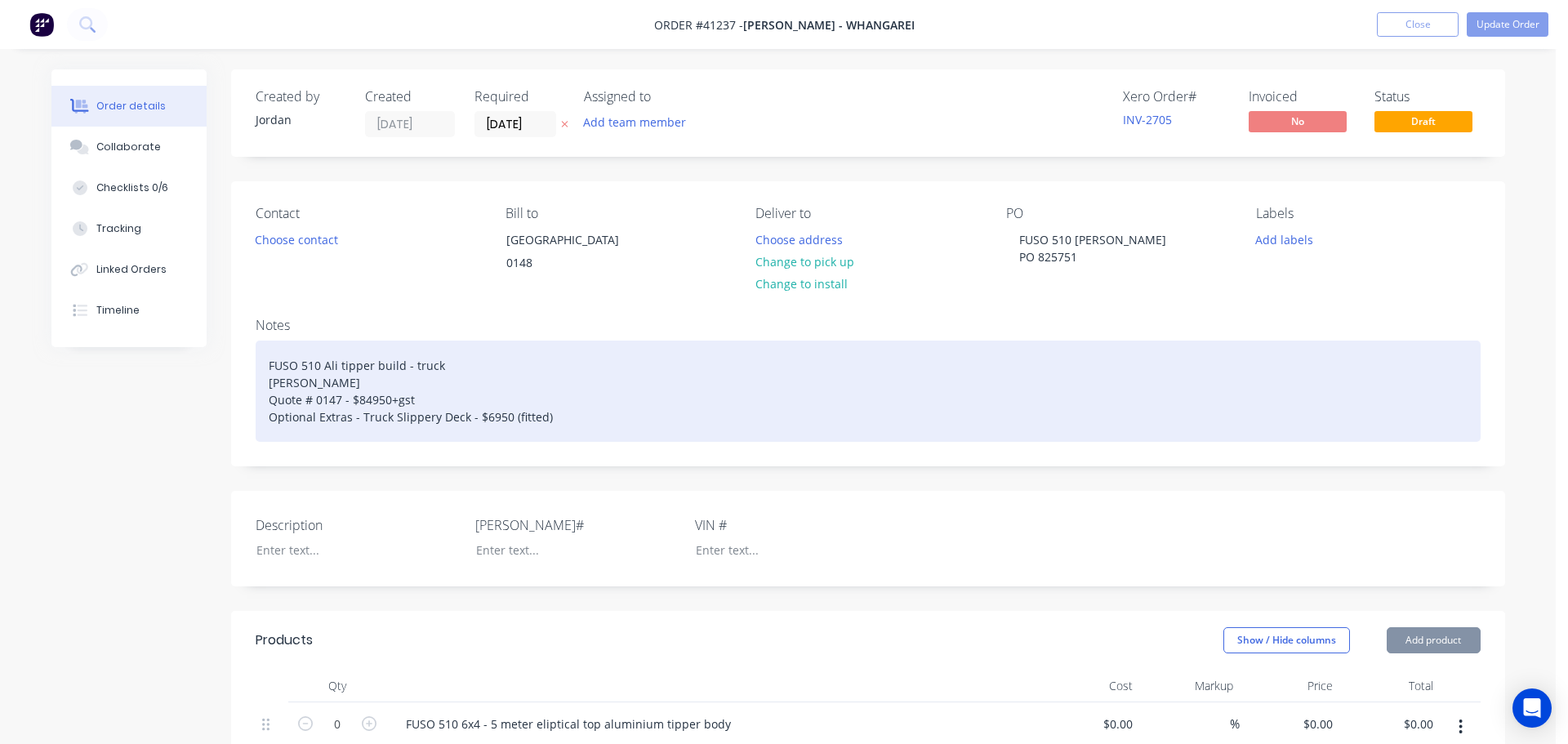
type input "$2.73"
type input "54.95"
type input "$4.23"
type input "$25.38"
type input "$77.46"
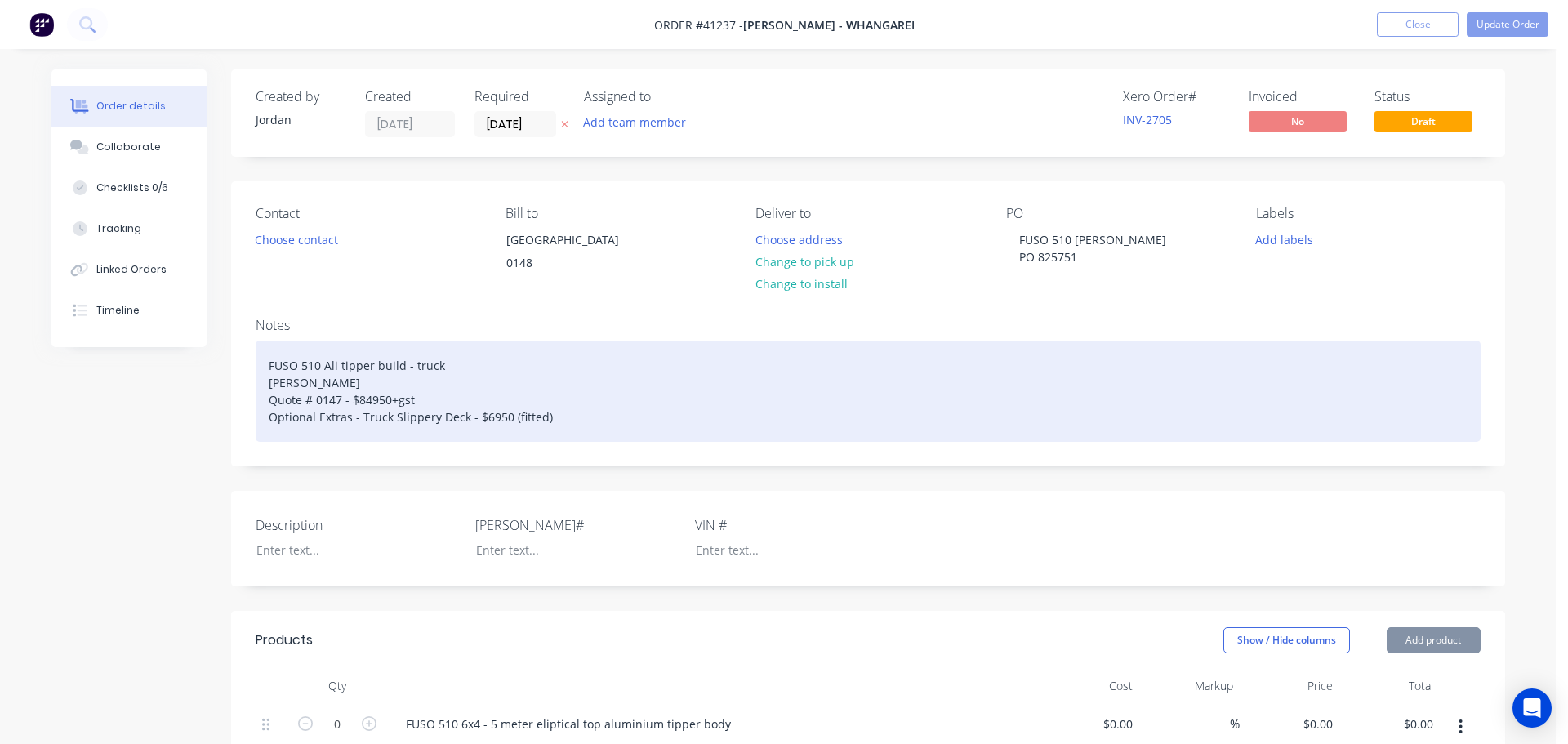
type input "55"
type input "$120.06"
type input "$240.12"
type input "$61.31"
type input "55"
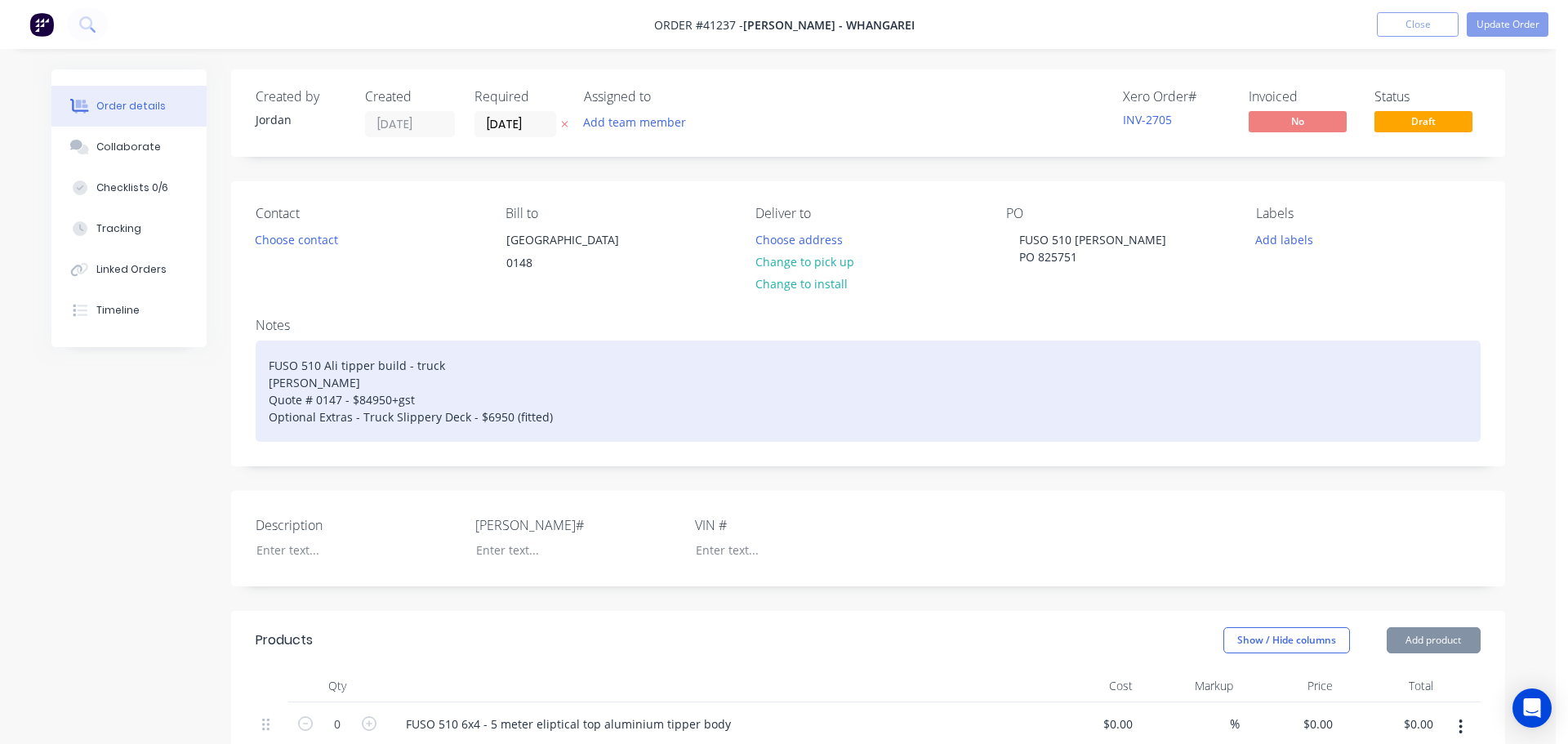
type input "$95.03"
type input "$6.33"
type input "54.98"
type input "$9.81"
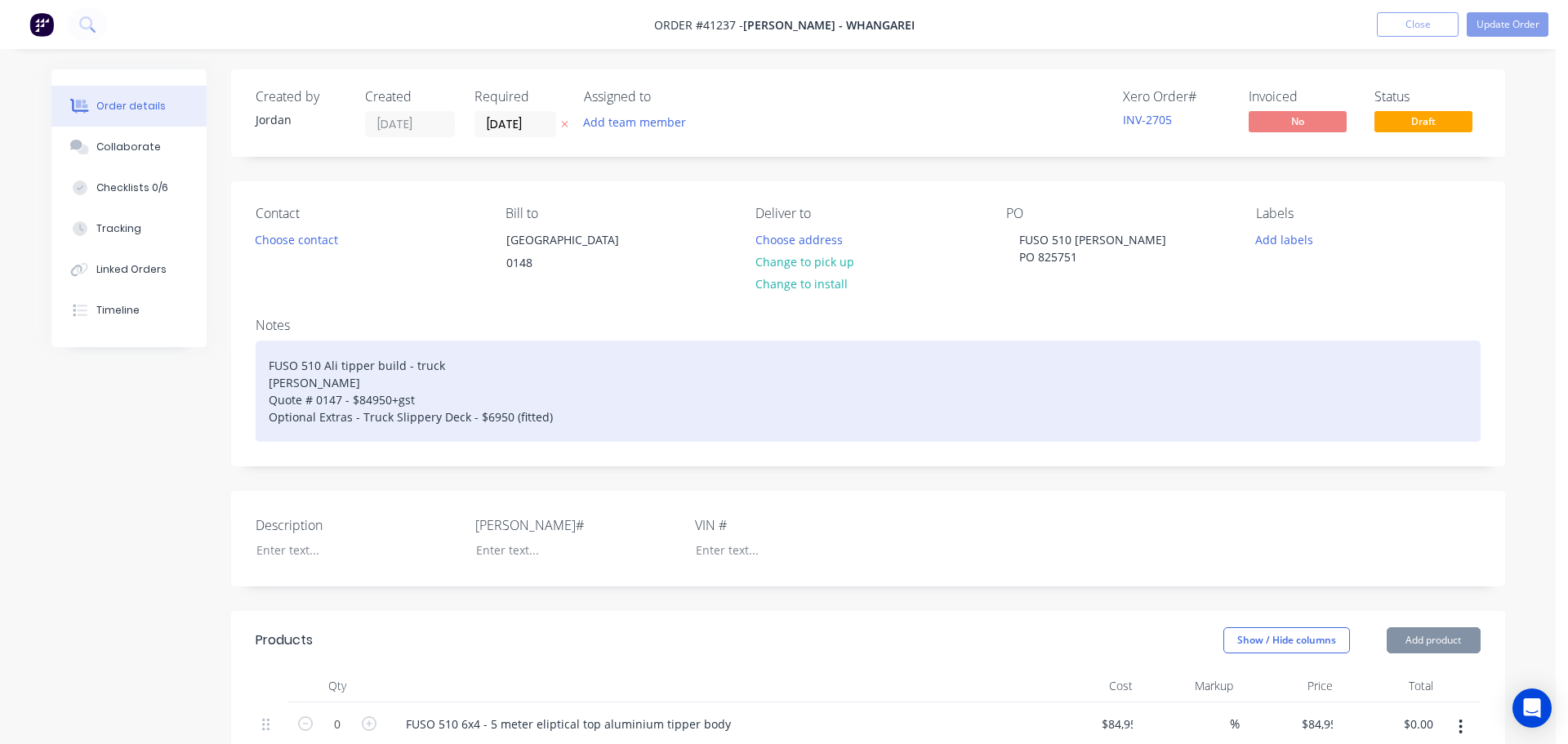
type input "$9.81"
type input "$62.04"
type input "55"
type input "$96.16"
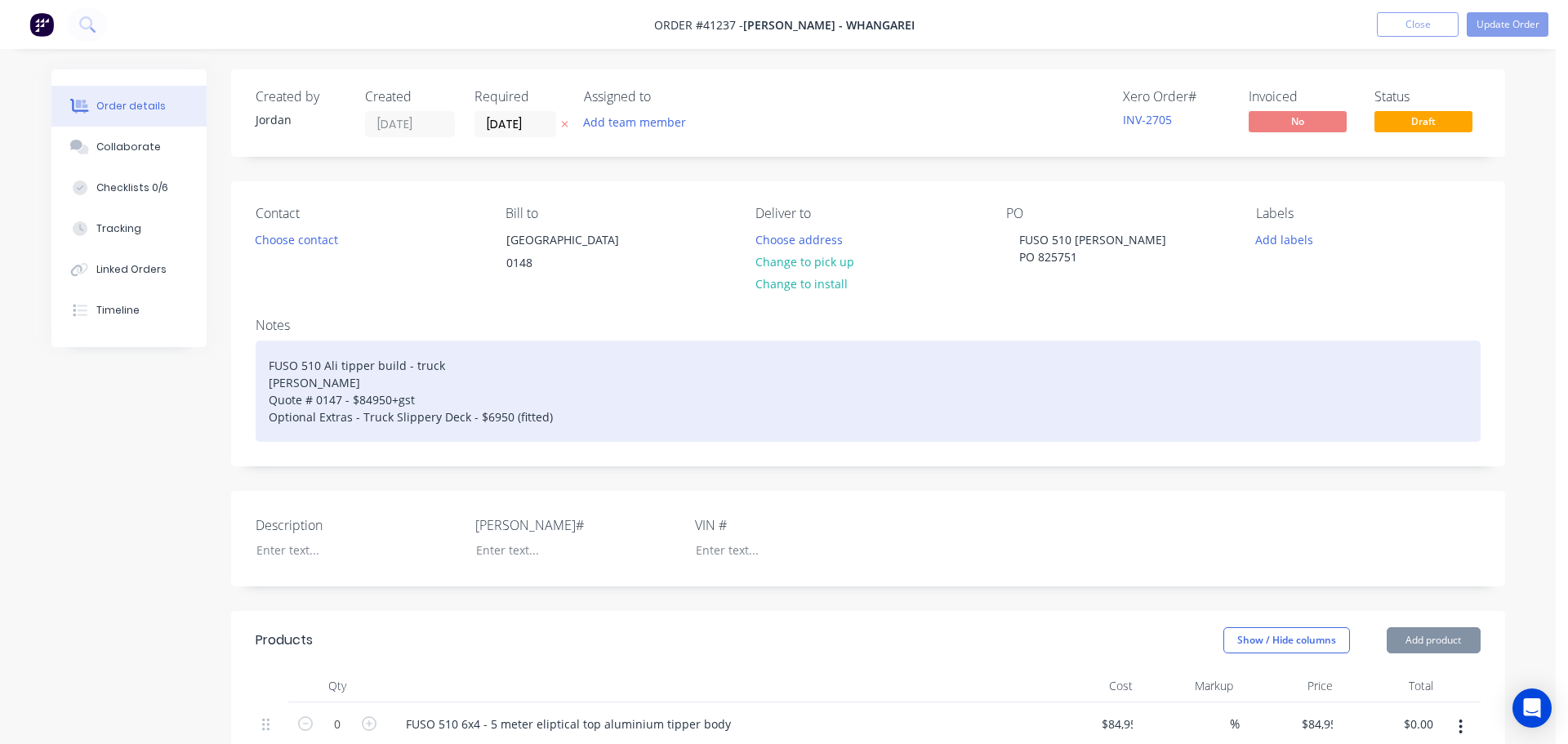
type input "$39.75"
type input "54.99"
type input "$61.61"
type input "$61.31"
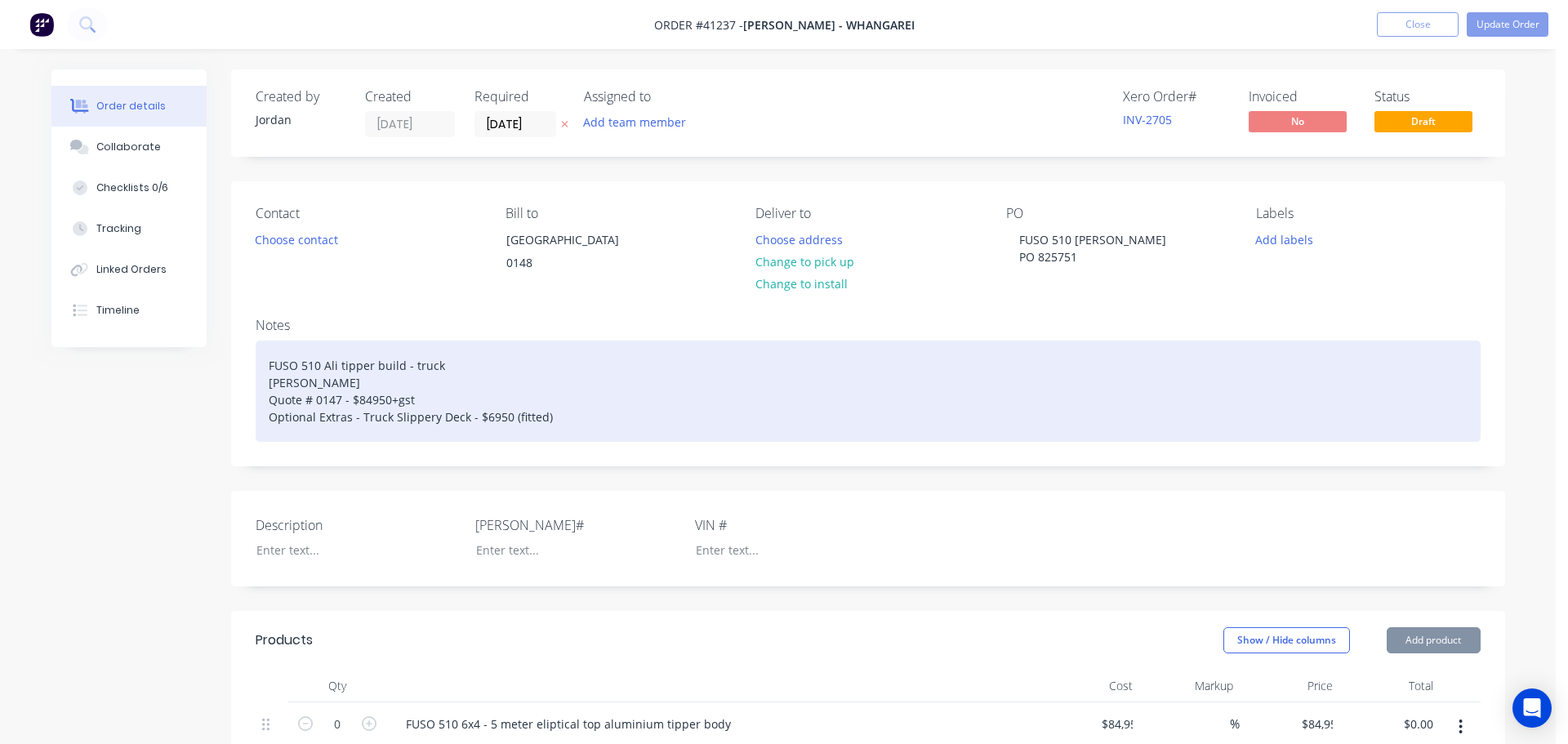
type input "55"
type input "$95.03"
type input "$190.06"
type input "$10.39"
type input "54.96"
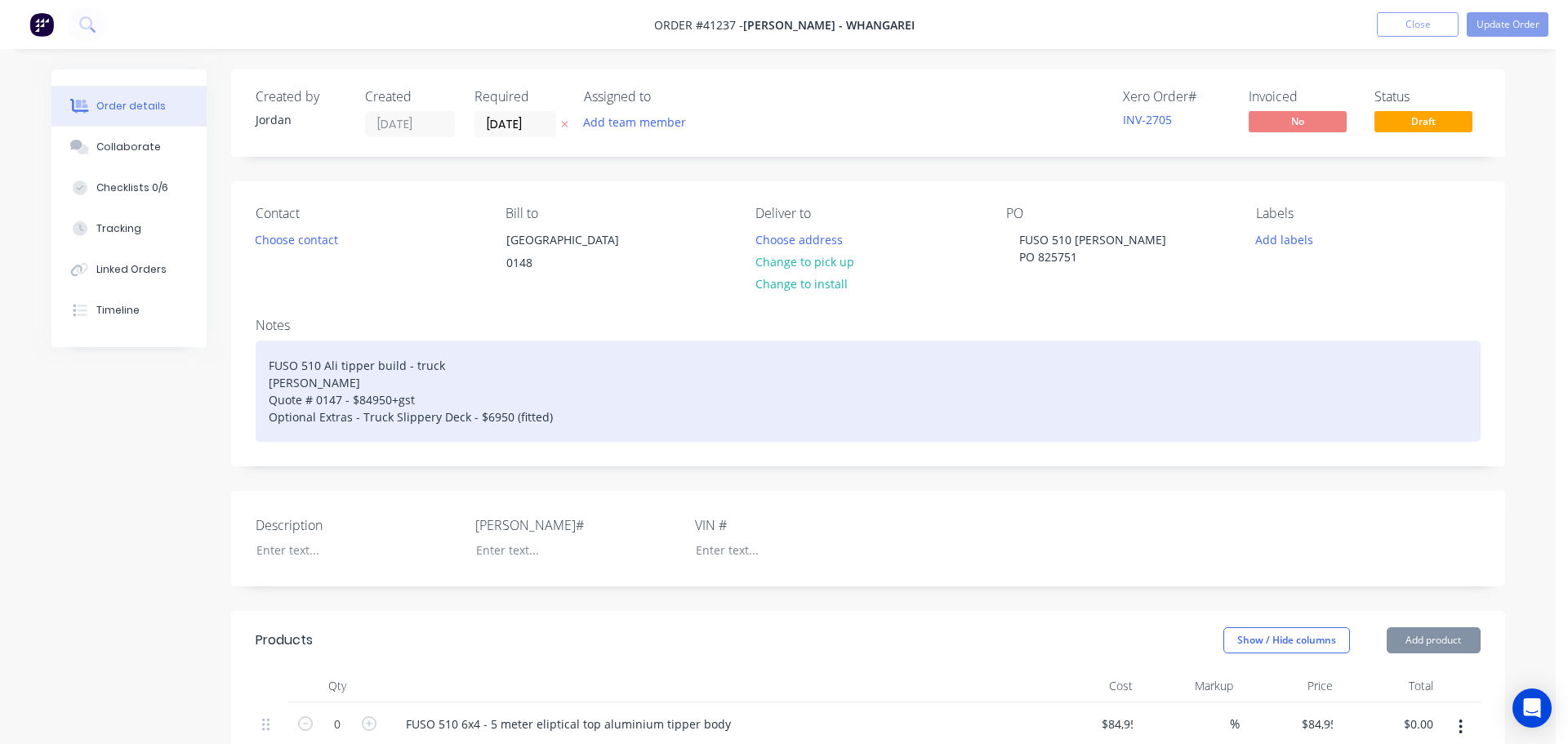
type input "$16.10"
type input "$64.40"
type input "$749.88"
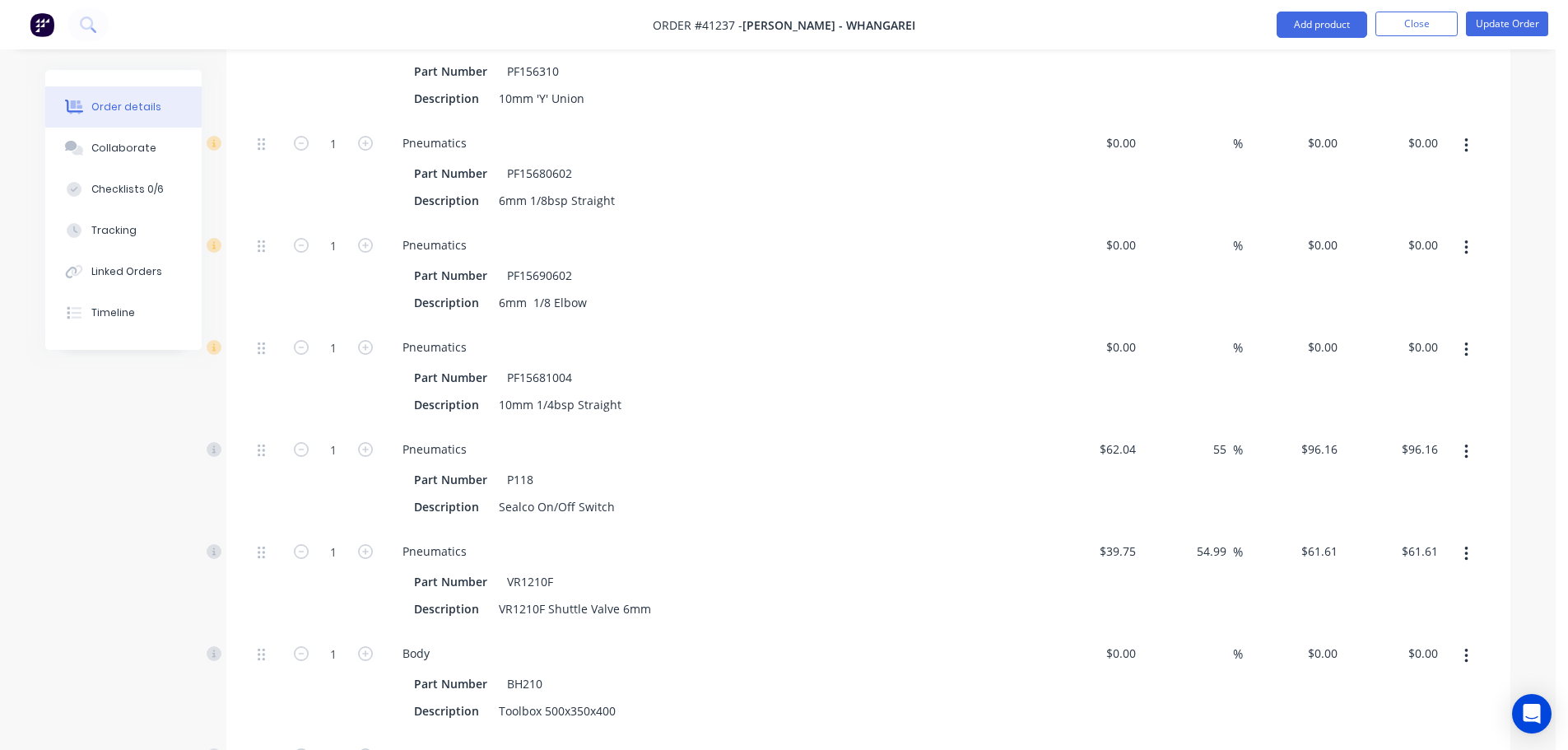
scroll to position [5105, 0]
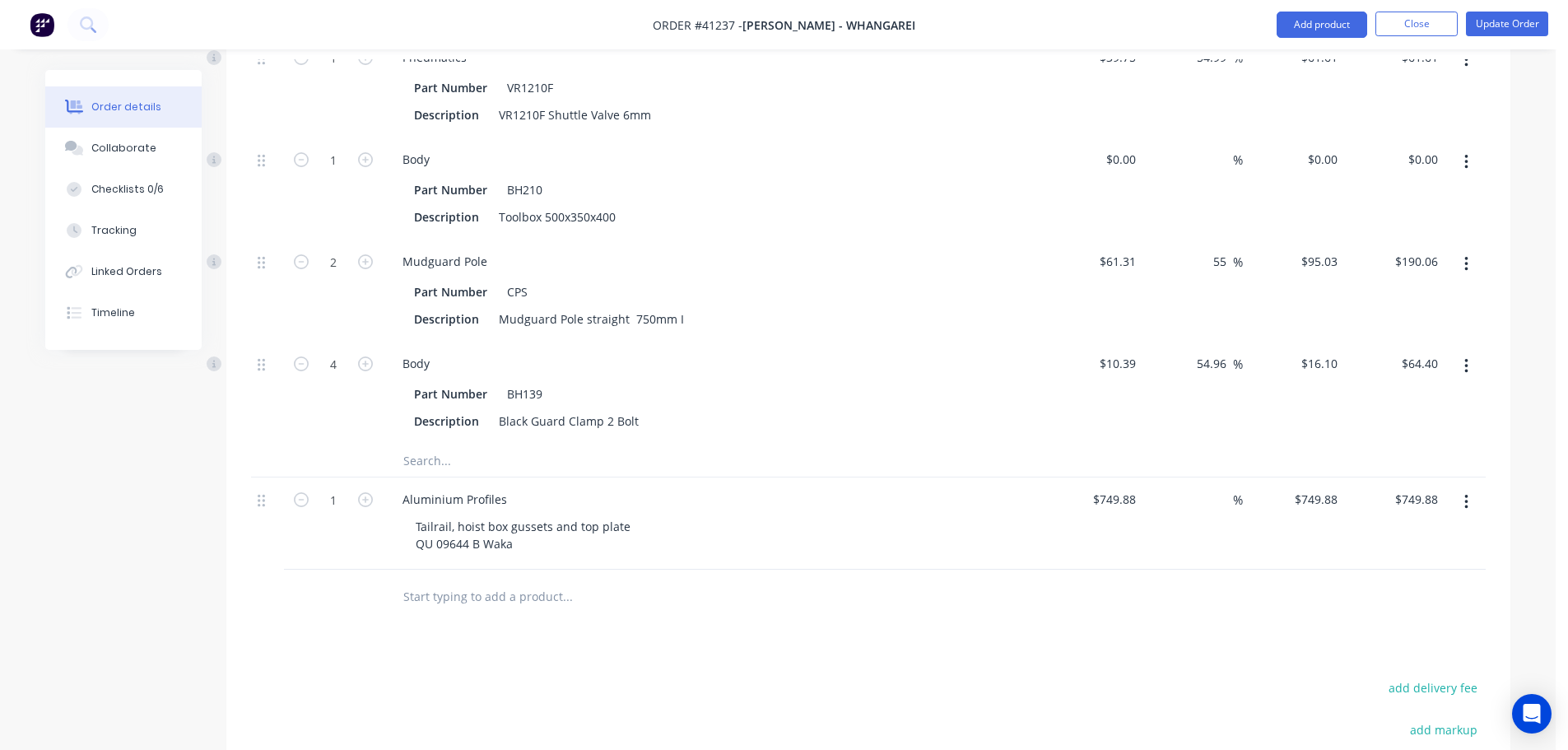
click at [408, 472] on input "text" at bounding box center [567, 460] width 330 height 33
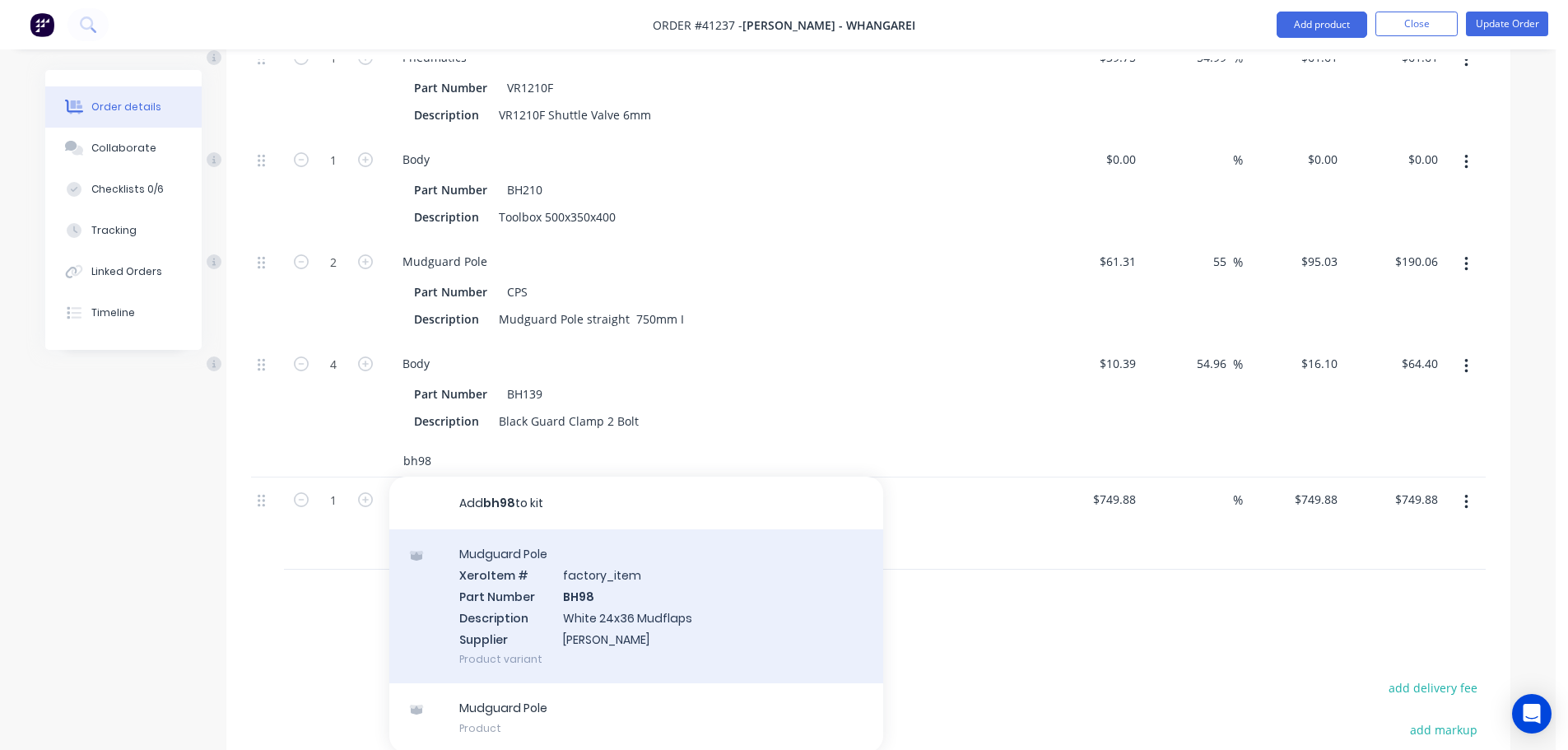
type input "bh98"
click at [571, 615] on div "Mudguard Pole Xero Item # factory_item Part Number BH98 Description White 24x36…" at bounding box center [636, 605] width 494 height 154
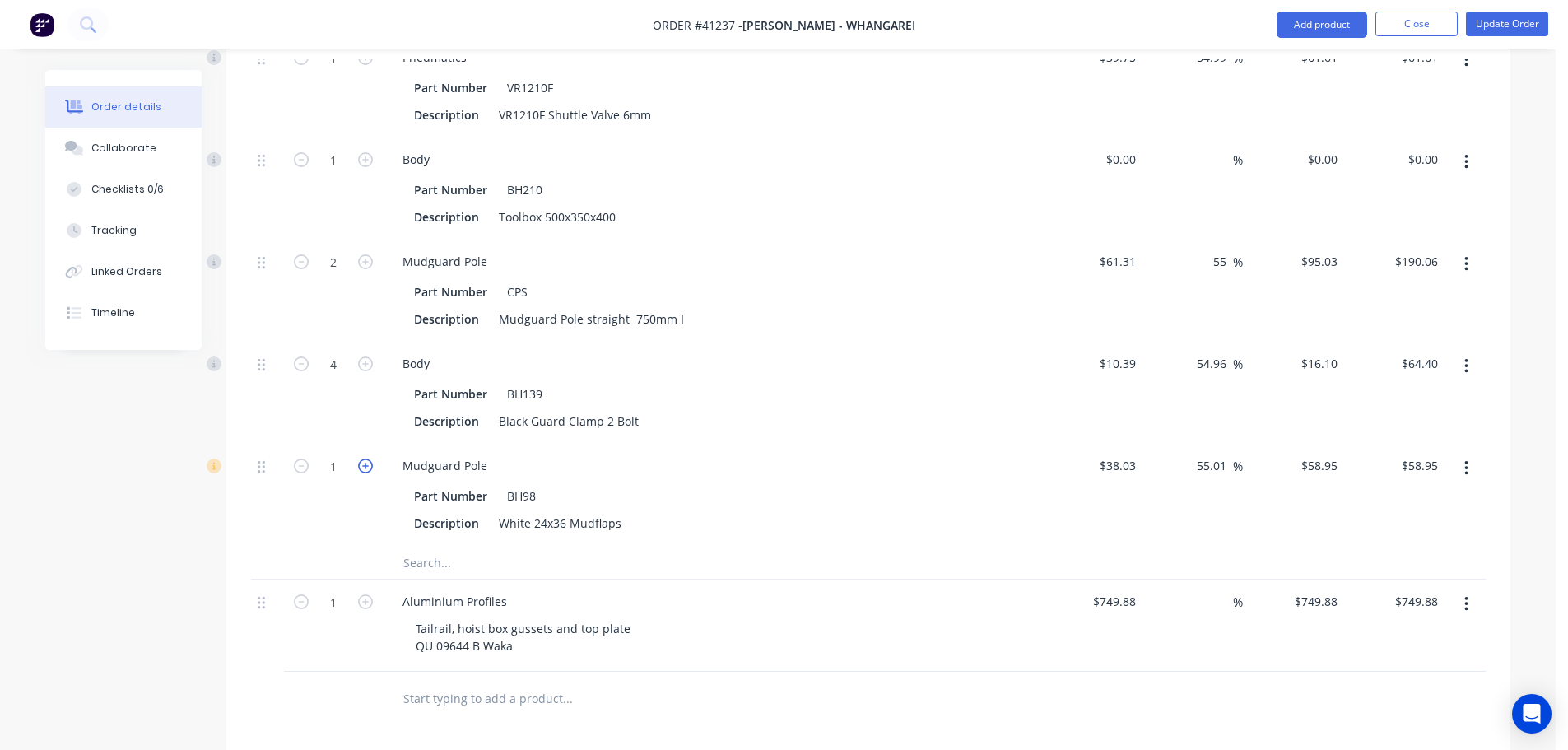
click at [368, 473] on icon "button" at bounding box center [365, 466] width 15 height 15
type input "2"
type input "$117.90"
click at [1482, 23] on button "Update Order" at bounding box center [1507, 24] width 82 height 25
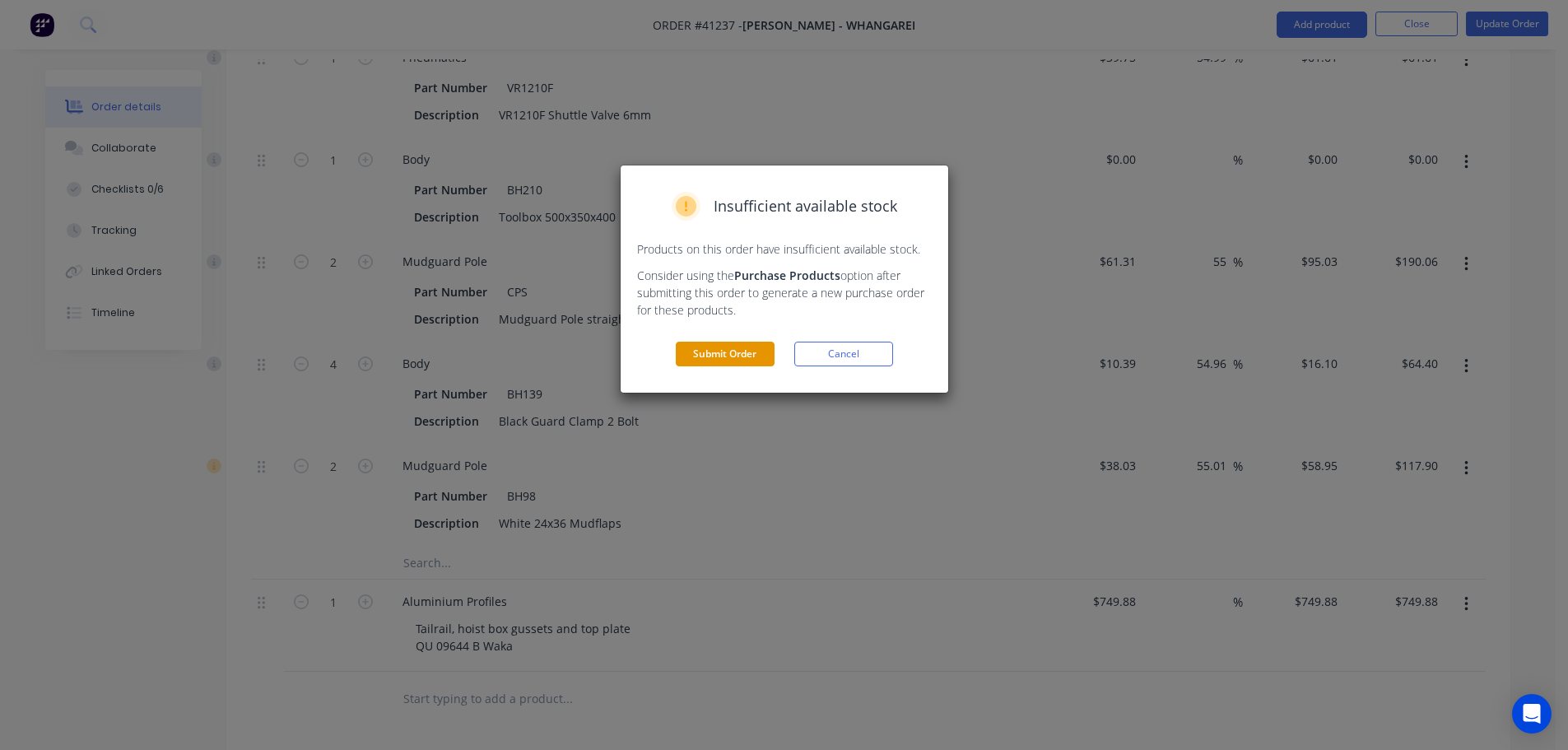
click at [703, 353] on button "Submit Order" at bounding box center [725, 354] width 99 height 25
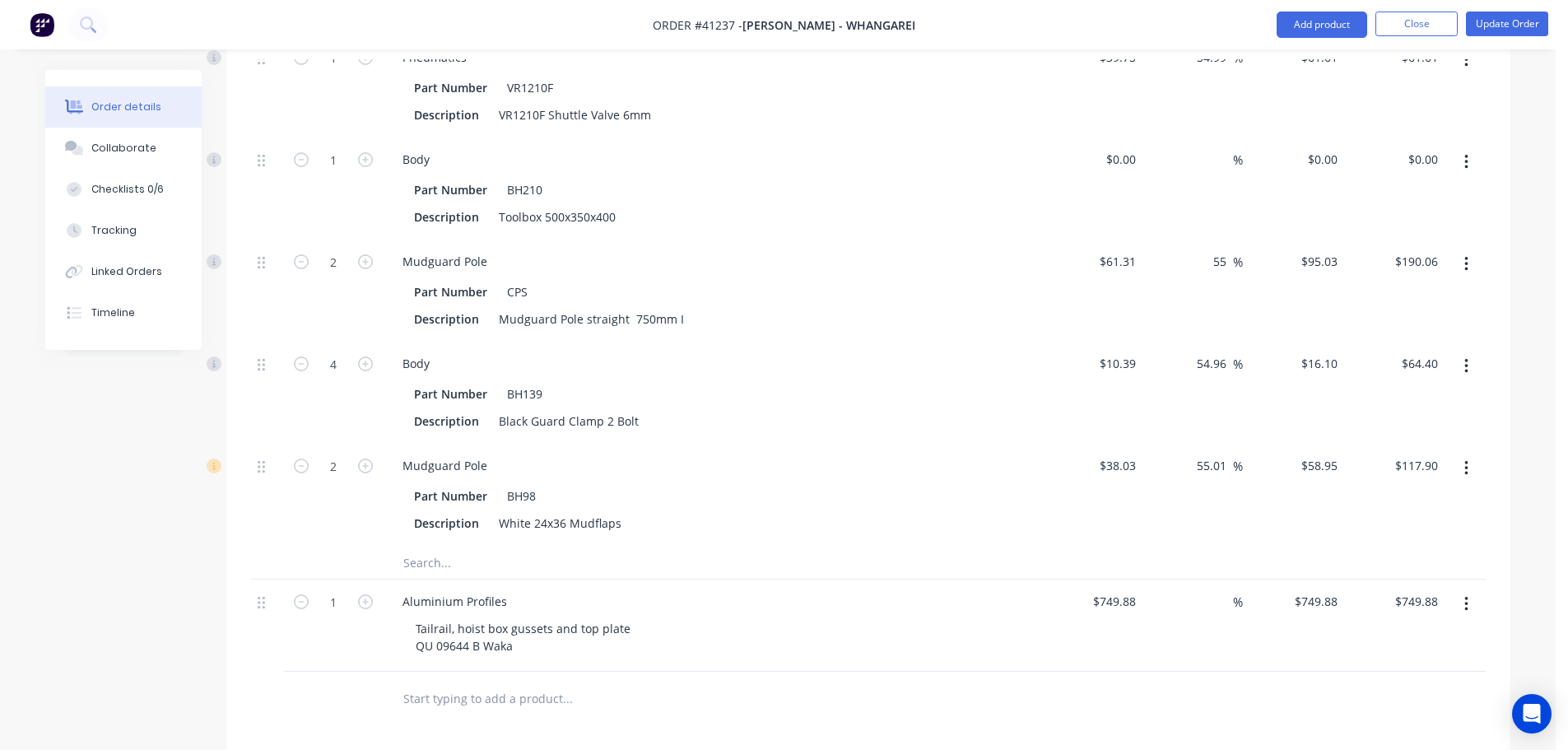
scroll to position [4857, 0]
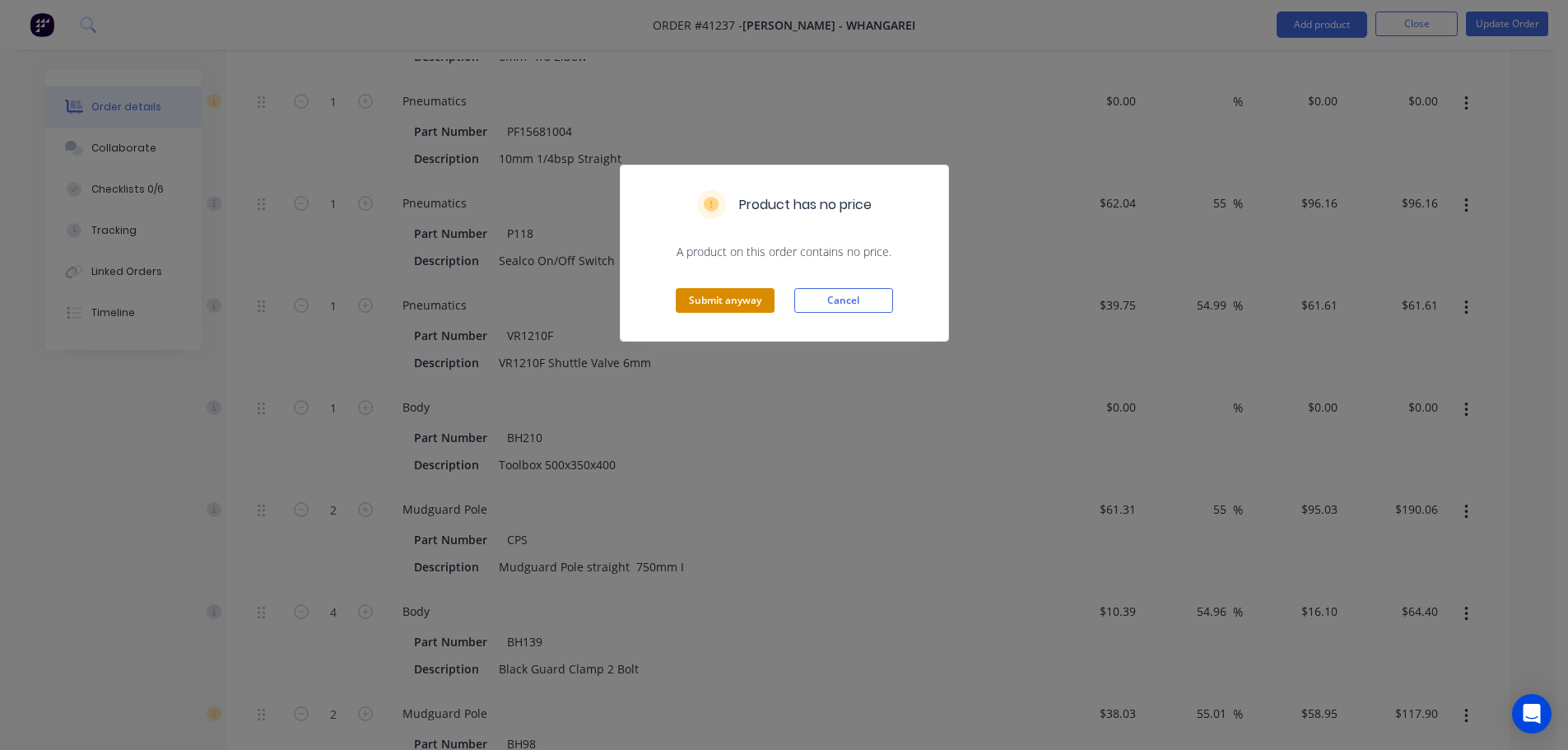
click at [732, 311] on button "Submit anyway" at bounding box center [725, 301] width 99 height 25
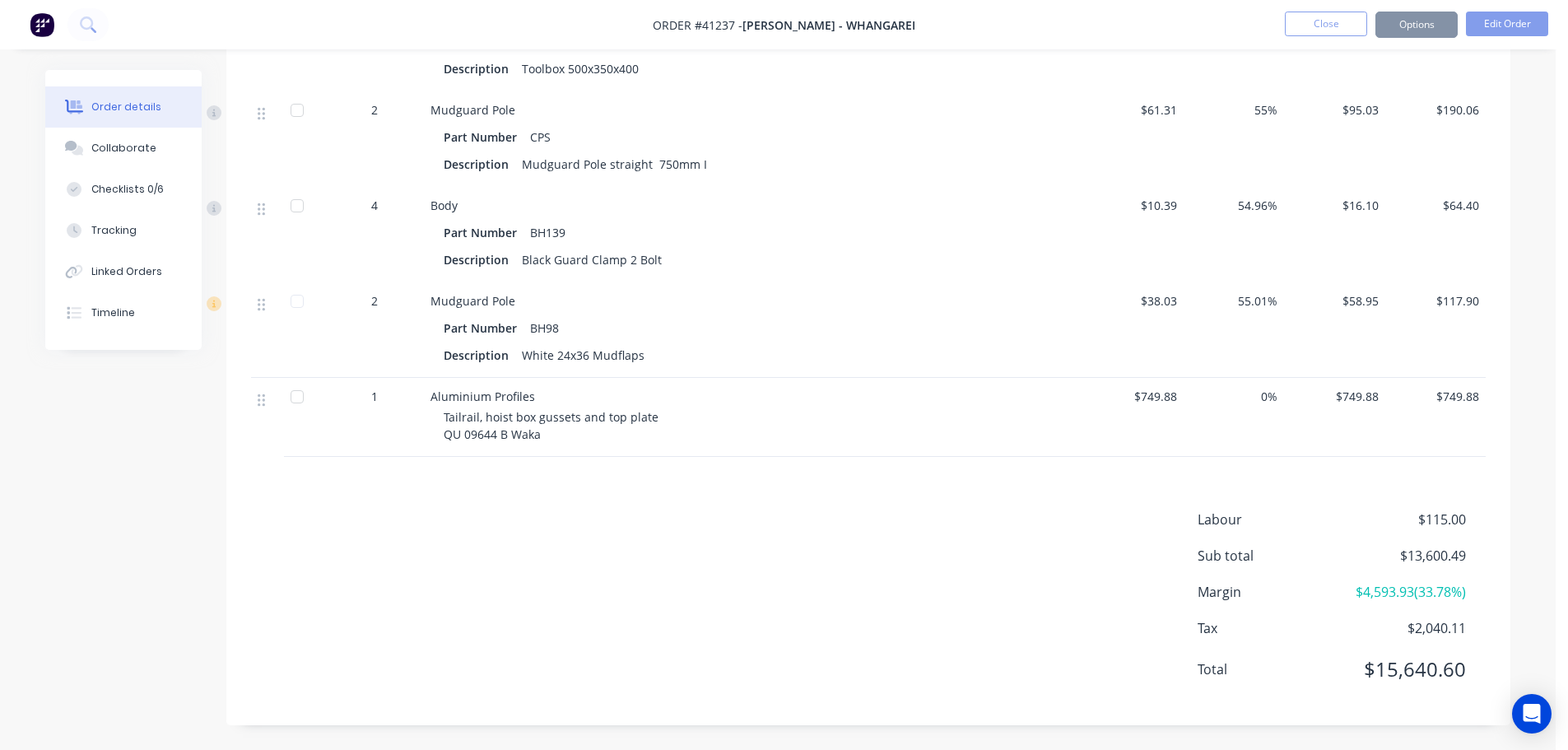
scroll to position [4837, 0]
click at [1440, 28] on button "Options" at bounding box center [1417, 25] width 82 height 27
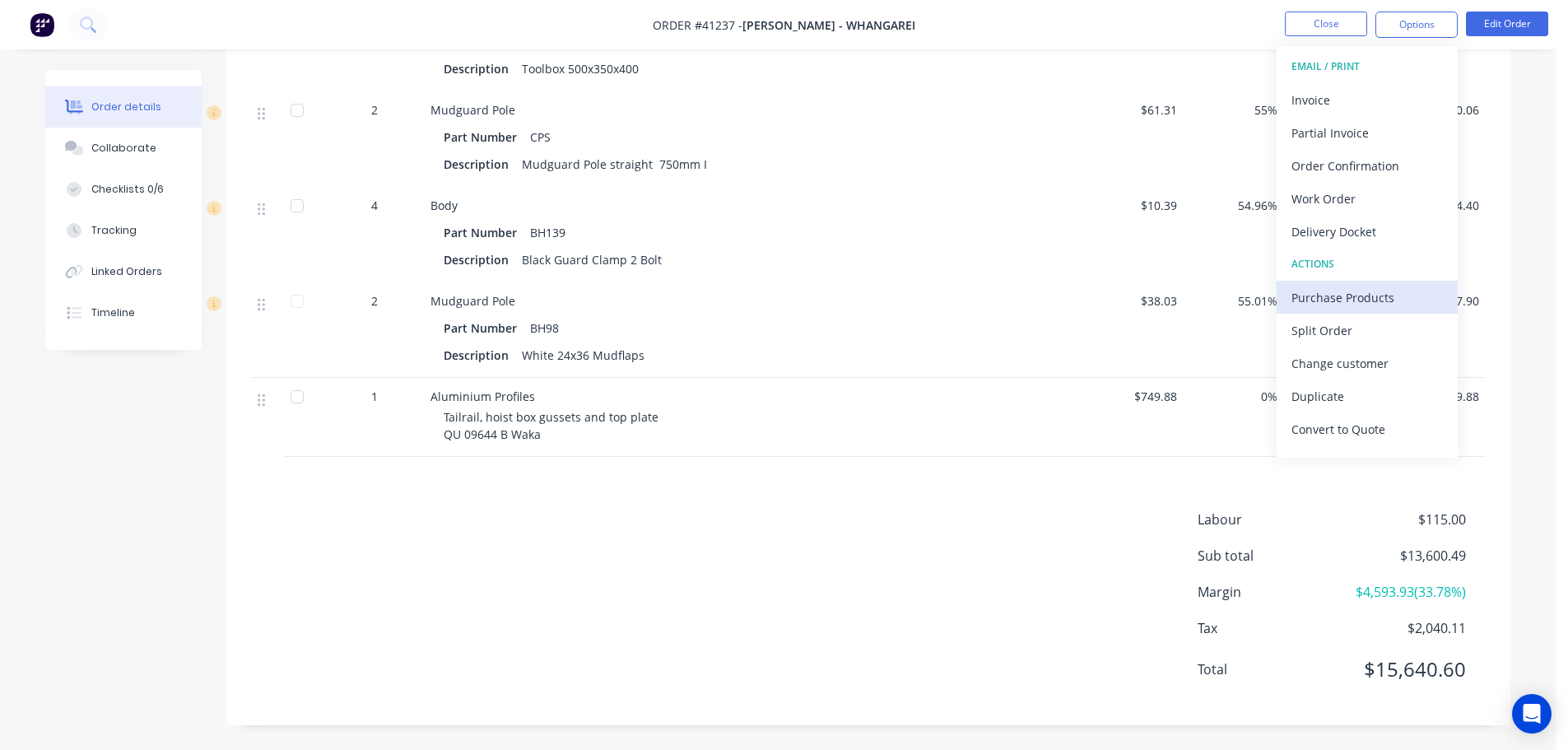
click at [1339, 288] on div "Purchase Products" at bounding box center [1367, 297] width 151 height 24
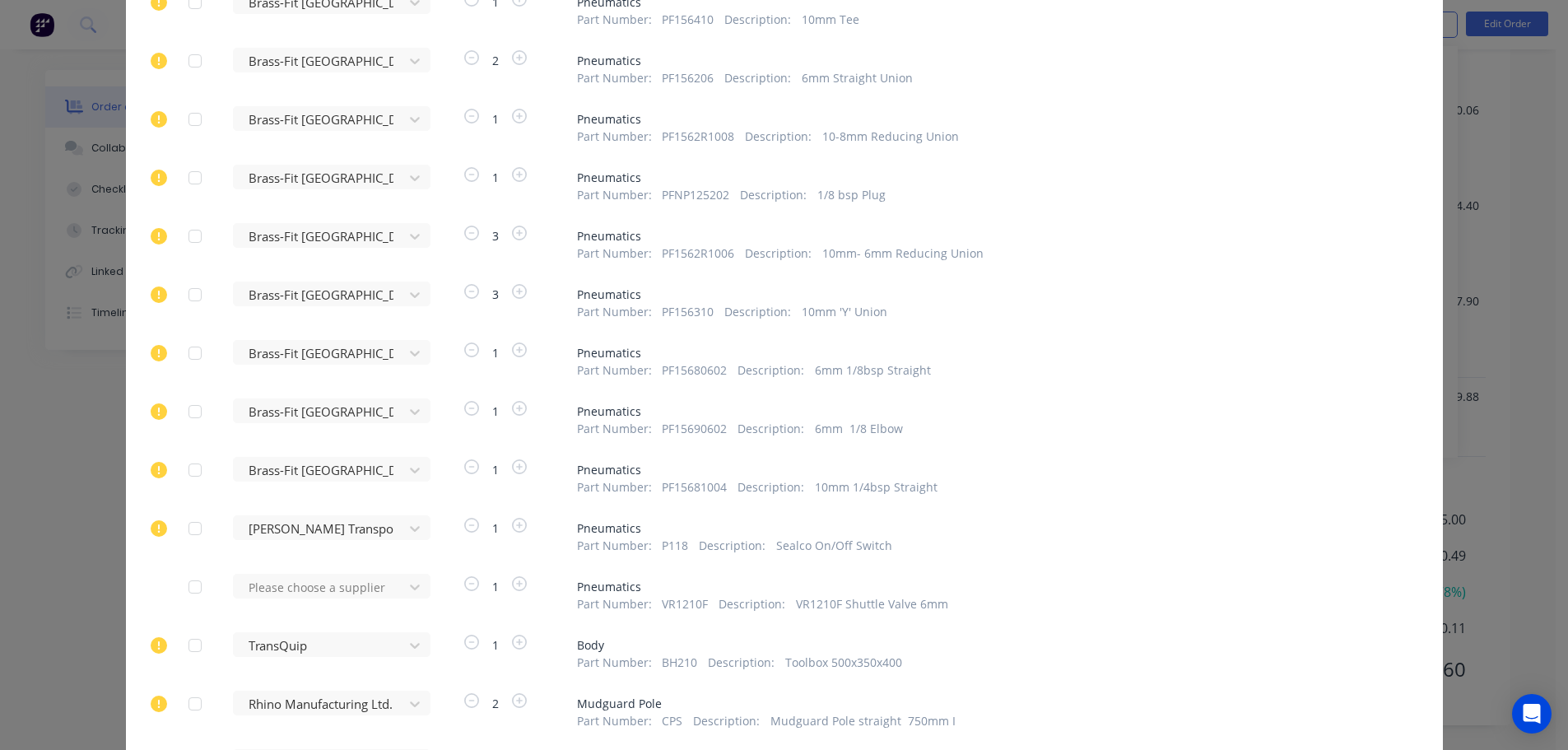
scroll to position [1894, 0]
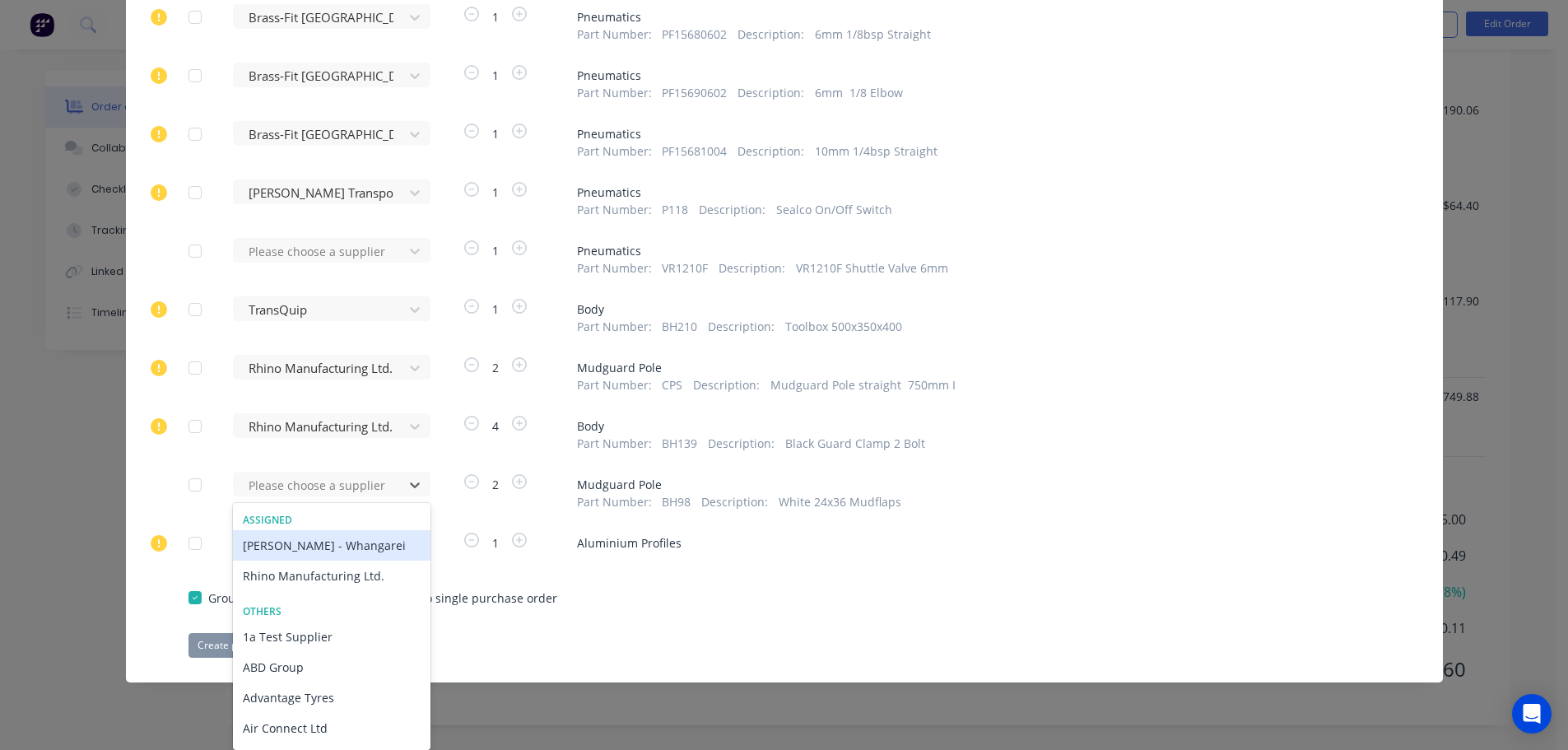
click at [297, 556] on div "[PERSON_NAME] - Whangarei" at bounding box center [332, 545] width 198 height 31
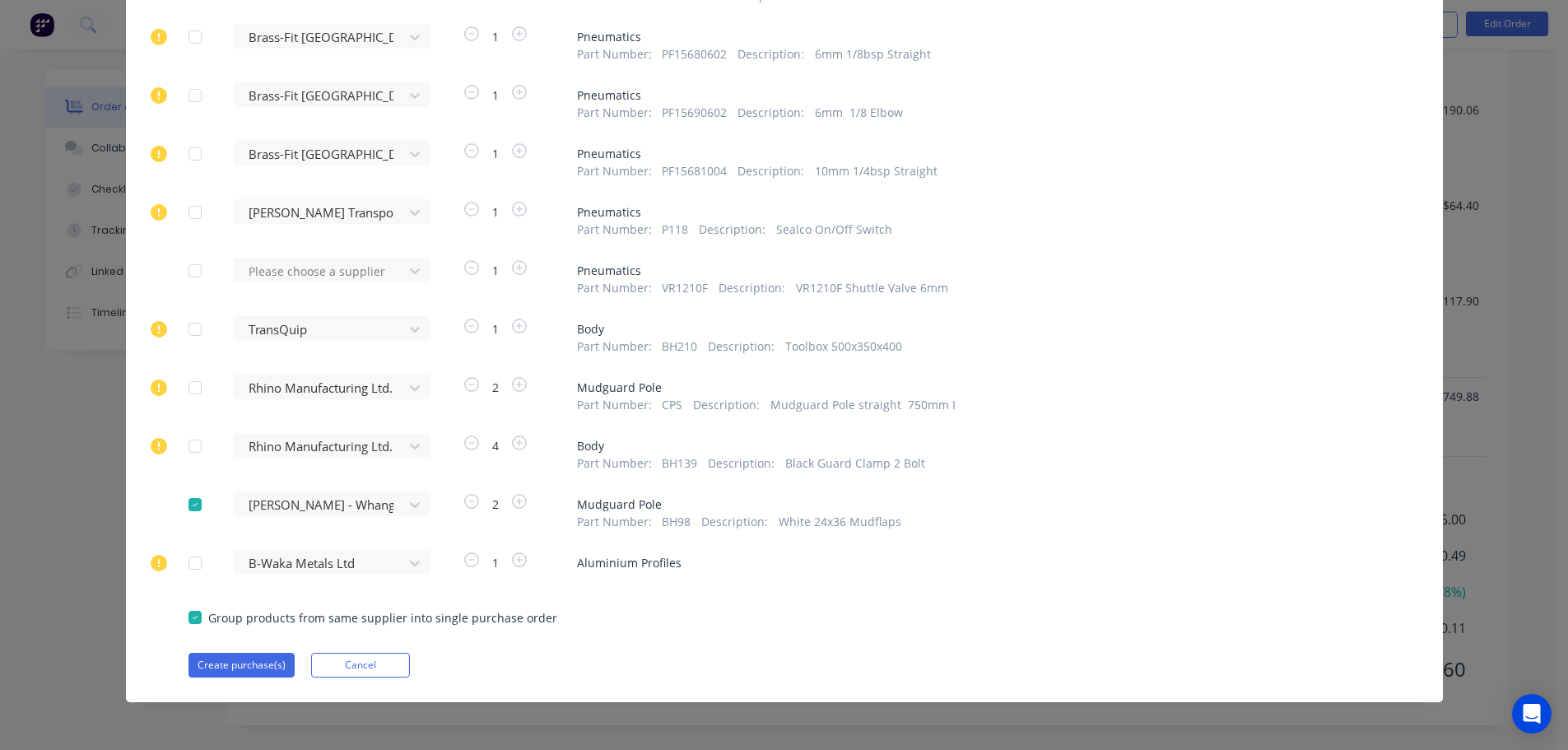
scroll to position [1999, 0]
click at [252, 659] on button "Create purchase(s)" at bounding box center [242, 665] width 106 height 25
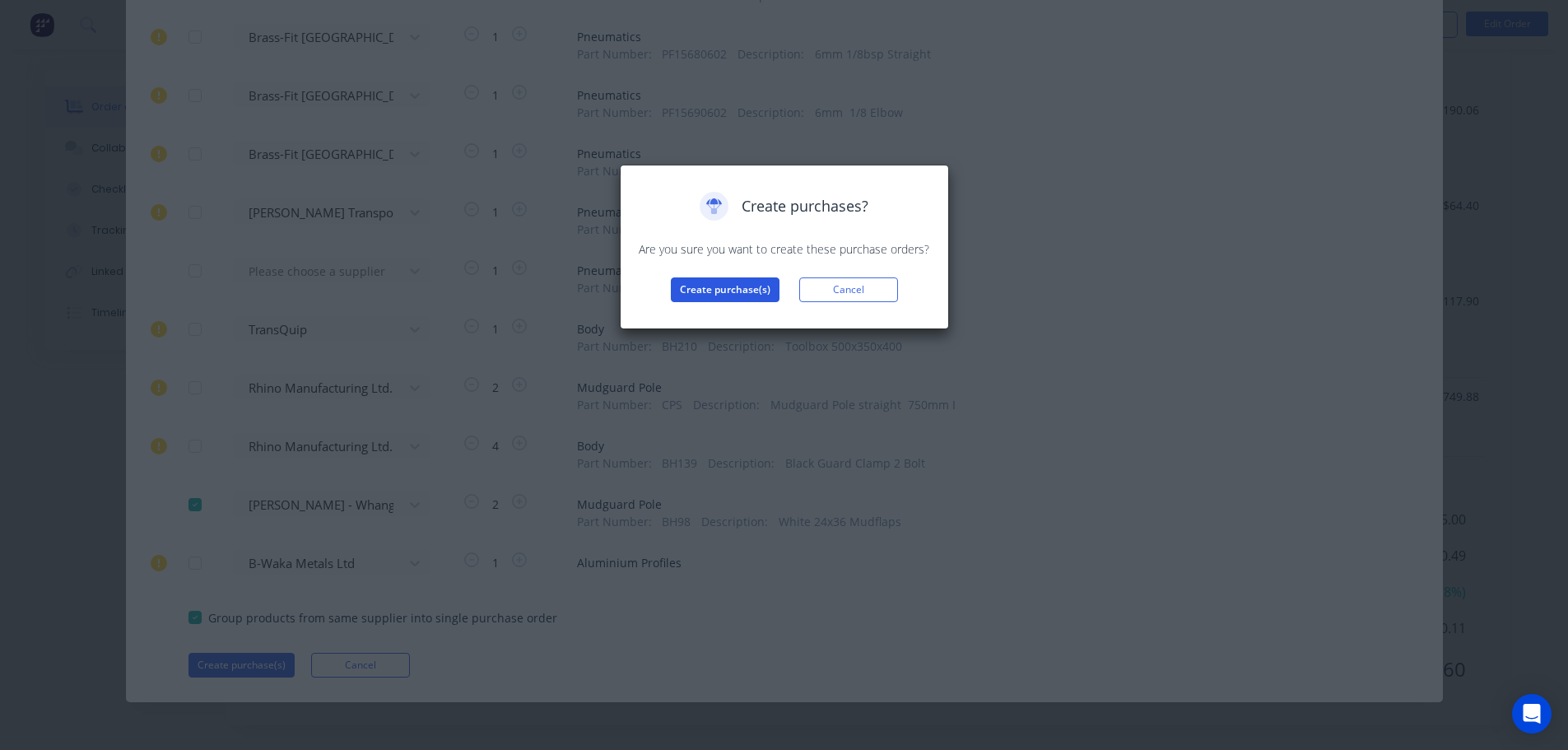
click at [708, 297] on button "Create purchase(s)" at bounding box center [725, 290] width 109 height 25
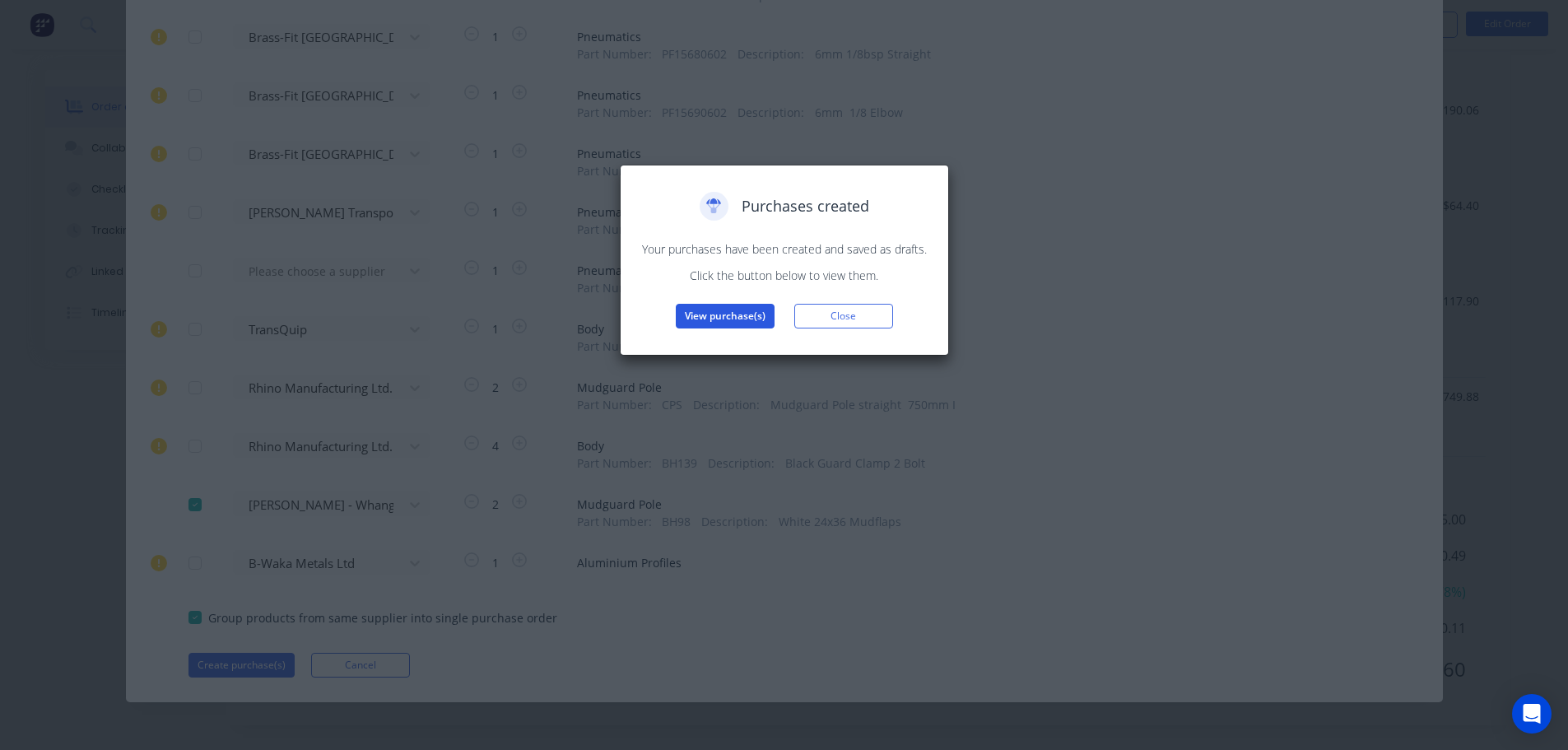
click at [725, 318] on button "View purchase(s)" at bounding box center [725, 316] width 99 height 25
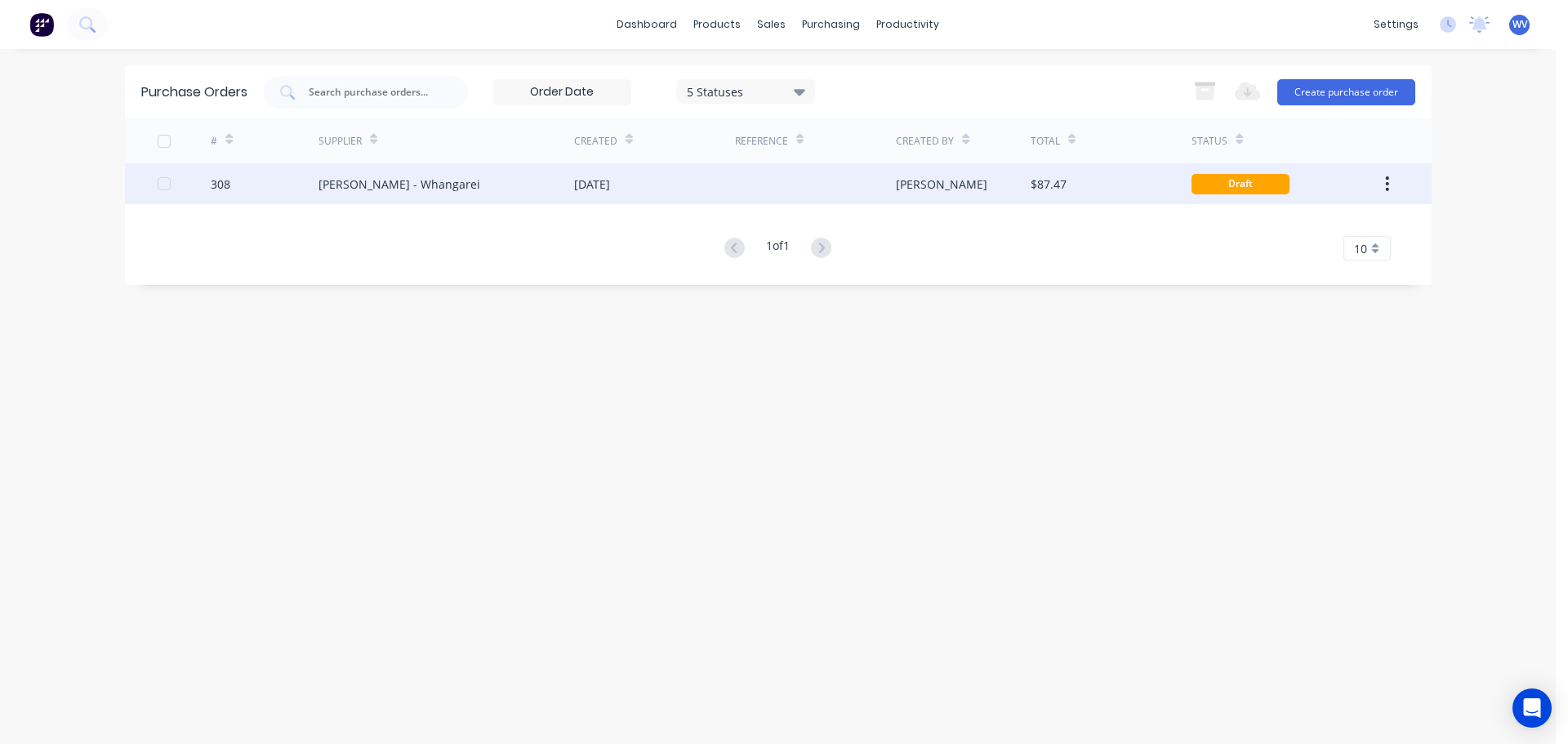
click at [401, 190] on div "[PERSON_NAME] - Whangarei" at bounding box center [400, 184] width 161 height 17
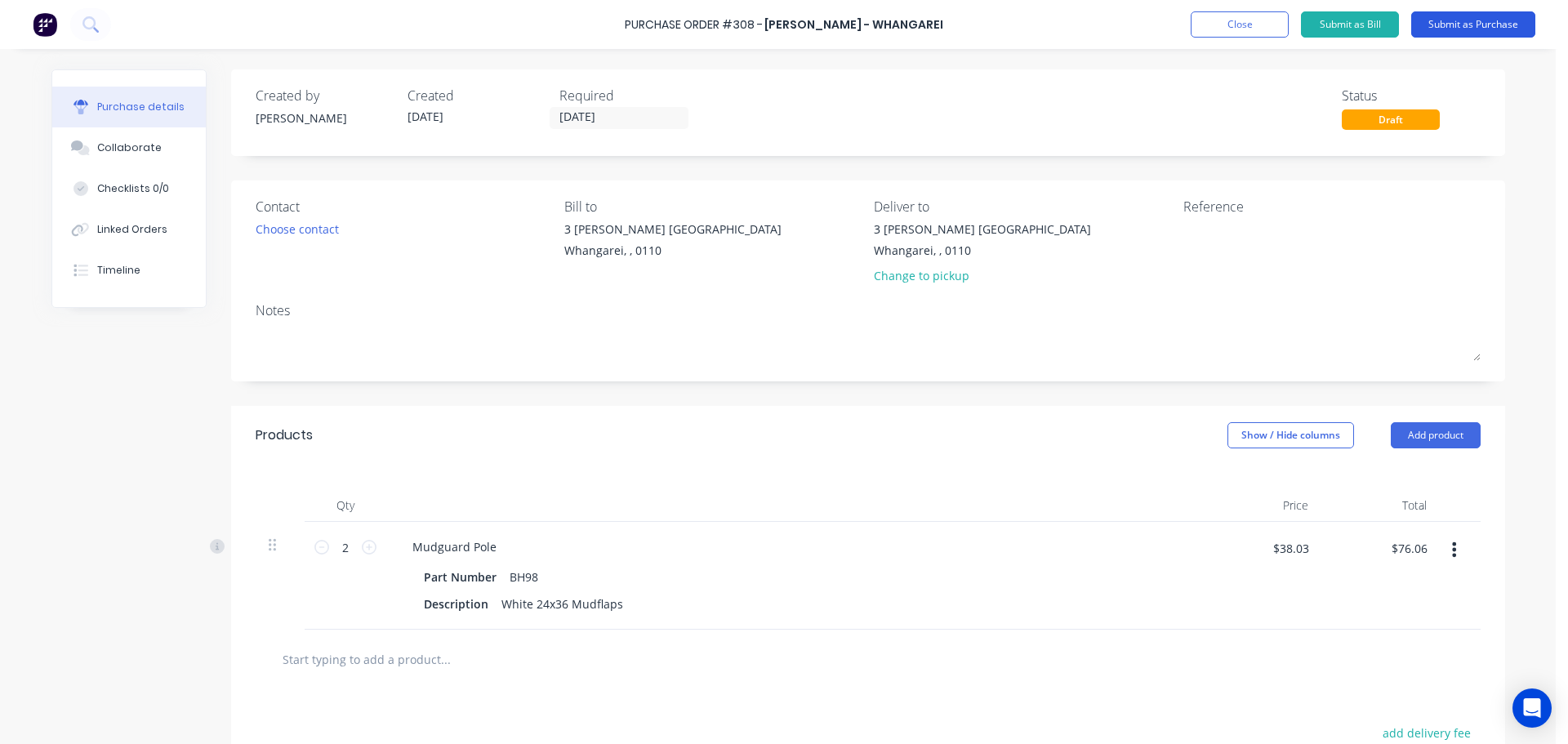
click at [1444, 28] on button "Submit as Purchase" at bounding box center [1473, 25] width 124 height 26
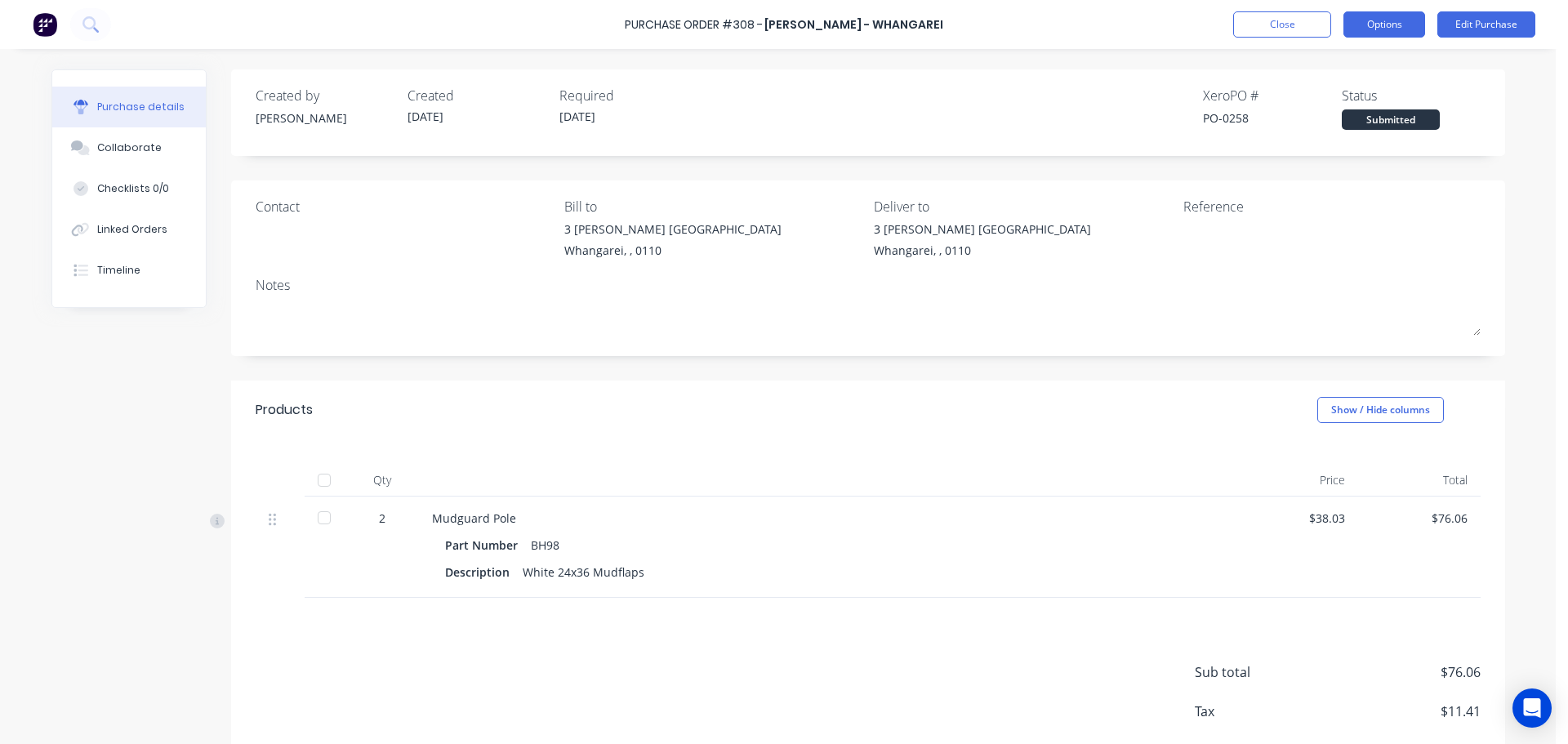
click at [1407, 29] on button "Options" at bounding box center [1384, 25] width 82 height 26
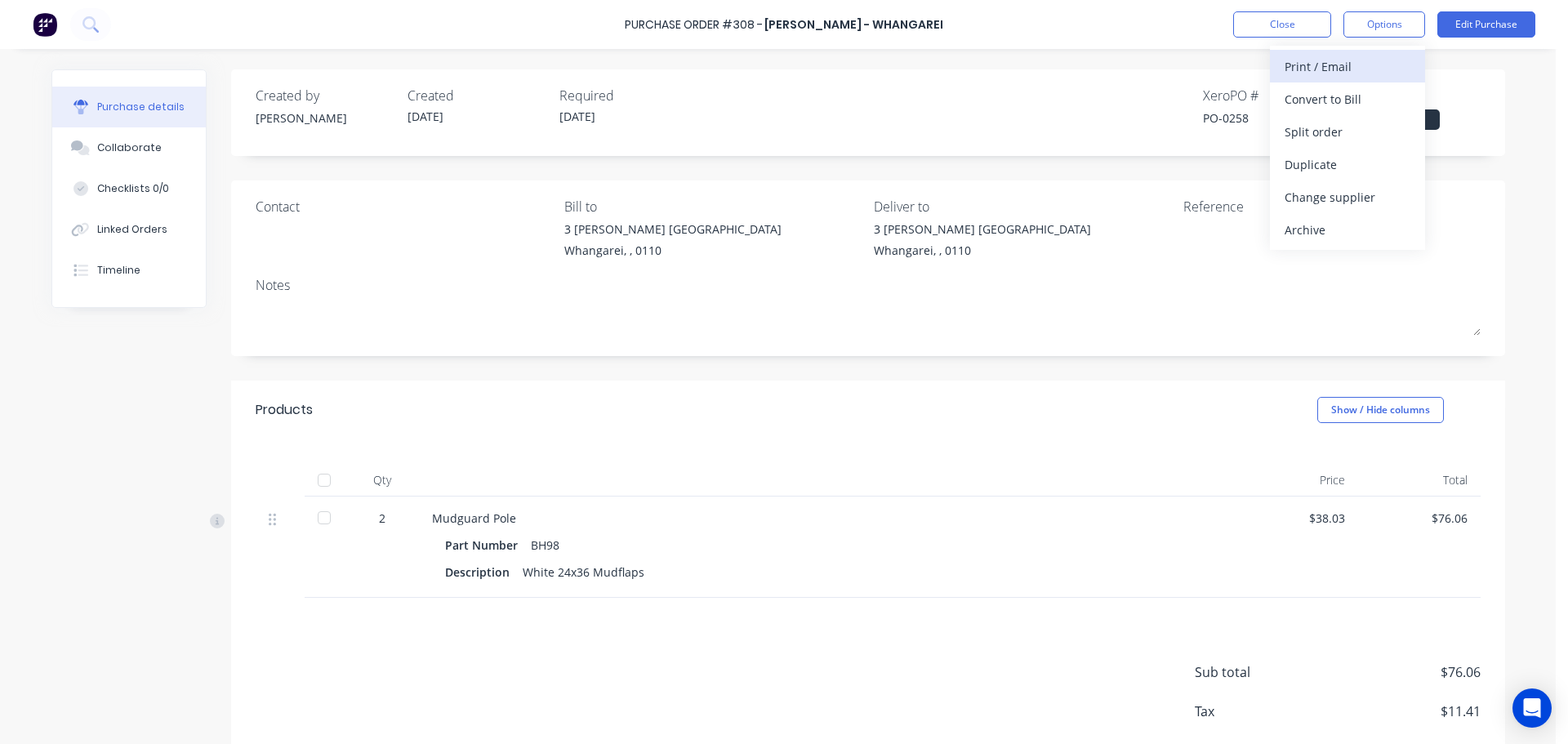
click at [1321, 69] on div "Print / Email" at bounding box center [1347, 66] width 126 height 24
click at [1316, 124] on div "Without pricing" at bounding box center [1347, 132] width 126 height 24
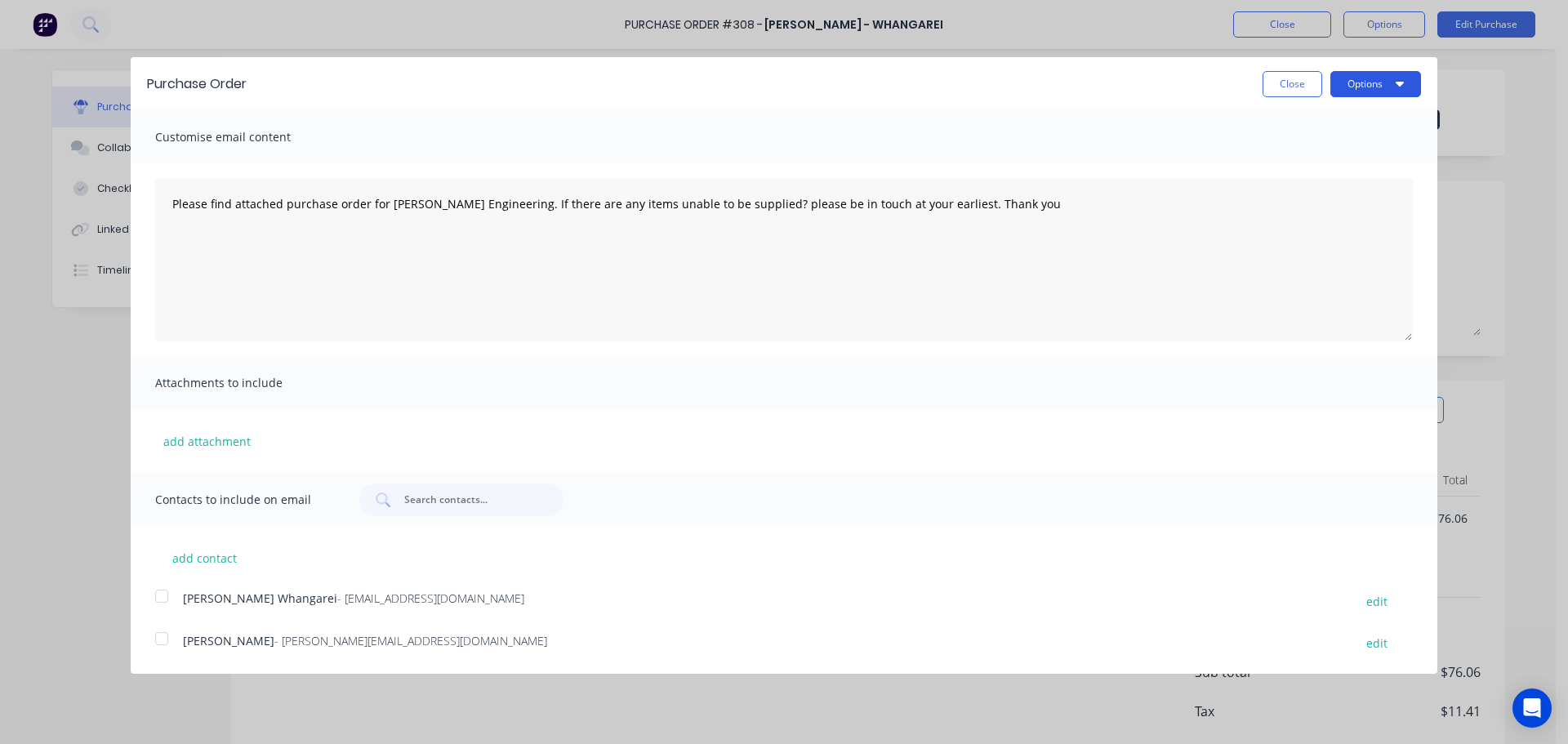
click at [1362, 87] on button "Options" at bounding box center [1376, 84] width 91 height 26
click at [1301, 119] on div "Print" at bounding box center [1343, 125] width 126 height 24
click at [1275, 73] on button "Close" at bounding box center [1293, 84] width 59 height 26
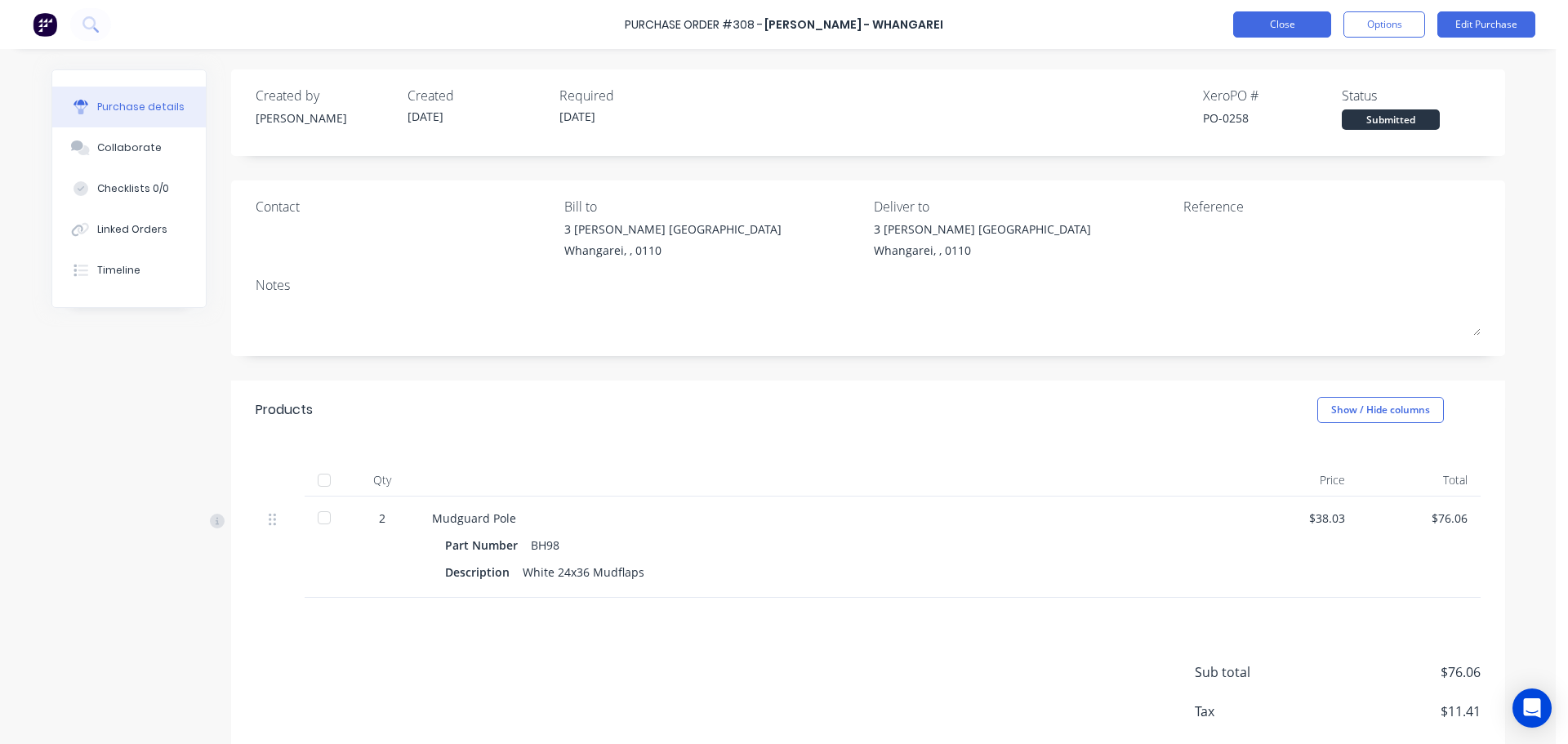
click at [1324, 26] on button "Close" at bounding box center [1282, 25] width 98 height 26
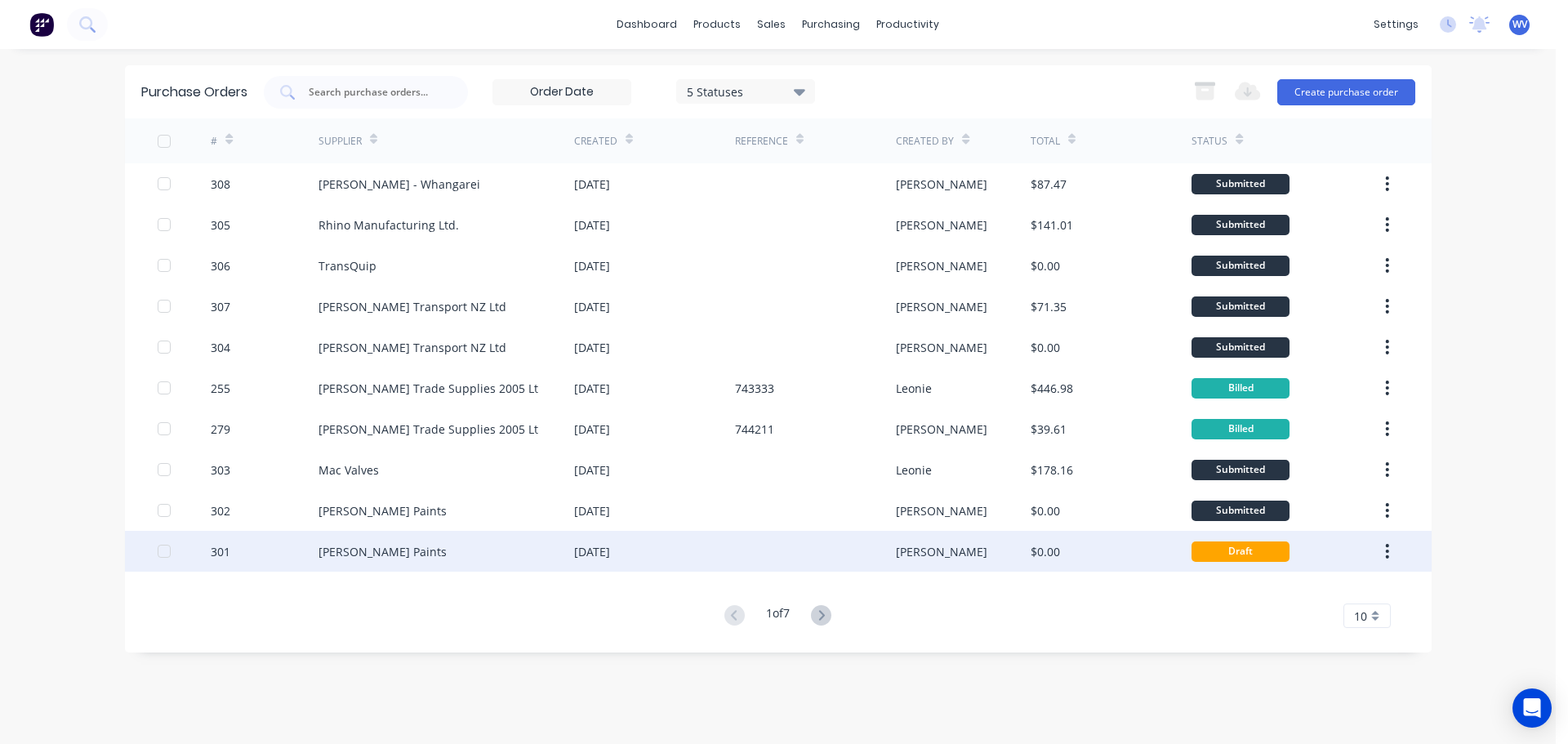
click at [374, 563] on div "[PERSON_NAME] Paints" at bounding box center [447, 551] width 255 height 41
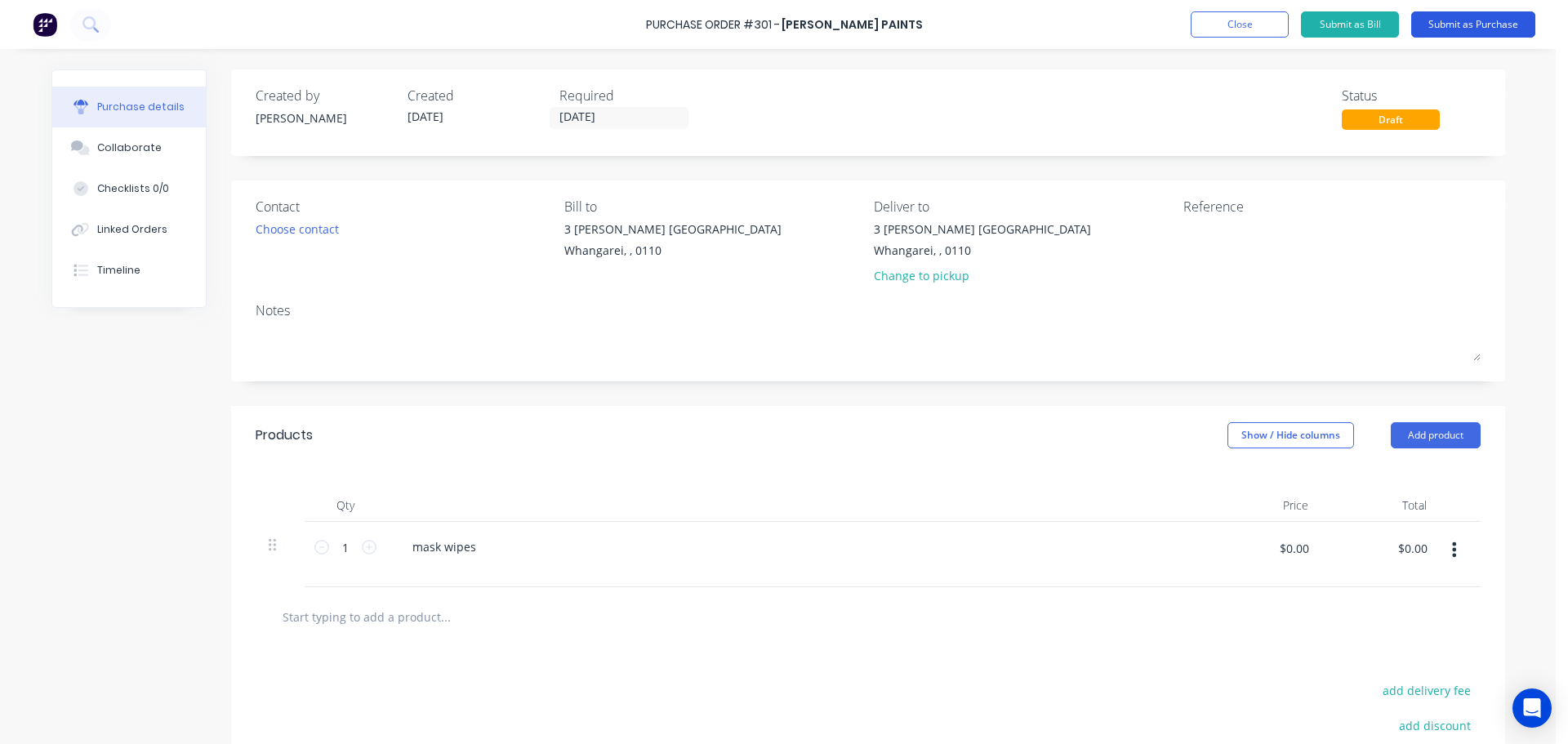
click at [1482, 21] on button "Submit as Purchase" at bounding box center [1473, 25] width 124 height 26
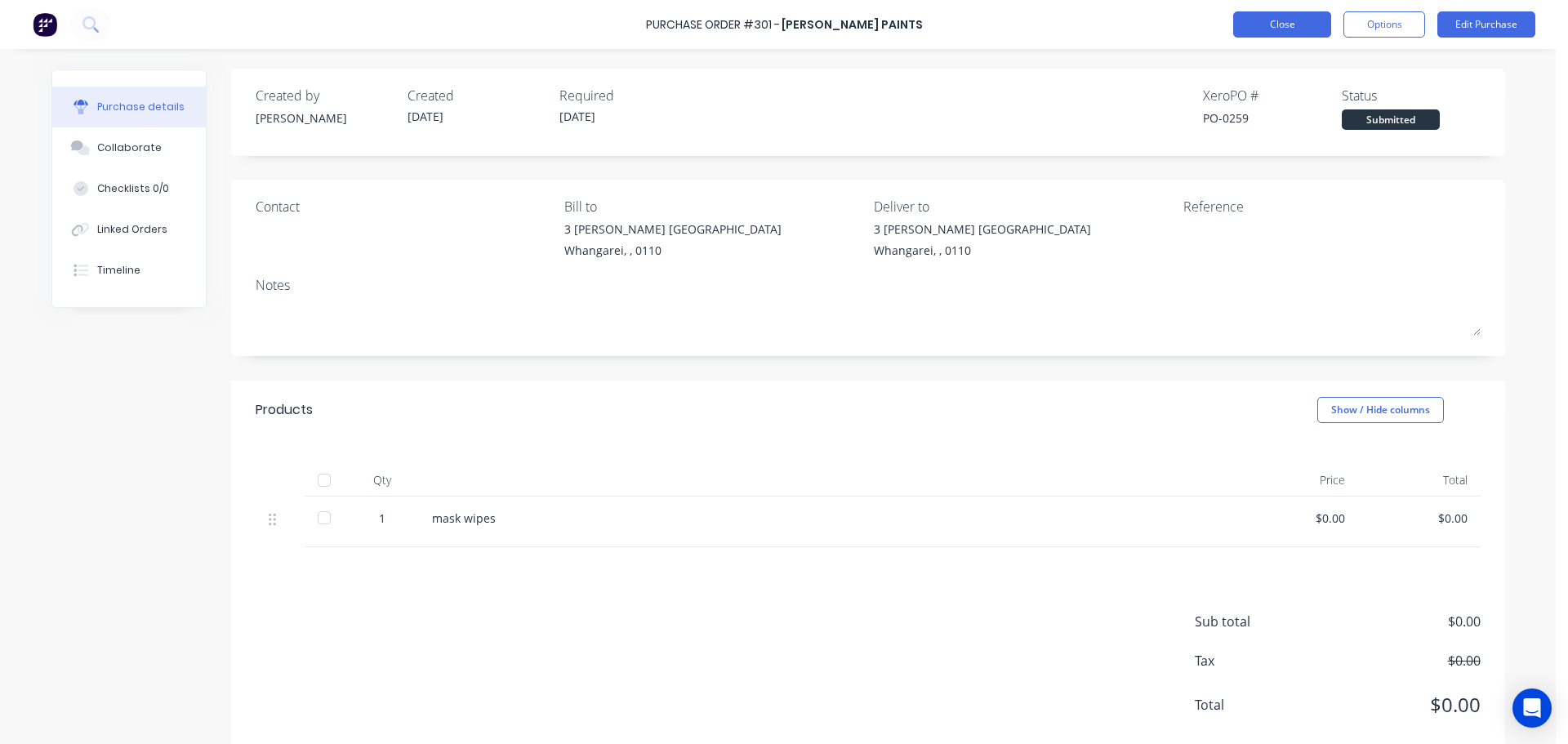
click at [1285, 23] on button "Close" at bounding box center [1282, 25] width 98 height 26
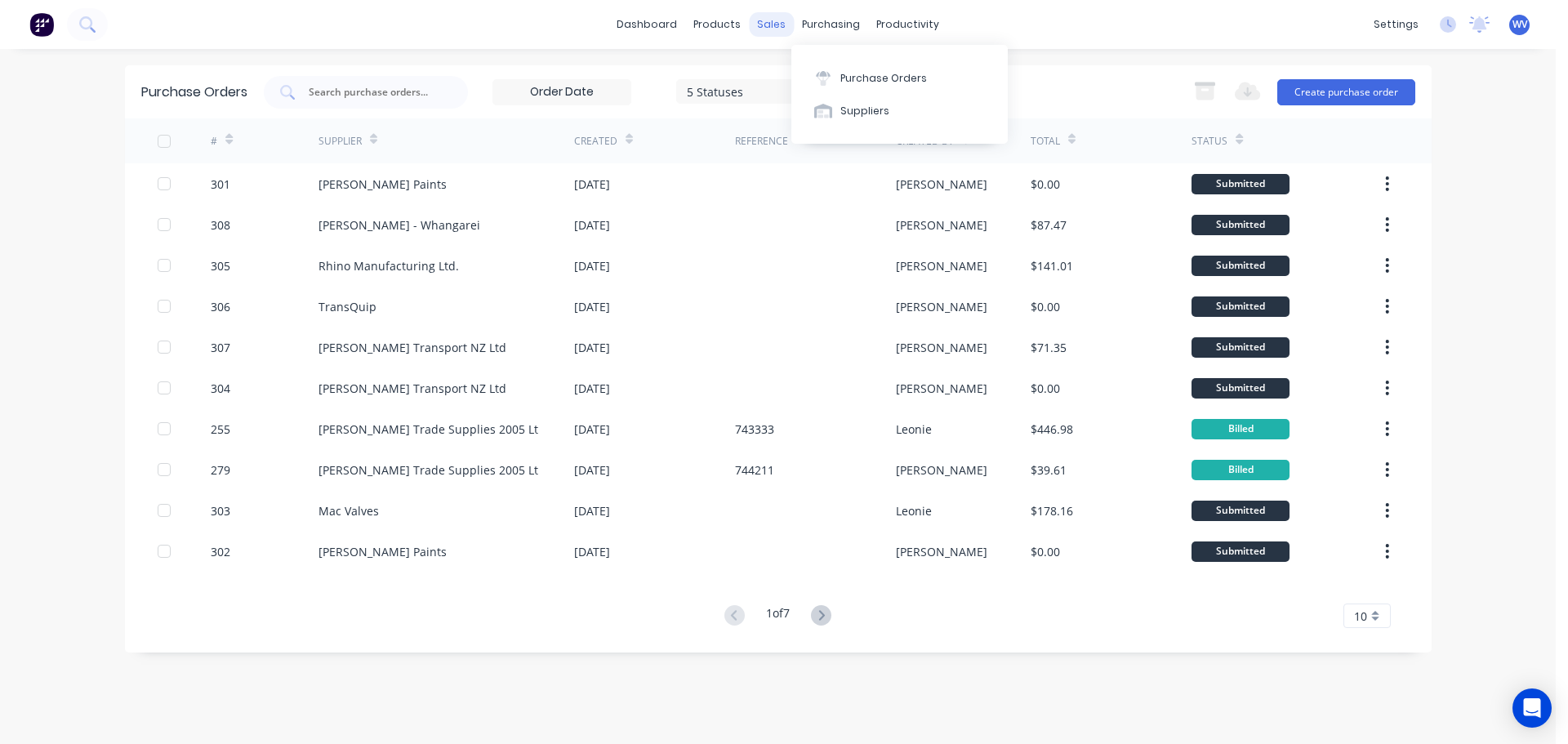
click at [770, 26] on div "sales" at bounding box center [771, 25] width 45 height 25
click at [813, 78] on div "Sales Orders" at bounding box center [832, 78] width 67 height 15
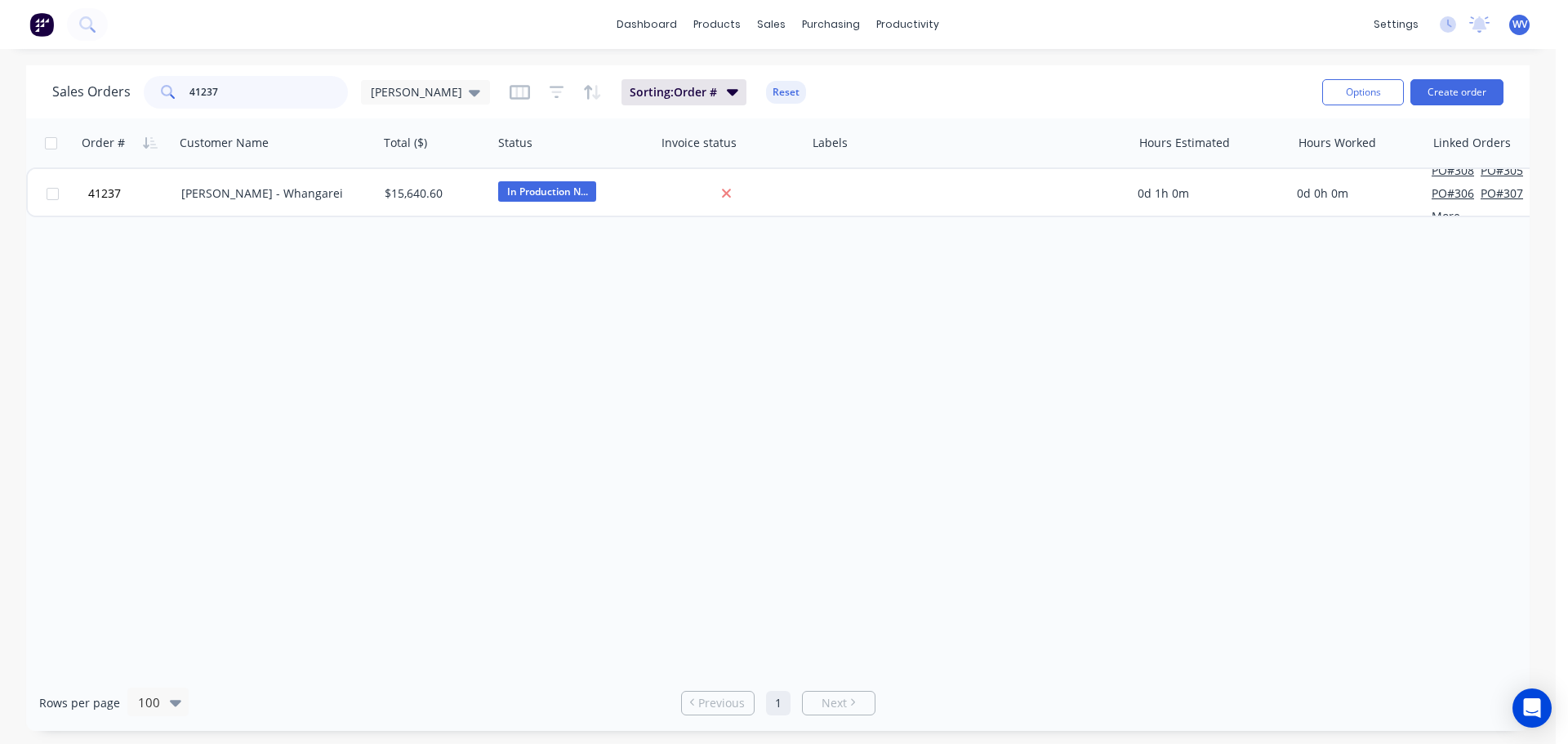
drag, startPoint x: 241, startPoint y: 95, endPoint x: 176, endPoint y: 102, distance: 65.4
click at [181, 99] on div "41237" at bounding box center [246, 92] width 204 height 33
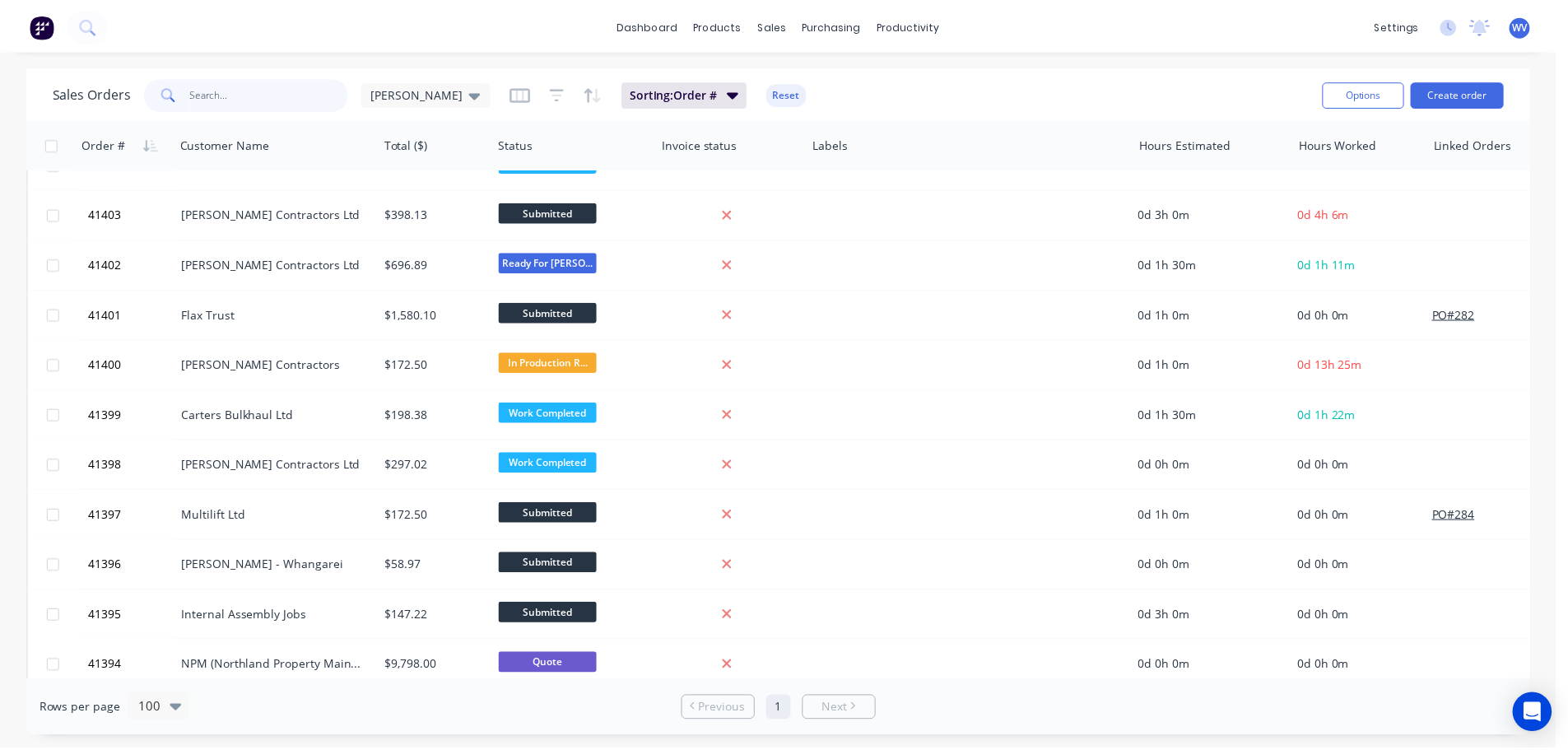
scroll to position [494, 0]
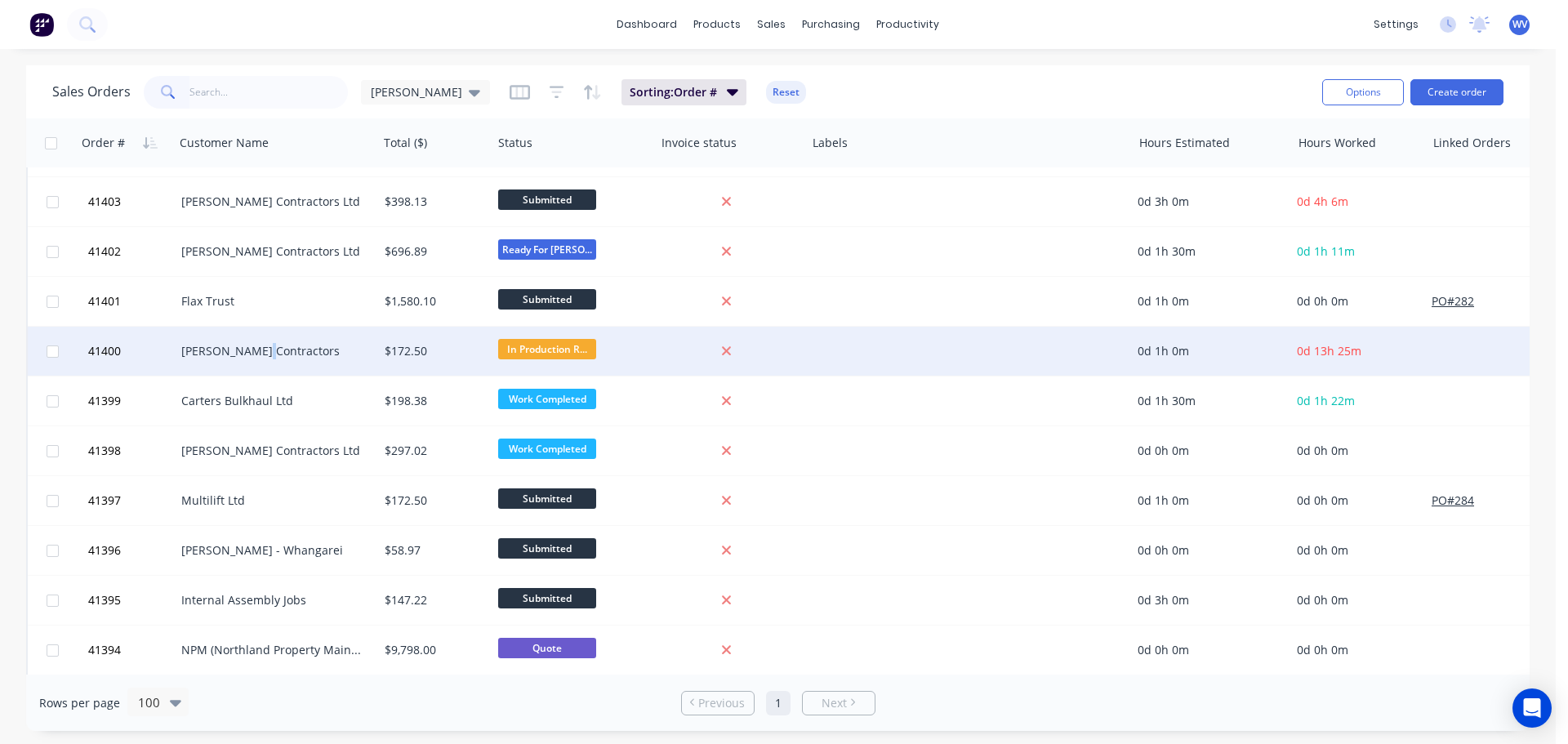
click at [257, 356] on div "[PERSON_NAME] Contractors" at bounding box center [271, 351] width 180 height 16
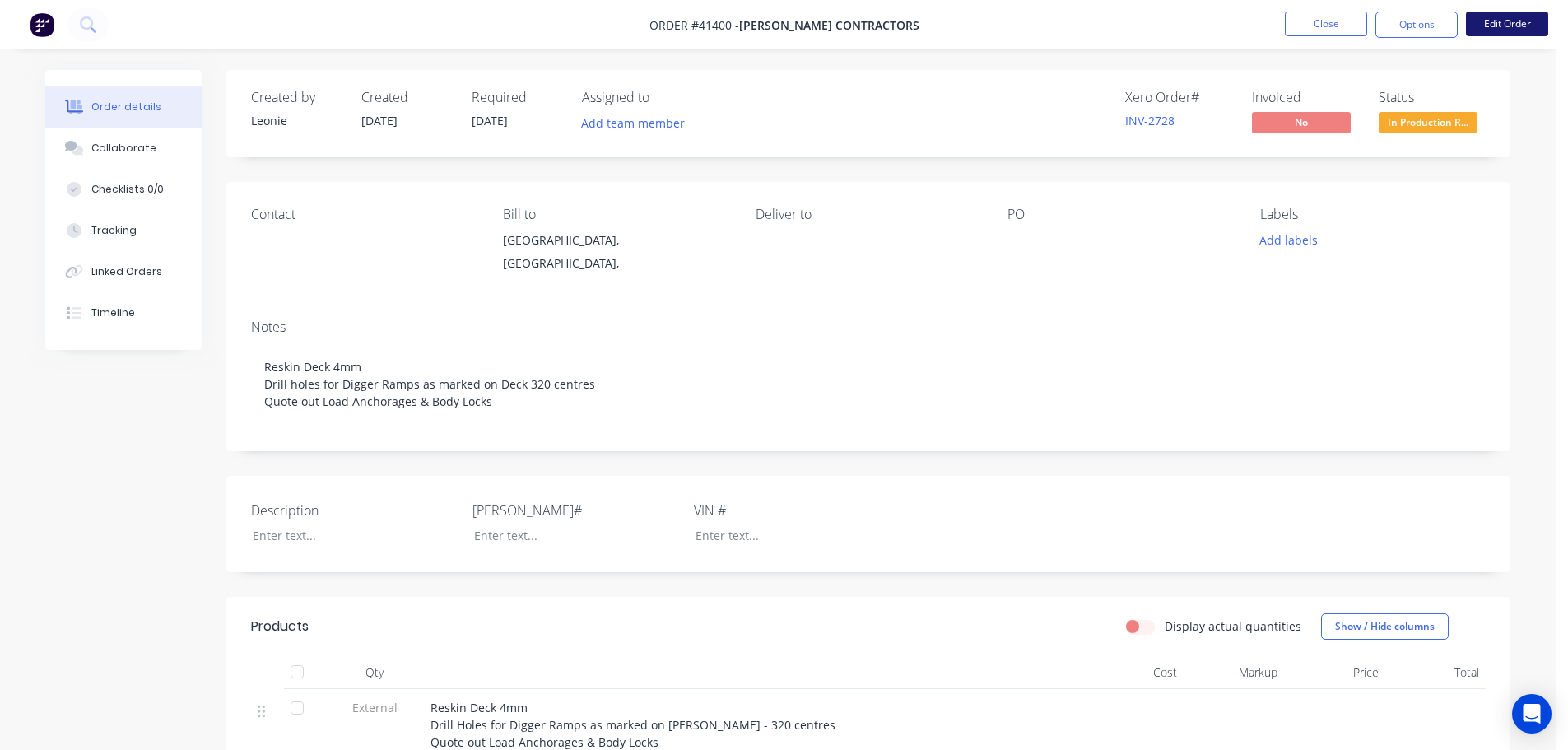
click at [1534, 24] on button "Edit Order" at bounding box center [1507, 24] width 82 height 25
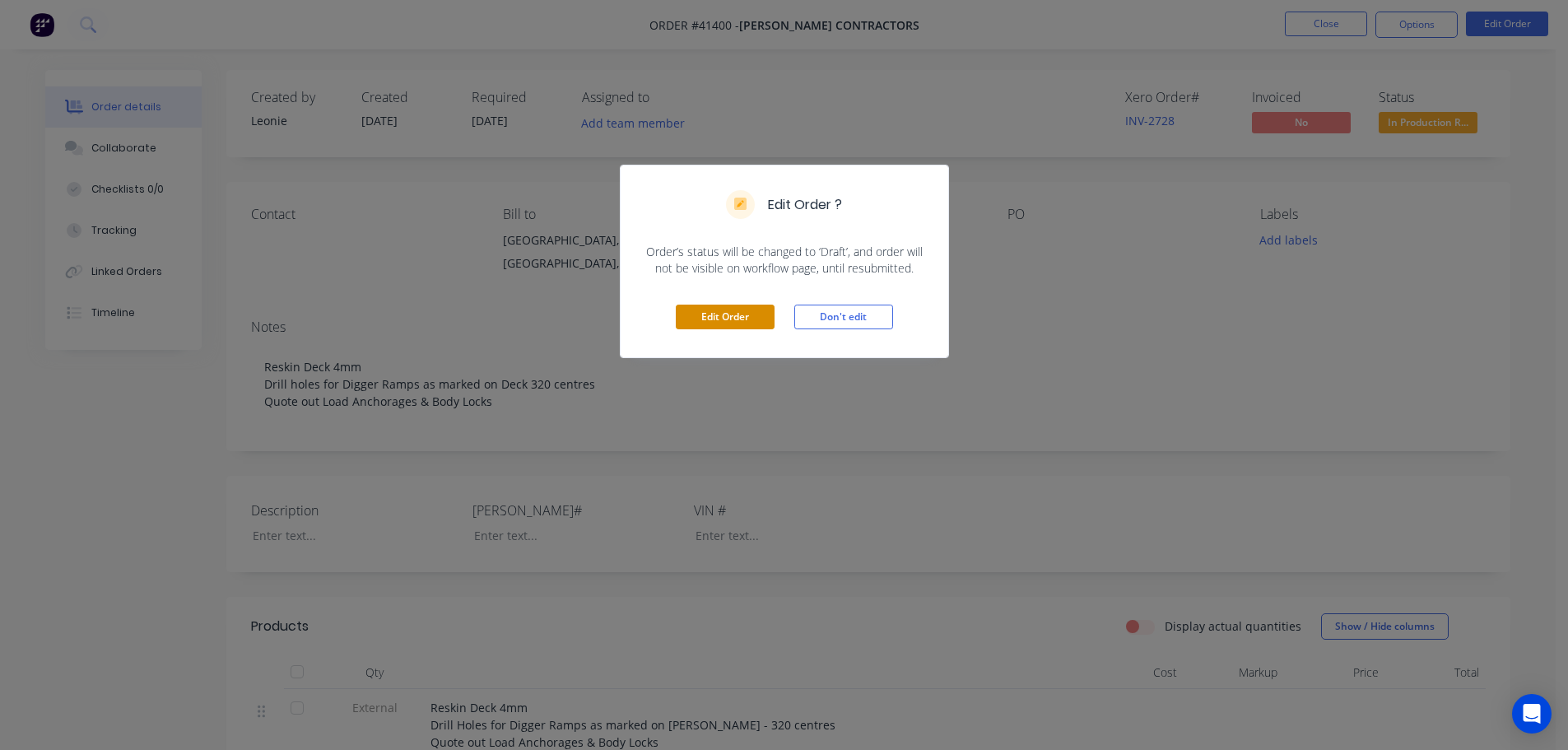
click at [747, 323] on button "Edit Order" at bounding box center [725, 317] width 99 height 25
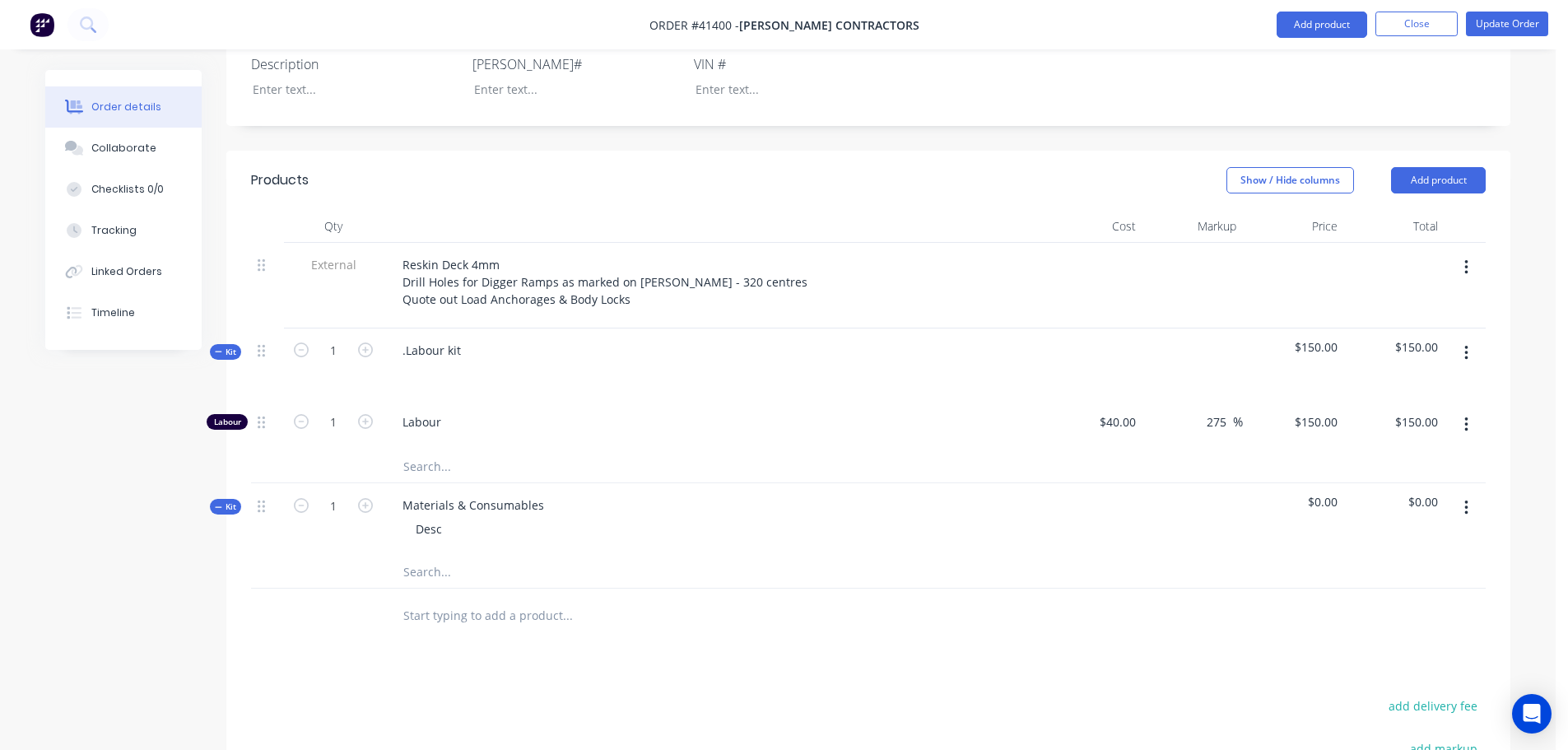
scroll to position [659, 0]
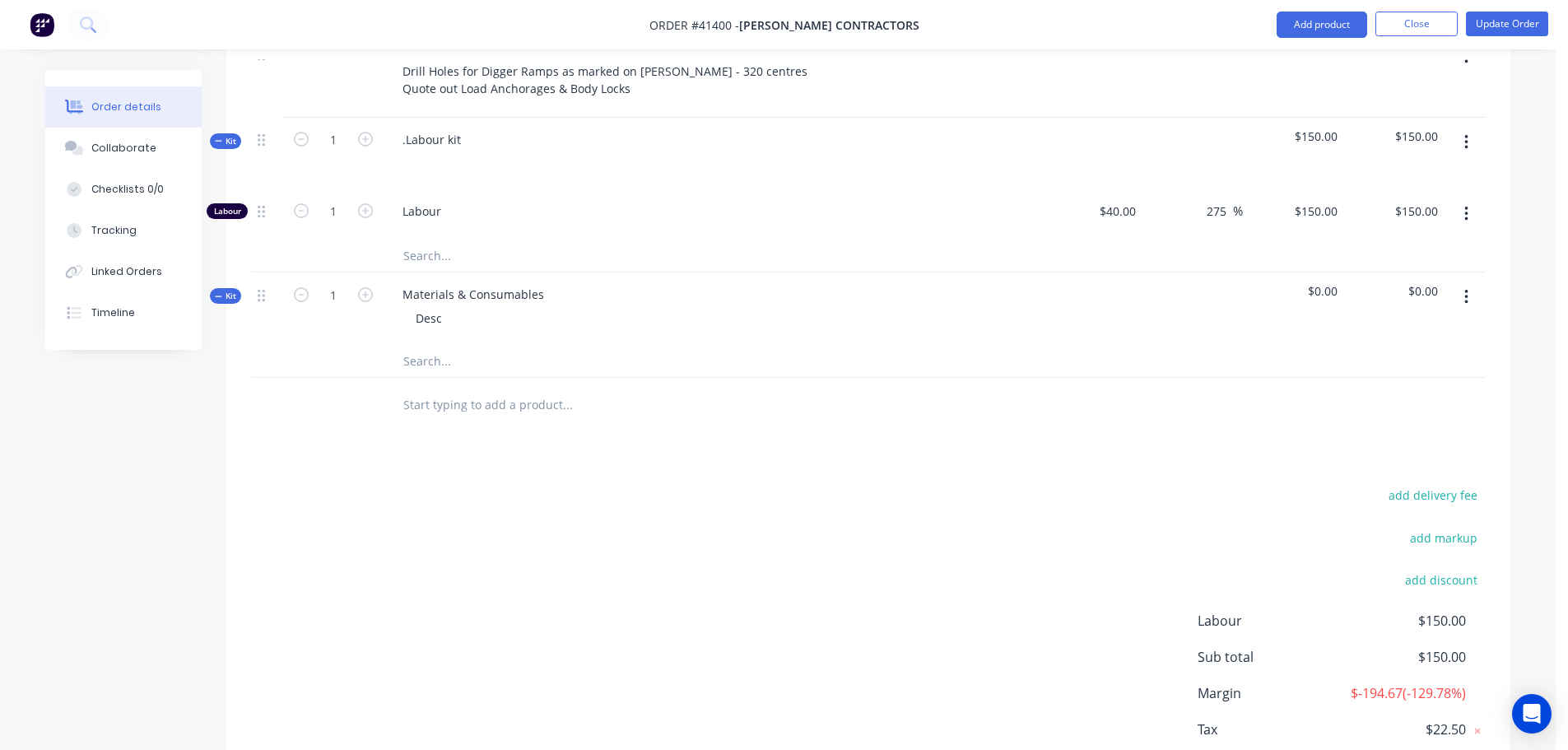
click at [427, 367] on input "text" at bounding box center [567, 360] width 330 height 33
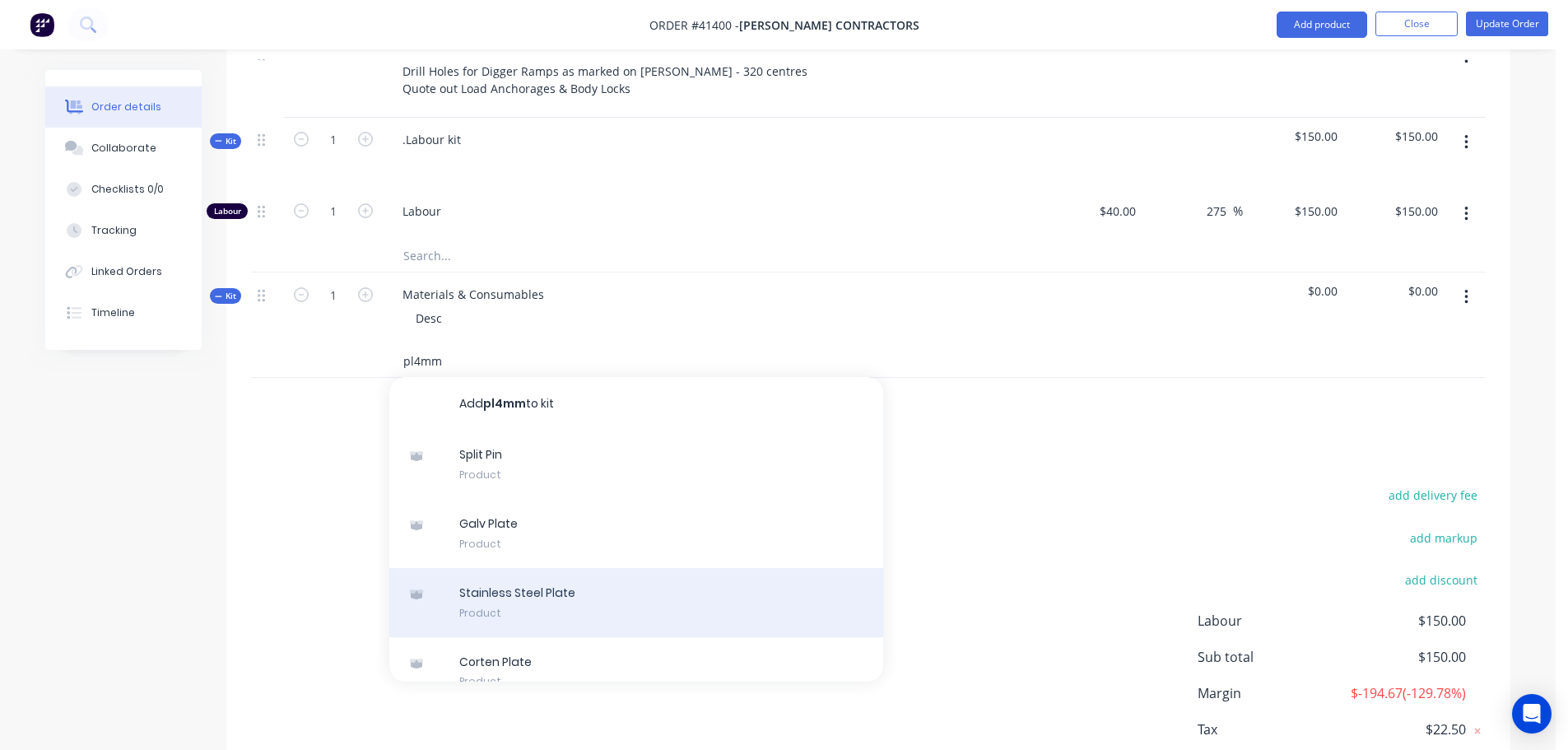
scroll to position [82, 0]
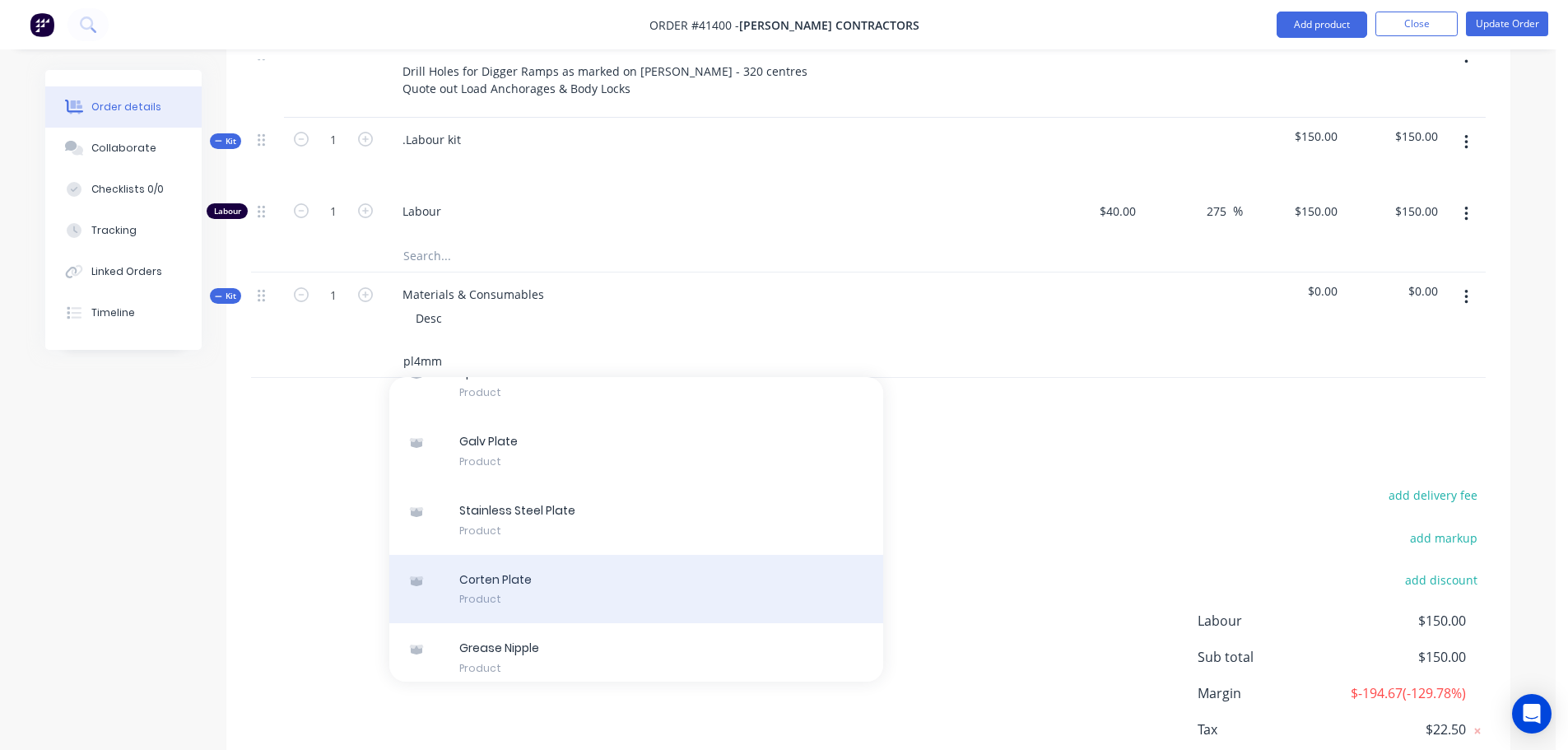
type input "pl4mm"
click at [517, 599] on div "Corten Plate Product" at bounding box center [636, 589] width 494 height 69
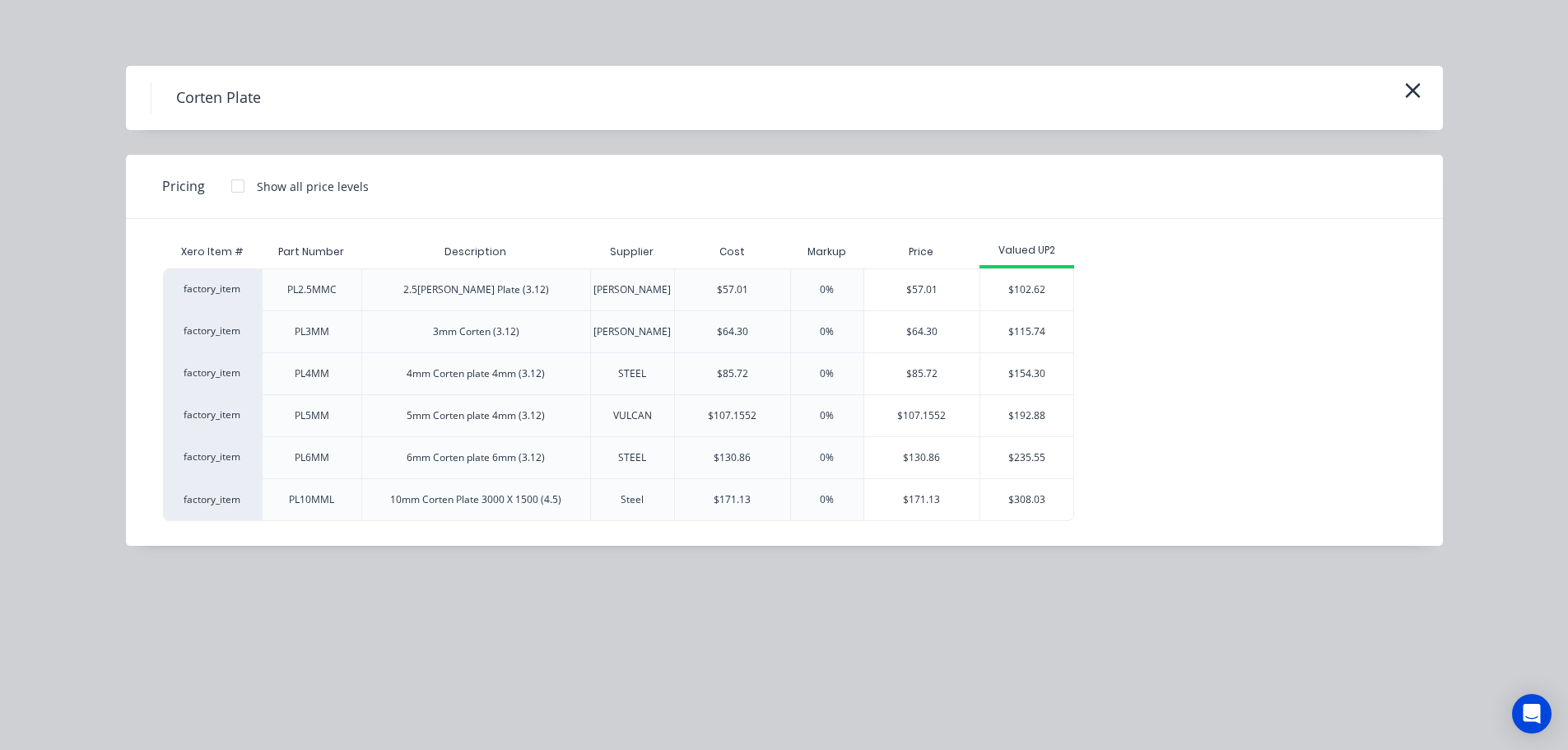
scroll to position [82, 0]
click at [1029, 370] on div "$154.30" at bounding box center [1027, 374] width 93 height 42
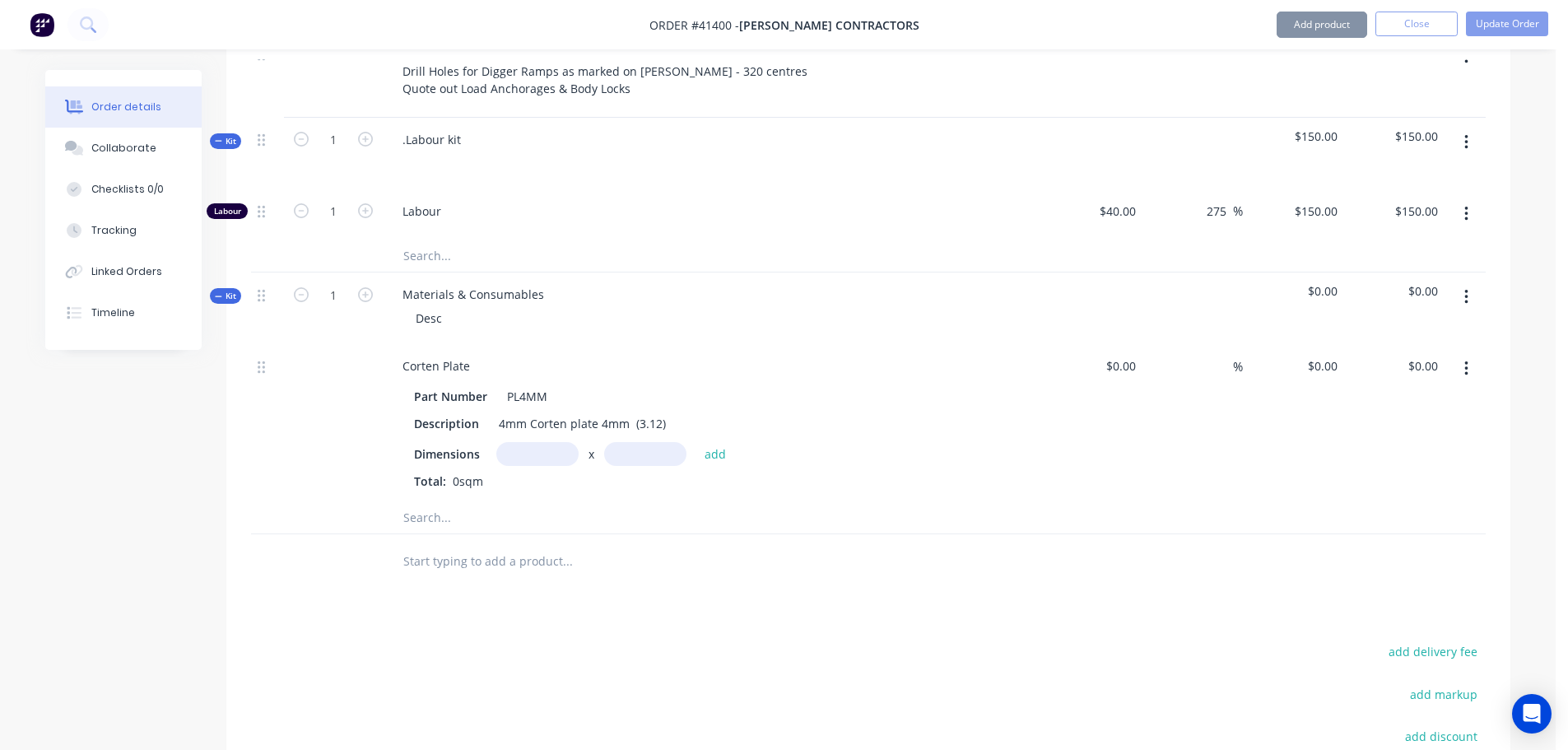
type input "$85.72"
type input "80"
type input "$154.30"
click at [505, 451] on input "text" at bounding box center [537, 453] width 82 height 24
type input "10m"
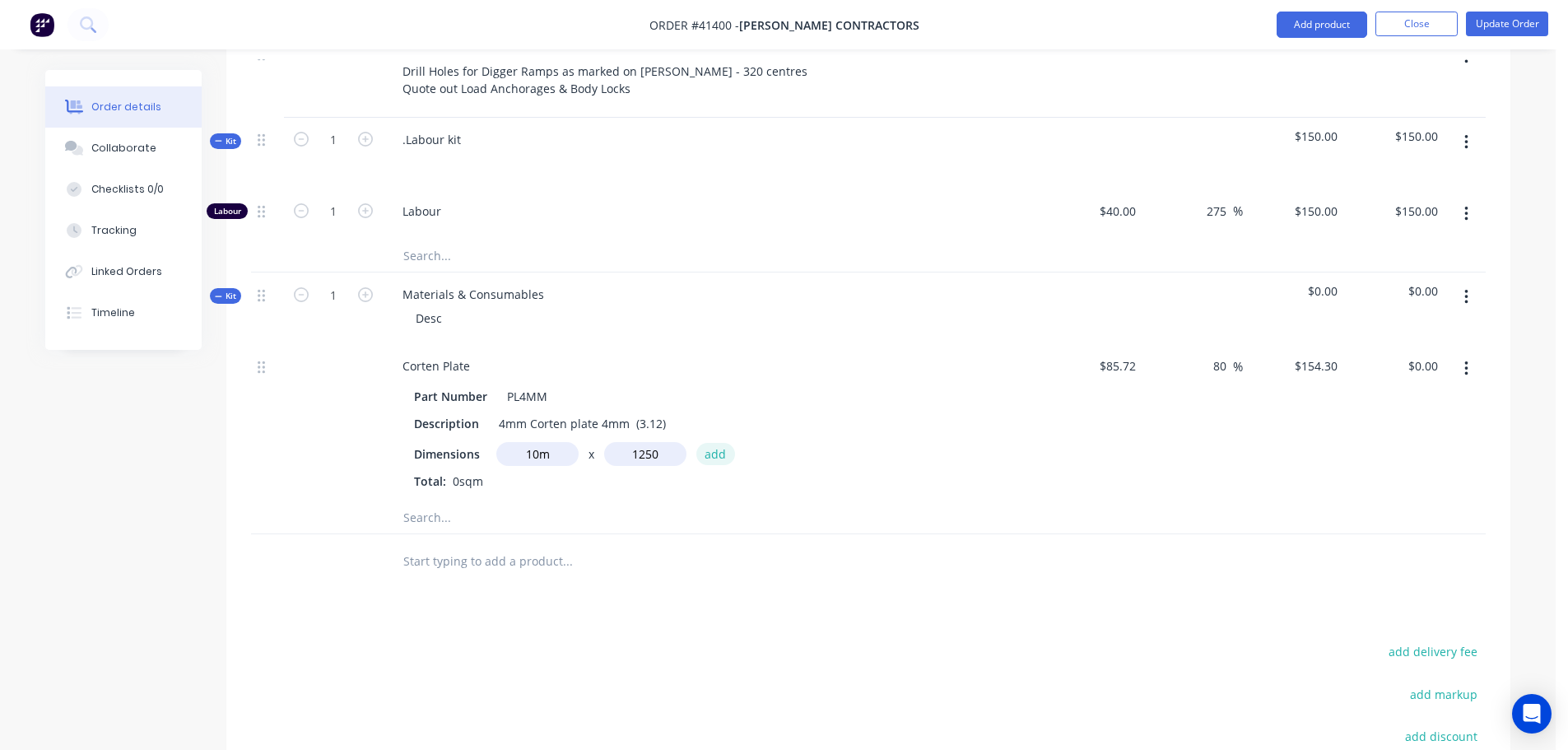
type input "1250m"
click at [712, 458] on button "add" at bounding box center [716, 453] width 39 height 22
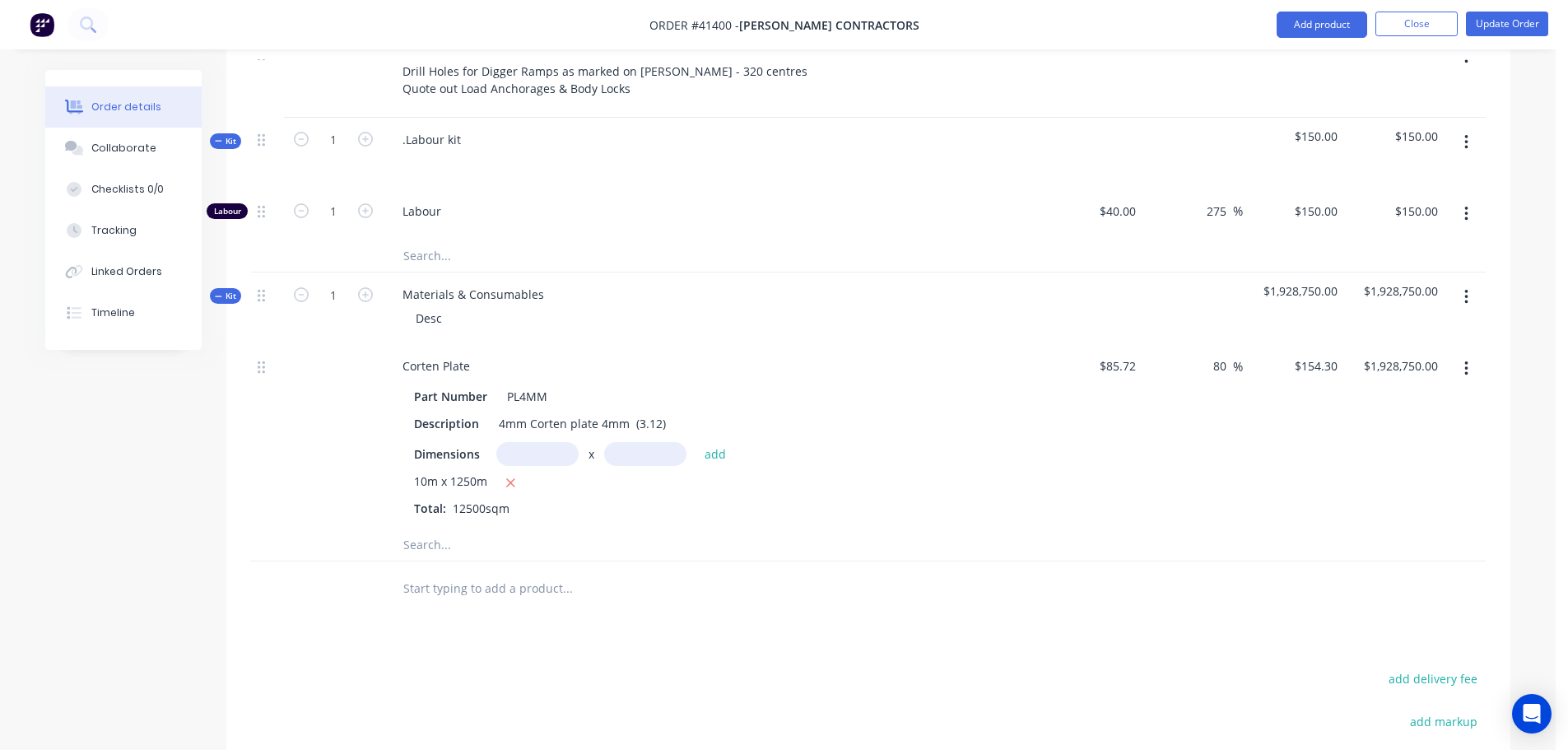
click at [635, 457] on input "text" at bounding box center [645, 453] width 82 height 24
click at [506, 482] on icon "button" at bounding box center [511, 483] width 11 height 15
type input "$0.00"
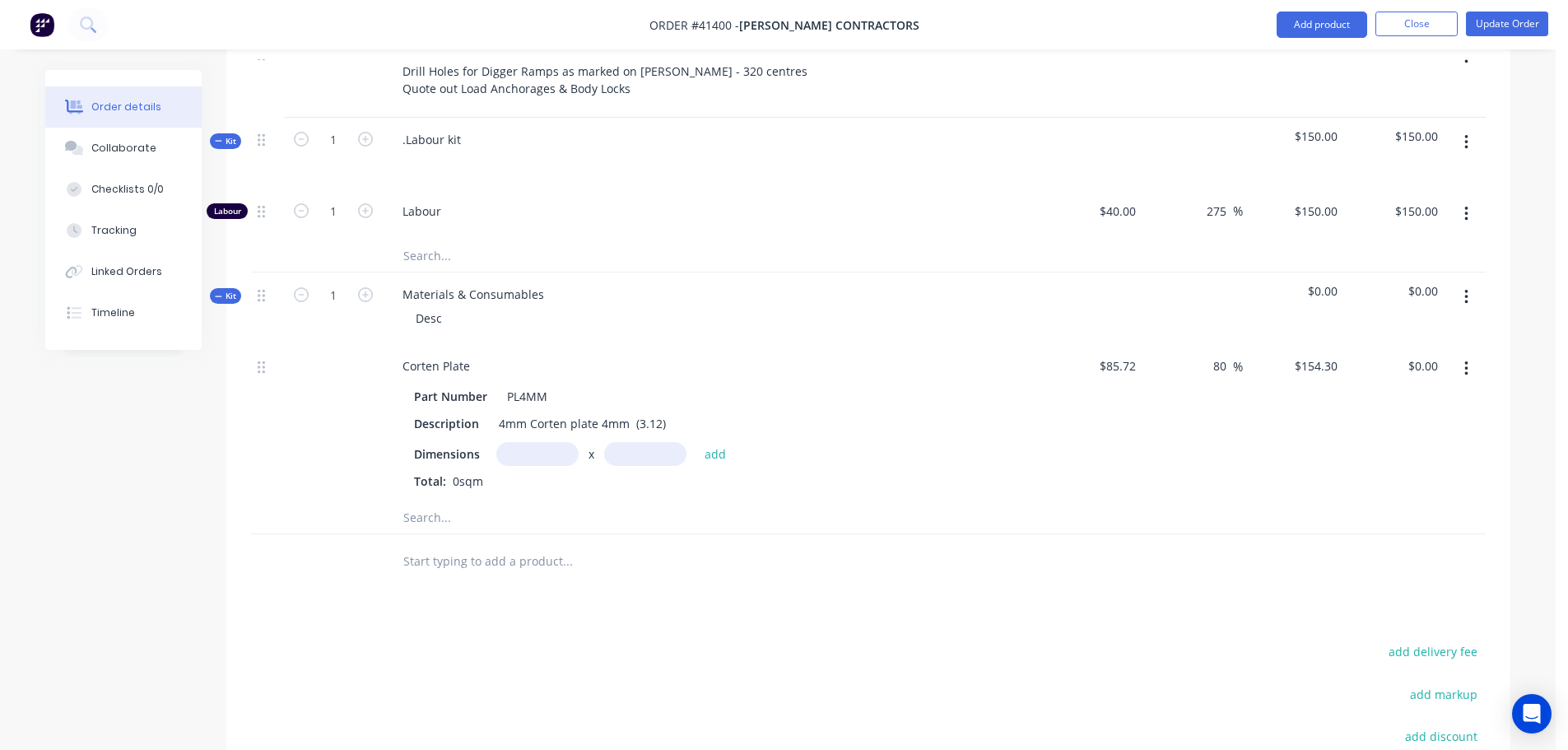
click at [522, 454] on input "text" at bounding box center [537, 453] width 82 height 24
type input "10m"
type input "1.25m"
click at [721, 449] on button "add" at bounding box center [716, 453] width 39 height 22
type input "$1,928.75"
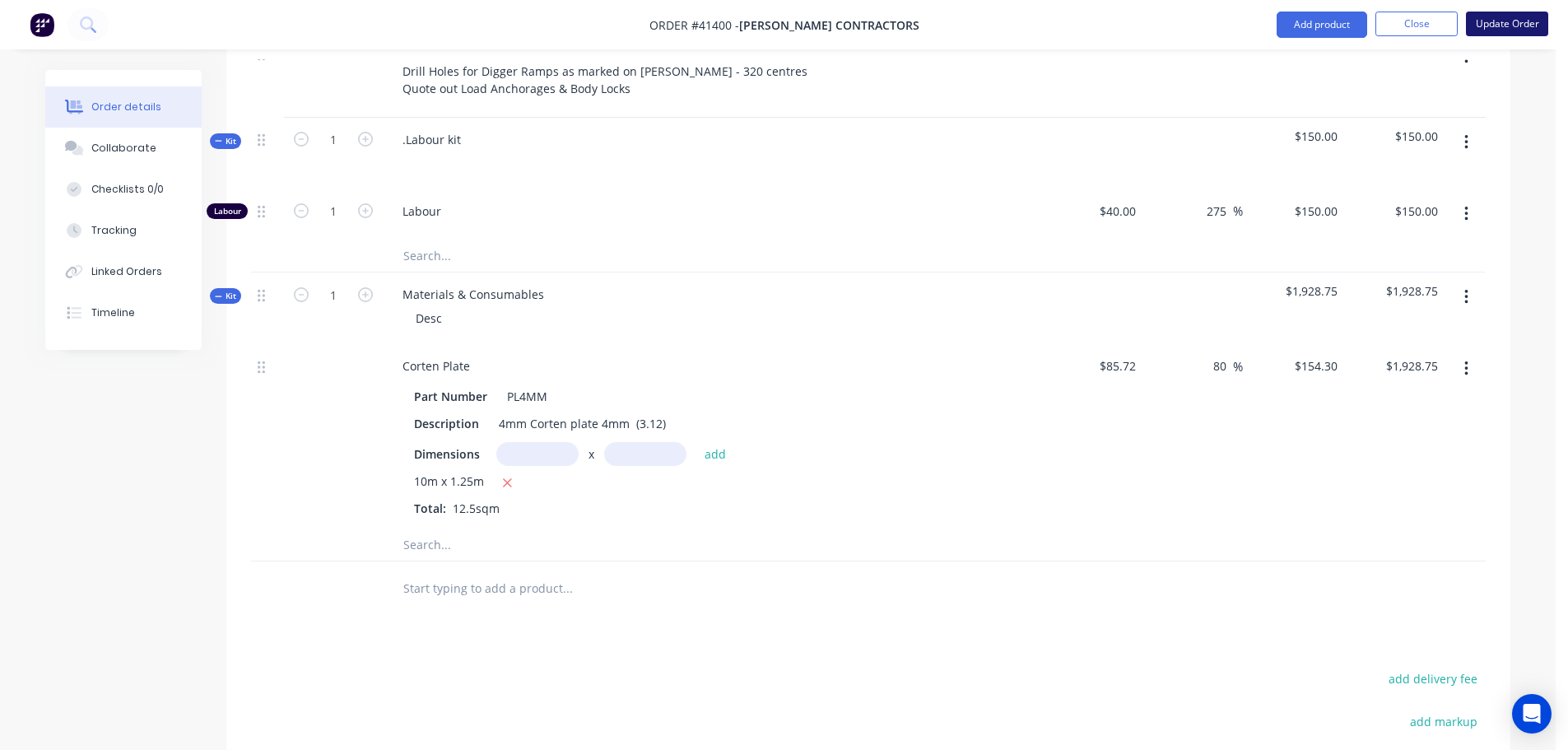
click at [1519, 19] on button "Update Order" at bounding box center [1507, 24] width 82 height 25
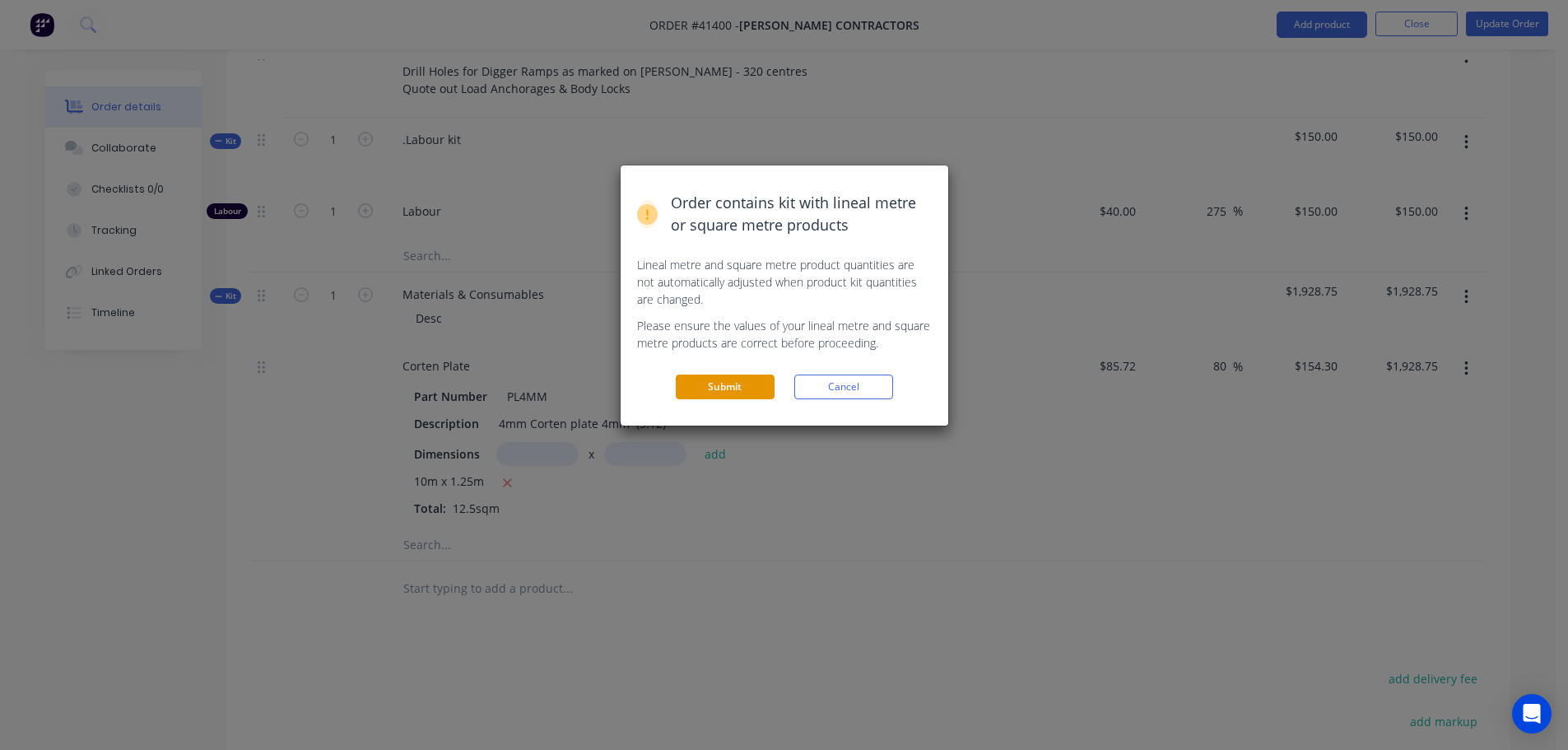
click at [767, 385] on button "Submit" at bounding box center [725, 387] width 99 height 25
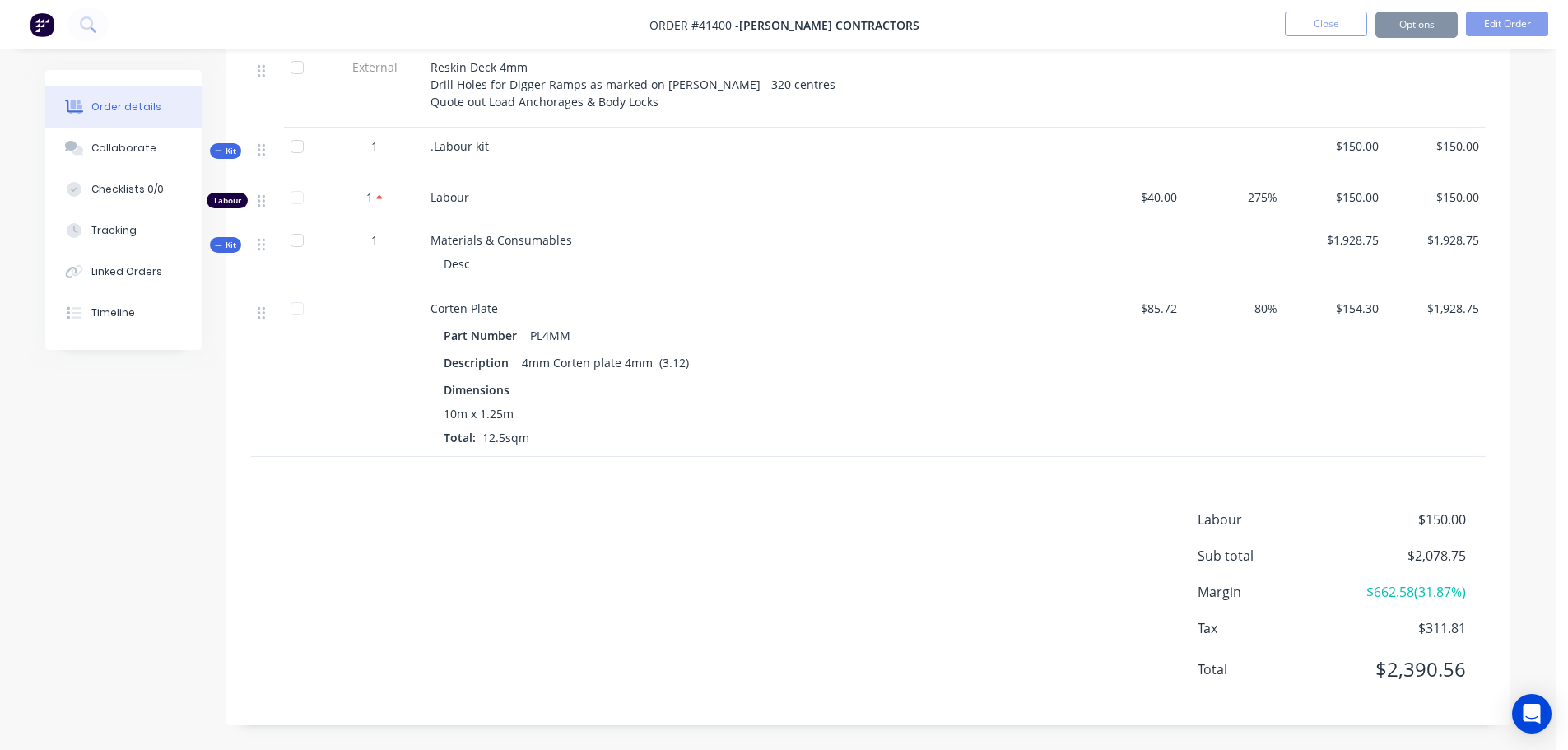
scroll to position [640, 0]
click at [1445, 28] on button "Options" at bounding box center [1417, 25] width 82 height 27
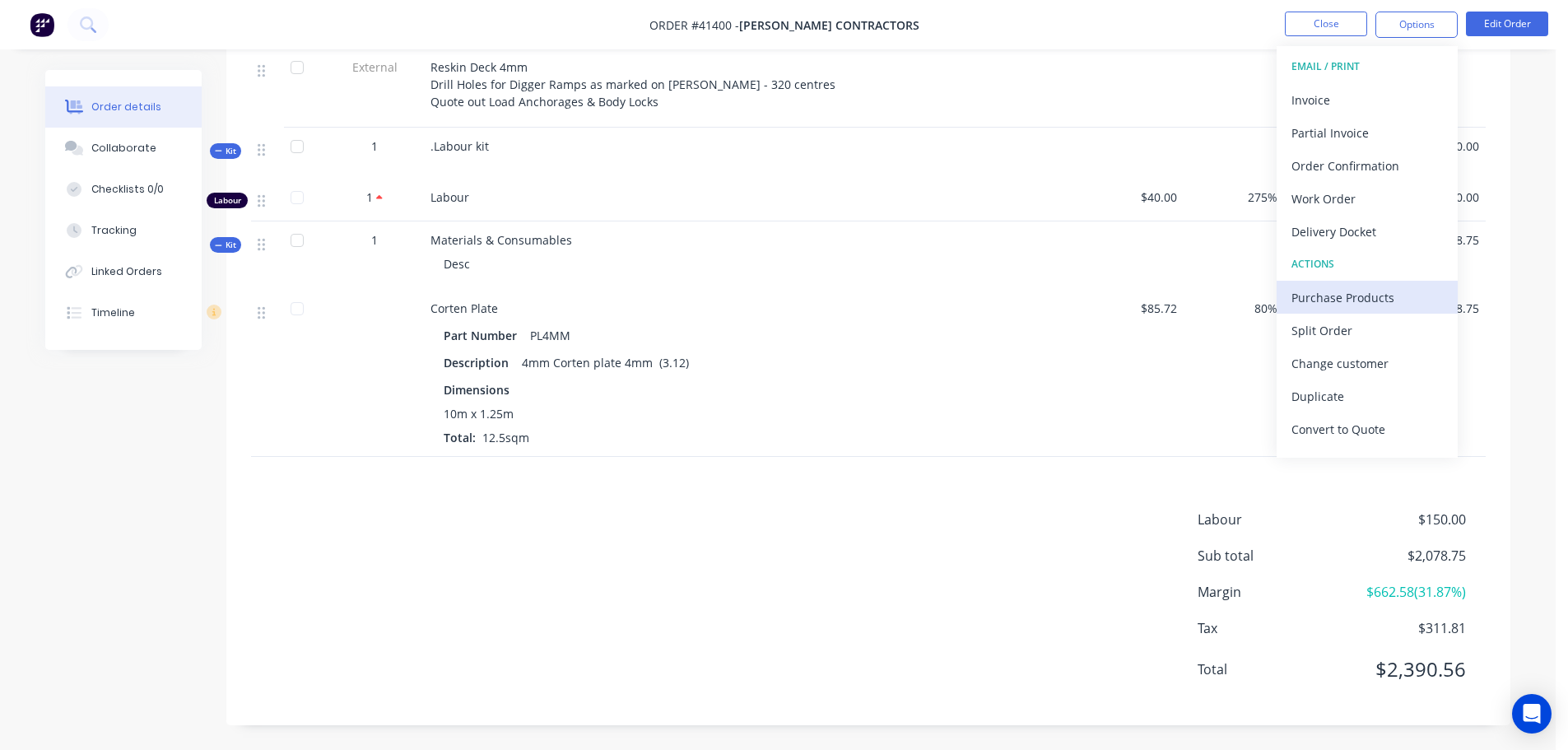
click at [1330, 300] on div "Purchase Products" at bounding box center [1367, 297] width 151 height 24
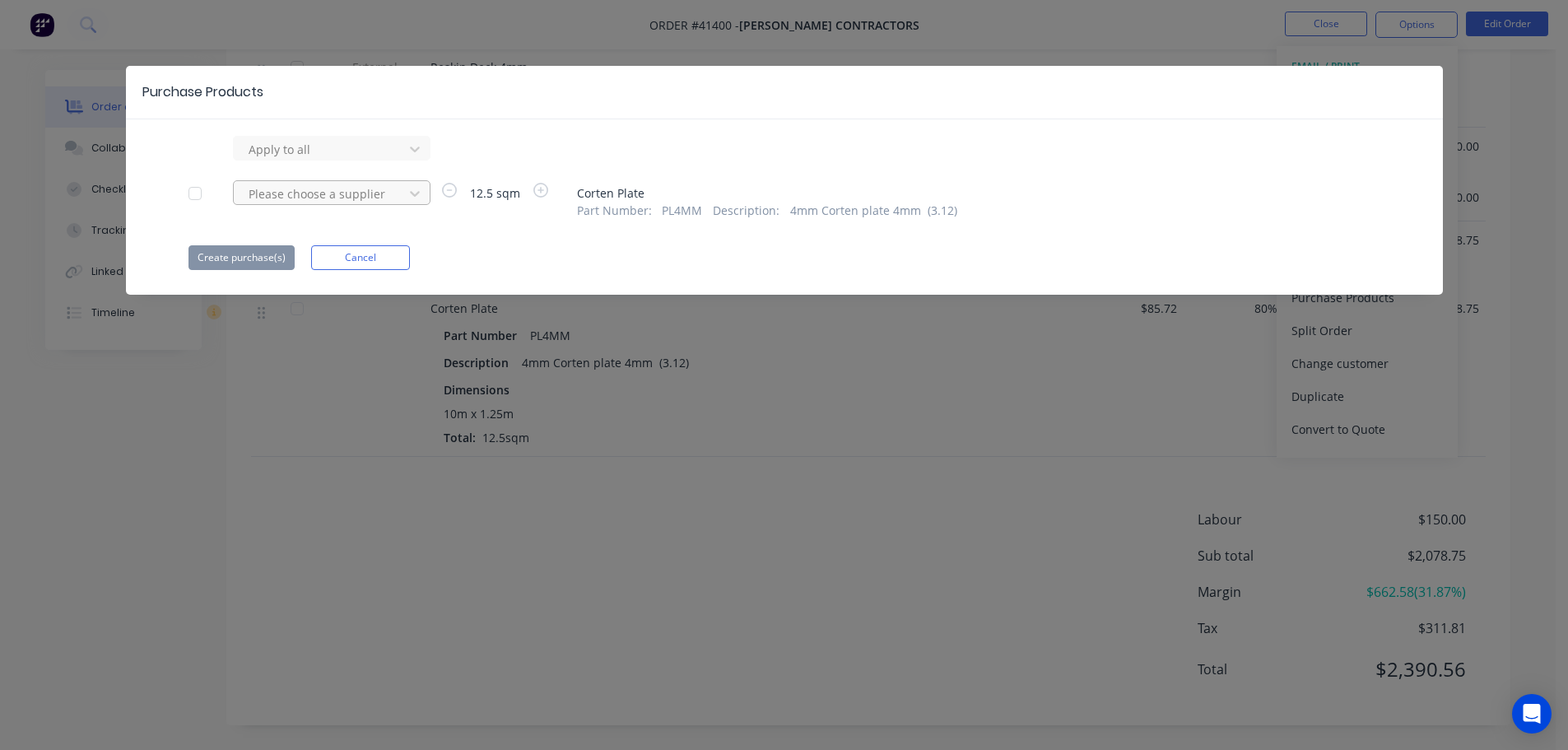
click at [330, 159] on div at bounding box center [321, 150] width 148 height 21
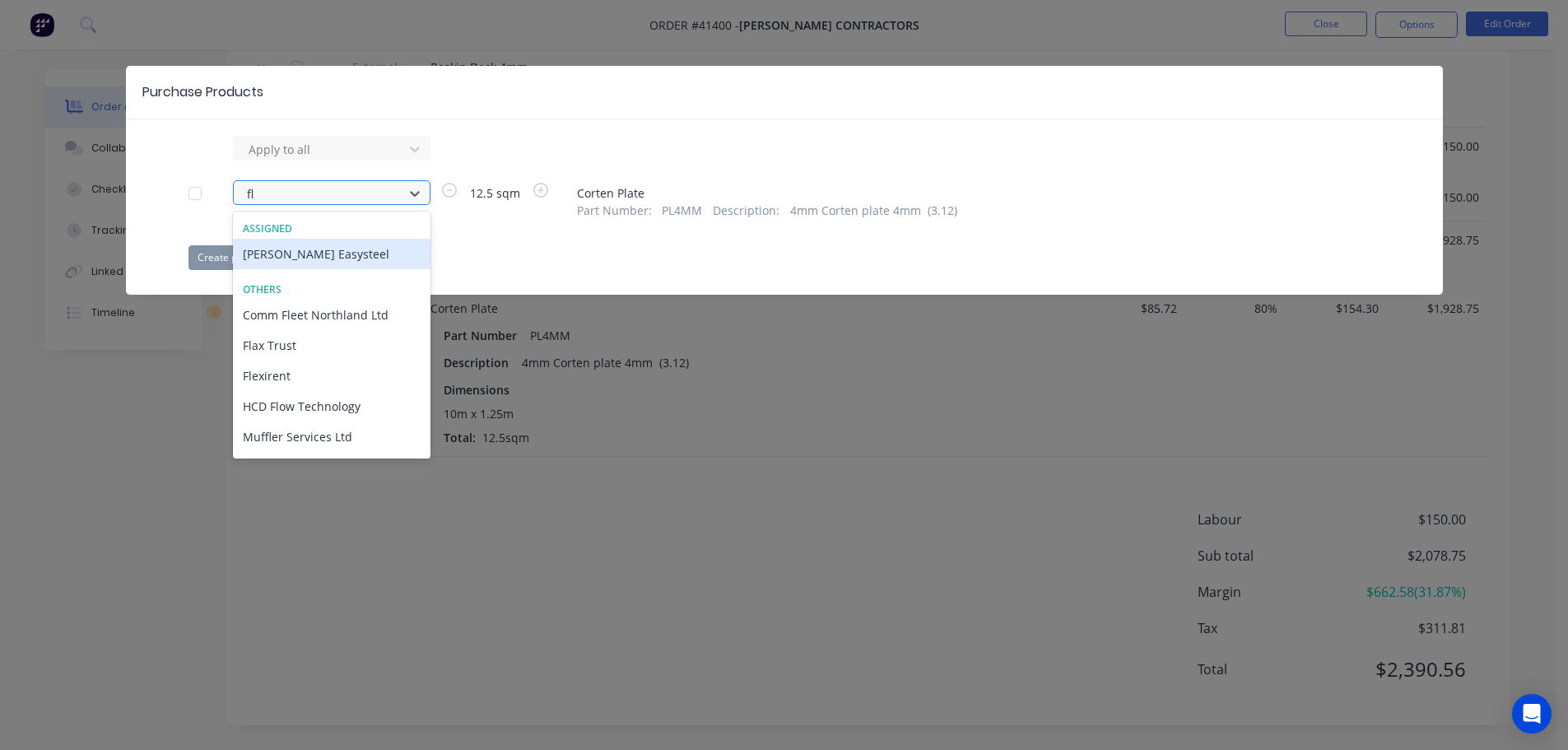
type input "fle"
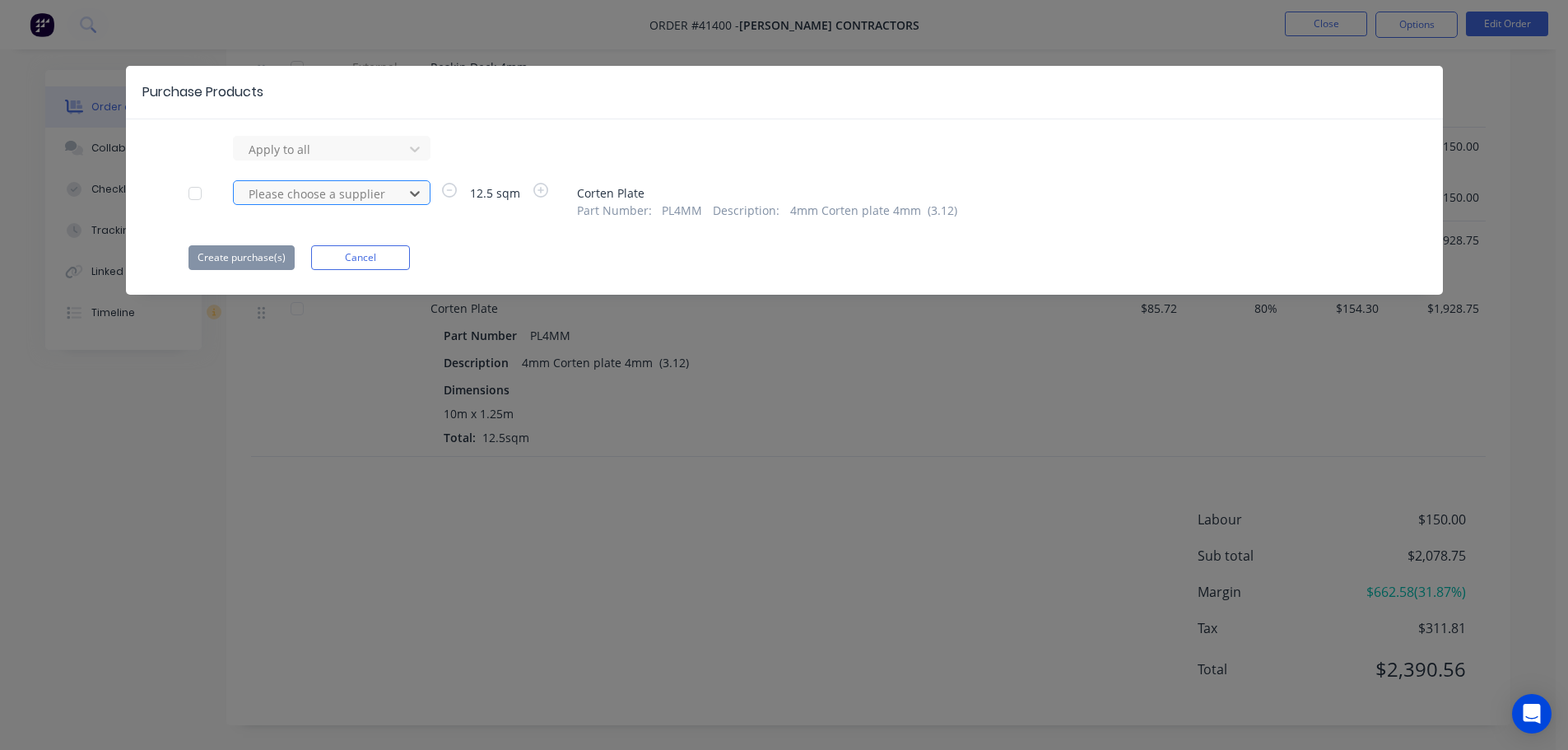
drag, startPoint x: 535, startPoint y: 195, endPoint x: 301, endPoint y: 193, distance: 234.0
click at [301, 193] on div at bounding box center [321, 194] width 148 height 21
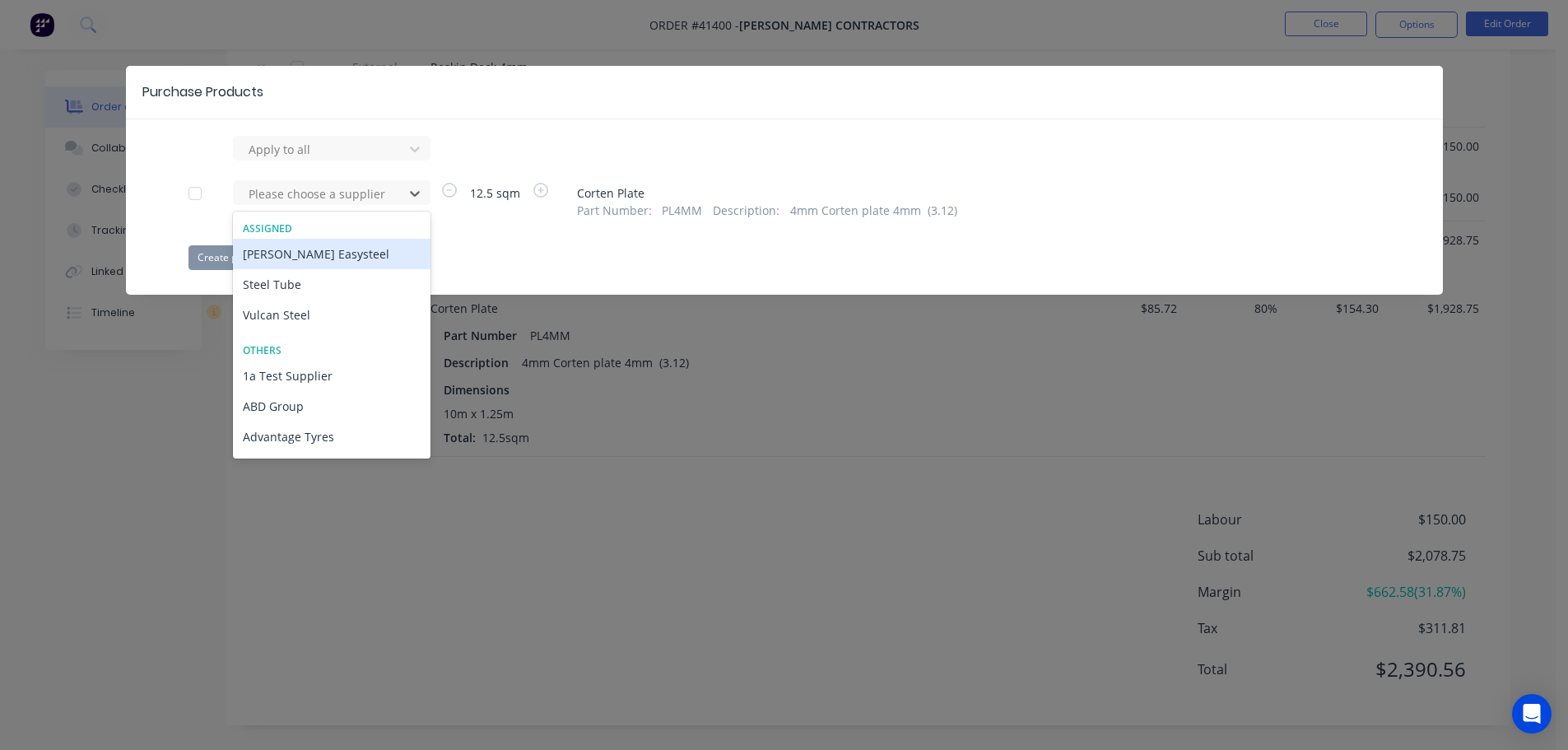
click at [301, 257] on div "[PERSON_NAME] Easysteel" at bounding box center [332, 253] width 198 height 31
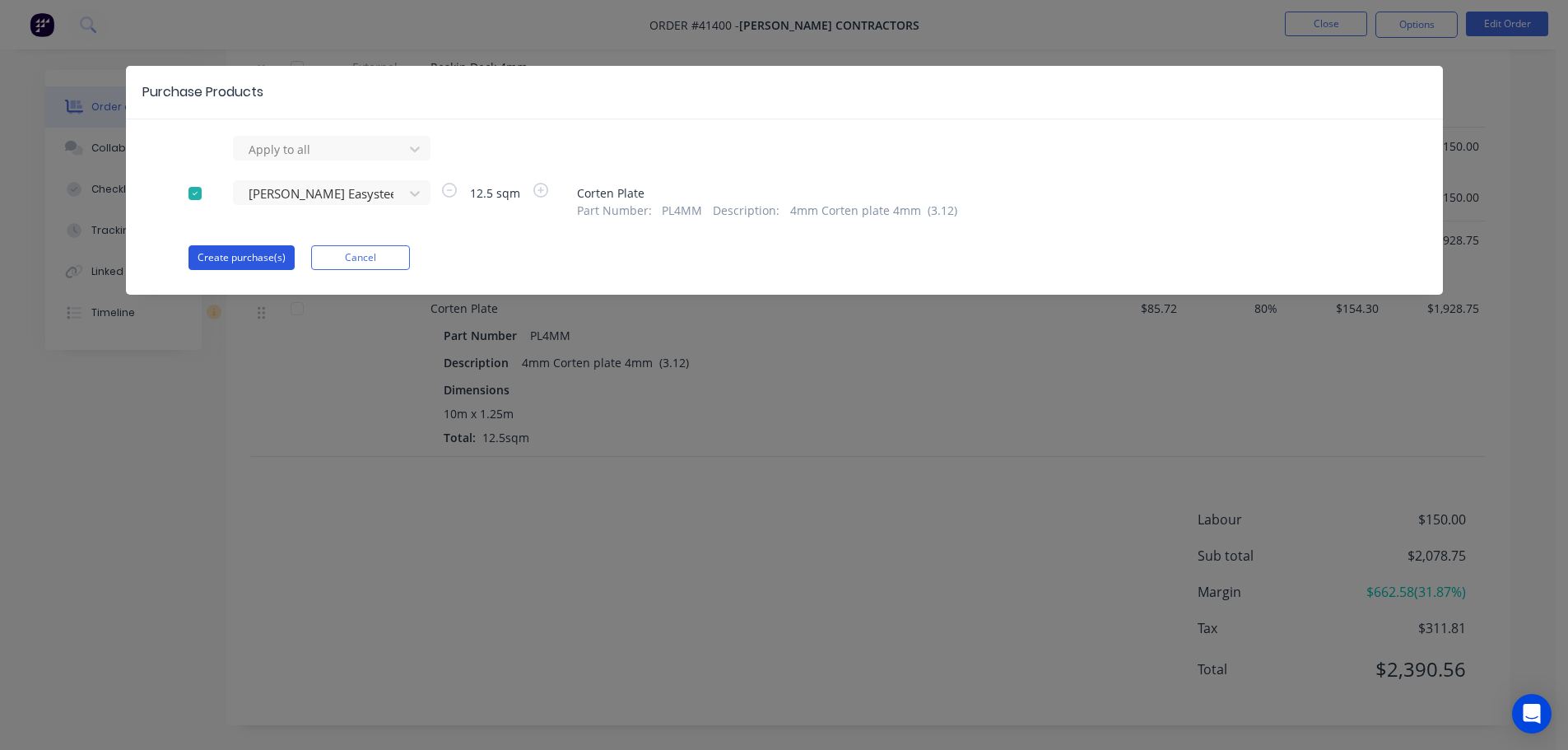
click at [233, 261] on button "Create purchase(s)" at bounding box center [242, 257] width 106 height 25
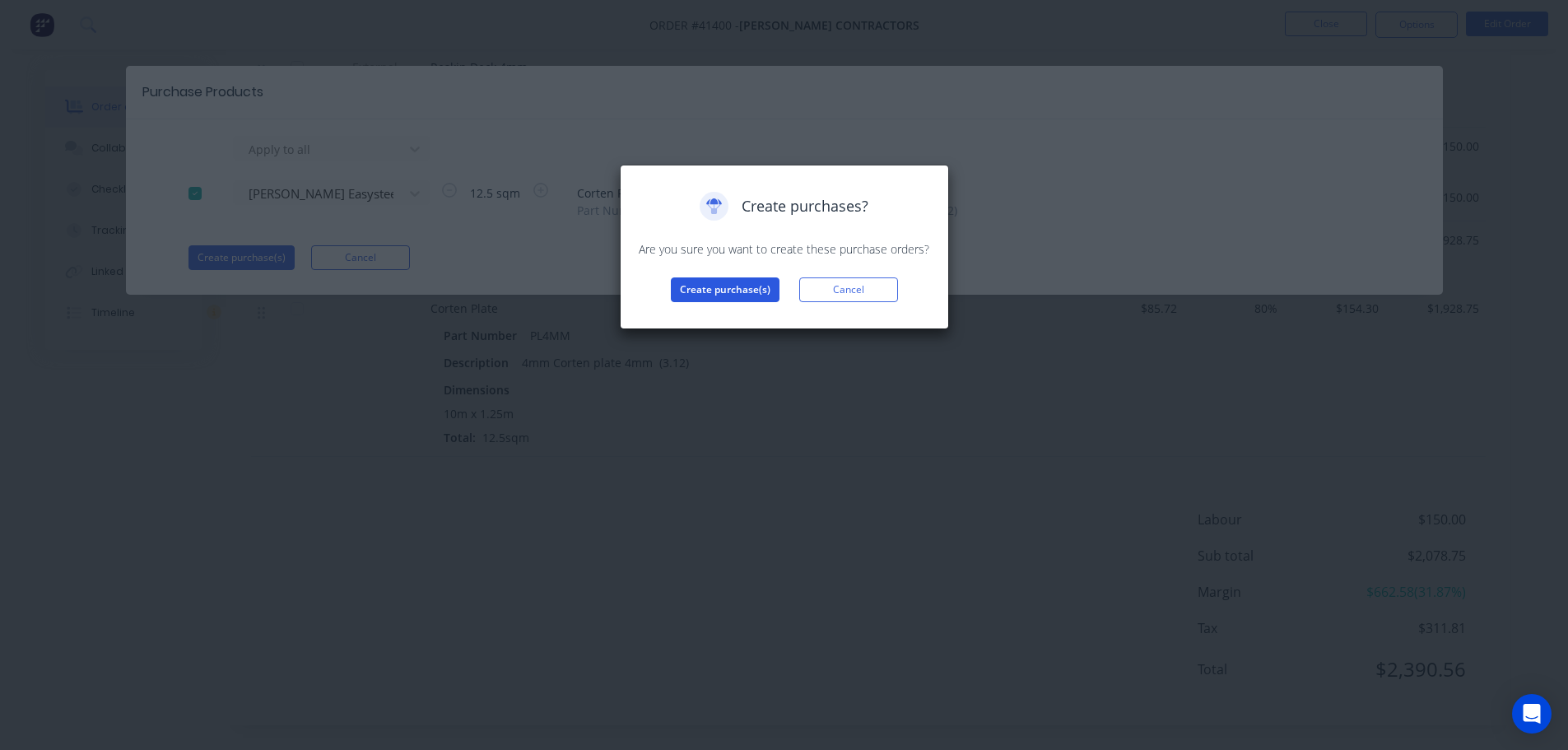
click at [704, 292] on button "Create purchase(s)" at bounding box center [725, 290] width 109 height 25
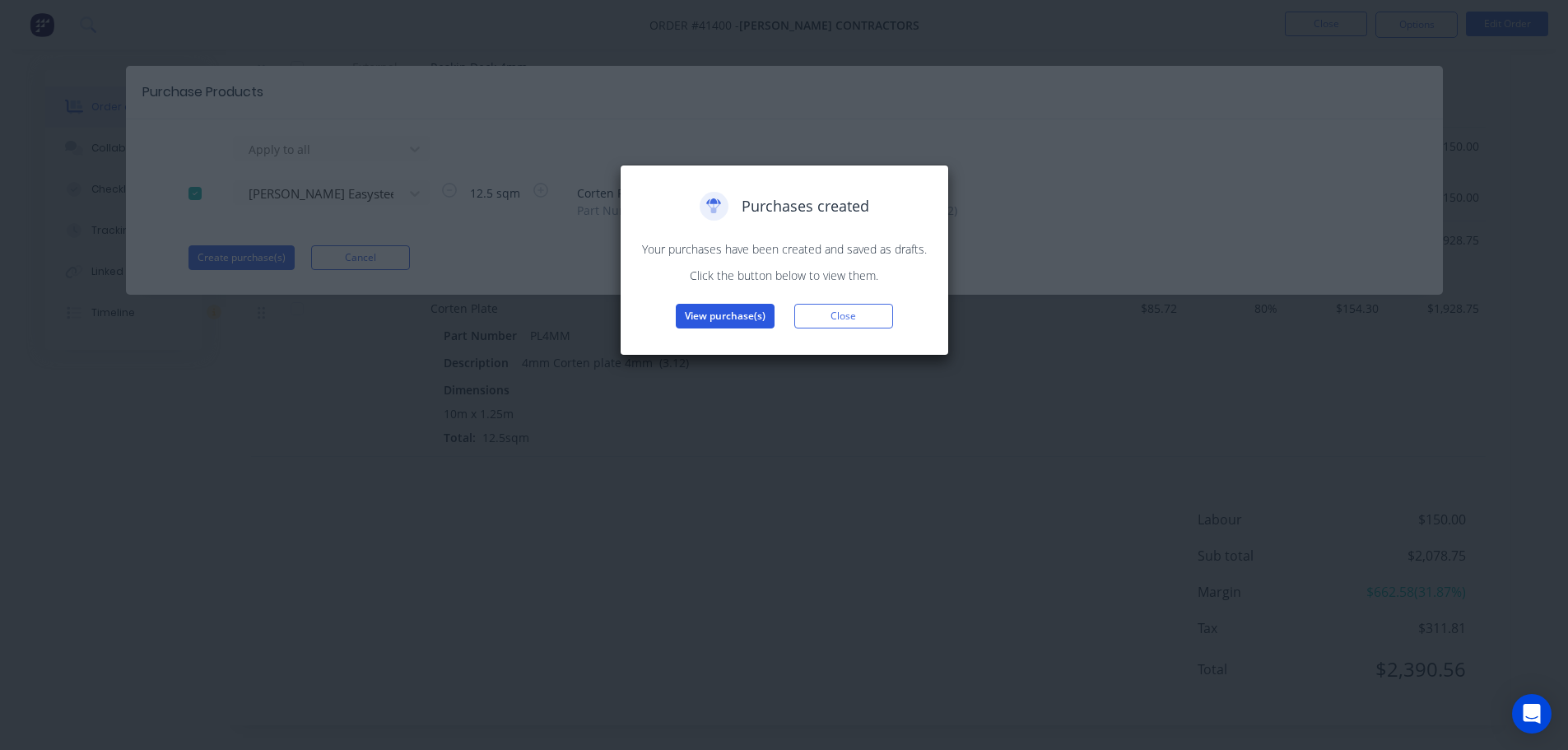
click at [712, 313] on button "View purchase(s)" at bounding box center [725, 316] width 99 height 25
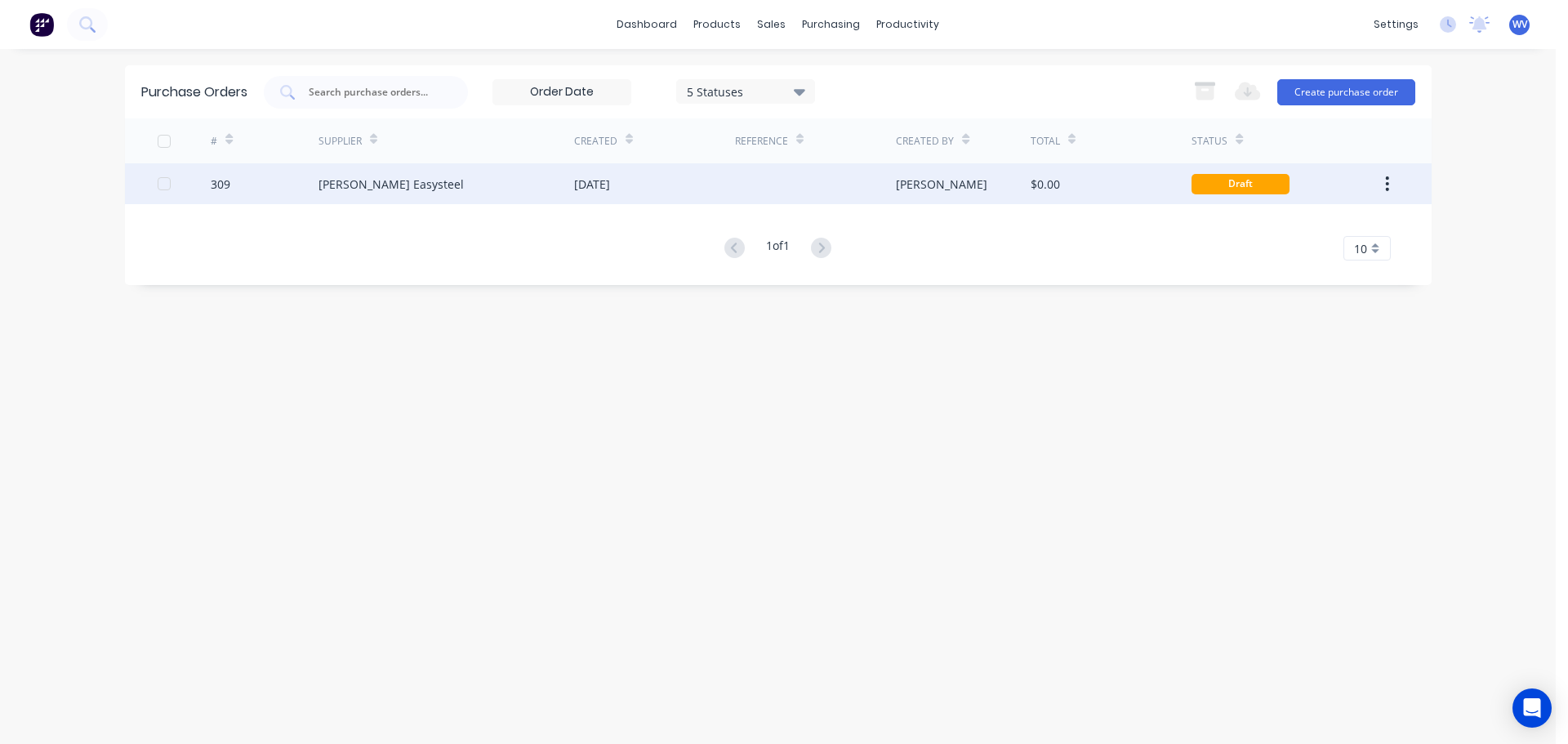
click at [363, 188] on div "[PERSON_NAME] Easysteel" at bounding box center [391, 184] width 145 height 17
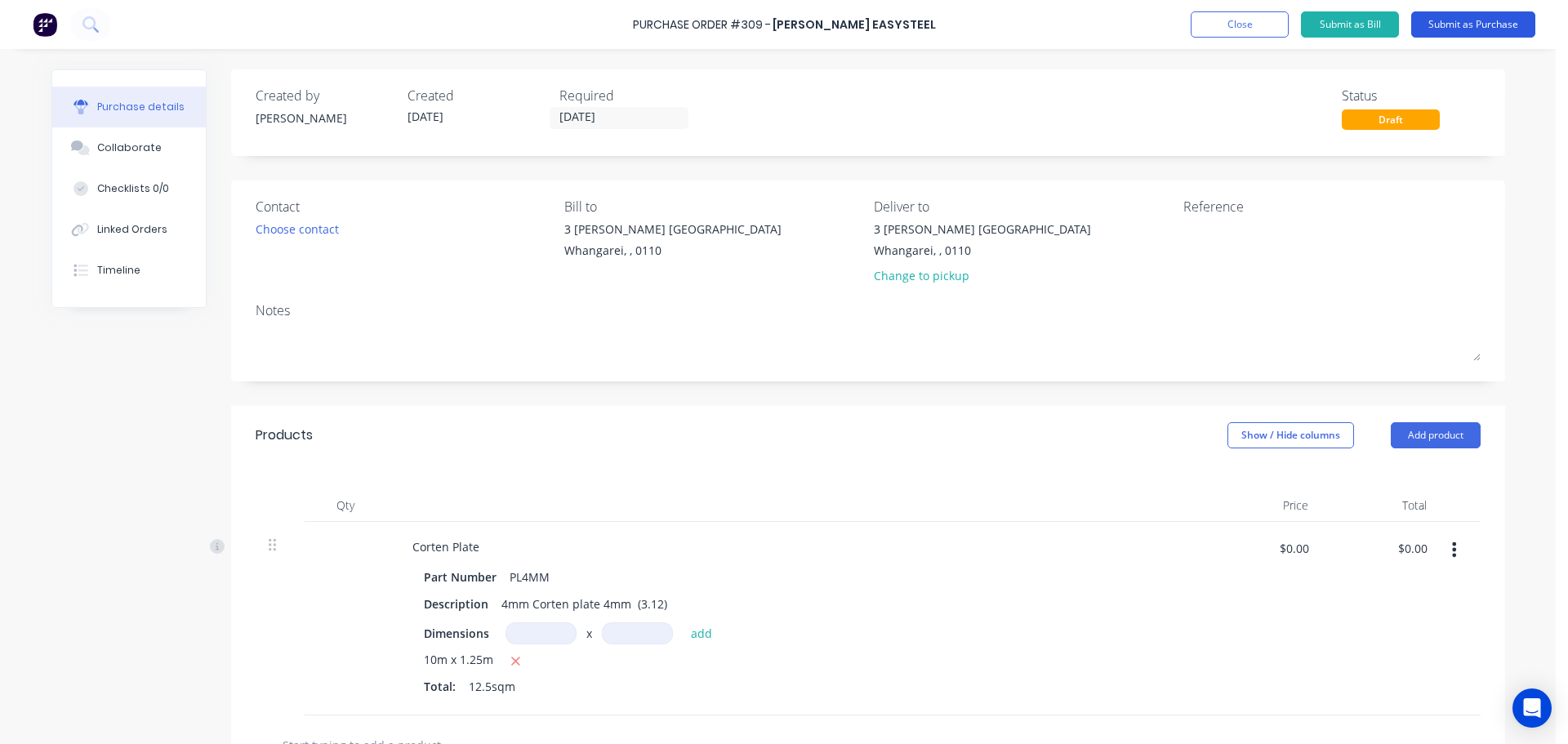
click at [1486, 19] on button "Submit as Purchase" at bounding box center [1473, 25] width 124 height 26
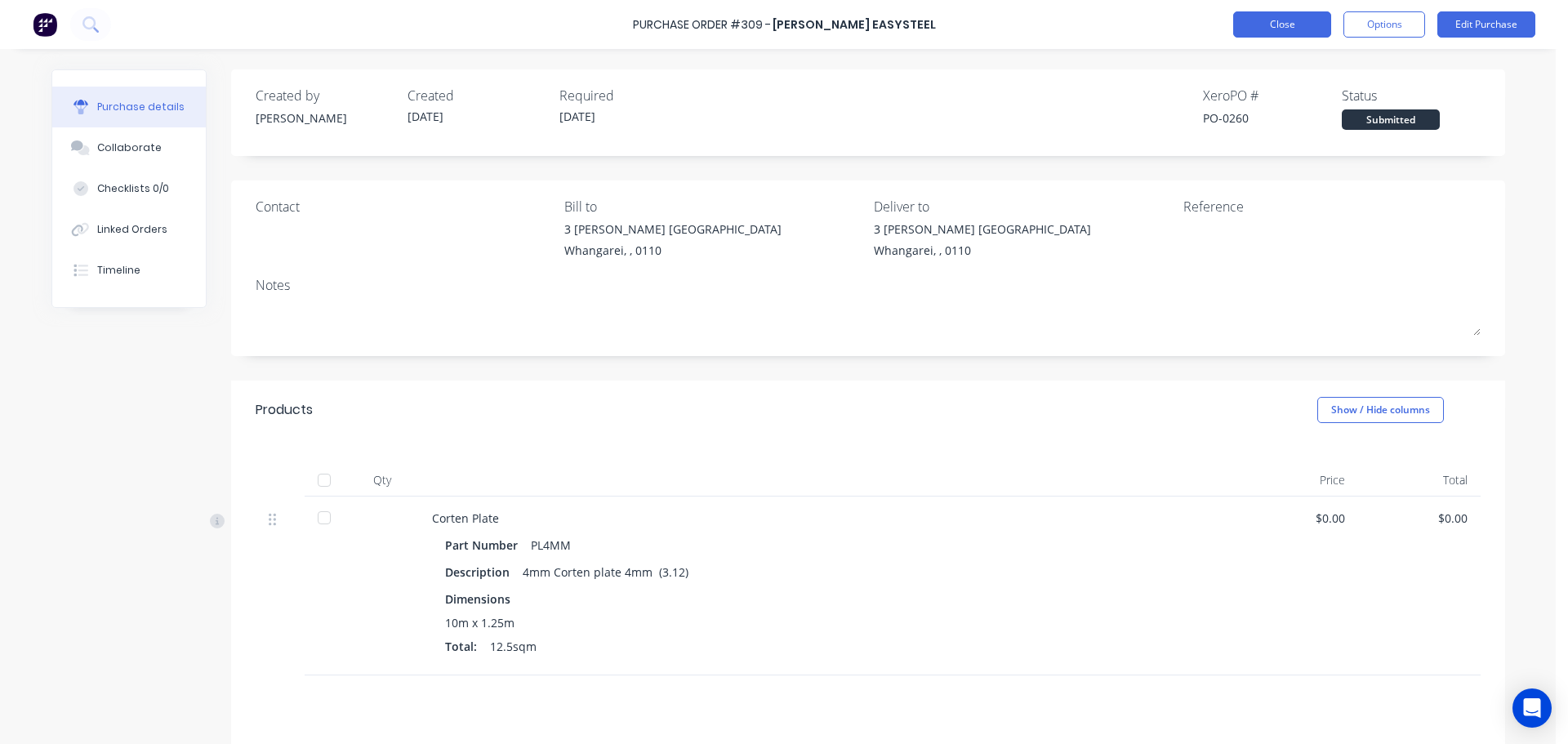
click at [1313, 13] on button "Close" at bounding box center [1282, 25] width 98 height 26
